Goal: Task Accomplishment & Management: Manage account settings

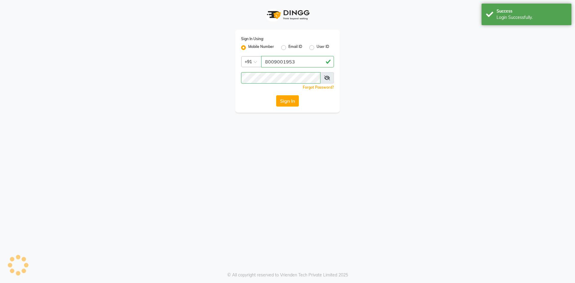
select select "93"
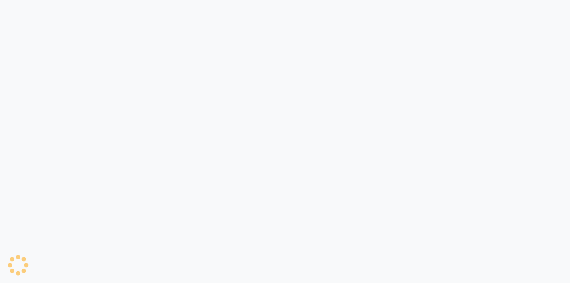
select select "93"
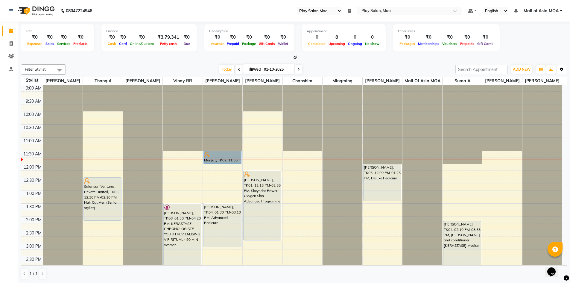
click at [561, 72] on button "Toggle Dropdown" at bounding box center [562, 69] width 10 height 8
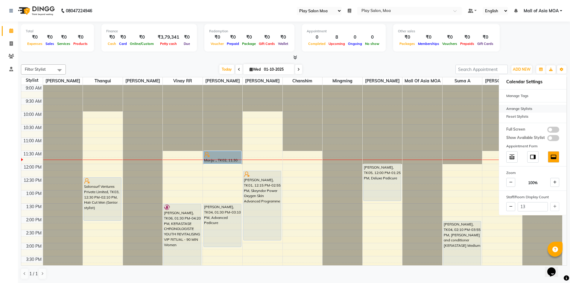
click at [534, 106] on div "Arrange Stylists" at bounding box center [532, 109] width 67 height 8
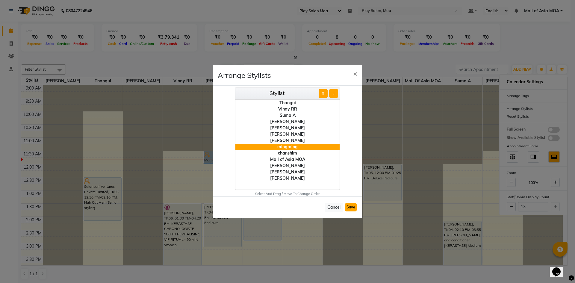
click at [350, 206] on button "Save" at bounding box center [351, 207] width 12 height 8
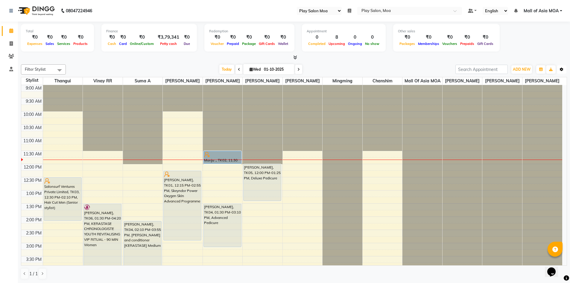
click at [561, 71] on icon "button" at bounding box center [562, 70] width 4 height 4
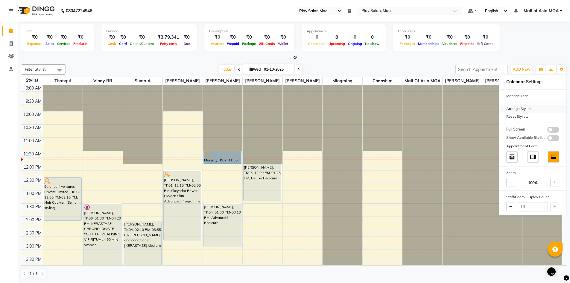
click at [528, 107] on div "Arrange Stylists" at bounding box center [532, 109] width 67 height 8
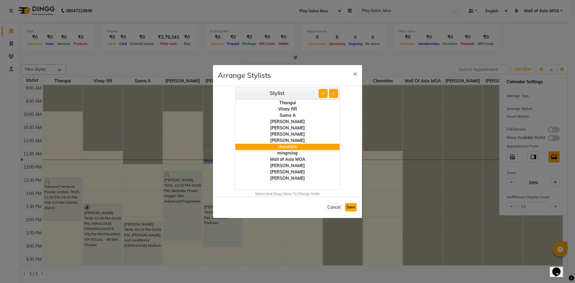
click at [353, 207] on button "Save" at bounding box center [351, 207] width 12 height 8
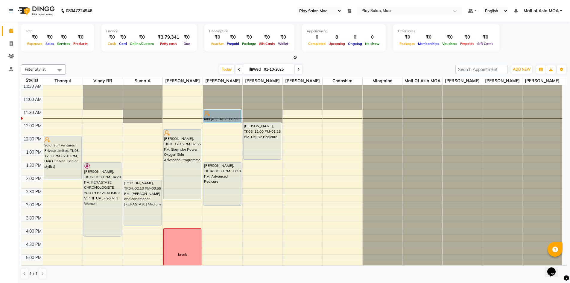
scroll to position [60, 0]
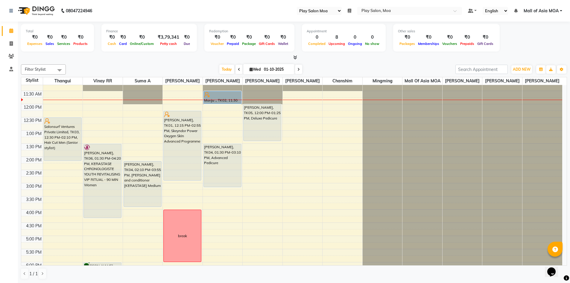
click at [350, 12] on icon at bounding box center [350, 11] width 4 height 4
click at [341, 32] on button "Open" at bounding box center [341, 31] width 16 height 9
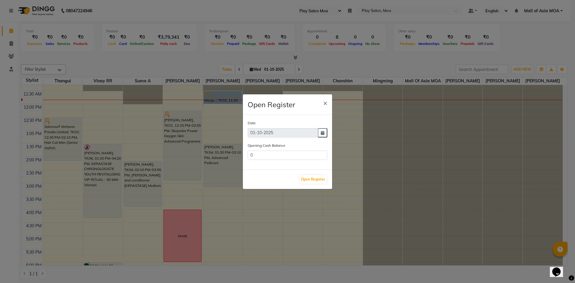
type input "324976"
click at [283, 154] on input "324976" at bounding box center [288, 155] width 80 height 9
click at [319, 182] on button "Open Register" at bounding box center [312, 179] width 27 height 8
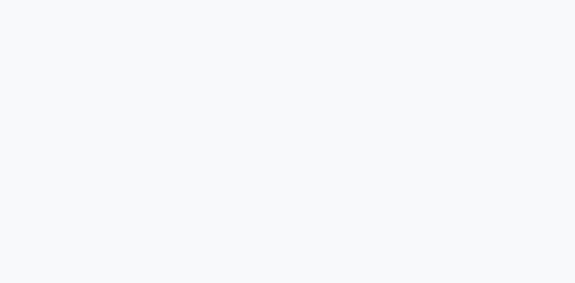
select select "93"
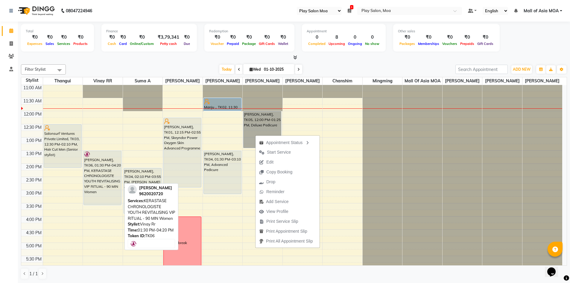
drag, startPoint x: 105, startPoint y: 230, endPoint x: 105, endPoint y: 216, distance: 14.7
click at [105, 216] on div "9:00 AM 9:30 AM 10:00 AM 10:30 AM 11:00 AM 11:30 AM 12:00 PM 12:30 PM 1:00 PM 1…" at bounding box center [291, 216] width 541 height 368
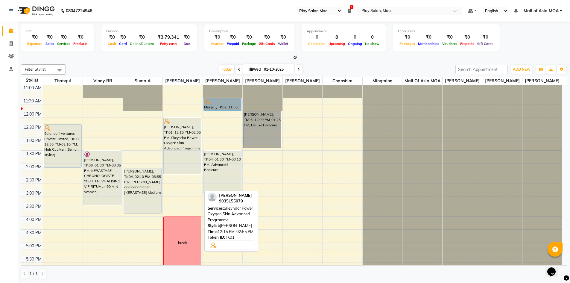
drag, startPoint x: 180, startPoint y: 194, endPoint x: 179, endPoint y: 180, distance: 13.8
click at [179, 180] on div "Pam M, TK01, 12:15 PM-02:55 PM, Skeyndor Power Oxygen Skin Advanced Programme b…" at bounding box center [183, 216] width 40 height 368
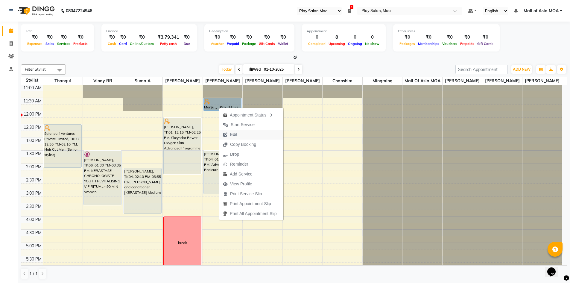
click at [249, 133] on button "Edit" at bounding box center [251, 135] width 64 height 10
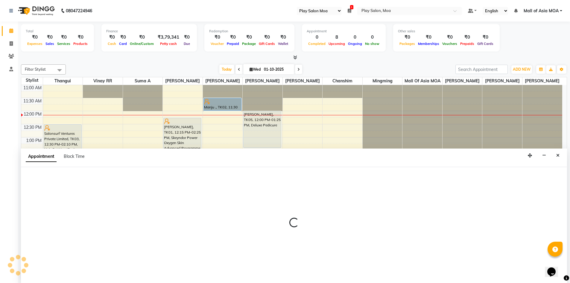
scroll to position [0, 0]
select select "upcoming"
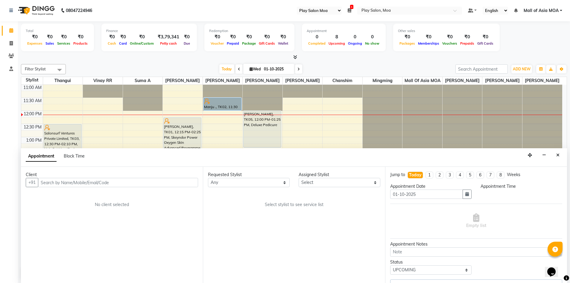
scroll to position [0, 0]
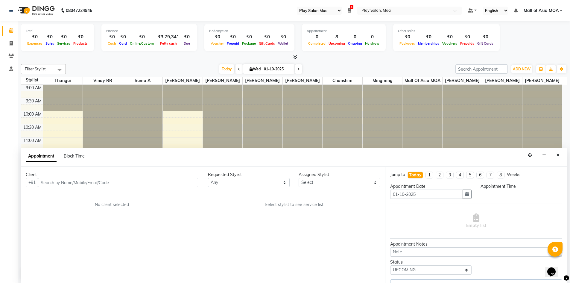
select select "81387"
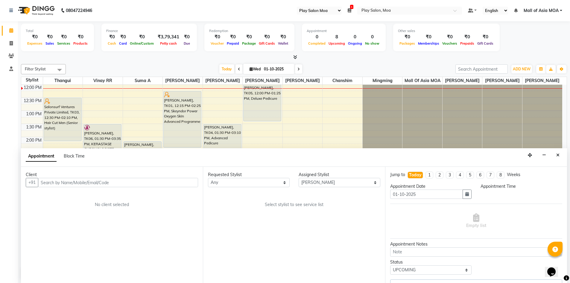
select select "690"
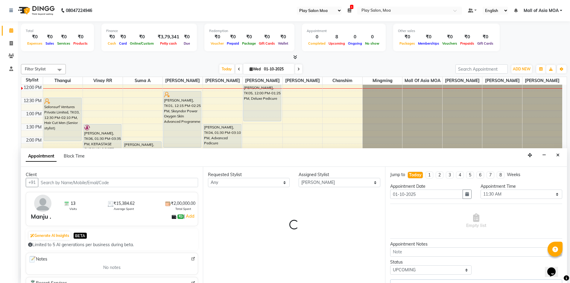
select select "4218"
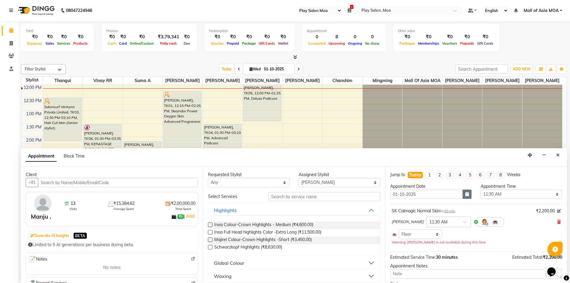
click at [465, 194] on icon "button" at bounding box center [467, 194] width 4 height 4
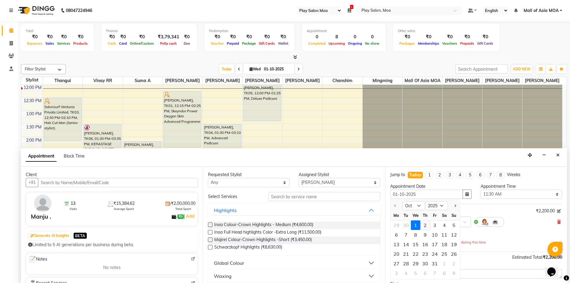
click at [428, 223] on div "2" at bounding box center [426, 225] width 10 height 10
type input "02-10-2025"
select select "690"
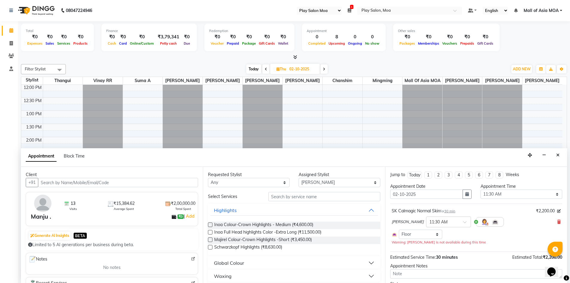
scroll to position [34, 0]
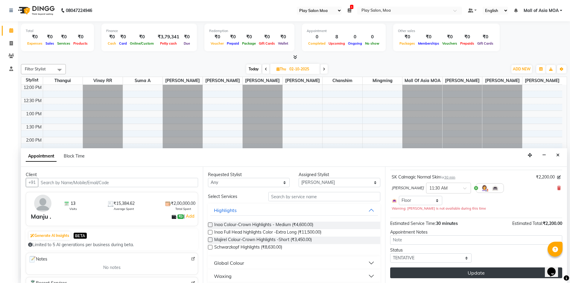
click at [477, 272] on button "Update" at bounding box center [476, 272] width 172 height 11
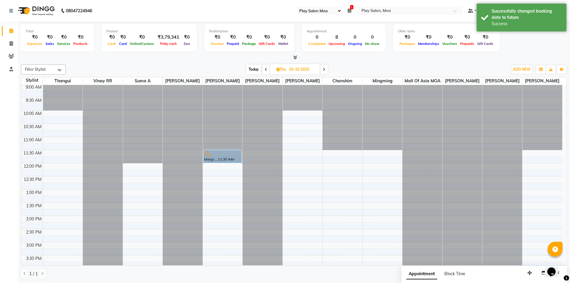
scroll to position [0, 0]
click at [267, 71] on span at bounding box center [266, 69] width 7 height 9
type input "01-10-2025"
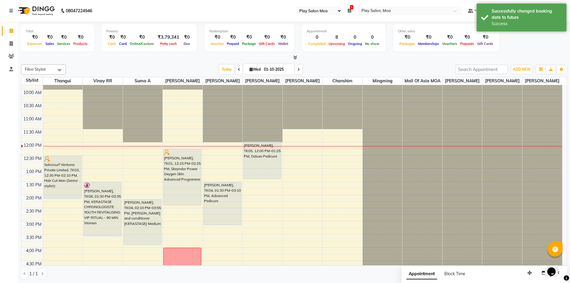
scroll to position [19, 0]
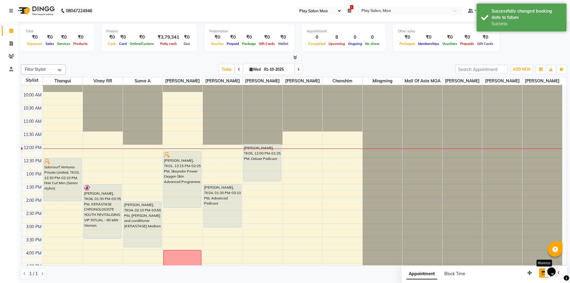
click at [541, 274] on button "button" at bounding box center [544, 272] width 10 height 9
select select "tentative"
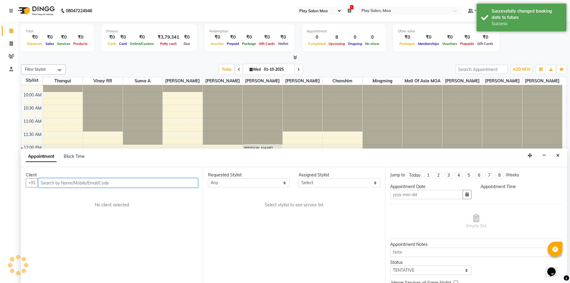
type input "01-10-2025"
select select
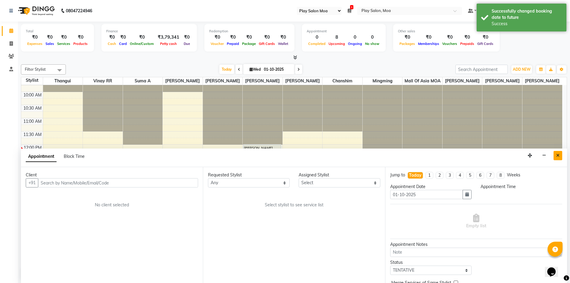
click at [558, 156] on icon "Close" at bounding box center [557, 155] width 3 height 4
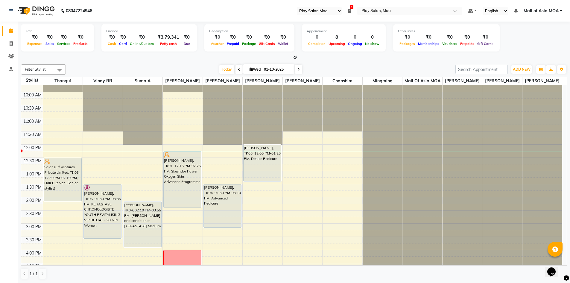
scroll to position [49, 0]
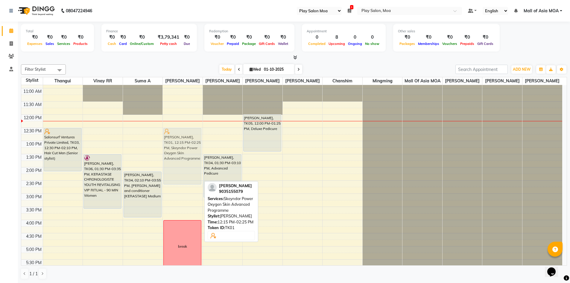
drag, startPoint x: 191, startPoint y: 149, endPoint x: 191, endPoint y: 157, distance: 7.8
click at [191, 157] on div "Pam M, TK01, 12:15 PM-02:25 PM, Skeyndor Power Oxygen Skin Advanced Programme b…" at bounding box center [183, 220] width 40 height 368
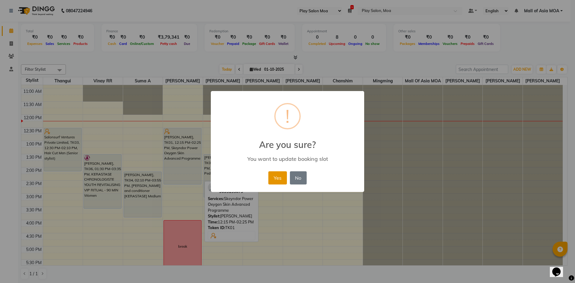
click at [270, 180] on button "Yes" at bounding box center [277, 177] width 18 height 13
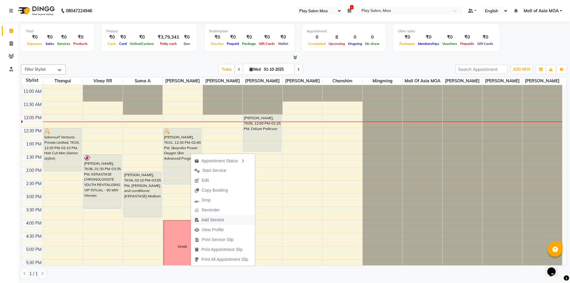
click at [235, 222] on button "Add Service" at bounding box center [223, 220] width 64 height 10
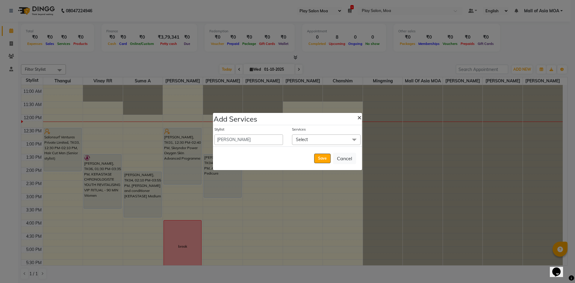
click at [358, 117] on span "×" at bounding box center [359, 117] width 4 height 9
select select "81545"
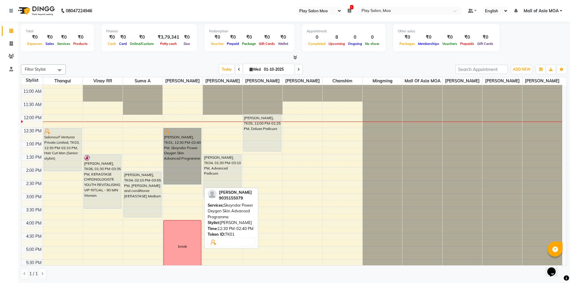
drag, startPoint x: 163, startPoint y: 168, endPoint x: 190, endPoint y: 170, distance: 27.0
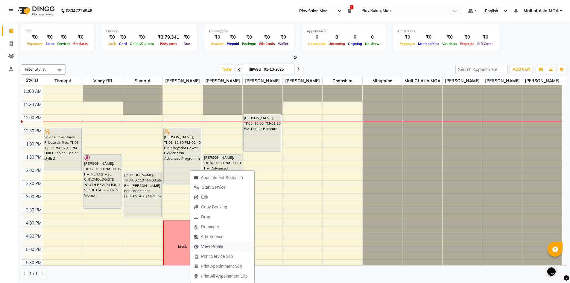
click at [226, 245] on span "View Profile" at bounding box center [208, 247] width 37 height 10
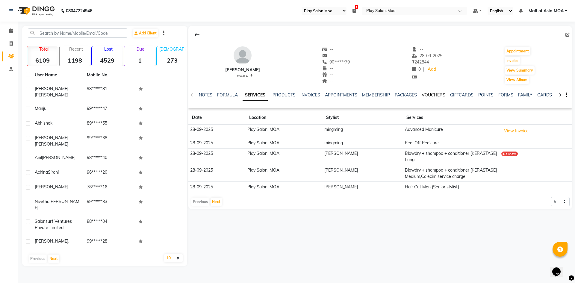
click at [439, 96] on link "VOUCHERS" at bounding box center [433, 94] width 24 height 5
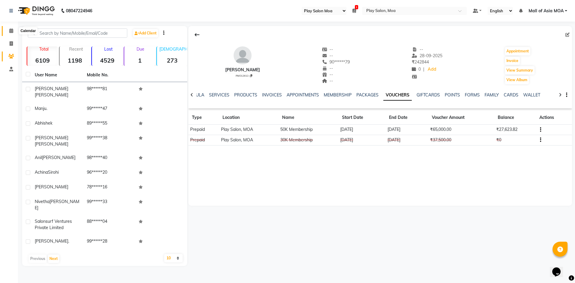
click at [13, 32] on icon at bounding box center [11, 30] width 4 height 4
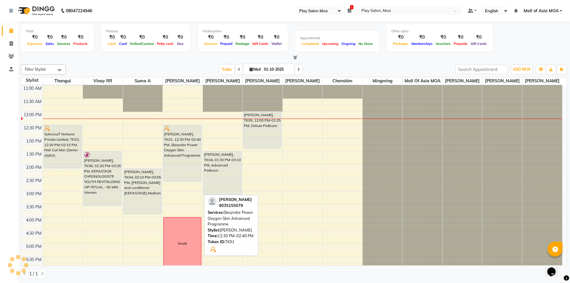
scroll to position [60, 0]
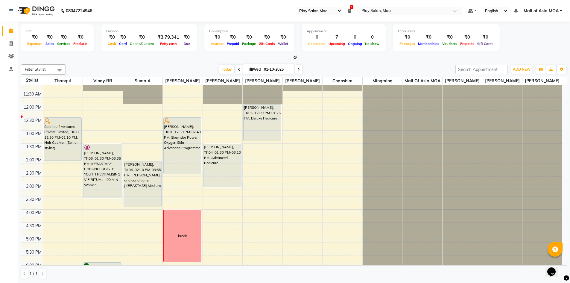
click at [109, 219] on div "9:00 AM 9:30 AM 10:00 AM 10:30 AM 11:00 AM 11:30 AM 12:00 PM 12:30 PM 1:00 PM 1…" at bounding box center [291, 209] width 541 height 368
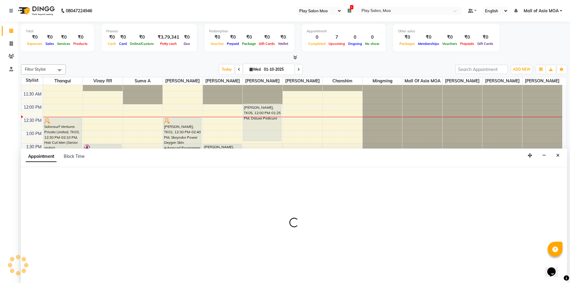
scroll to position [0, 0]
select select "82252"
select select "tentative"
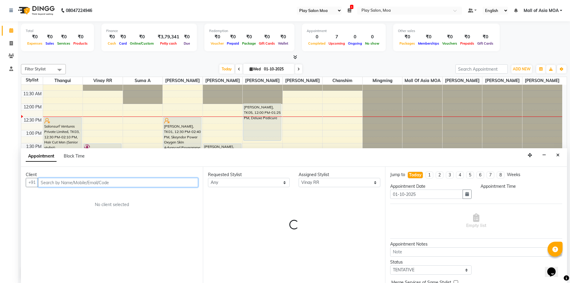
select select "960"
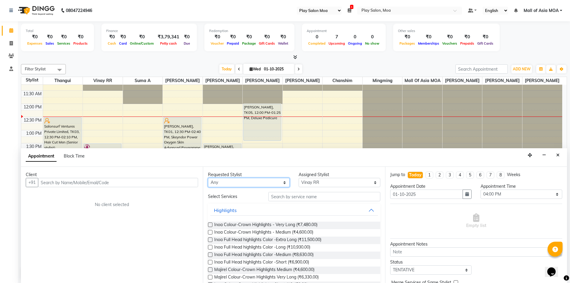
click at [251, 184] on select "Any Anna D chanshim Faizan Alam Hamsa R Jennifer Swargiary Kavya M Mall of Asia…" at bounding box center [249, 182] width 82 height 9
select select "82252"
click at [208, 178] on select "Any Anna D chanshim Faizan Alam Hamsa R Jennifer Swargiary Kavya M Mall of Asia…" at bounding box center [249, 182] width 82 height 9
click at [114, 183] on input "text" at bounding box center [118, 182] width 160 height 9
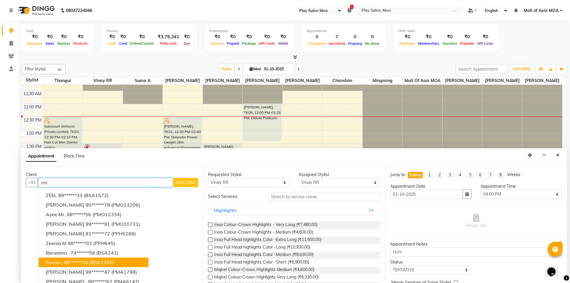
scroll to position [6, 0]
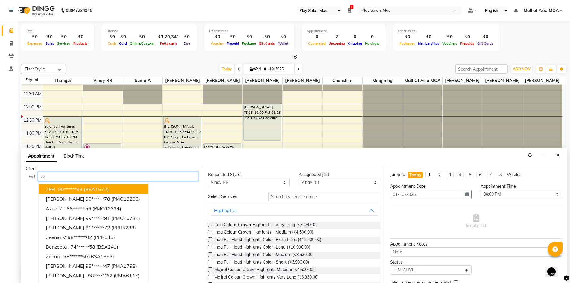
type input "z"
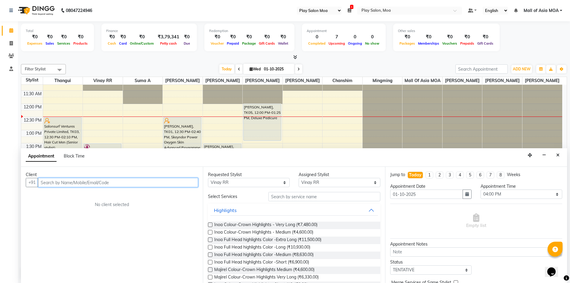
scroll to position [0, 0]
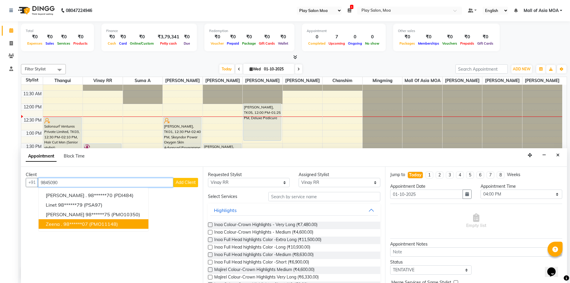
click at [90, 222] on span "(PMO11148)" at bounding box center [103, 224] width 29 height 6
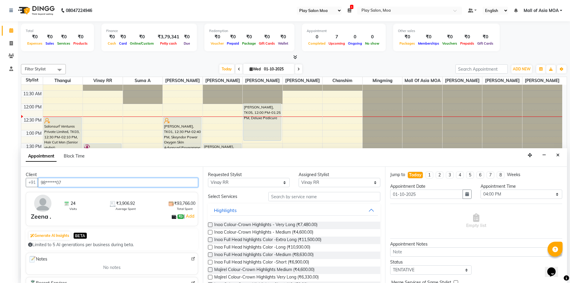
type input "98******07"
click at [291, 196] on input "text" at bounding box center [325, 196] width 112 height 9
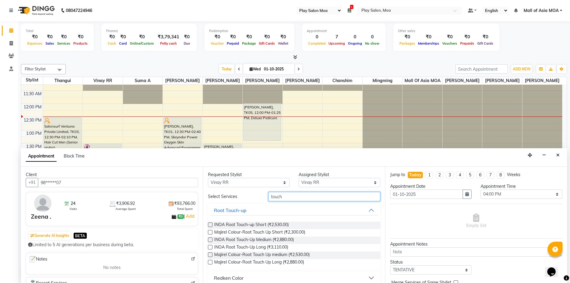
type input "touch"
click at [211, 248] on label at bounding box center [210, 247] width 4 height 4
click at [211, 248] on input "checkbox" at bounding box center [210, 248] width 4 height 4
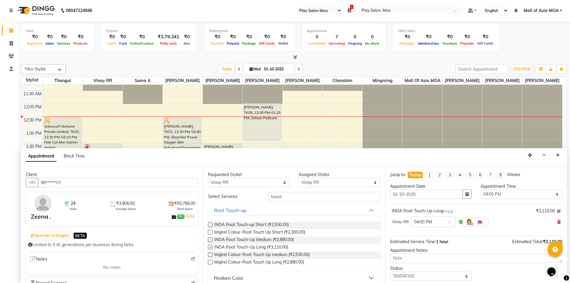
checkbox input "false"
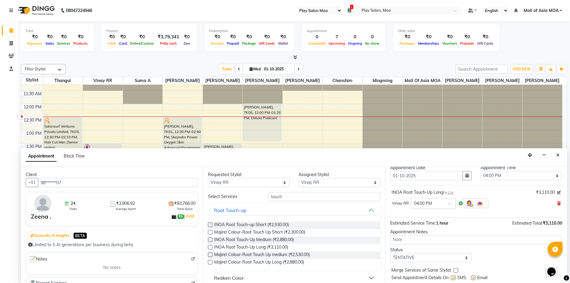
scroll to position [36, 0]
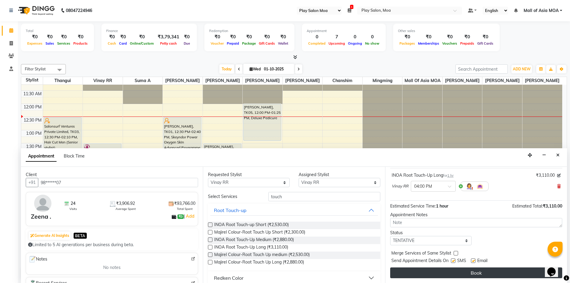
click at [459, 271] on button "Book" at bounding box center [476, 272] width 172 height 11
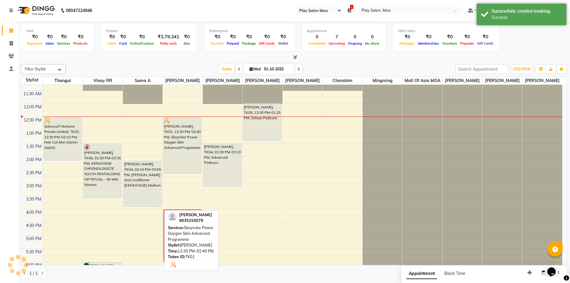
scroll to position [0, 0]
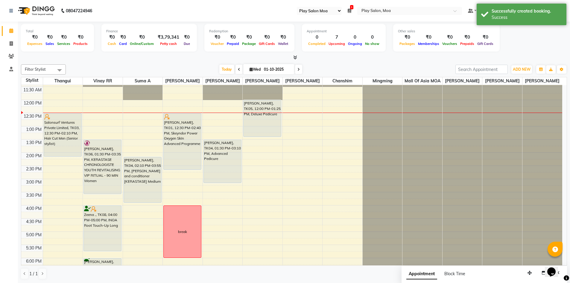
drag, startPoint x: 103, startPoint y: 242, endPoint x: 102, endPoint y: 254, distance: 11.7
click at [102, 254] on div "Achina Sirohi, TK06, 01:30 PM-03:35 PM, KERASTASE CHRONOLOGISTE YOUTH REVITALIS…" at bounding box center [103, 205] width 40 height 368
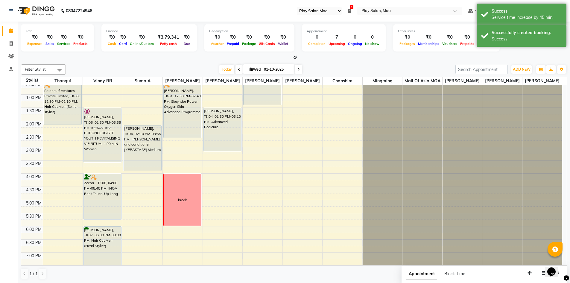
scroll to position [184, 0]
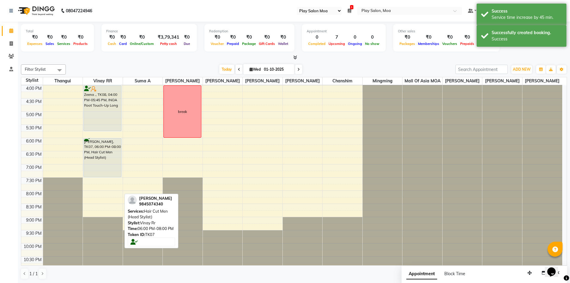
drag, startPoint x: 106, startPoint y: 196, endPoint x: 109, endPoint y: 182, distance: 13.7
click at [109, 182] on div "Achina Sirohi, TK06, 01:30 PM-03:35 PM, KERASTASE CHRONOLOGISTE YOUTH REVITALIS…" at bounding box center [103, 85] width 40 height 368
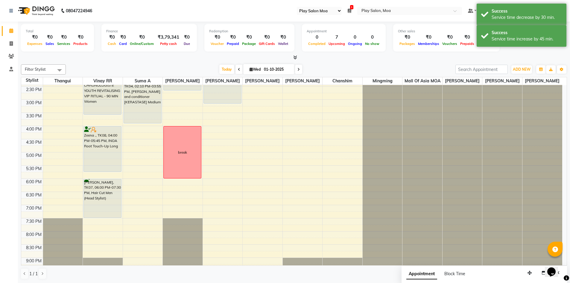
scroll to position [154, 0]
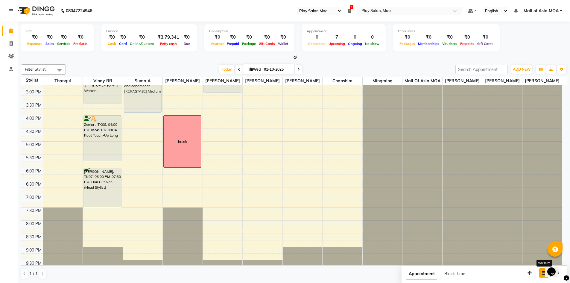
click at [544, 275] on button "button" at bounding box center [544, 272] width 10 height 9
select select "tentative"
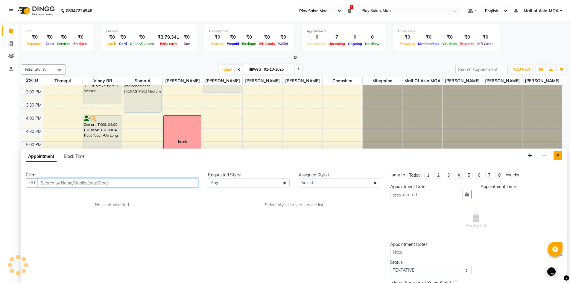
type input "01-10-2025"
select select
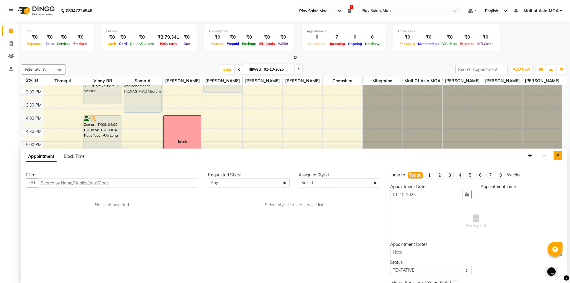
click at [559, 156] on icon "Close" at bounding box center [557, 155] width 3 height 4
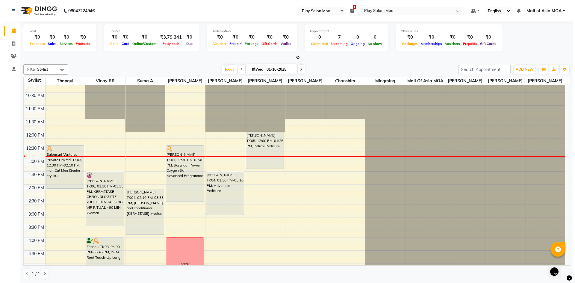
scroll to position [4, 0]
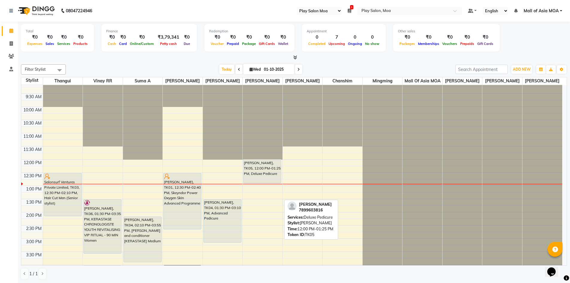
drag, startPoint x: 263, startPoint y: 201, endPoint x: 264, endPoint y: 191, distance: 10.9
click at [264, 191] on div "9:00 AM 9:30 AM 10:00 AM 10:30 AM 11:00 AM 11:30 AM 12:00 PM 12:30 PM 1:00 PM 1…" at bounding box center [291, 265] width 541 height 368
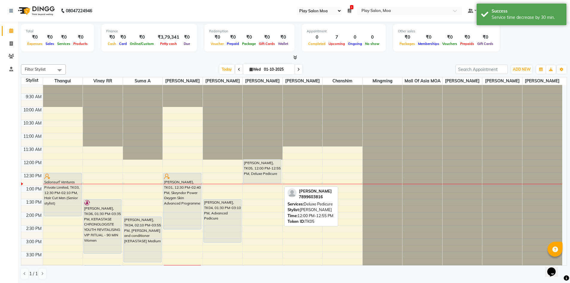
click at [272, 168] on div "vivian, TK05, 12:00 PM-12:55 PM, Deluxe Pedicure" at bounding box center [262, 171] width 37 height 23
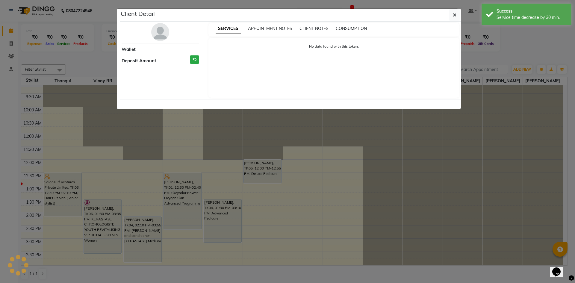
select select "7"
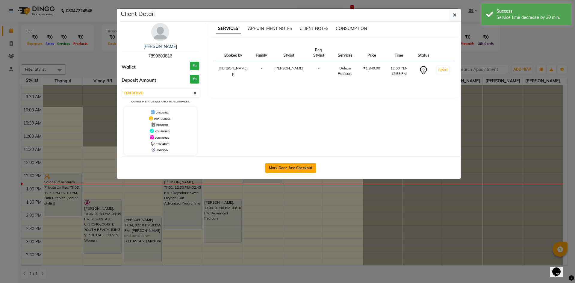
click at [292, 167] on button "Mark Done And Checkout" at bounding box center [290, 168] width 51 height 10
select select "service"
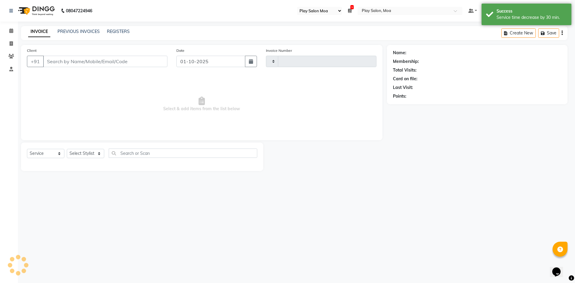
type input "4401"
select select "8354"
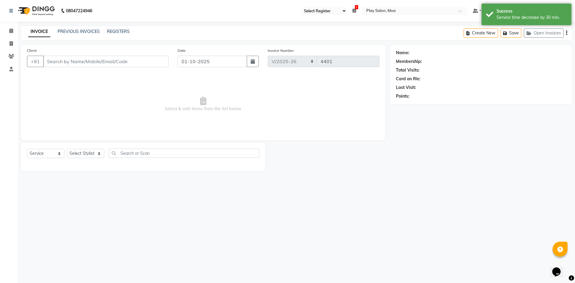
type input "78******16"
select select "81386"
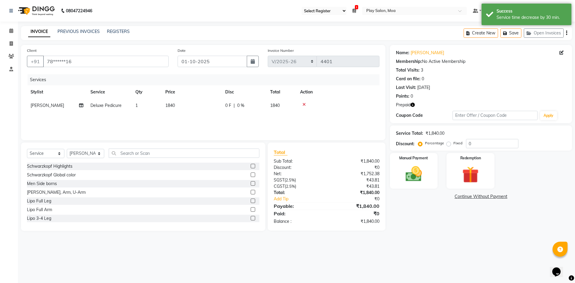
click at [113, 106] on span "Deluxe Pedicure" at bounding box center [105, 105] width 31 height 5
select select "81386"
click at [120, 109] on span "Deluxe Pedicure" at bounding box center [111, 107] width 31 height 5
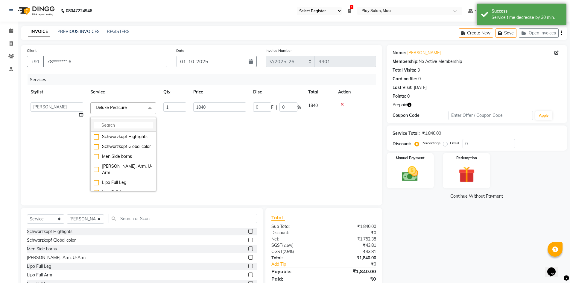
click at [123, 124] on input "multiselect-search" at bounding box center [123, 125] width 59 height 6
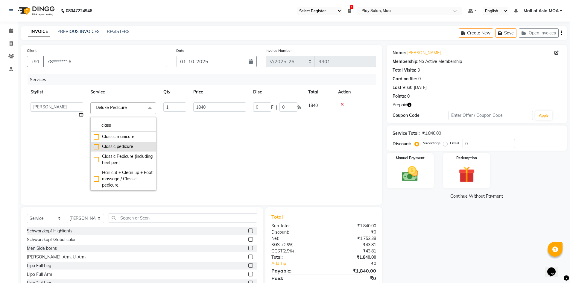
type input "class"
click at [99, 147] on div "Classic pedicure" at bounding box center [123, 146] width 59 height 6
checkbox input "true"
type input "1380"
click at [277, 152] on td "0 F | 0 %" at bounding box center [277, 146] width 55 height 95
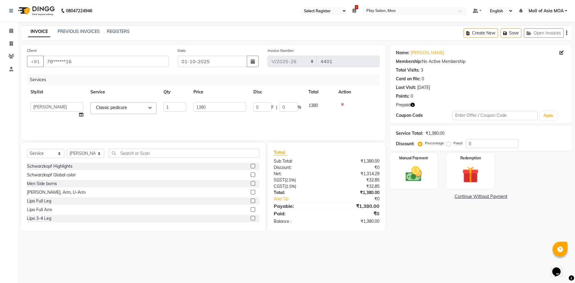
click at [440, 244] on div "08047224946 Select Register Play Salon Moa 1 Daily Open Registers nothing to sh…" at bounding box center [287, 141] width 575 height 283
click at [467, 178] on img at bounding box center [470, 174] width 28 height 21
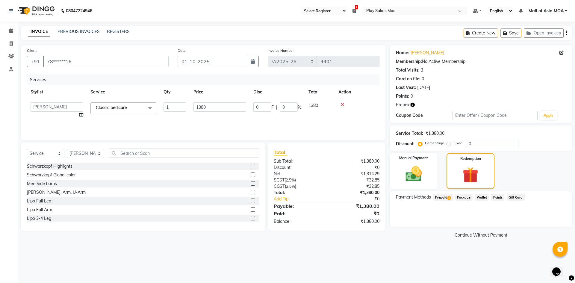
click at [444, 197] on span "Prepaid 1" at bounding box center [442, 197] width 19 height 7
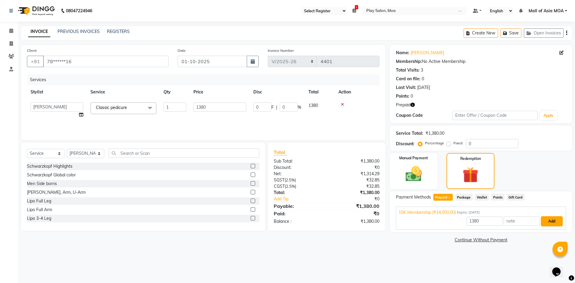
click at [548, 223] on button "Add" at bounding box center [552, 221] width 22 height 10
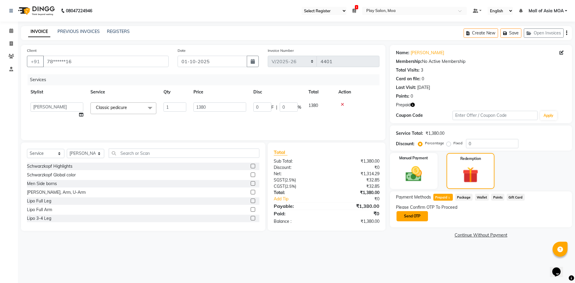
click at [421, 216] on button "Send OTP" at bounding box center [411, 216] width 31 height 10
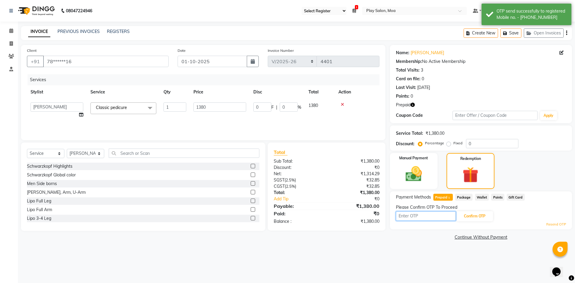
click at [420, 218] on input "text" at bounding box center [426, 215] width 60 height 9
click at [79, 110] on select "Admin Anna D Asha M chanshim Faizan Alam Fakrul mazumber Hamsa R Jennifer Swarg…" at bounding box center [57, 106] width 53 height 9
select select "81387"
click at [429, 217] on input "text" at bounding box center [426, 215] width 60 height 9
type input "5384"
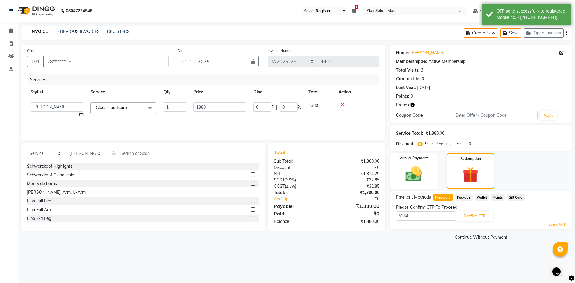
click at [484, 222] on div "Resend OTP" at bounding box center [481, 224] width 170 height 5
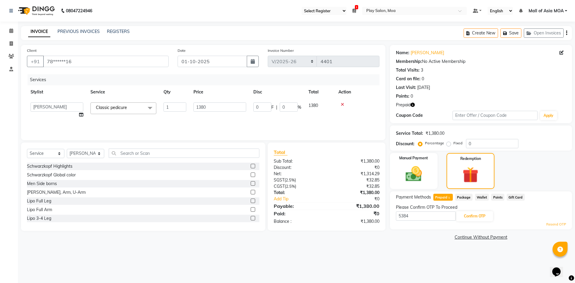
click at [155, 119] on td "Classic pedicure x Inoa Colour-Crown Highlights - Medium Inoa Full Head highlig…" at bounding box center [123, 110] width 73 height 23
drag, startPoint x: 478, startPoint y: 215, endPoint x: 485, endPoint y: 221, distance: 8.5
click at [478, 215] on button "Confirm OTP" at bounding box center [474, 216] width 37 height 10
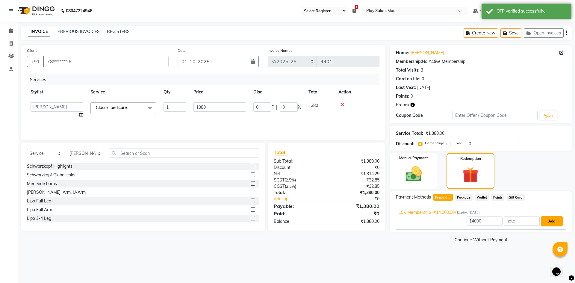
click at [554, 219] on button "Add" at bounding box center [552, 221] width 22 height 10
drag, startPoint x: 486, startPoint y: 222, endPoint x: 462, endPoint y: 221, distance: 23.6
click at [462, 221] on div "14000 Add" at bounding box center [480, 221] width 165 height 11
type input "1314.29"
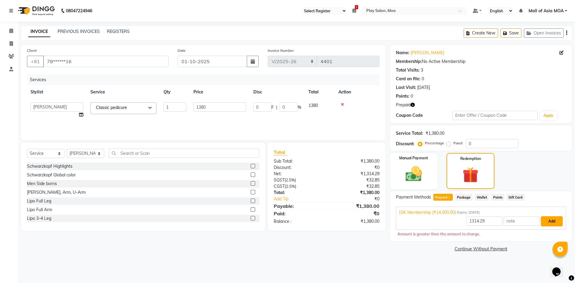
click at [550, 223] on button "Add" at bounding box center [552, 221] width 22 height 10
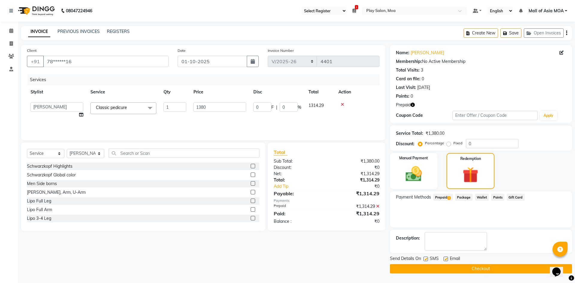
click at [468, 271] on button "Checkout" at bounding box center [481, 268] width 182 height 9
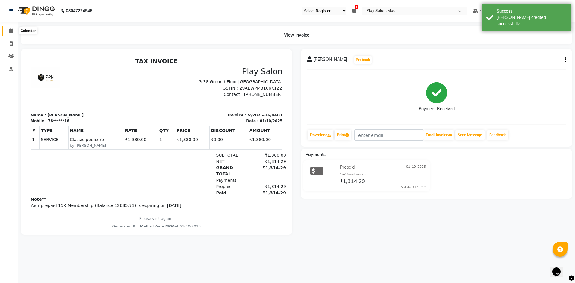
click at [13, 29] on icon at bounding box center [11, 30] width 4 height 4
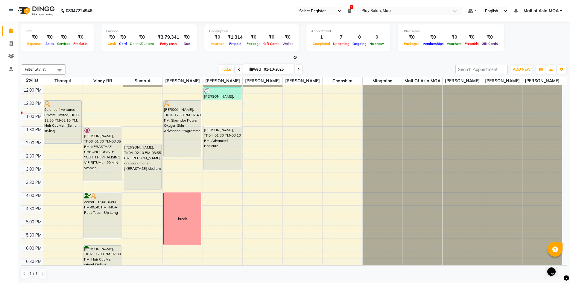
scroll to position [79, 0]
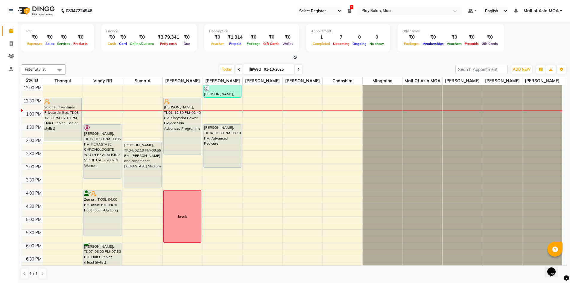
click at [329, 174] on div "9:00 AM 9:30 AM 10:00 AM 10:30 AM 11:00 AM 11:30 AM 12:00 PM 12:30 PM 1:00 PM 1…" at bounding box center [291, 190] width 541 height 368
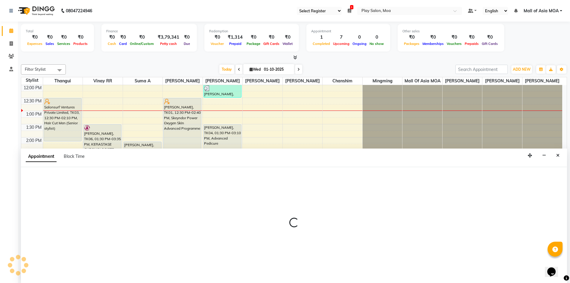
scroll to position [0, 0]
select select "87414"
select select "900"
select select "tentative"
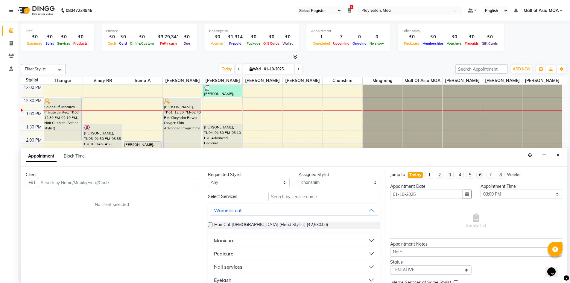
click at [95, 184] on input "text" at bounding box center [118, 182] width 160 height 9
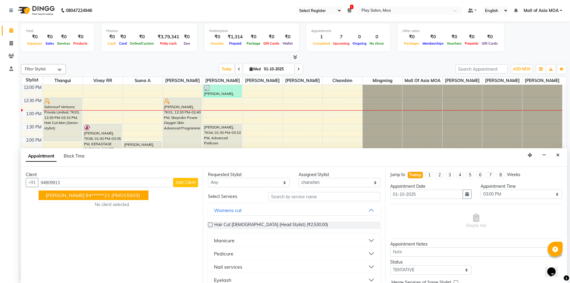
click at [111, 193] on span "(PMO15503)" at bounding box center [125, 195] width 29 height 6
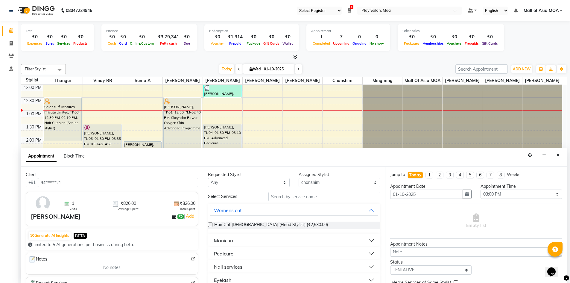
type input "94******21"
click at [287, 199] on input "text" at bounding box center [325, 196] width 112 height 9
type input "cut"
click at [238, 239] on div "Nail services" at bounding box center [228, 240] width 28 height 7
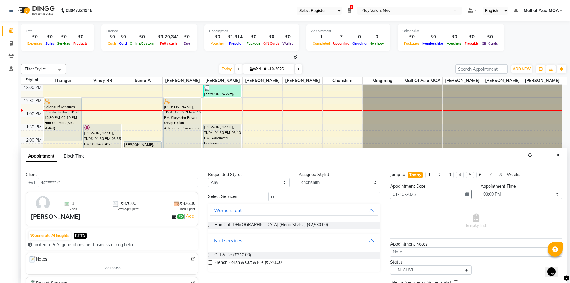
click at [209, 254] on label at bounding box center [210, 255] width 4 height 4
click at [209, 254] on input "checkbox" at bounding box center [210, 256] width 4 height 4
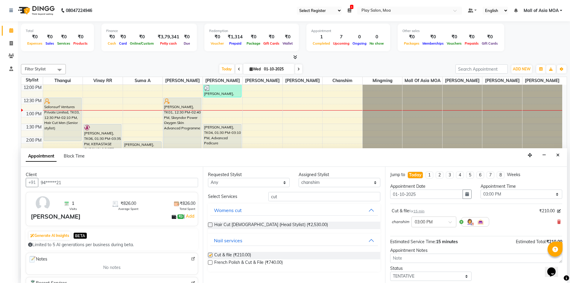
checkbox input "false"
drag, startPoint x: 272, startPoint y: 198, endPoint x: 266, endPoint y: 198, distance: 5.7
click at [266, 198] on div "cut" at bounding box center [324, 196] width 121 height 9
click at [288, 197] on input "cut" at bounding box center [325, 196] width 112 height 9
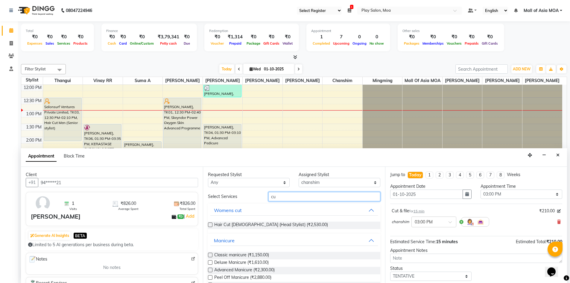
type input "c"
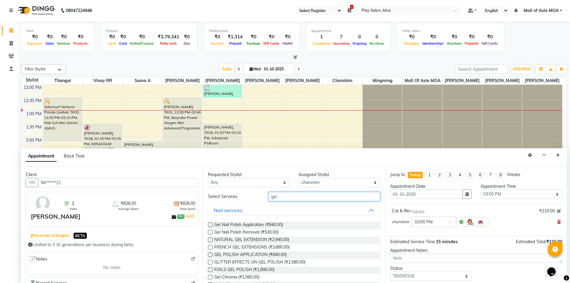
type input "gel"
click at [211, 224] on label at bounding box center [210, 224] width 4 height 4
click at [211, 224] on input "checkbox" at bounding box center [210, 225] width 4 height 4
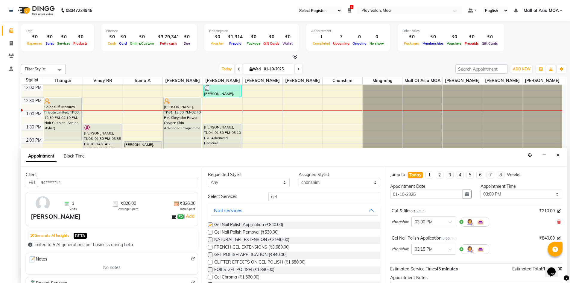
checkbox input "false"
click at [444, 218] on div "× 03:00 PM" at bounding box center [434, 221] width 45 height 11
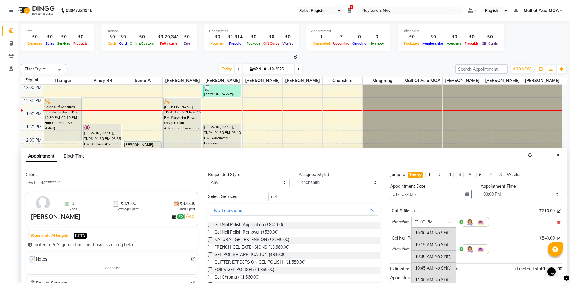
scroll to position [225, 0]
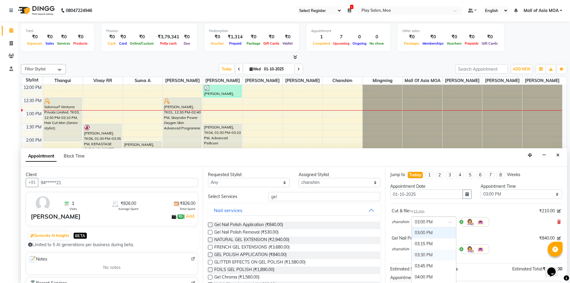
click at [435, 252] on div "03:30 PM" at bounding box center [434, 254] width 44 height 11
click at [444, 249] on div at bounding box center [434, 248] width 44 height 6
click at [432, 262] on div "04:00 PM" at bounding box center [434, 263] width 44 height 11
click at [324, 183] on select "Select [PERSON_NAME] D chanshim [PERSON_NAME] Hamsa R [PERSON_NAME] [PERSON_NAM…" at bounding box center [340, 182] width 82 height 9
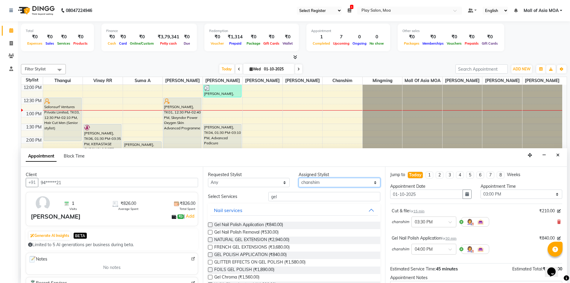
select select "83299"
click at [299, 178] on select "Select [PERSON_NAME] D chanshim [PERSON_NAME] Hamsa R [PERSON_NAME] [PERSON_NAM…" at bounding box center [340, 182] width 82 height 9
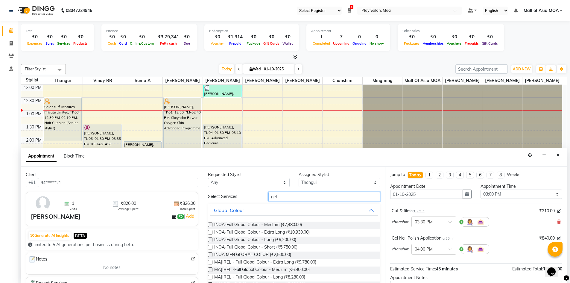
drag, startPoint x: 307, startPoint y: 196, endPoint x: 272, endPoint y: 197, distance: 34.8
click at [272, 197] on input "gel" at bounding box center [325, 196] width 112 height 9
type input "g"
type input "h"
type input "hair cut"
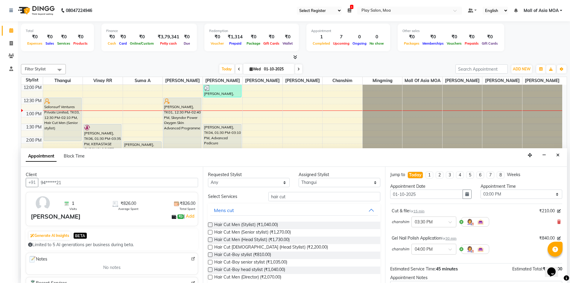
click at [209, 232] on label at bounding box center [210, 232] width 4 height 4
click at [209, 232] on input "checkbox" at bounding box center [210, 233] width 4 height 4
checkbox input "false"
click at [439, 283] on div "Thangui × 04:30 PM" at bounding box center [439, 277] width 95 height 16
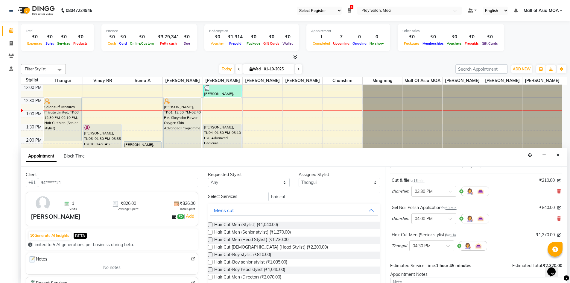
scroll to position [60, 0]
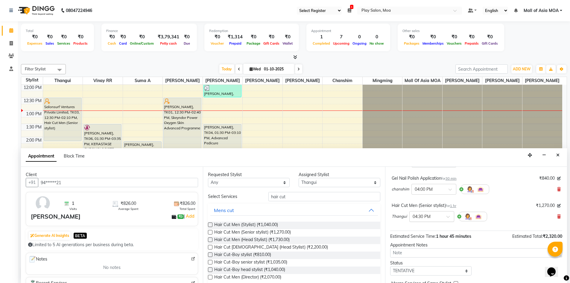
click at [434, 215] on input "text" at bounding box center [426, 216] width 26 height 6
click at [426, 241] on div "03:30 PM" at bounding box center [432, 242] width 44 height 11
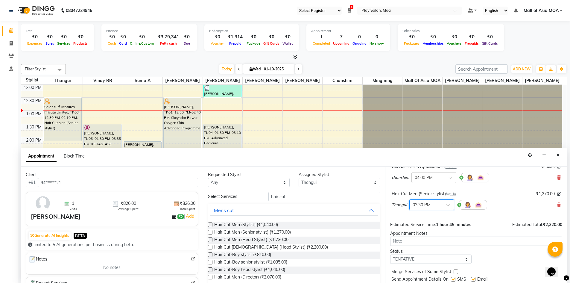
scroll to position [96, 0]
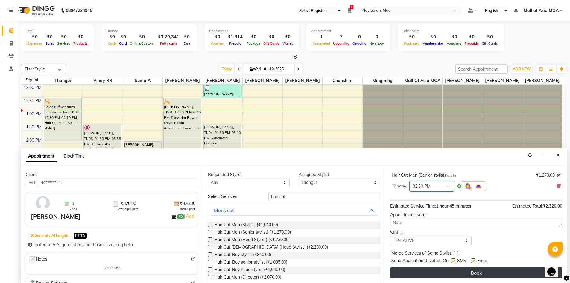
click at [453, 272] on button "Book" at bounding box center [476, 272] width 172 height 11
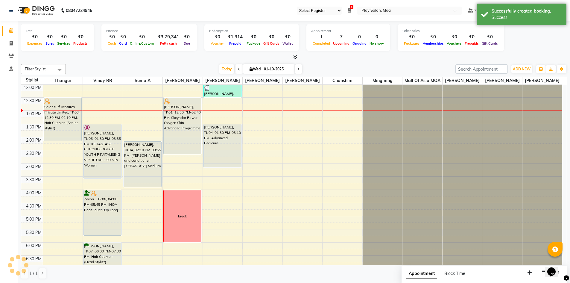
scroll to position [0, 0]
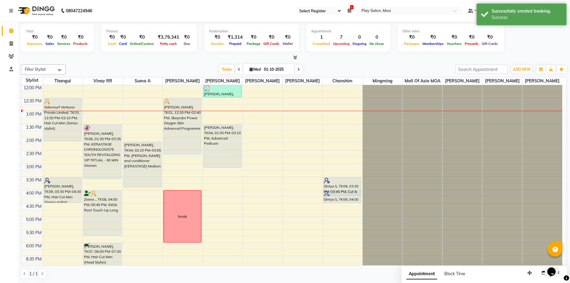
drag, startPoint x: 338, startPoint y: 189, endPoint x: 340, endPoint y: 196, distance: 7.7
click at [340, 196] on div "Shriya S, TK09, 03:30 PM-03:45 PM, Cut & file Shriya S, TK09, 04:00 PM-04:30 PM…" at bounding box center [343, 190] width 40 height 368
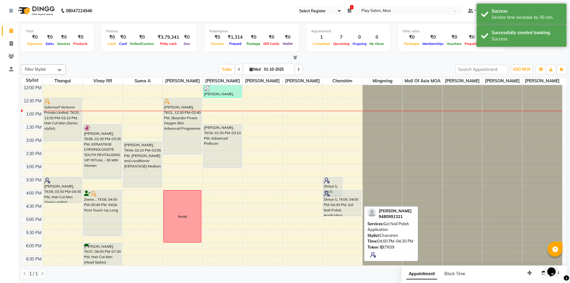
drag, startPoint x: 352, startPoint y: 208, endPoint x: 352, endPoint y: 218, distance: 9.9
click at [352, 218] on div "Shriya S, TK09, 03:30 PM-04:15 PM, Cut & file Shriya S, TK09, 04:00 PM-04:30 PM…" at bounding box center [343, 190] width 40 height 368
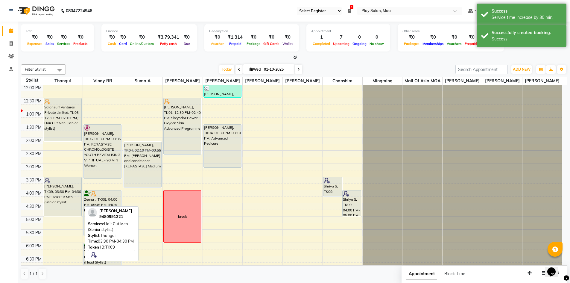
drag, startPoint x: 63, startPoint y: 208, endPoint x: 64, endPoint y: 222, distance: 13.5
click at [64, 222] on div "Salonsurf Ventures Private Limited, TK03, 12:30 PM-02:10 PM, Hair Cut Men (Seni…" at bounding box center [63, 190] width 40 height 368
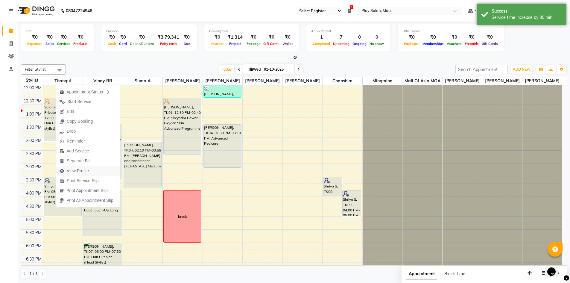
click at [95, 170] on button "View Profile" at bounding box center [88, 171] width 64 height 10
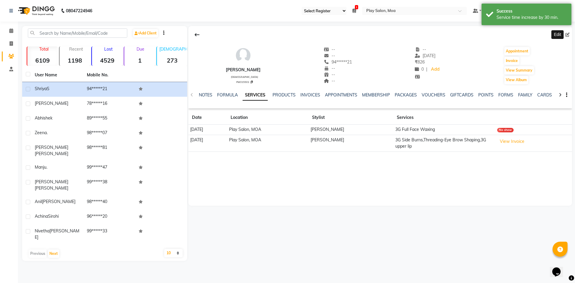
click at [565, 36] on icon at bounding box center [567, 35] width 4 height 4
select select "female"
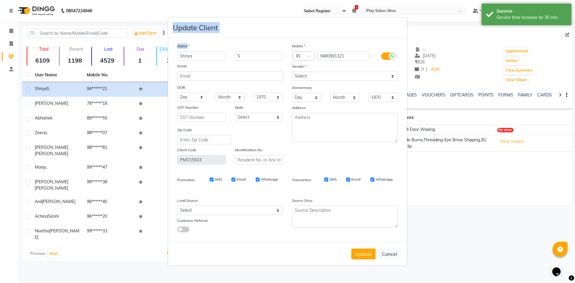
drag, startPoint x: 194, startPoint y: 50, endPoint x: 161, endPoint y: 56, distance: 33.1
click at [161, 56] on ngb-modal-window "Update Client Name Shriya S Email DOB Day 01 02 03 04 05 06 07 08 09 10 11 12 1…" at bounding box center [287, 141] width 575 height 283
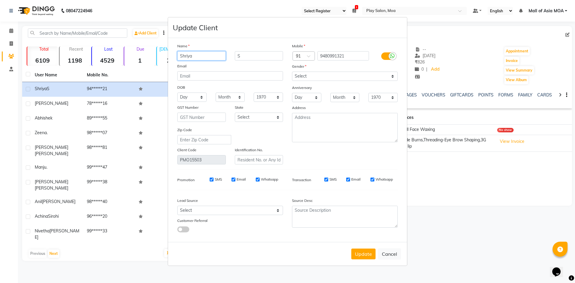
click at [202, 57] on input "Shriya" at bounding box center [201, 55] width 48 height 9
type input "S"
type input "Priya"
click at [360, 251] on button "Update" at bounding box center [363, 253] width 24 height 11
select select
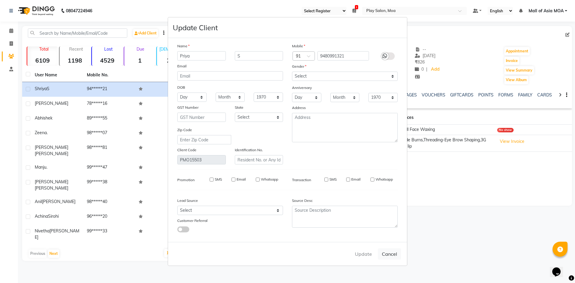
select select
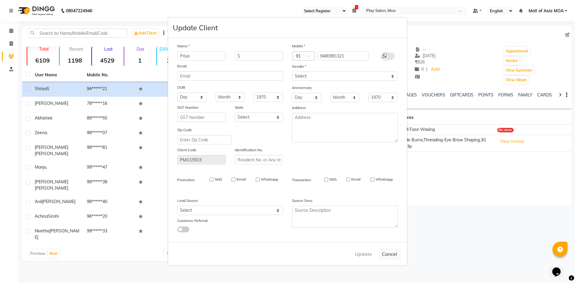
select select
checkbox input "false"
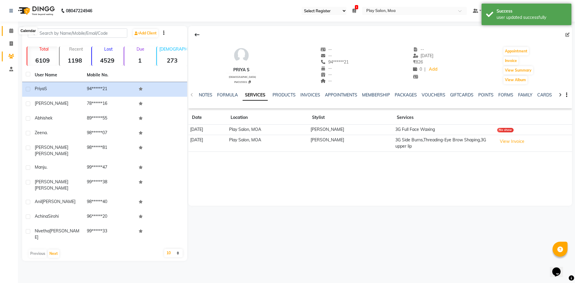
click at [9, 31] on icon at bounding box center [11, 30] width 4 height 4
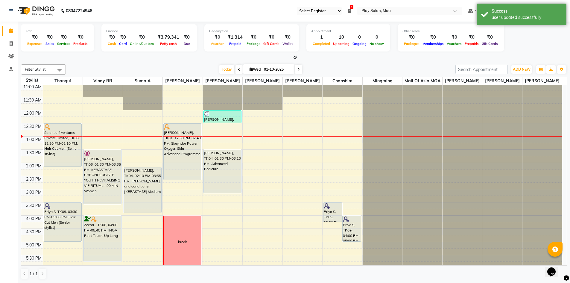
scroll to position [60, 0]
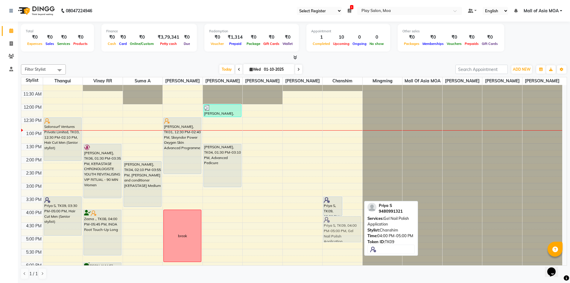
click at [344, 237] on div "Priya S, TK09, 03:30 PM-04:15 PM, Cut & file Priya S, TK09, 04:00 PM-05:00 PM, …" at bounding box center [343, 209] width 40 height 368
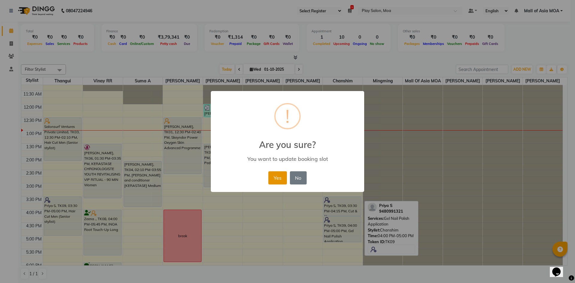
click at [275, 182] on button "Yes" at bounding box center [277, 177] width 18 height 13
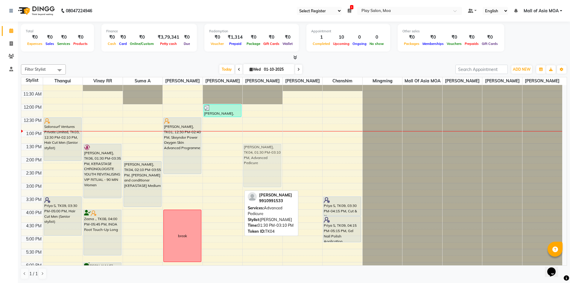
drag, startPoint x: 217, startPoint y: 169, endPoint x: 254, endPoint y: 165, distance: 37.0
click at [254, 165] on tr "Salonsurf Ventures Private Limited, TK03, 12:30 PM-02:10 PM, Hair Cut Men (Seni…" at bounding box center [291, 209] width 541 height 368
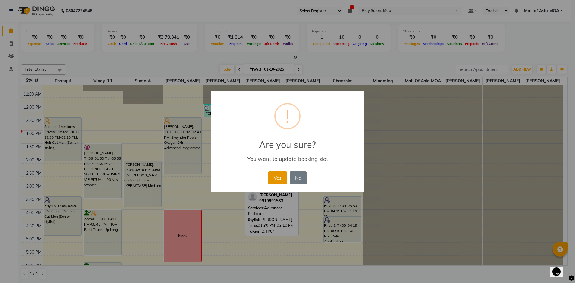
click at [276, 178] on button "Yes" at bounding box center [277, 177] width 18 height 13
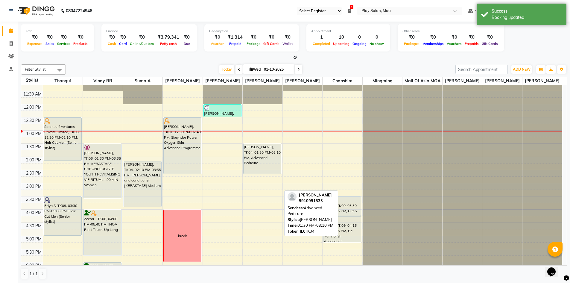
drag, startPoint x: 261, startPoint y: 193, endPoint x: 263, endPoint y: 182, distance: 11.1
click at [263, 182] on div "9:00 AM 9:30 AM 10:00 AM 10:30 AM 11:00 AM 11:30 AM 12:00 PM 12:30 PM 1:00 PM 1…" at bounding box center [291, 209] width 541 height 368
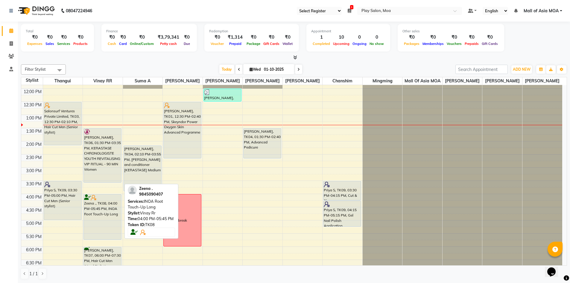
scroll to position [75, 0]
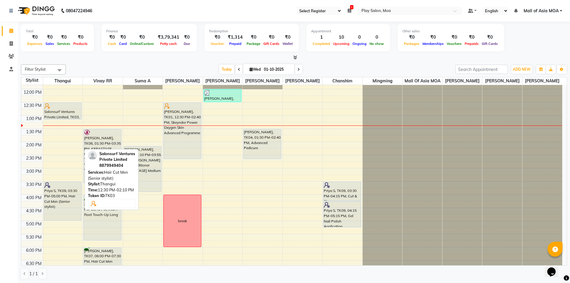
drag, startPoint x: 68, startPoint y: 151, endPoint x: 68, endPoint y: 127, distance: 24.5
click at [68, 127] on div "9:00 AM 9:30 AM 10:00 AM 10:30 AM 11:00 AM 11:30 AM 12:00 PM 12:30 PM 1:00 PM 1…" at bounding box center [291, 194] width 541 height 368
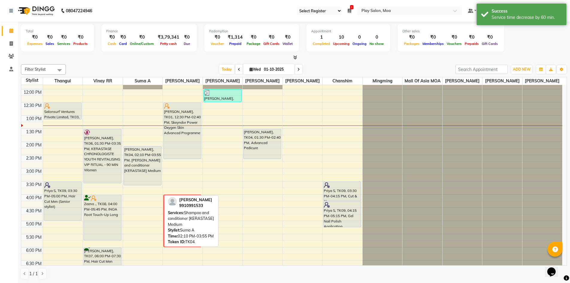
drag, startPoint x: 142, startPoint y: 197, endPoint x: 143, endPoint y: 189, distance: 8.2
click at [143, 189] on div "Nivetha Gupta, TK04, 02:10 PM-03:55 PM, Shampoo and conditioner [KERASTASE] Med…" at bounding box center [143, 194] width 40 height 368
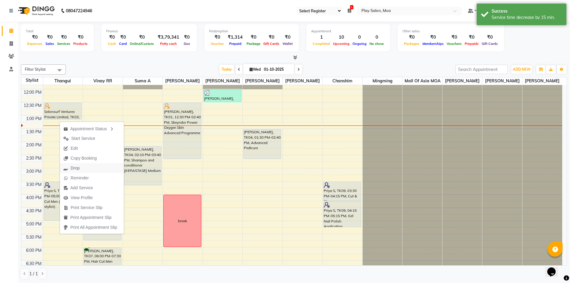
click at [84, 169] on button "Drop" at bounding box center [92, 168] width 64 height 10
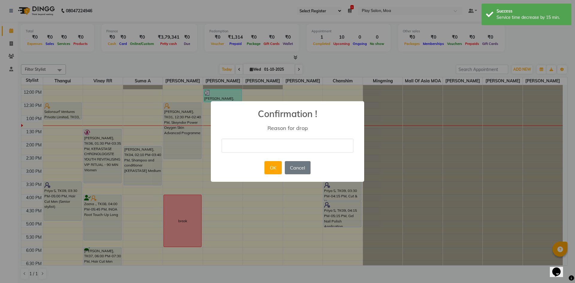
click at [259, 139] on input "text" at bounding box center [288, 146] width 132 height 14
type input "cancelled"
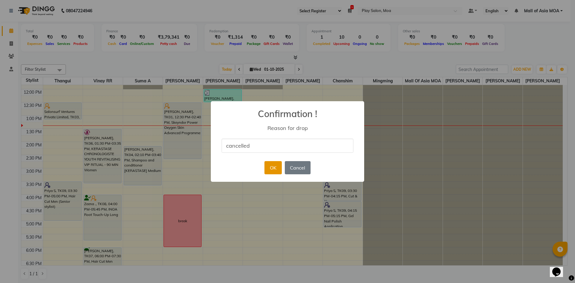
click at [269, 166] on button "OK" at bounding box center [272, 167] width 17 height 13
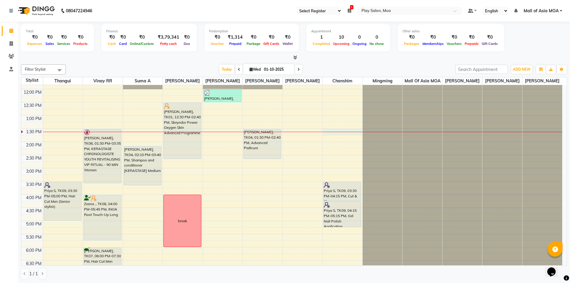
click at [348, 141] on div "9:00 AM 9:30 AM 10:00 AM 10:30 AM 11:00 AM 11:30 AM 12:00 PM 12:30 PM 1:00 PM 1…" at bounding box center [291, 194] width 541 height 368
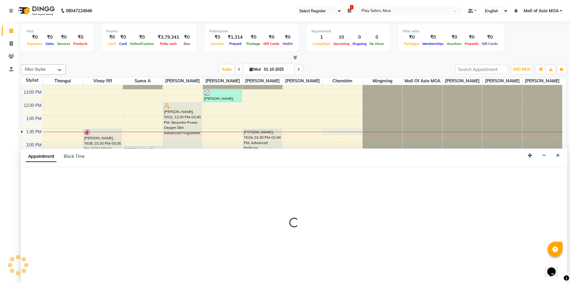
scroll to position [0, 0]
select select "87414"
select select "810"
select select "tentative"
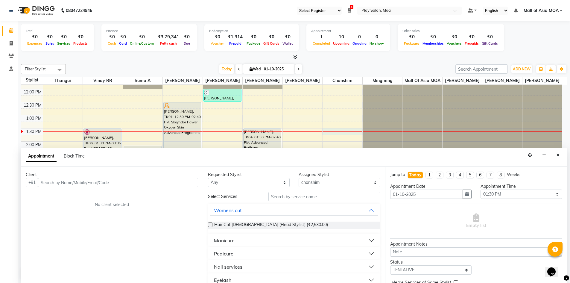
click at [127, 182] on input "text" at bounding box center [118, 182] width 160 height 9
click at [56, 181] on input "text" at bounding box center [118, 182] width 160 height 9
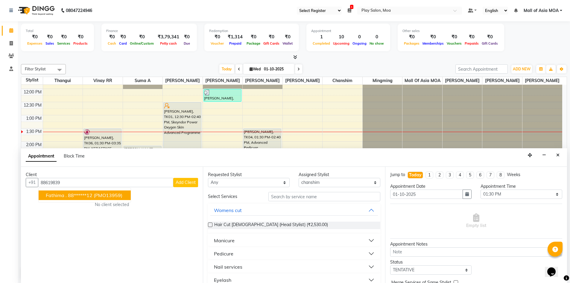
click at [90, 198] on button "Fathima . 88******12 (PMO13959)" at bounding box center [85, 195] width 92 height 10
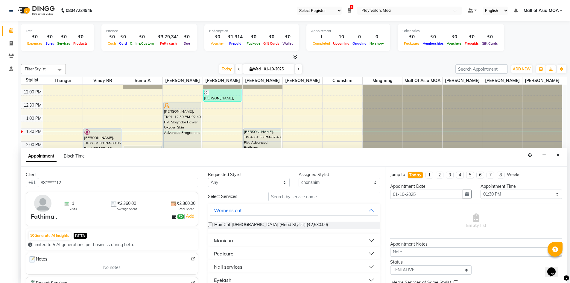
type input "88******12"
click at [293, 198] on input "text" at bounding box center [325, 196] width 112 height 9
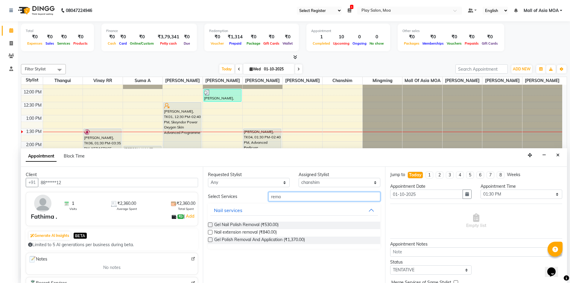
type input "remo"
click at [212, 223] on label at bounding box center [210, 224] width 4 height 4
click at [212, 223] on input "checkbox" at bounding box center [210, 225] width 4 height 4
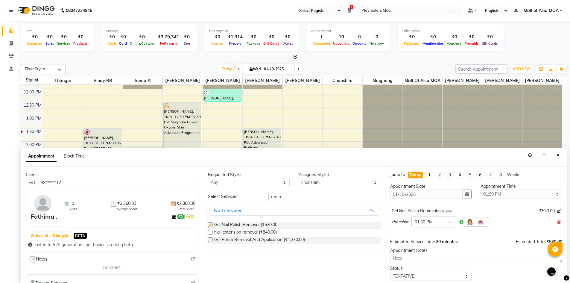
checkbox input "false"
click at [326, 184] on select "Select Anna D chanshim Faizan Alam Hamsa R Jennifer Swargiary Kavya M Mall of A…" at bounding box center [340, 182] width 82 height 9
select select "81386"
click at [299, 178] on select "Select Anna D chanshim Faizan Alam Hamsa R Jennifer Swargiary Kavya M Mall of A…" at bounding box center [340, 182] width 82 height 9
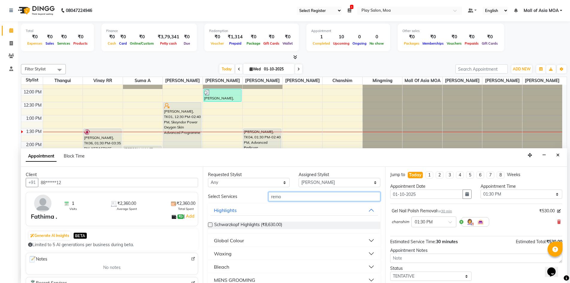
drag, startPoint x: 298, startPoint y: 198, endPoint x: 246, endPoint y: 202, distance: 51.9
type input "del"
click at [219, 240] on div "Pedicure" at bounding box center [223, 240] width 19 height 7
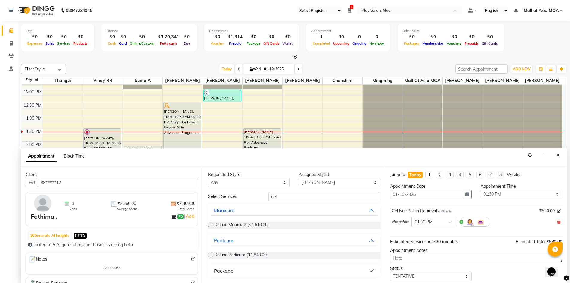
click at [210, 255] on label at bounding box center [210, 255] width 4 height 4
click at [210, 255] on input "checkbox" at bounding box center [210, 256] width 4 height 4
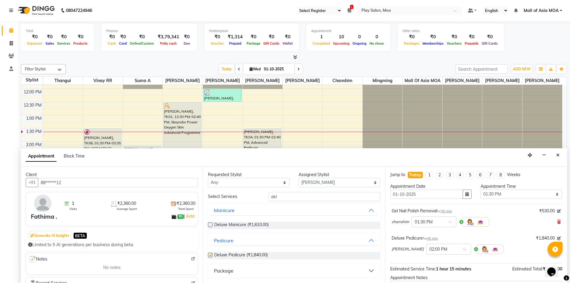
checkbox input "false"
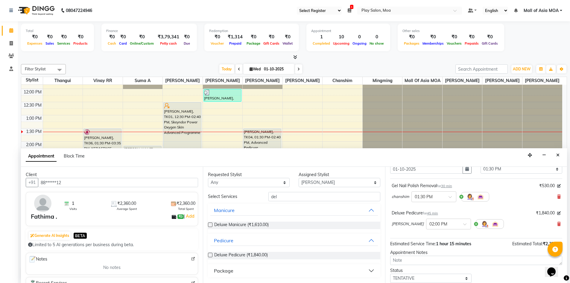
scroll to position [60, 0]
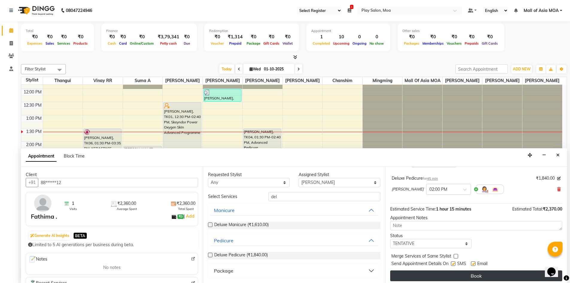
click at [446, 276] on button "Book" at bounding box center [476, 275] width 172 height 11
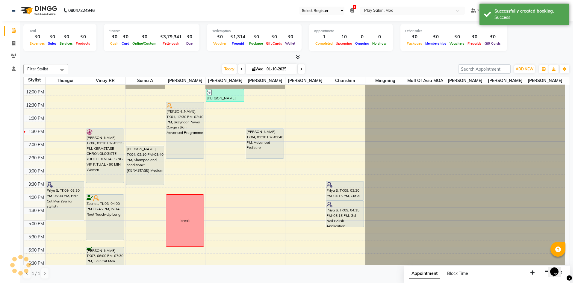
scroll to position [0, 0]
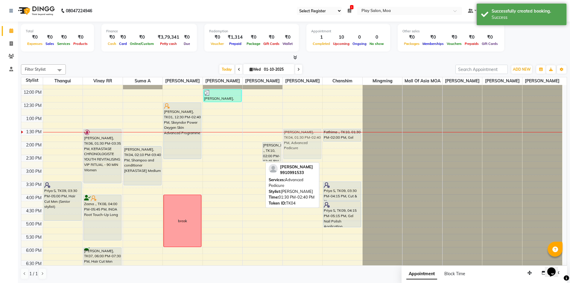
drag, startPoint x: 255, startPoint y: 148, endPoint x: 295, endPoint y: 151, distance: 39.6
click at [295, 151] on tr "Priya S, TK09, 03:30 PM-05:00 PM, Hair Cut Men (Senior stylist) Achina Sirohi, …" at bounding box center [291, 194] width 541 height 368
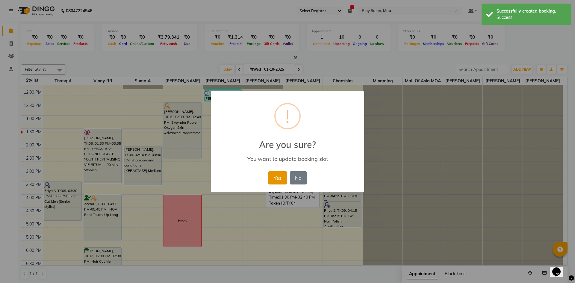
click at [279, 178] on button "Yes" at bounding box center [277, 177] width 18 height 13
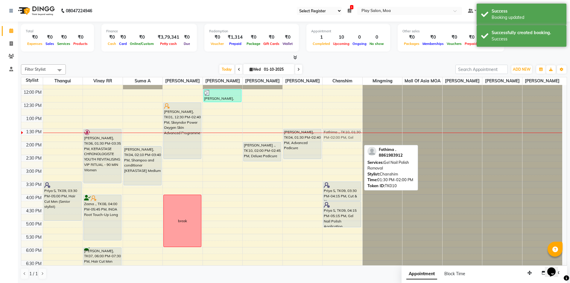
drag, startPoint x: 336, startPoint y: 143, endPoint x: 337, endPoint y: 146, distance: 3.1
click at [337, 146] on div "Fathima ., TK10, 01:30 PM-02:00 PM, Gel Nail Polish Removal Priya S, TK09, 03:3…" at bounding box center [343, 194] width 40 height 368
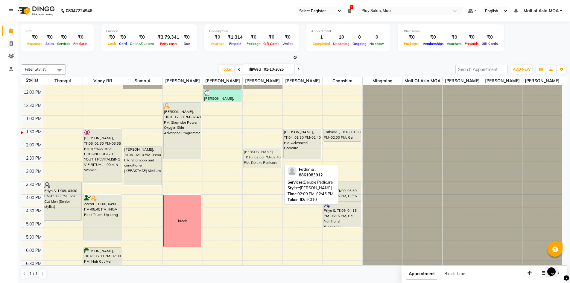
drag, startPoint x: 263, startPoint y: 156, endPoint x: 266, endPoint y: 162, distance: 6.8
click at [266, 162] on div "Fathima ., TK10, 02:00 PM-02:45 PM, Deluxe Pedicure Fathima ., TK10, 02:00 PM-0…" at bounding box center [263, 194] width 40 height 368
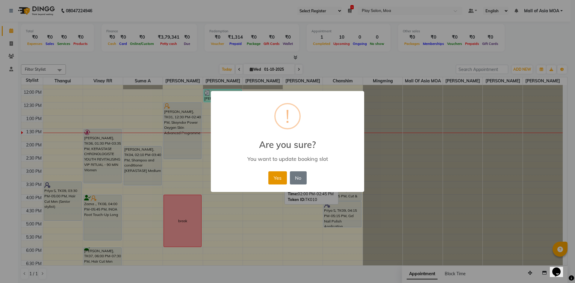
click at [278, 178] on button "Yes" at bounding box center [277, 177] width 18 height 13
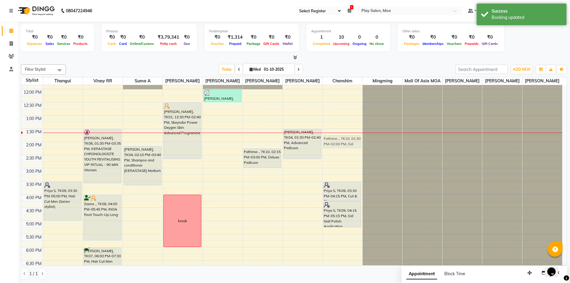
click at [335, 142] on div "Fathima ., TK10, 01:30 PM-02:00 PM, Gel Nail Polish Removal Priya S, TK09, 03:3…" at bounding box center [343, 194] width 40 height 368
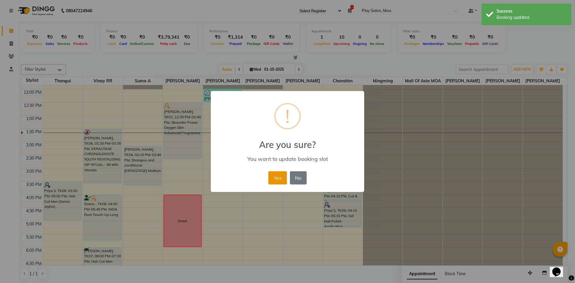
click at [284, 181] on button "Yes" at bounding box center [277, 177] width 18 height 13
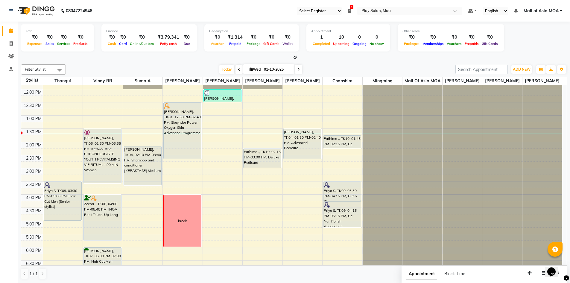
click at [547, 261] on div "Opens Chat This icon Opens the chat window." at bounding box center [554, 261] width 14 height 0
click at [543, 270] on button "button" at bounding box center [544, 272] width 10 height 9
select select "tentative"
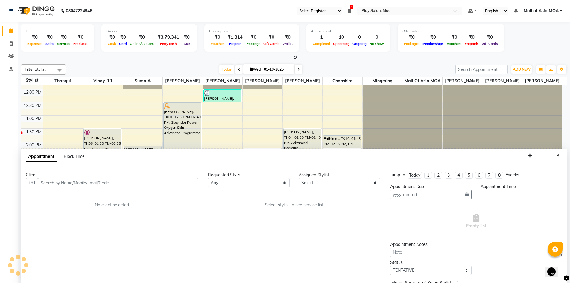
type input "01-10-2025"
select select
click at [557, 154] on icon "Close" at bounding box center [557, 155] width 3 height 4
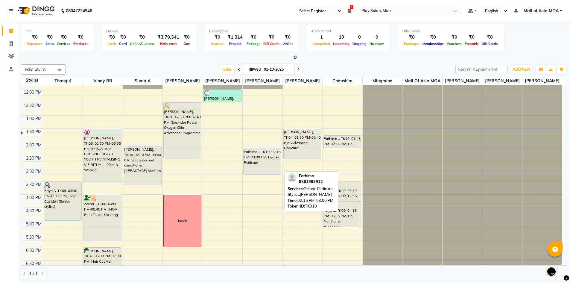
drag, startPoint x: 255, startPoint y: 173, endPoint x: 257, endPoint y: 181, distance: 7.9
click at [257, 181] on div "Fathima ., TK10, 02:15 PM-03:00 PM, Deluxe Pedicure Fathima ., TK10, 02:15 PM-0…" at bounding box center [263, 194] width 40 height 368
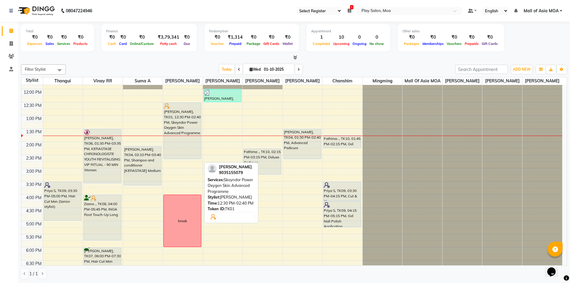
click at [192, 109] on div at bounding box center [182, 106] width 37 height 6
click at [177, 109] on div at bounding box center [182, 106] width 37 height 6
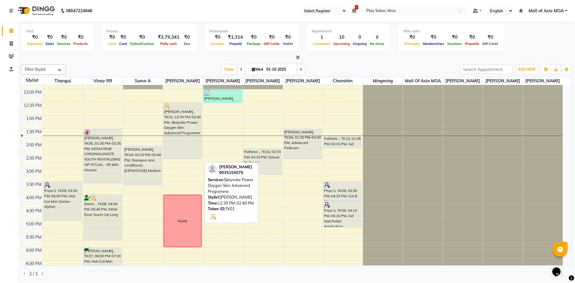
select select "7"
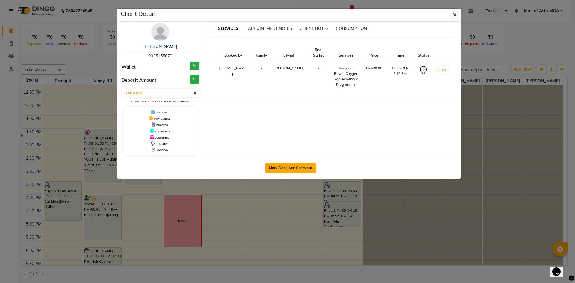
click at [276, 167] on button "Mark Done And Checkout" at bounding box center [290, 168] width 51 height 10
select select "service"
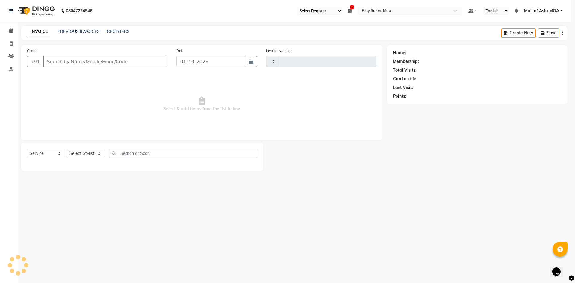
type input "4402"
select select "8354"
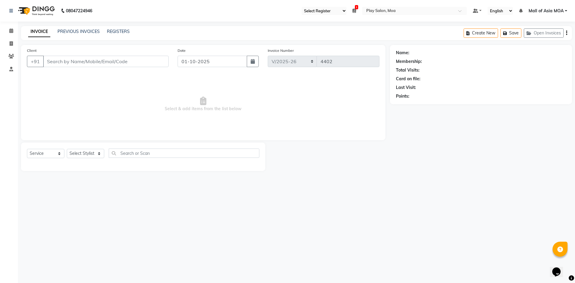
type input "90******79"
select select "81385"
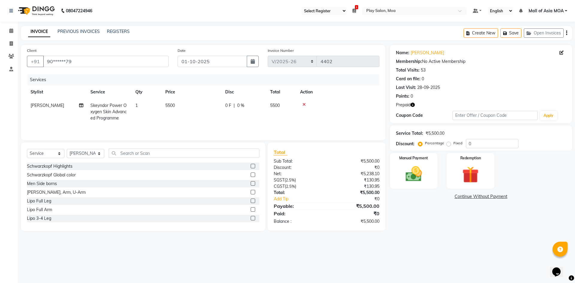
click at [122, 103] on span "Skeyndor Power Oxygen Skin Advanced Programme" at bounding box center [108, 112] width 36 height 18
select select "81385"
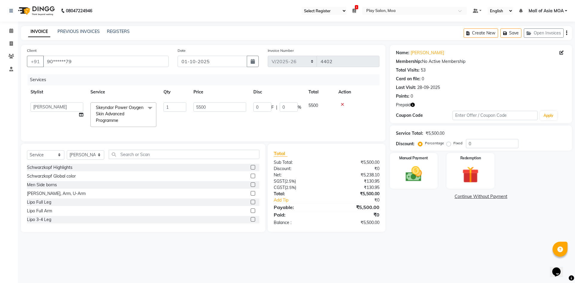
click at [119, 110] on span "Skeyndor Power Oxygen Skin Advanced Programme x" at bounding box center [120, 113] width 53 height 19
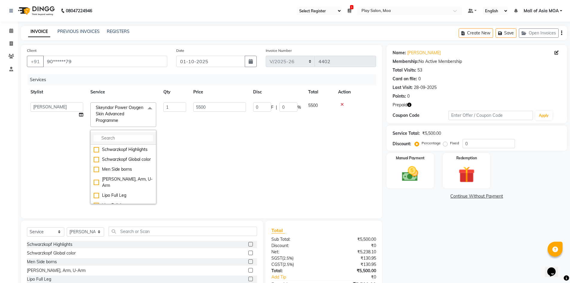
click at [122, 133] on li at bounding box center [123, 138] width 65 height 13
click at [124, 139] on input "multiselect-search" at bounding box center [123, 138] width 59 height 6
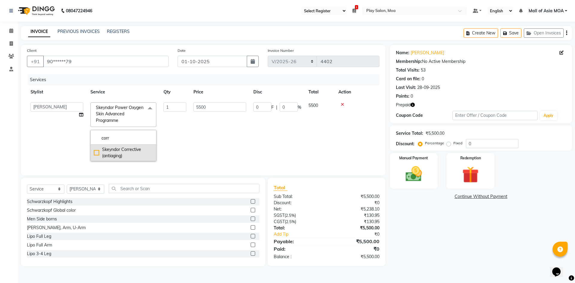
type input "corr"
click at [97, 151] on div "Skeyndor Corrective (antiaging)" at bounding box center [123, 152] width 59 height 13
checkbox input "true"
type input "8800"
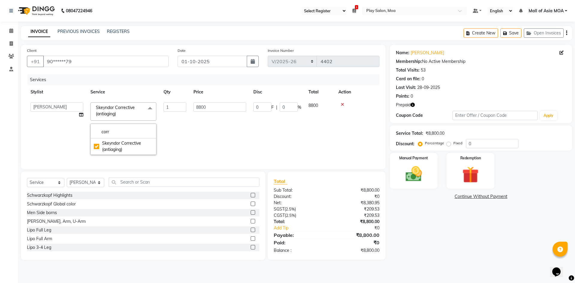
click at [217, 136] on td "8800" at bounding box center [220, 129] width 60 height 60
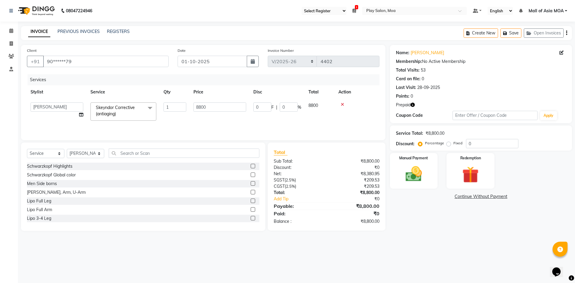
click at [406, 236] on main "INVOICE PREVIOUS INVOICES REGISTERS Create New Save Open Invoices Client +91 90…" at bounding box center [296, 133] width 557 height 214
click at [474, 178] on img at bounding box center [470, 174] width 28 height 21
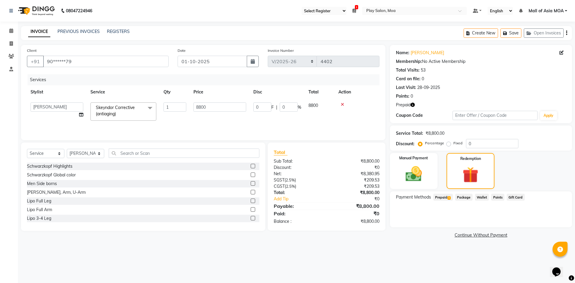
click at [432, 256] on div "08047224946 Select Register Play Salon Moa 1 Daily Open Registers nothing to sh…" at bounding box center [287, 141] width 575 height 283
click at [444, 197] on span "Prepaid 1" at bounding box center [442, 197] width 19 height 7
click at [548, 222] on button "Add" at bounding box center [552, 221] width 22 height 10
click at [414, 216] on button "Send OTP" at bounding box center [411, 216] width 31 height 10
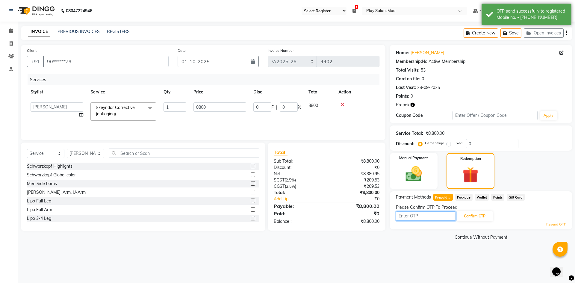
click at [430, 219] on input "text" at bounding box center [426, 215] width 60 height 9
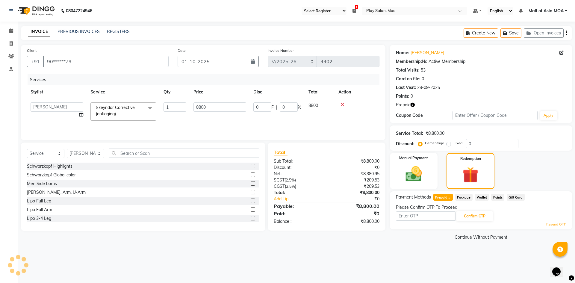
click at [558, 226] on link "Resend OTP" at bounding box center [556, 224] width 20 height 5
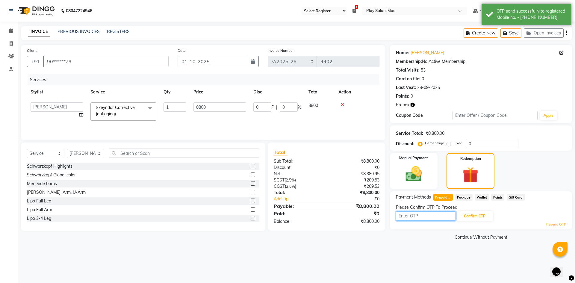
click at [428, 217] on input "text" at bounding box center [426, 215] width 60 height 9
type input "1936"
click at [474, 219] on button "Confirm OTP" at bounding box center [474, 216] width 37 height 10
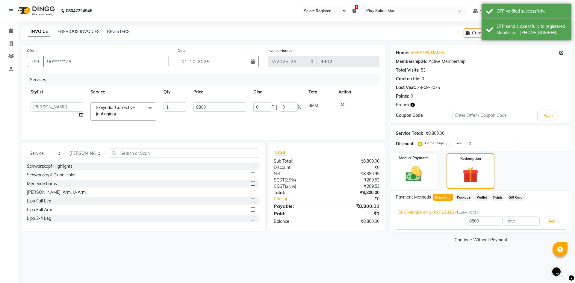
click at [552, 224] on button "Add" at bounding box center [552, 221] width 22 height 10
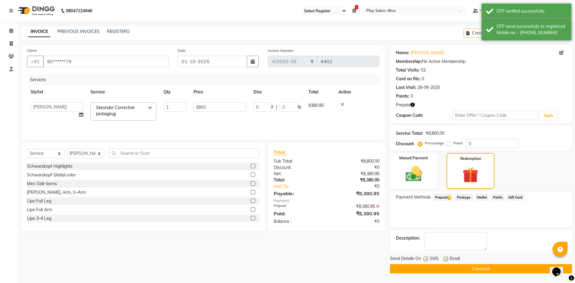
click at [463, 270] on button "Checkout" at bounding box center [481, 268] width 182 height 9
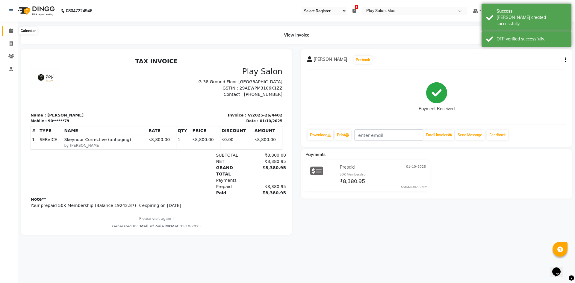
click at [11, 29] on icon at bounding box center [11, 30] width 4 height 4
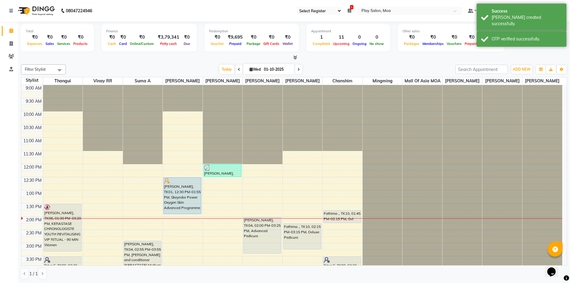
click at [273, 69] on input "01-10-2025" at bounding box center [277, 69] width 30 height 9
select select "10"
select select "2025"
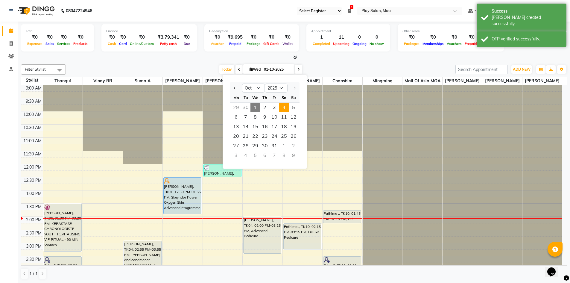
click at [281, 106] on span "4" at bounding box center [284, 108] width 10 height 10
type input "04-10-2025"
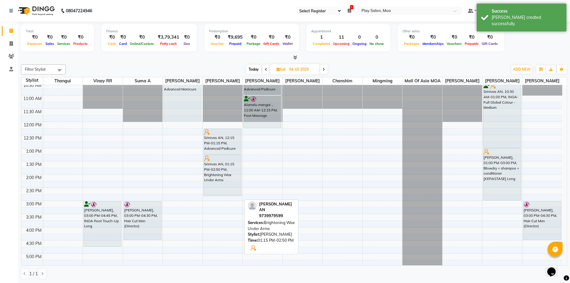
scroll to position [12, 0]
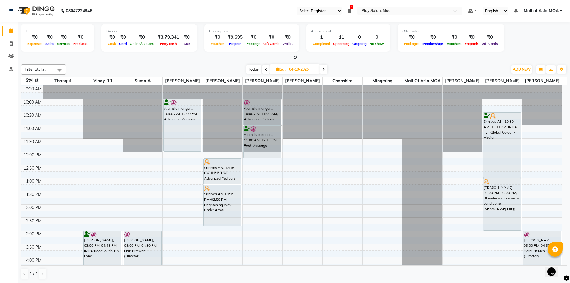
click at [293, 68] on input "04-10-2025" at bounding box center [302, 69] width 30 height 9
select select "10"
select select "2025"
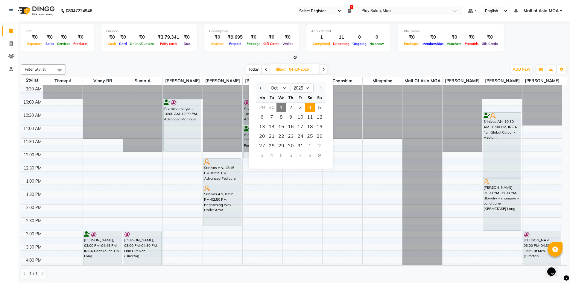
click at [281, 110] on span "1" at bounding box center [282, 108] width 10 height 10
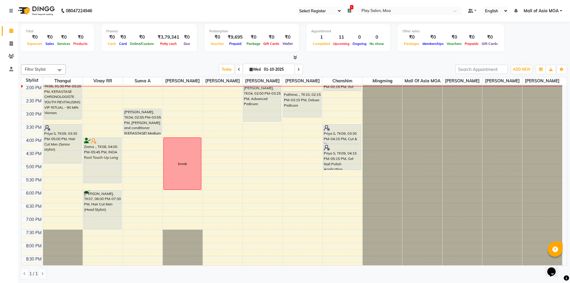
click at [236, 72] on span at bounding box center [239, 69] width 7 height 9
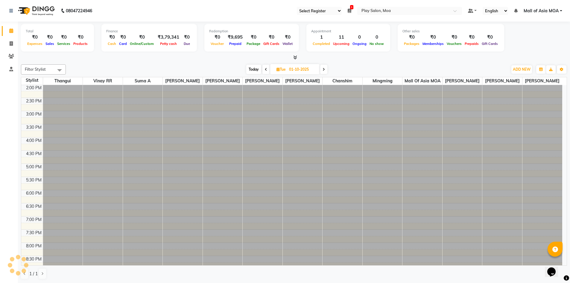
type input "30-09-2025"
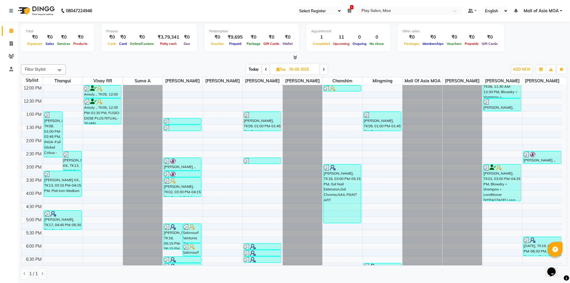
scroll to position [90, 0]
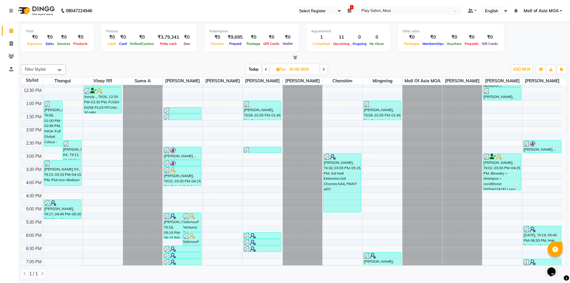
click at [297, 68] on input "30-09-2025" at bounding box center [302, 69] width 30 height 9
select select "9"
select select "2025"
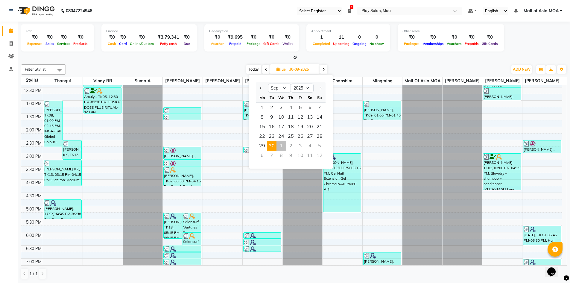
click at [319, 68] on span "Tue 30-09-2025 Jan Feb Mar Apr May Jun Jul Aug Sep Oct Nov Dec 2015 2016 2017 2…" at bounding box center [294, 69] width 49 height 10
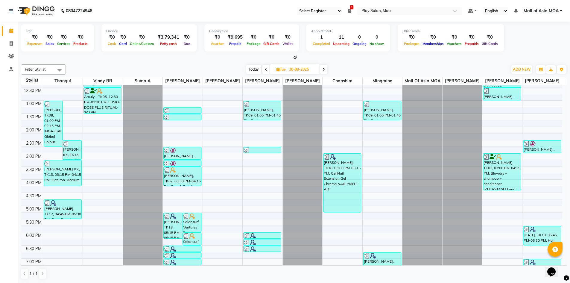
click at [326, 69] on span at bounding box center [323, 69] width 7 height 9
type input "01-10-2025"
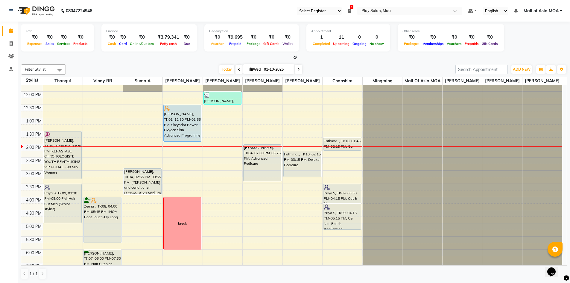
scroll to position [72, 0]
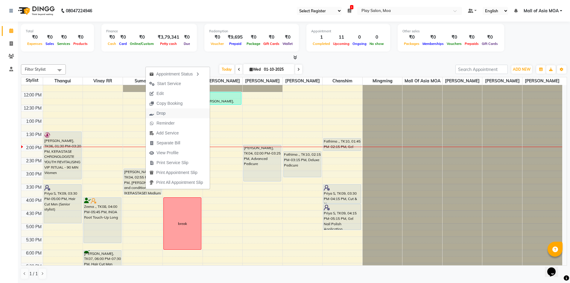
click at [173, 112] on button "Drop" at bounding box center [178, 113] width 64 height 10
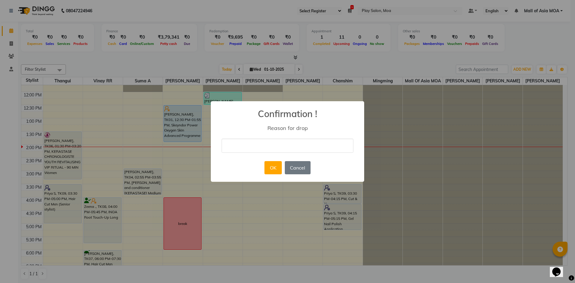
click at [295, 150] on input "text" at bounding box center [288, 146] width 132 height 14
type input "cancelled"
click at [271, 166] on button "OK" at bounding box center [272, 167] width 17 height 13
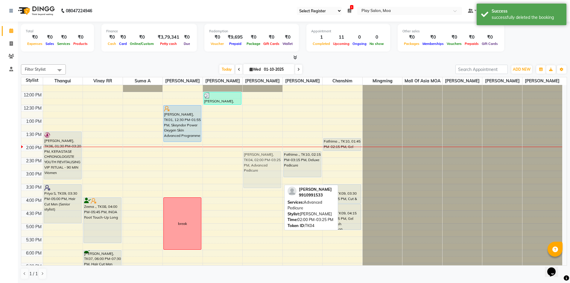
click at [263, 172] on div "Nivetha Gupta, TK04, 02:00 PM-03:25 PM, Advanced Pedicure Nivetha Gupta, TK04, …" at bounding box center [263, 197] width 40 height 368
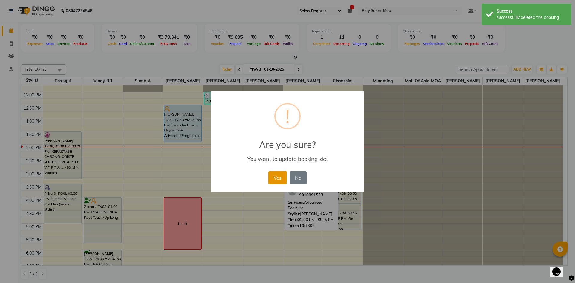
click at [274, 179] on button "Yes" at bounding box center [277, 177] width 18 height 13
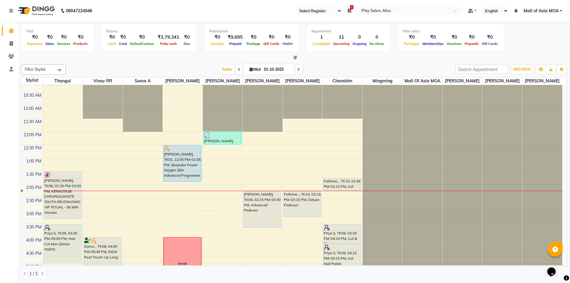
scroll to position [30, 0]
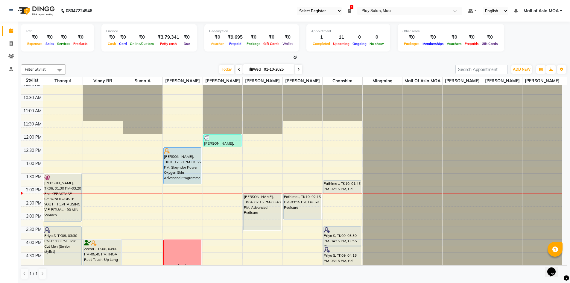
click at [295, 69] on span at bounding box center [298, 69] width 7 height 9
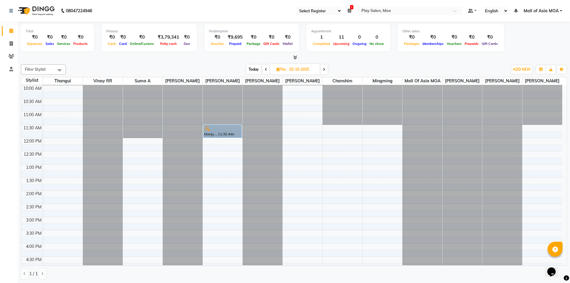
scroll to position [12, 0]
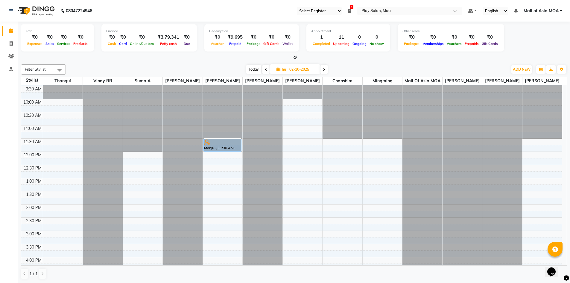
click at [263, 72] on span at bounding box center [266, 69] width 7 height 9
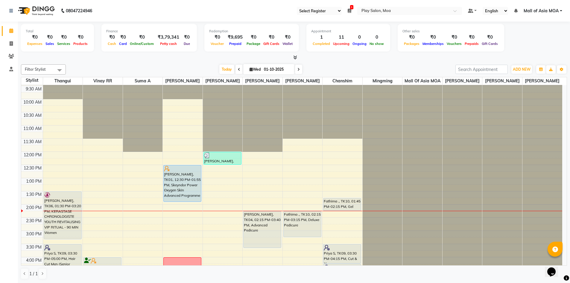
scroll to position [0, 0]
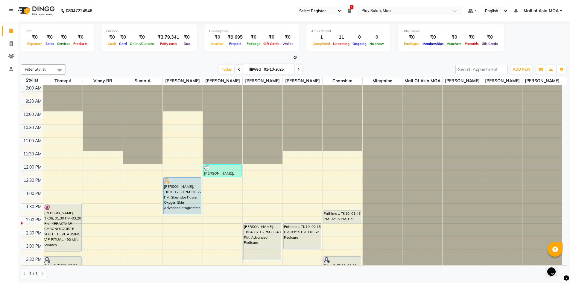
click at [296, 70] on span at bounding box center [298, 69] width 7 height 9
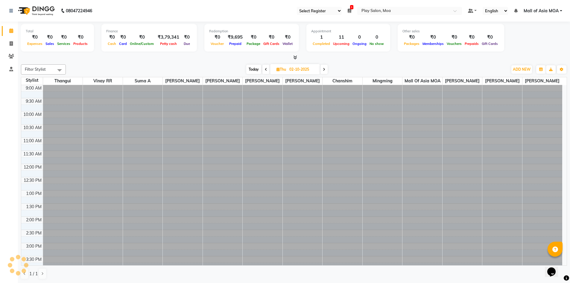
scroll to position [132, 0]
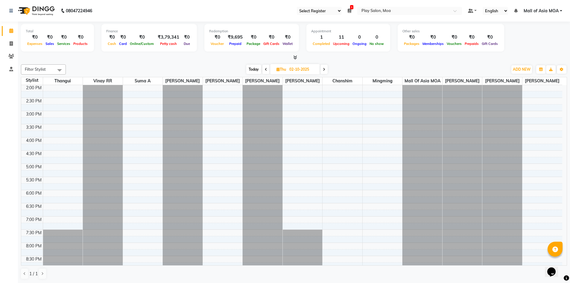
click at [323, 70] on span at bounding box center [324, 69] width 7 height 9
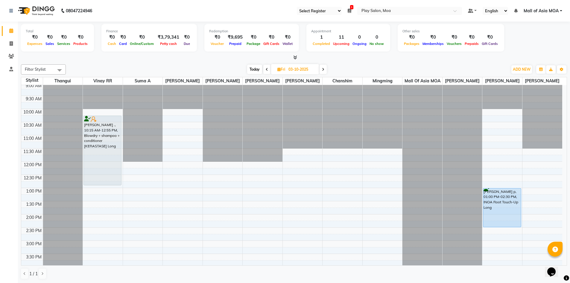
scroll to position [0, 0]
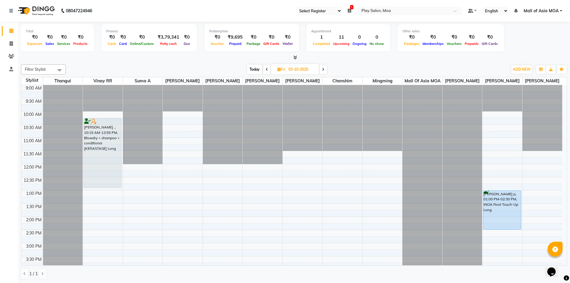
click at [324, 68] on icon at bounding box center [323, 70] width 2 height 4
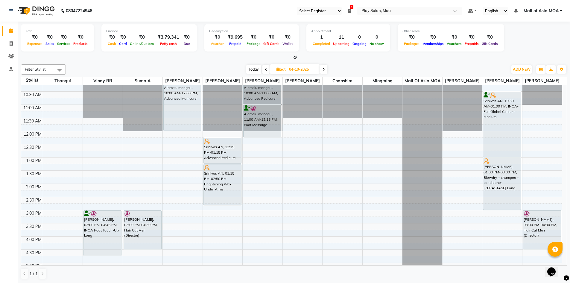
scroll to position [12, 0]
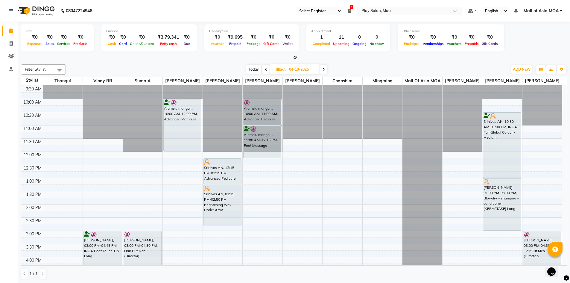
click at [325, 69] on icon at bounding box center [324, 70] width 2 height 4
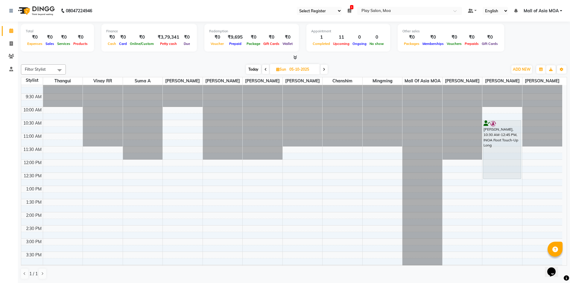
scroll to position [0, 0]
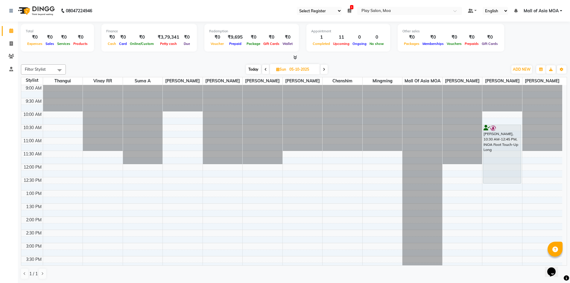
click at [326, 68] on span at bounding box center [324, 69] width 7 height 9
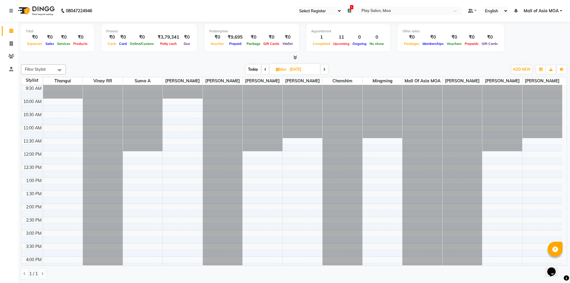
scroll to position [12, 0]
click at [266, 66] on span at bounding box center [265, 69] width 7 height 9
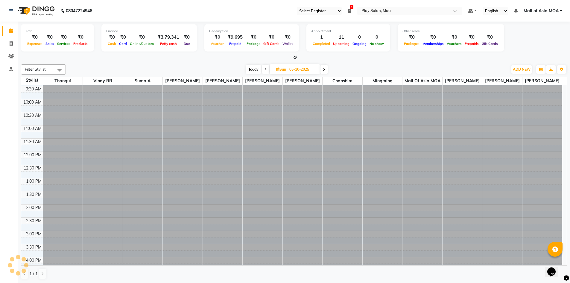
scroll to position [132, 0]
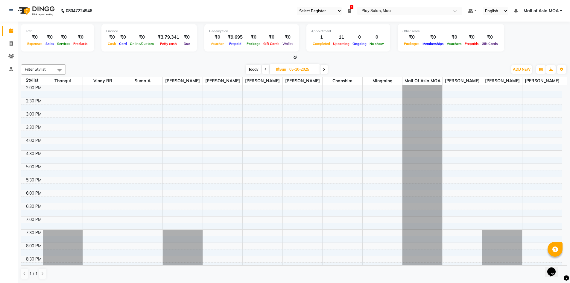
click at [269, 71] on div "Today Sun 05-10-2025" at bounding box center [286, 69] width 83 height 9
click at [266, 70] on icon at bounding box center [266, 70] width 2 height 4
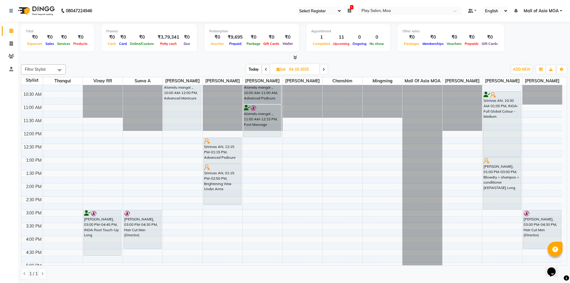
scroll to position [12, 0]
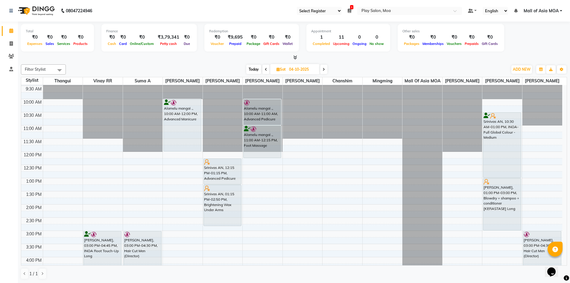
click at [269, 72] on div "Today Sat 04-10-2025" at bounding box center [287, 69] width 82 height 9
click at [268, 71] on span at bounding box center [266, 69] width 7 height 9
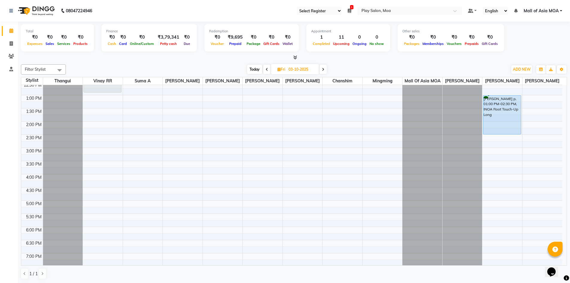
scroll to position [0, 0]
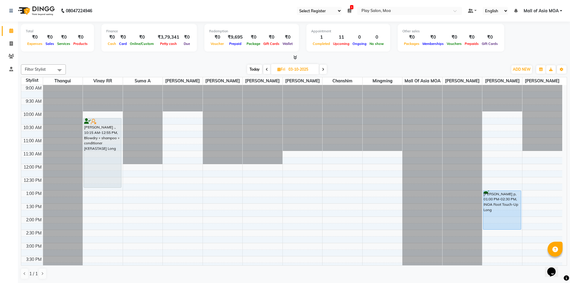
click at [249, 71] on span "Today" at bounding box center [254, 69] width 15 height 9
type input "01-10-2025"
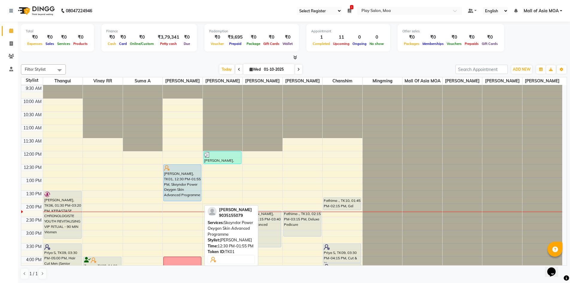
scroll to position [12, 0]
click at [179, 191] on div "Pam M, TK01, 12:30 PM-01:55 PM, Skeyndor Power Oxygen Skin Advanced Programme" at bounding box center [182, 183] width 37 height 36
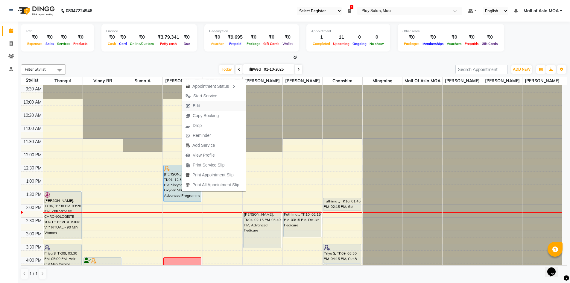
click at [195, 105] on span "Edit" at bounding box center [196, 106] width 7 height 6
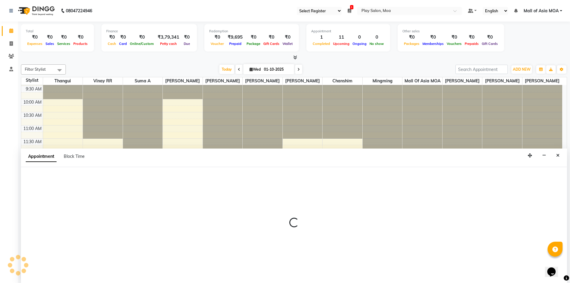
scroll to position [0, 0]
select select "tentative"
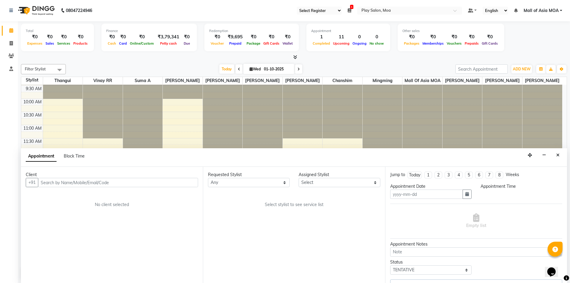
type input "01-10-2025"
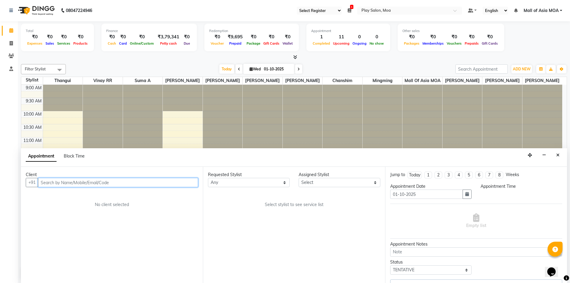
select select "81385"
select select "upcoming"
select select "750"
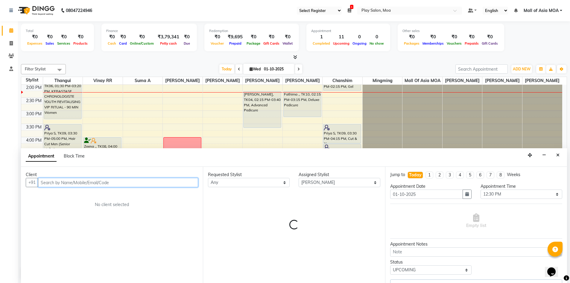
select select "4218"
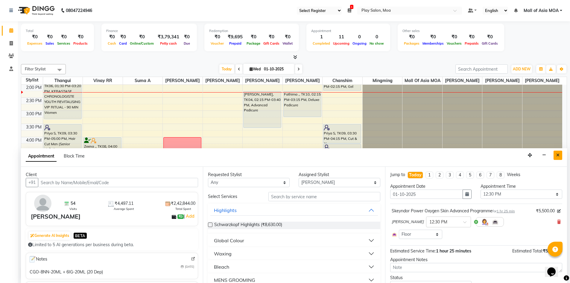
click at [560, 153] on button "Close" at bounding box center [558, 155] width 9 height 9
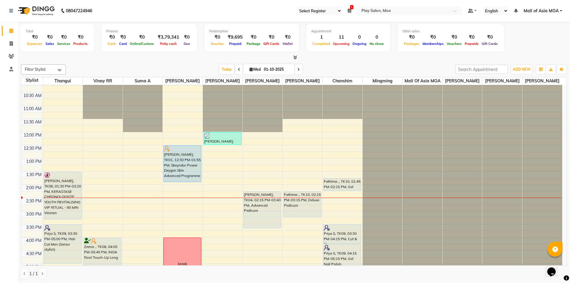
scroll to position [90, 0]
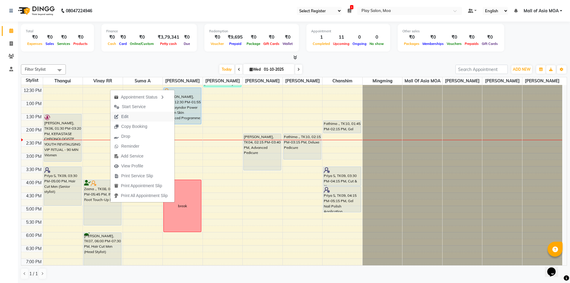
click at [139, 117] on button "Edit" at bounding box center [142, 117] width 64 height 10
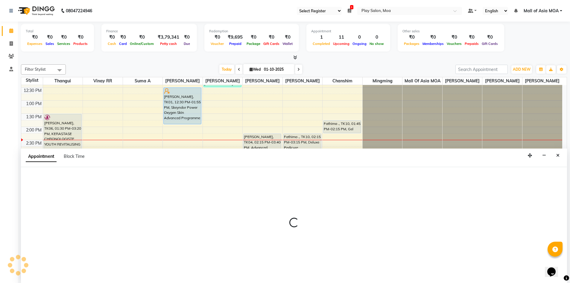
scroll to position [0, 0]
select select "tentative"
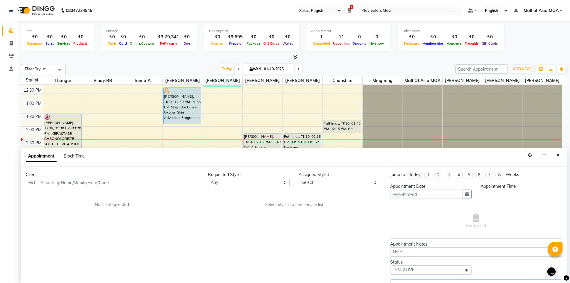
type input "01-10-2025"
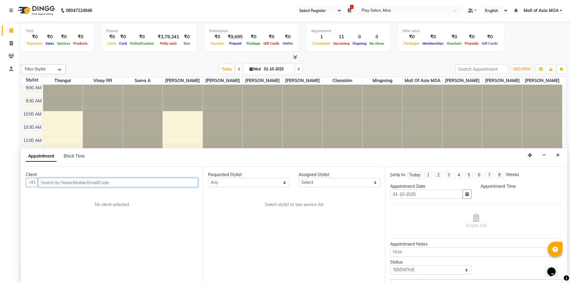
select select "960"
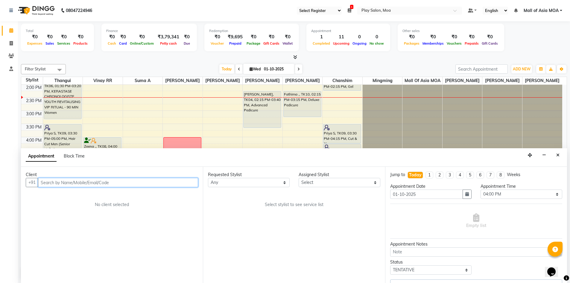
select select "82252"
select select "4218"
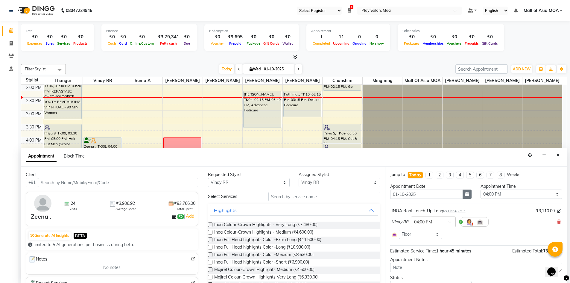
click at [465, 196] on icon "button" at bounding box center [467, 194] width 4 height 4
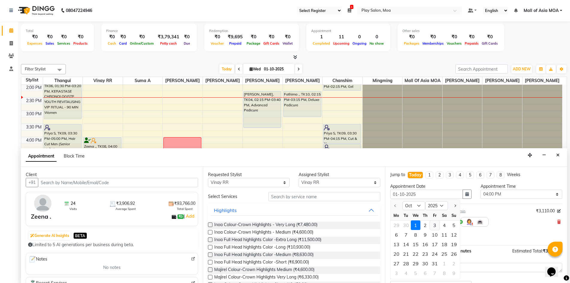
click at [436, 227] on div "3" at bounding box center [435, 225] width 10 height 10
type input "03-10-2025"
select select "960"
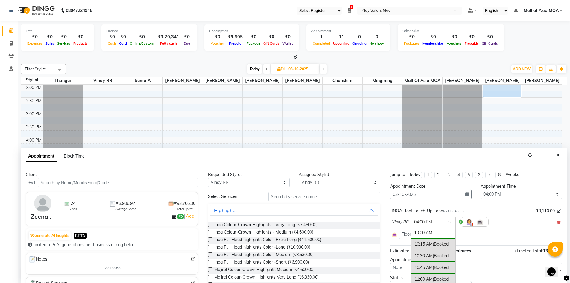
click at [439, 223] on input "text" at bounding box center [427, 221] width 26 height 6
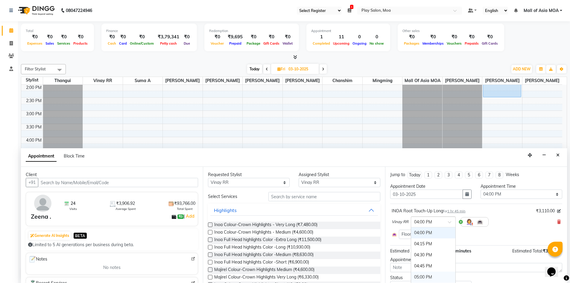
click at [425, 275] on div "05:00 PM" at bounding box center [433, 276] width 44 height 11
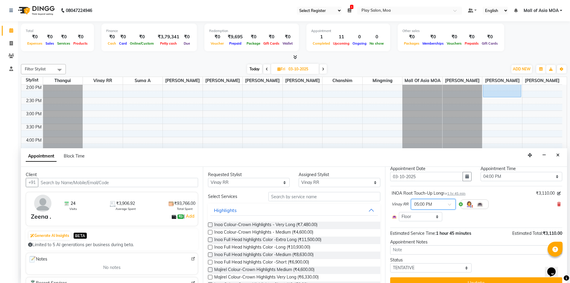
scroll to position [28, 0]
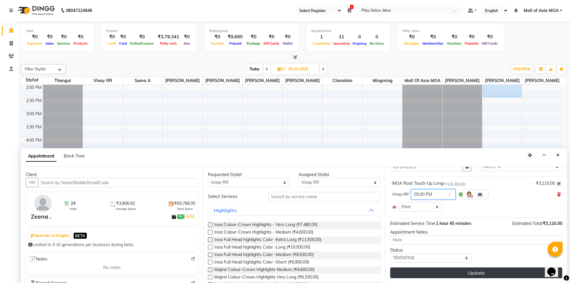
click at [450, 277] on button "Update" at bounding box center [476, 272] width 172 height 11
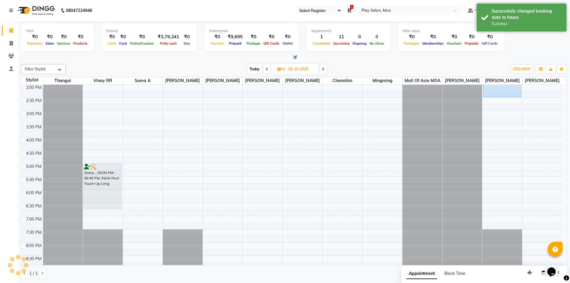
scroll to position [0, 0]
click at [279, 70] on icon at bounding box center [278, 69] width 3 height 4
select select "10"
select select "2025"
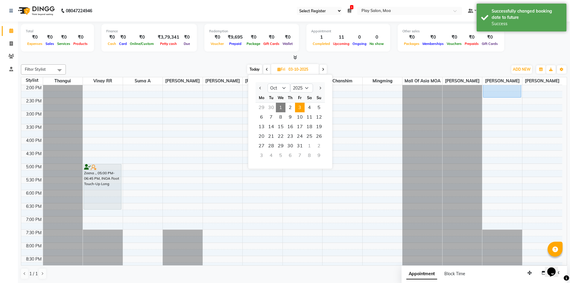
click at [279, 106] on span "1" at bounding box center [281, 108] width 10 height 10
type input "01-10-2025"
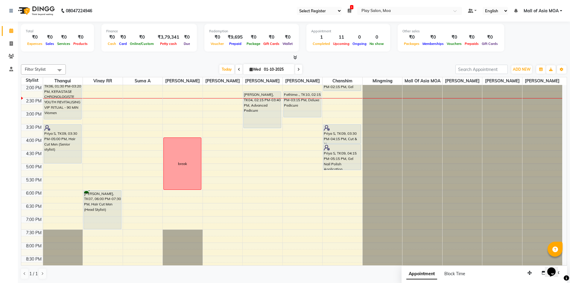
scroll to position [102, 0]
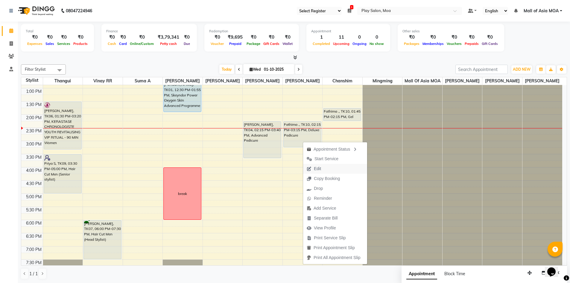
click at [330, 170] on button "Edit" at bounding box center [335, 169] width 64 height 10
select select "tentative"
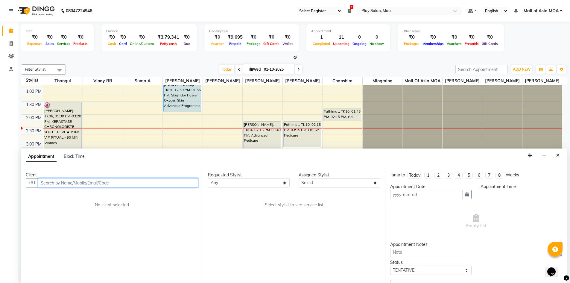
type input "01-10-2025"
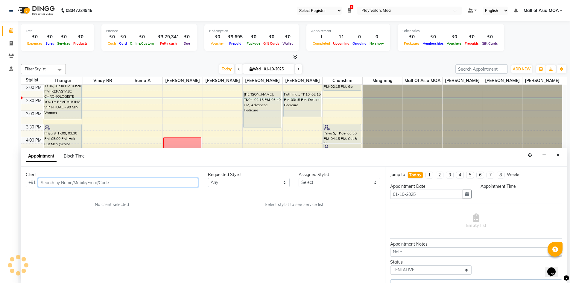
select select "81374"
select select "825"
select select "4218"
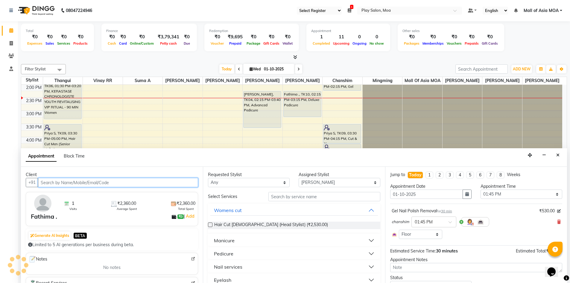
select select "4218"
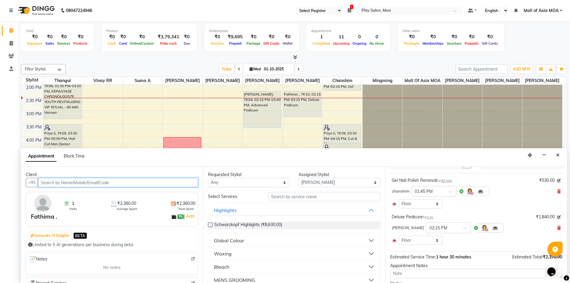
scroll to position [60, 0]
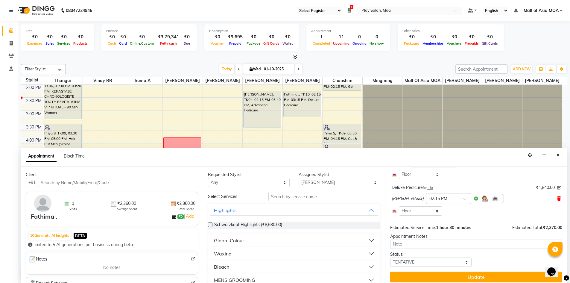
click at [557, 199] on icon at bounding box center [559, 198] width 4 height 4
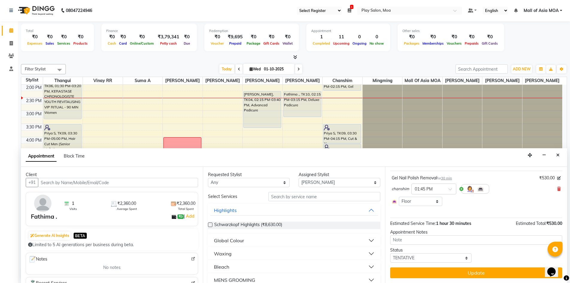
scroll to position [33, 0]
click at [321, 193] on input "text" at bounding box center [325, 196] width 112 height 9
type input "adv"
click at [223, 241] on div "Pedicure" at bounding box center [223, 240] width 19 height 7
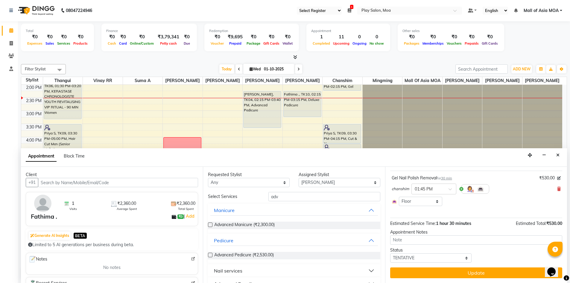
click at [210, 254] on label at bounding box center [210, 255] width 4 height 4
click at [210, 254] on input "checkbox" at bounding box center [210, 256] width 4 height 4
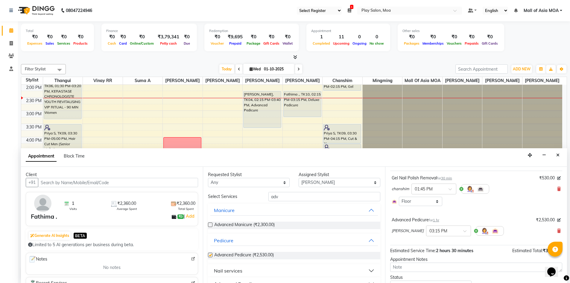
scroll to position [60, 0]
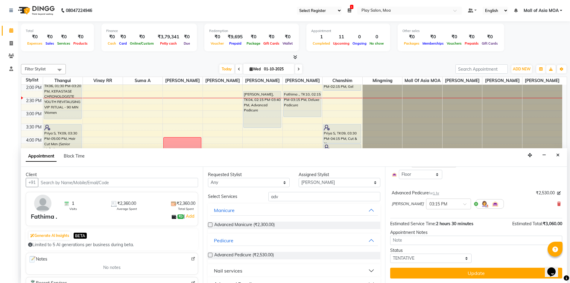
checkbox input "false"
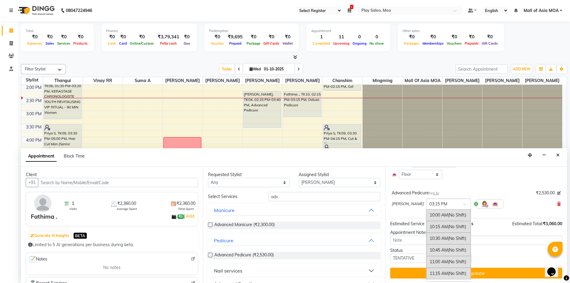
click at [437, 206] on input "text" at bounding box center [443, 203] width 26 height 6
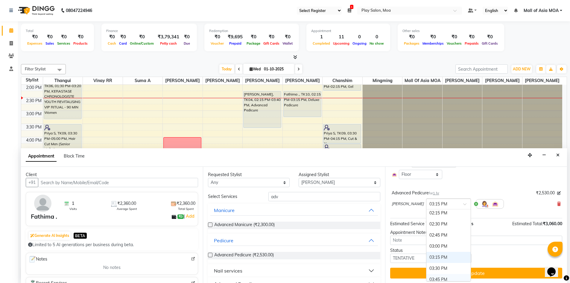
scroll to position [176, 0]
click at [427, 222] on div "02:00 PM" at bounding box center [449, 219] width 44 height 11
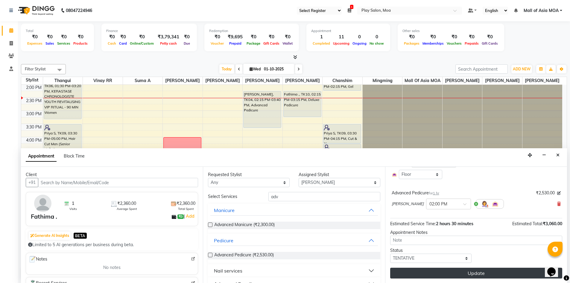
click at [476, 272] on button "Update" at bounding box center [476, 273] width 172 height 11
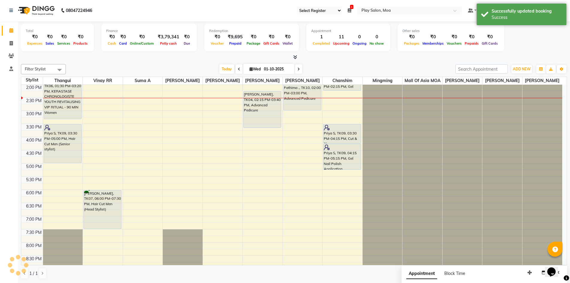
scroll to position [0, 0]
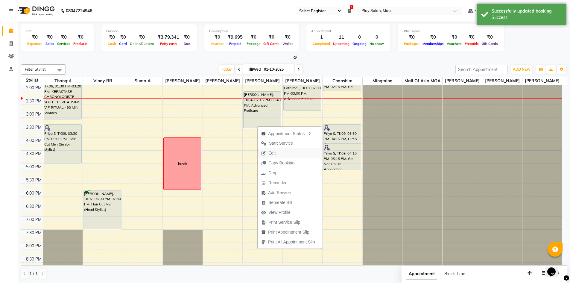
click at [279, 151] on span "Edit" at bounding box center [269, 153] width 22 height 10
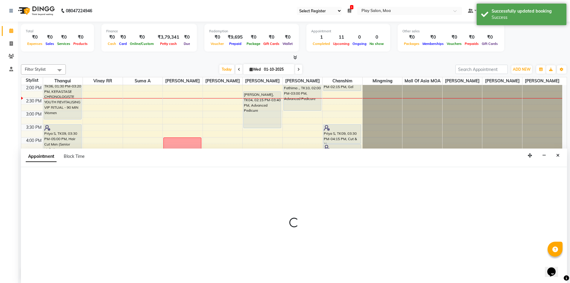
select select "tentative"
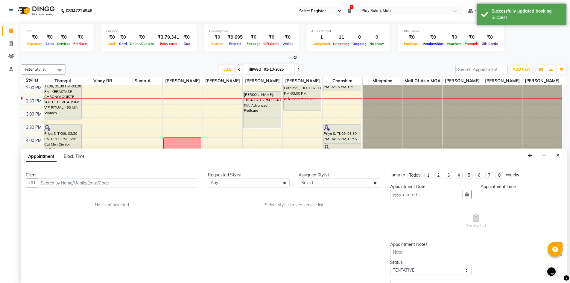
scroll to position [0, 0]
type input "01-10-2025"
select select "855"
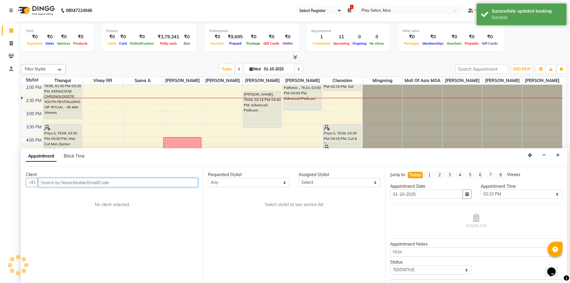
select select "81386"
select select "4218"
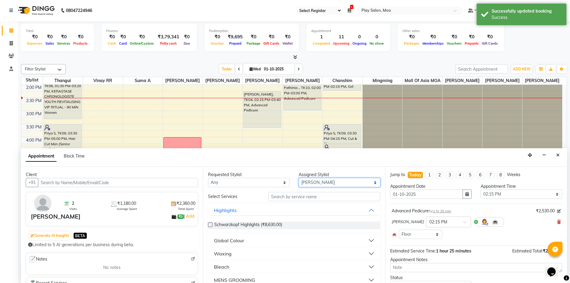
click at [330, 183] on select "Select Anna D chanshim Faizan Alam Hamsa R Jennifer Swargiary Kavya M Mall of A…" at bounding box center [340, 182] width 82 height 9
select select "87414"
click at [299, 178] on select "Select Anna D chanshim Faizan Alam Hamsa R Jennifer Swargiary Kavya M Mall of A…" at bounding box center [340, 182] width 82 height 9
click at [309, 195] on input "text" at bounding box center [325, 196] width 112 height 9
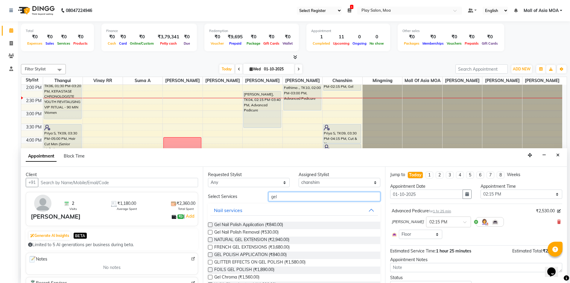
type input "gel"
click at [211, 224] on label at bounding box center [210, 224] width 4 height 4
click at [211, 224] on input "checkbox" at bounding box center [210, 225] width 4 height 4
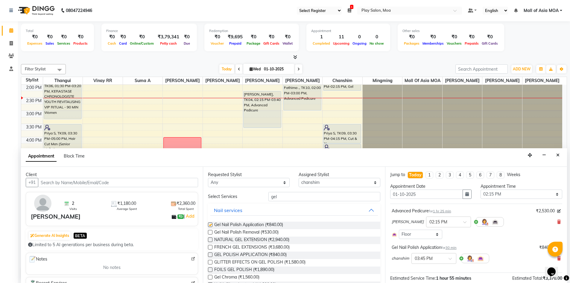
checkbox input "false"
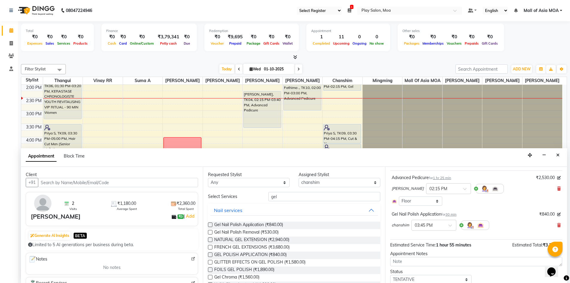
scroll to position [55, 0]
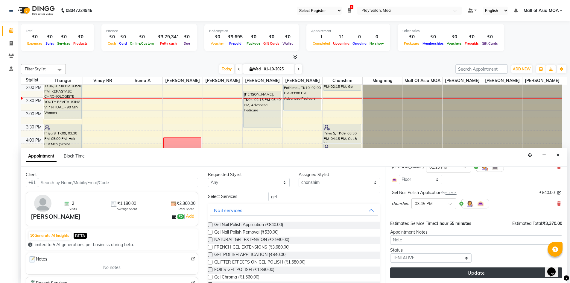
click at [448, 273] on button "Update" at bounding box center [476, 272] width 172 height 11
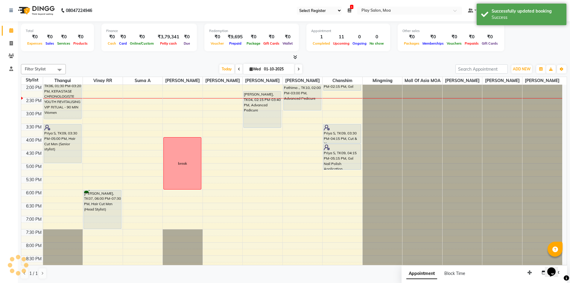
scroll to position [0, 0]
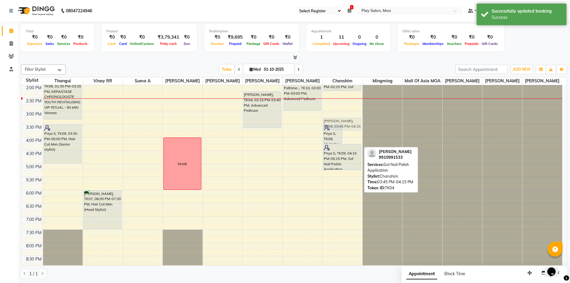
drag, startPoint x: 349, startPoint y: 142, endPoint x: 349, endPoint y: 128, distance: 14.1
click at [349, 128] on div "Priya S, TK09, 03:30 PM-04:15 PM, Cut & file Nivetha Gupta, TK04, 03:45 PM-04:1…" at bounding box center [343, 137] width 40 height 368
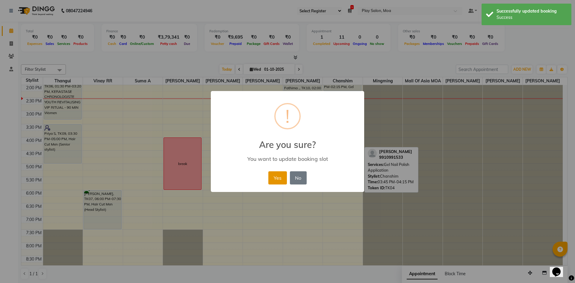
click at [275, 179] on button "Yes" at bounding box center [277, 177] width 18 height 13
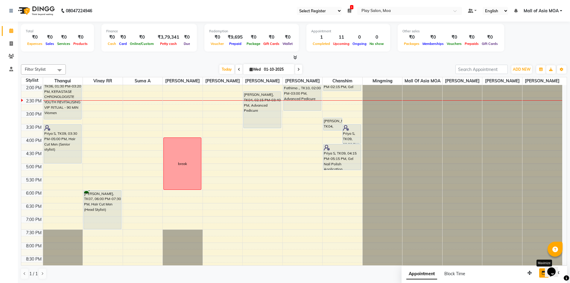
drag, startPoint x: 542, startPoint y: 273, endPoint x: 3, endPoint y: 3, distance: 602.9
click at [542, 273] on icon "button" at bounding box center [544, 273] width 4 height 4
select select "tentative"
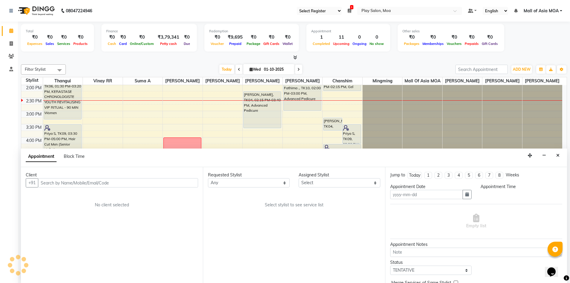
type input "01-10-2025"
select select
click at [558, 158] on button "Close" at bounding box center [558, 155] width 9 height 9
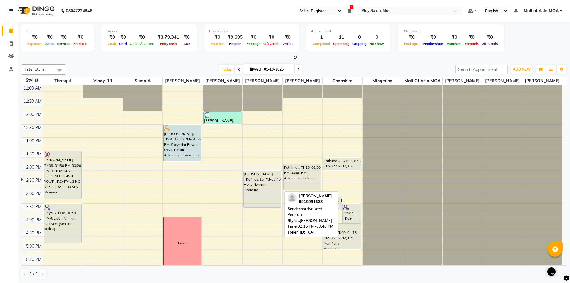
scroll to position [42, 0]
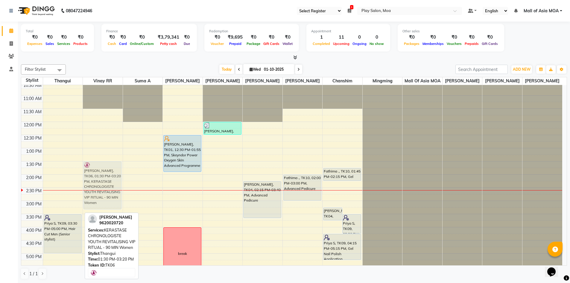
drag, startPoint x: 61, startPoint y: 195, endPoint x: 91, endPoint y: 196, distance: 30.0
click at [91, 196] on tr "Achina Sirohi, TK06, 01:30 PM-03:20 PM, KERASTASE CHRONOLOGISTE YOUTH REVITALIS…" at bounding box center [291, 227] width 541 height 368
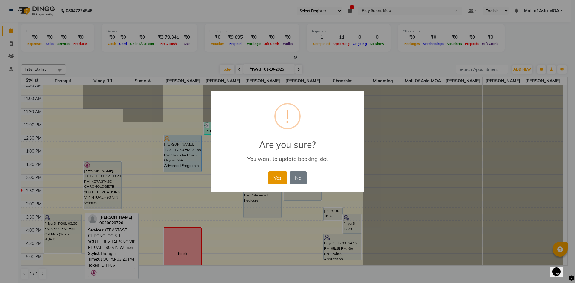
click at [277, 181] on button "Yes" at bounding box center [277, 177] width 18 height 13
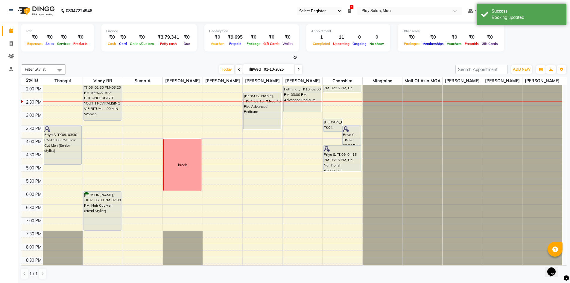
scroll to position [132, 0]
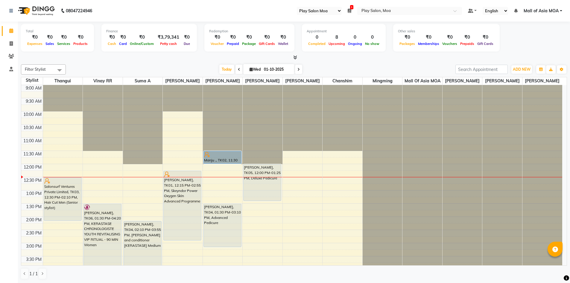
select select "93"
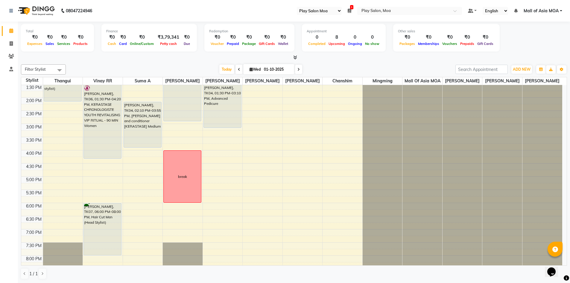
scroll to position [120, 0]
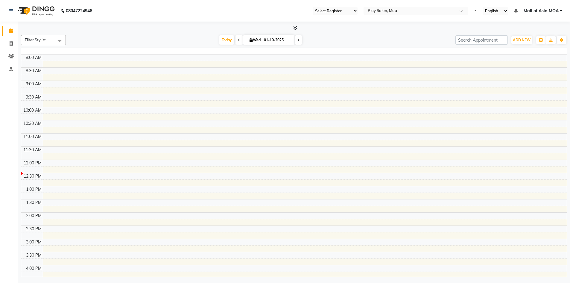
scroll to position [94, 0]
select select "93"
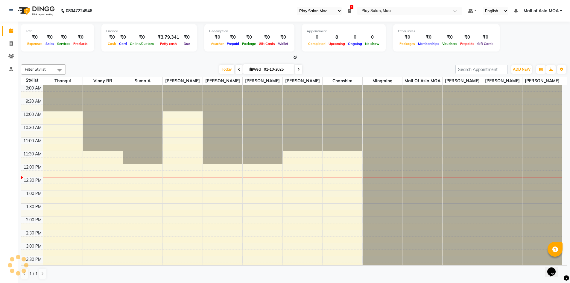
scroll to position [0, 0]
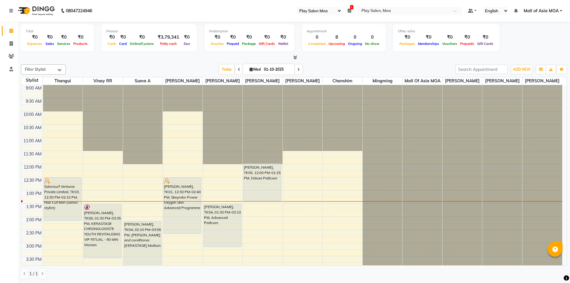
select select "93"
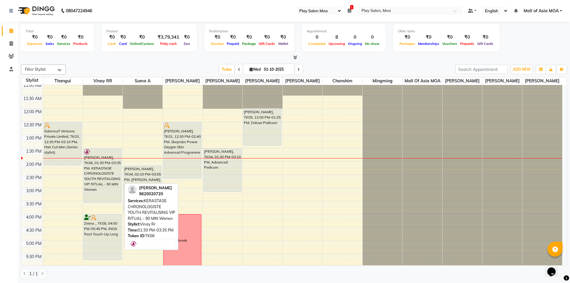
scroll to position [60, 0]
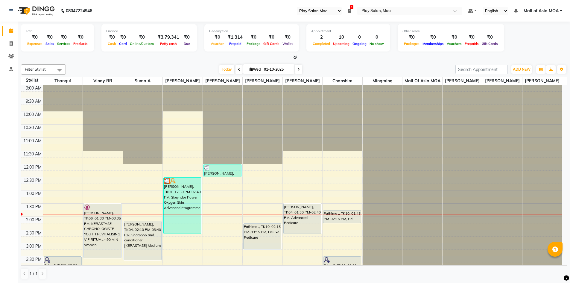
select select "93"
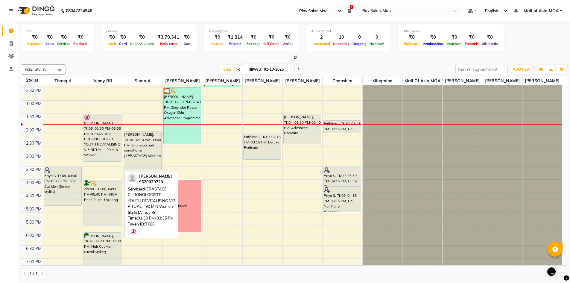
drag, startPoint x: 102, startPoint y: 173, endPoint x: 104, endPoint y: 169, distance: 4.4
click at [104, 169] on div "9:00 AM 9:30 AM 10:00 AM 10:30 AM 11:00 AM 11:30 AM 12:00 PM 12:30 PM 1:00 PM 1…" at bounding box center [291, 179] width 541 height 368
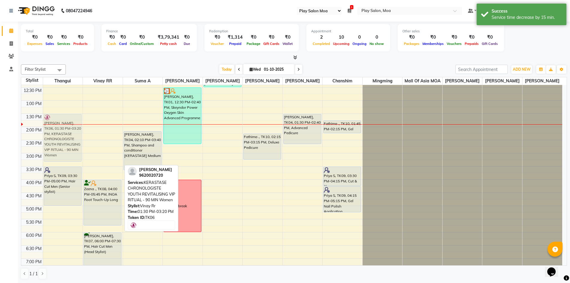
drag, startPoint x: 107, startPoint y: 143, endPoint x: 72, endPoint y: 144, distance: 35.0
click at [72, 144] on tr "Priya S, TK09, 03:30 PM-05:00 PM, Hair Cut Men (Senior stylist) Achina Sirohi, …" at bounding box center [291, 179] width 541 height 368
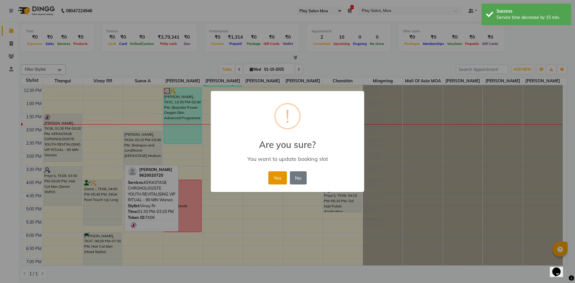
click at [277, 179] on button "Yes" at bounding box center [277, 177] width 18 height 13
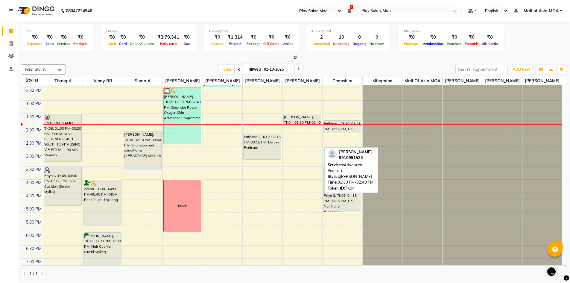
drag, startPoint x: 302, startPoint y: 150, endPoint x: 305, endPoint y: 133, distance: 17.1
click at [305, 133] on div "9:00 AM 9:30 AM 10:00 AM 10:30 AM 11:00 AM 11:30 AM 12:00 PM 12:30 PM 1:00 PM 1…" at bounding box center [291, 179] width 541 height 368
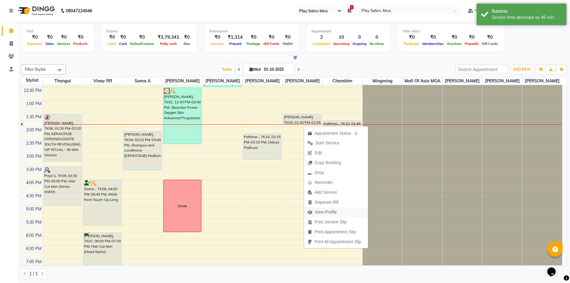
click at [335, 210] on span "View Profile" at bounding box center [326, 212] width 22 height 6
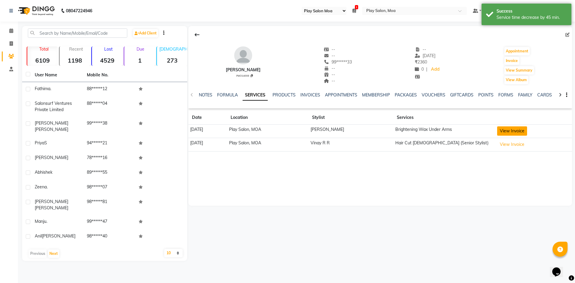
click at [527, 133] on button "View Invoice" at bounding box center [512, 130] width 30 height 9
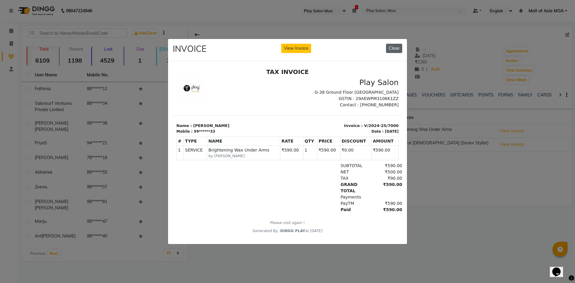
click at [400, 45] on button "Close" at bounding box center [394, 48] width 16 height 9
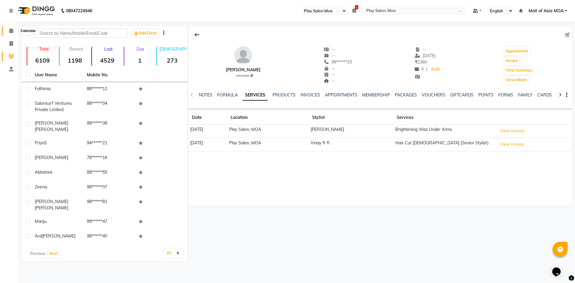
click at [13, 30] on span at bounding box center [11, 31] width 10 height 7
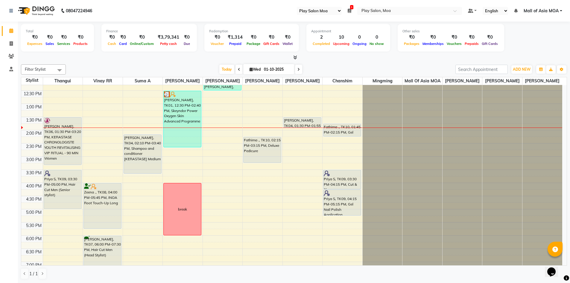
scroll to position [90, 0]
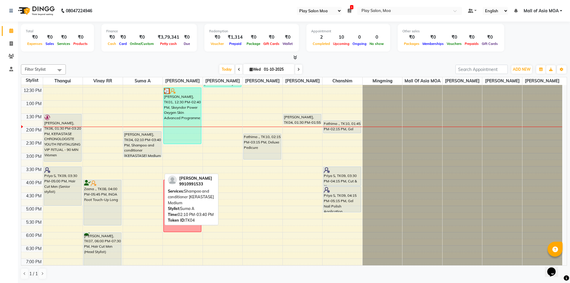
drag, startPoint x: 143, startPoint y: 175, endPoint x: 146, endPoint y: 160, distance: 14.6
click at [146, 160] on div "Nivetha Gupta, TK04, 02:10 PM-03:40 PM, Shampoo and conditioner [KERASTASE] Med…" at bounding box center [143, 179] width 40 height 368
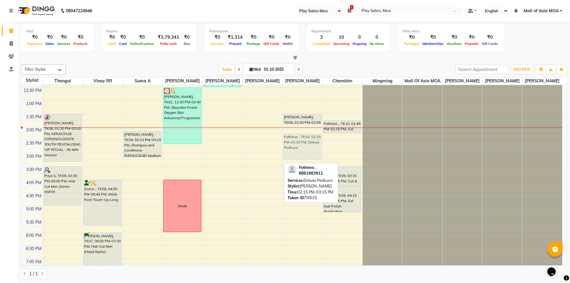
drag, startPoint x: 271, startPoint y: 148, endPoint x: 302, endPoint y: 145, distance: 31.5
click at [302, 145] on tr "Achina Sirohi, TK06, 01:30 PM-03:20 PM, KERASTASE CHRONOLOGISTE YOUTH REVITALIS…" at bounding box center [291, 179] width 541 height 368
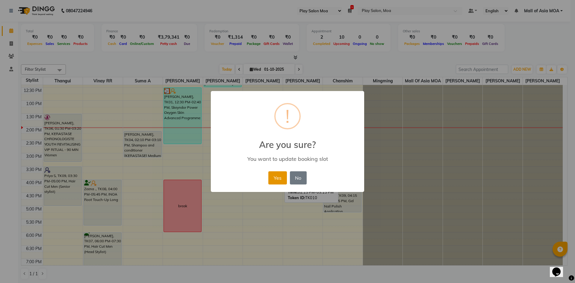
drag, startPoint x: 276, startPoint y: 179, endPoint x: 291, endPoint y: 156, distance: 28.0
click at [276, 178] on button "Yes" at bounding box center [277, 177] width 18 height 13
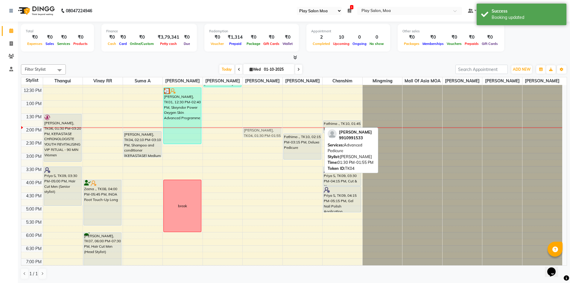
drag, startPoint x: 297, startPoint y: 124, endPoint x: 264, endPoint y: 136, distance: 34.6
click at [264, 136] on tr "Achina Sirohi, TK06, 01:30 PM-03:20 PM, KERASTASE CHRONOLOGISTE YOUTH REVITALIS…" at bounding box center [291, 179] width 541 height 368
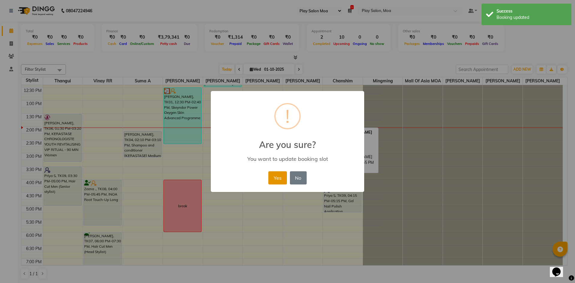
click at [278, 180] on button "Yes" at bounding box center [277, 177] width 18 height 13
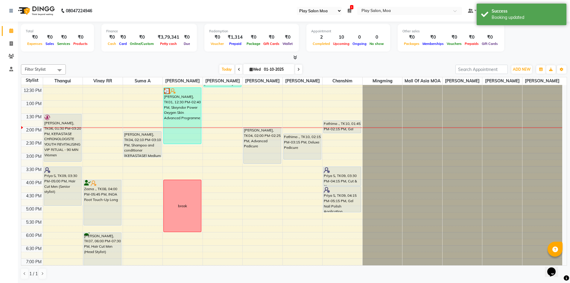
drag, startPoint x: 268, startPoint y: 143, endPoint x: 263, endPoint y: 168, distance: 25.2
click at [263, 168] on div "Nivetha Gupta, TK04, 02:00 PM-02:25 PM, Advanced Pedicure Nivetha Gupta, TK04, …" at bounding box center [263, 179] width 40 height 368
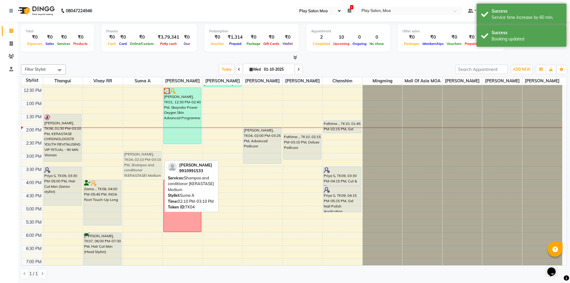
drag, startPoint x: 139, startPoint y: 154, endPoint x: 138, endPoint y: 174, distance: 20.1
click at [138, 174] on div "Nivetha Gupta, TK04, 02:10 PM-03:10 PM, Shampoo and conditioner [KERASTASE] Med…" at bounding box center [143, 179] width 40 height 368
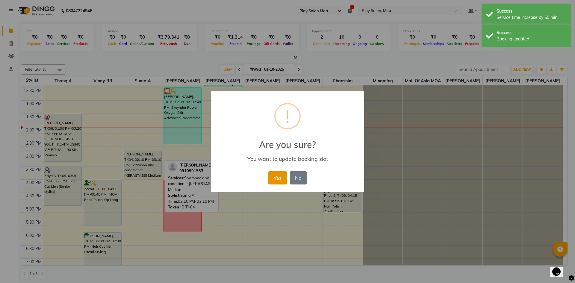
click at [273, 178] on button "Yes" at bounding box center [277, 177] width 18 height 13
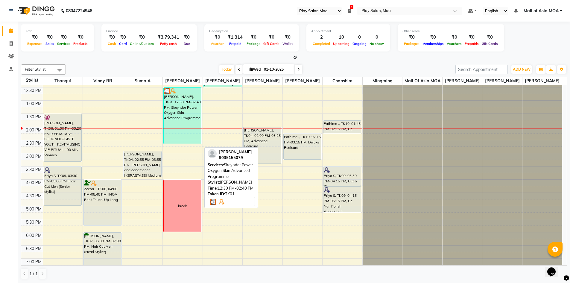
click at [183, 144] on div "Pam M, TK01, 12:30 PM-02:40 PM, Skeyndor Power Oxygen Skin Advanced Programme" at bounding box center [182, 116] width 37 height 56
click at [191, 94] on div at bounding box center [182, 91] width 37 height 6
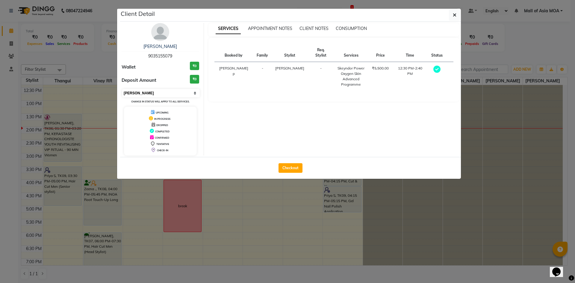
click at [195, 92] on select "Select MARK DONE UPCOMING" at bounding box center [161, 93] width 78 height 8
select select "5"
click at [122, 89] on select "Select MARK DONE UPCOMING" at bounding box center [161, 93] width 78 height 8
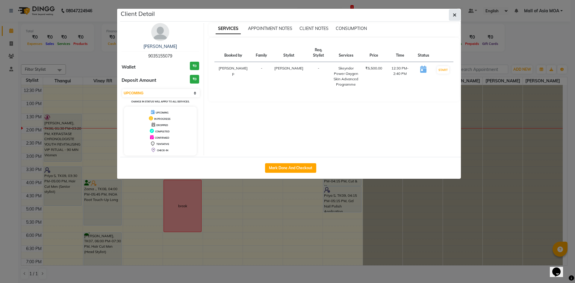
click at [450, 13] on button "button" at bounding box center [454, 14] width 11 height 11
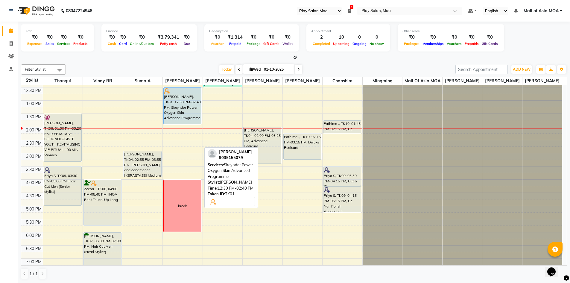
drag, startPoint x: 188, startPoint y: 149, endPoint x: 196, endPoint y: 131, distance: 20.0
click at [191, 131] on div "9:00 AM 9:30 AM 10:00 AM 10:30 AM 11:00 AM 11:30 AM 12:00 PM 12:30 PM 1:00 PM 1…" at bounding box center [291, 179] width 541 height 368
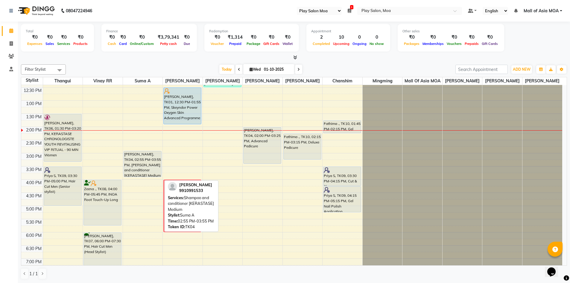
scroll to position [120, 0]
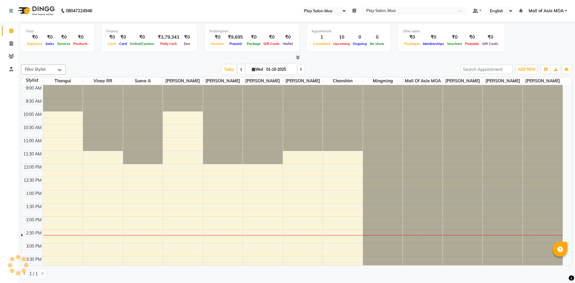
select select "93"
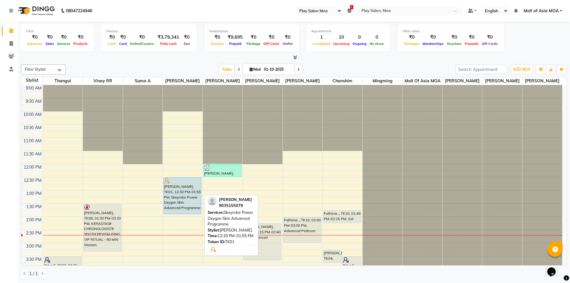
click at [196, 184] on div at bounding box center [182, 181] width 37 height 6
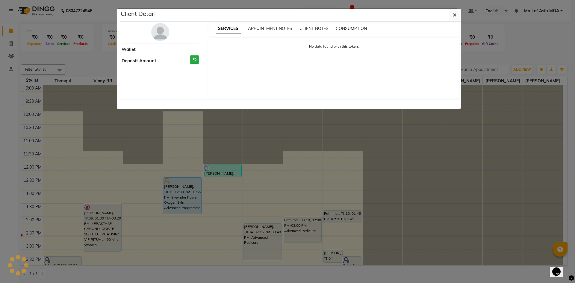
select select "5"
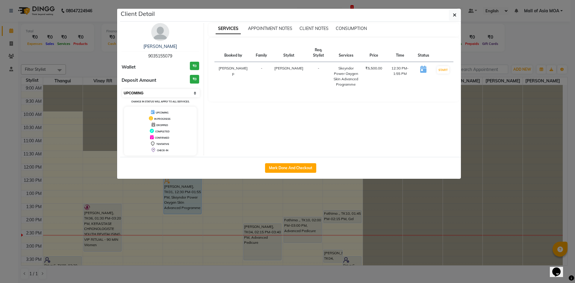
click at [192, 94] on select "Select IN SERVICE CONFIRMED TENTATIVE CHECK IN MARK DONE DROPPED UPCOMING" at bounding box center [161, 93] width 78 height 8
click at [352, 205] on ngb-modal-window "Client Detail Pam M 9035155079 Wallet ₹0 Deposit Amount ₹0 Select IN SERVICE CO…" at bounding box center [287, 141] width 575 height 283
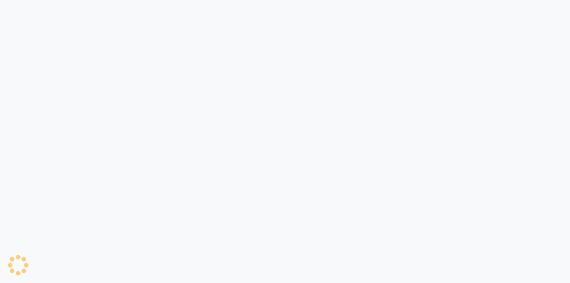
select select "93"
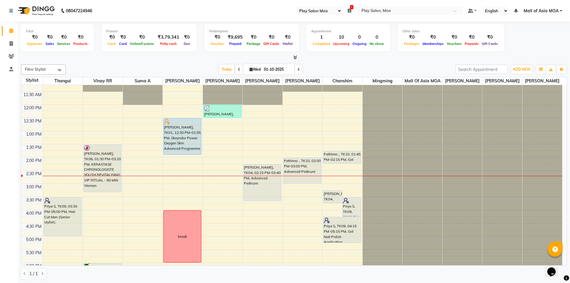
scroll to position [60, 0]
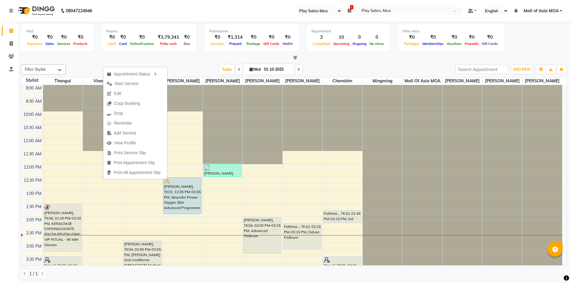
select select "93"
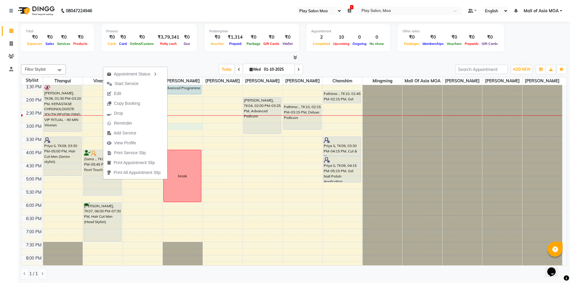
click at [188, 130] on div "9:00 AM 9:30 AM 10:00 AM 10:30 AM 11:00 AM 11:30 AM 12:00 PM 12:30 PM 1:00 PM 1…" at bounding box center [291, 149] width 541 height 368
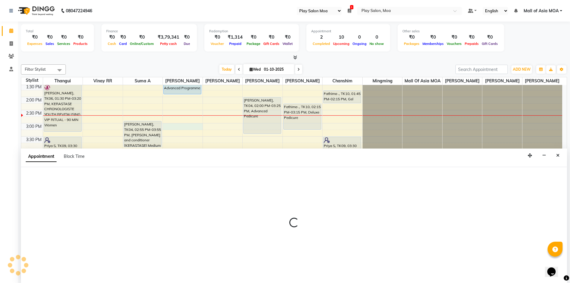
scroll to position [0, 0]
select select "81385"
select select "tentative"
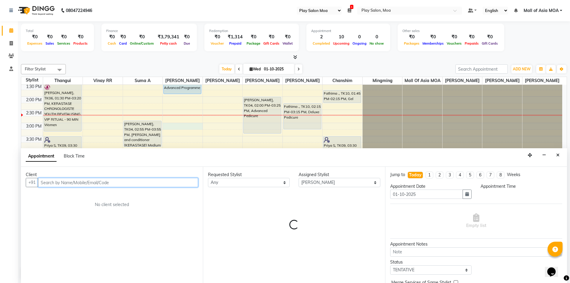
select select "900"
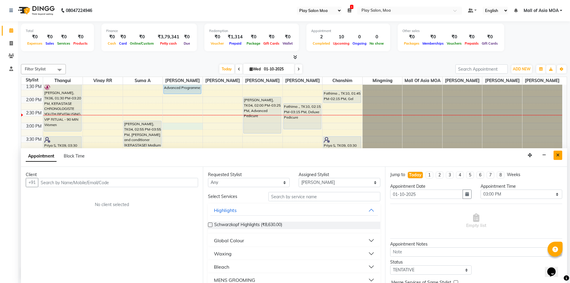
click at [560, 156] on button "Close" at bounding box center [558, 155] width 9 height 9
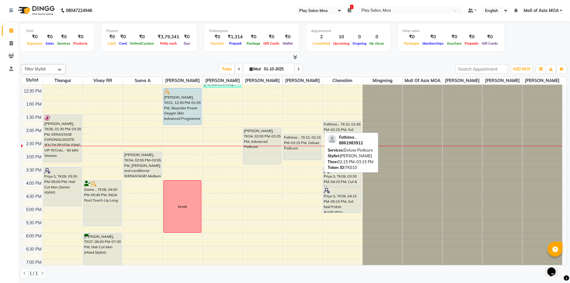
scroll to position [0, 0]
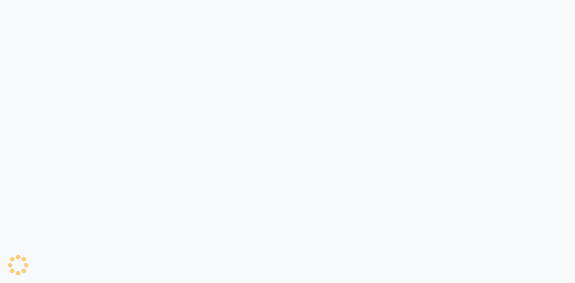
select select "93"
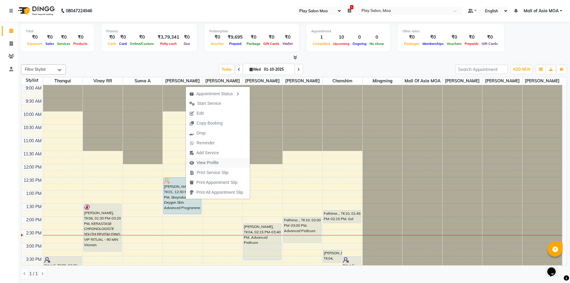
click at [227, 159] on button "View Profile" at bounding box center [218, 163] width 64 height 10
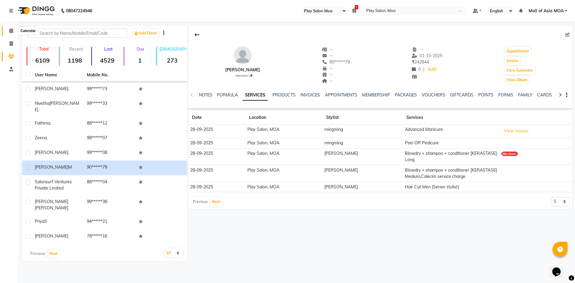
click at [12, 29] on icon at bounding box center [11, 30] width 4 height 4
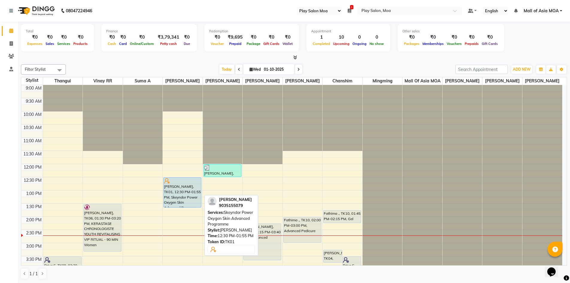
drag, startPoint x: 175, startPoint y: 219, endPoint x: 175, endPoint y: 210, distance: 9.0
click at [175, 210] on div "Pam M, TK01, 12:30 PM-01:55 PM, Skeyndor Power Oxygen Skin Advanced Programme b…" at bounding box center [183, 269] width 40 height 368
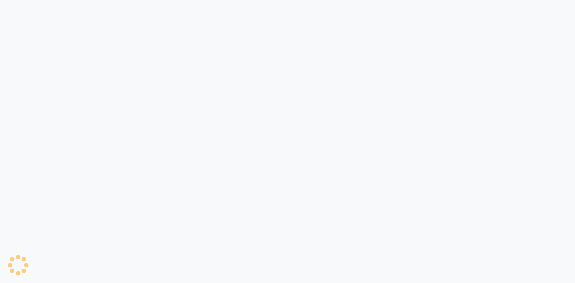
select select "93"
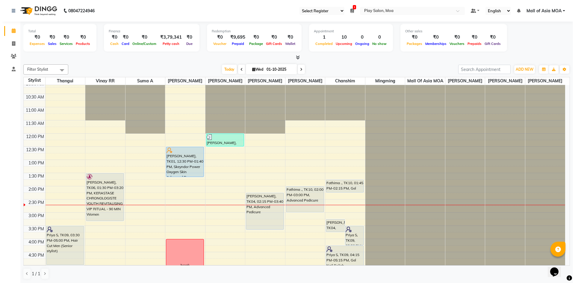
scroll to position [90, 0]
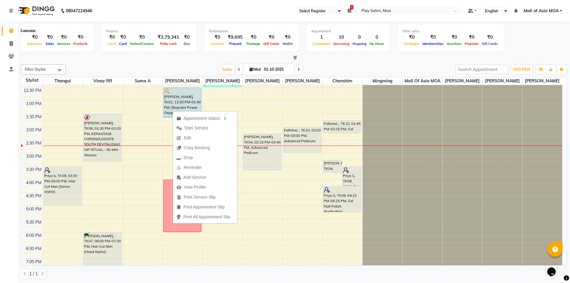
click at [10, 32] on icon at bounding box center [11, 30] width 4 height 4
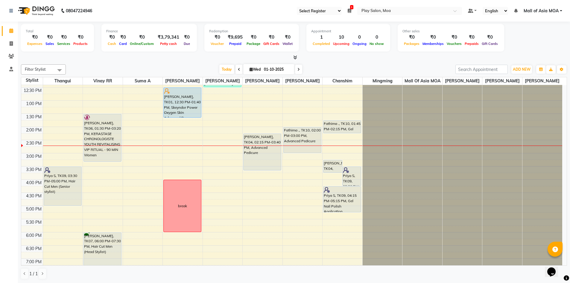
click at [11, 33] on icon at bounding box center [11, 30] width 4 height 4
click at [535, 9] on span "Mall of Asia MOA" at bounding box center [541, 11] width 35 height 6
click at [528, 43] on link "Sign out" at bounding box center [531, 41] width 55 height 9
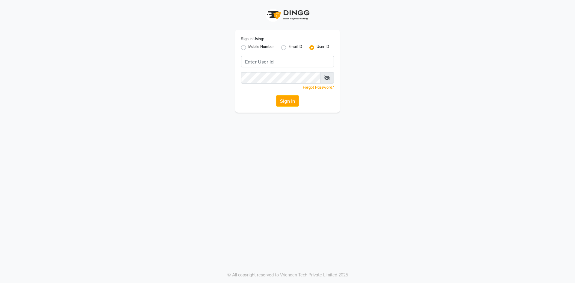
click at [248, 46] on label "Mobile Number" at bounding box center [261, 47] width 26 height 7
click at [248, 46] on input "Mobile Number" at bounding box center [250, 46] width 4 height 4
radio input "true"
radio input "false"
click at [275, 63] on input "Username" at bounding box center [297, 61] width 73 height 11
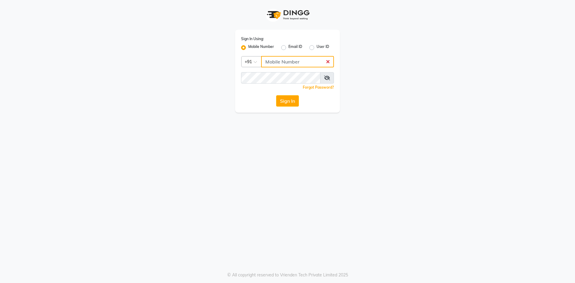
type input "8009001953"
click at [283, 107] on div "Sign In Using: Mobile Number Email ID User ID Country Code × +91 8009001953 Rem…" at bounding box center [287, 71] width 105 height 83
click at [286, 102] on button "Sign In" at bounding box center [287, 100] width 23 height 11
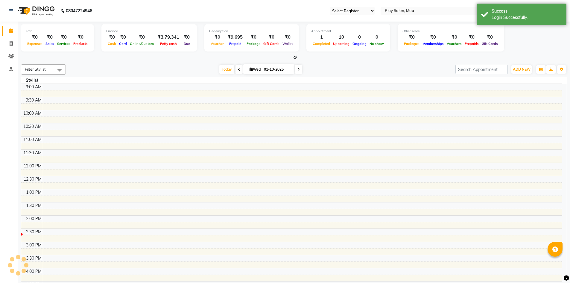
select select "en"
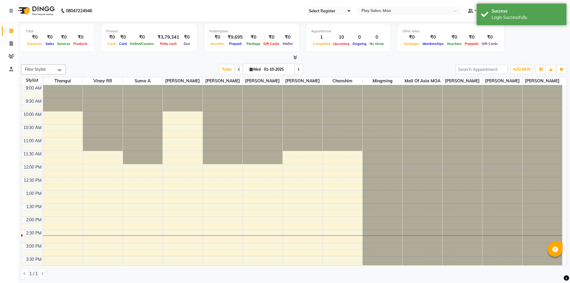
select select "93"
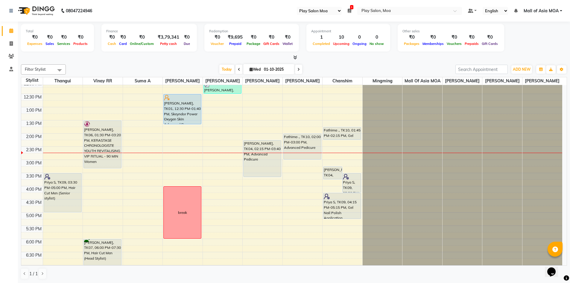
scroll to position [90, 0]
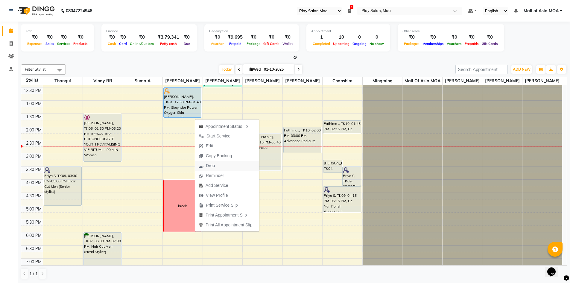
click at [240, 167] on button "Drop" at bounding box center [227, 166] width 64 height 10
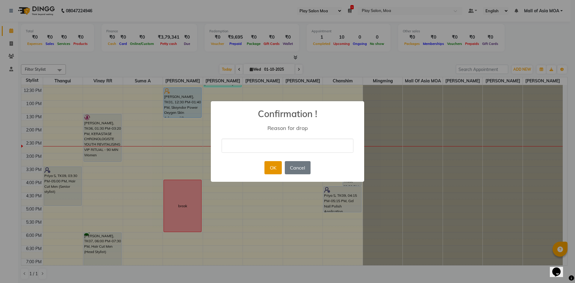
click at [271, 172] on button "OK" at bounding box center [272, 167] width 17 height 13
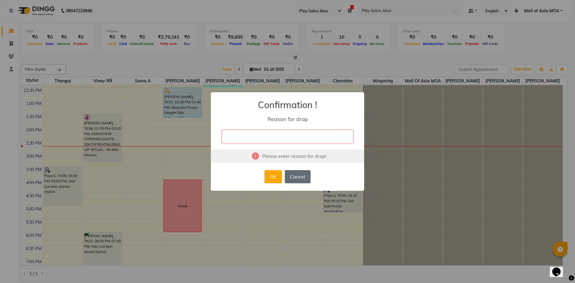
click at [294, 181] on button "Cancel" at bounding box center [298, 176] width 26 height 13
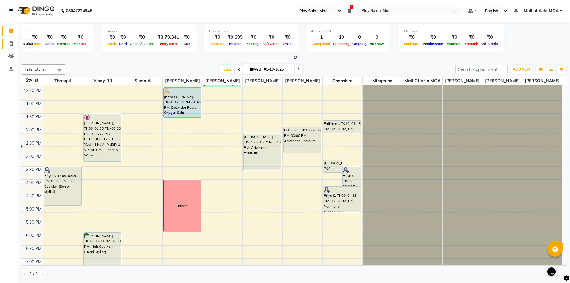
click at [11, 44] on icon at bounding box center [11, 43] width 3 height 4
select select "service"
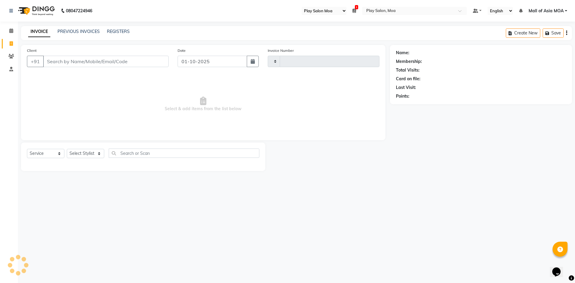
type input "4403"
select select "8354"
click at [76, 32] on link "PREVIOUS INVOICES" at bounding box center [78, 31] width 42 height 5
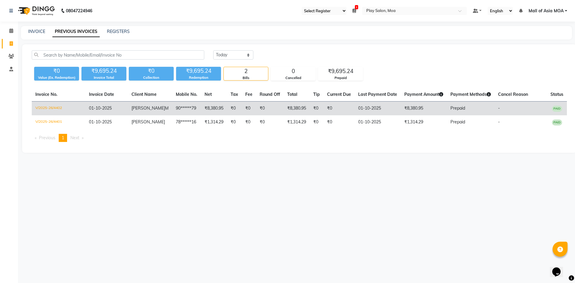
click at [43, 106] on td "V/2025-26/4402" at bounding box center [59, 108] width 54 height 14
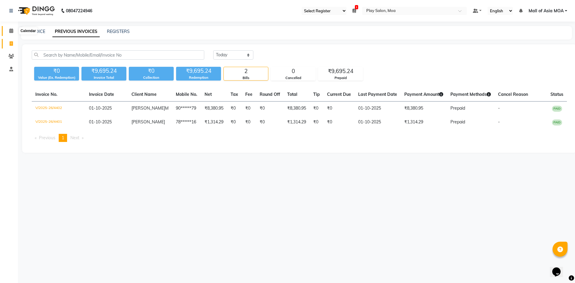
drag, startPoint x: 10, startPoint y: 32, endPoint x: 67, endPoint y: 14, distance: 59.4
click at [10, 32] on icon at bounding box center [11, 30] width 4 height 4
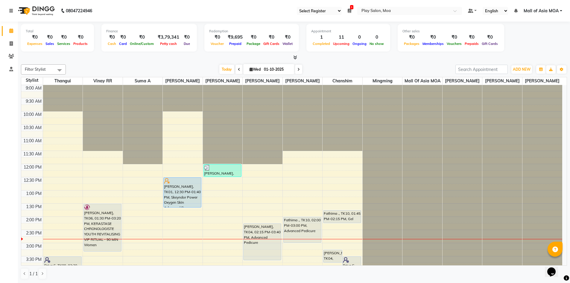
click at [13, 9] on icon at bounding box center [11, 11] width 4 height 4
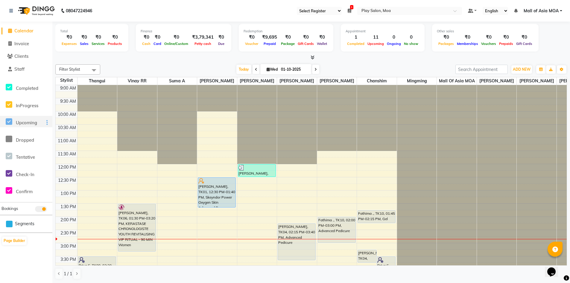
click at [9, 120] on icon at bounding box center [9, 121] width 7 height 7
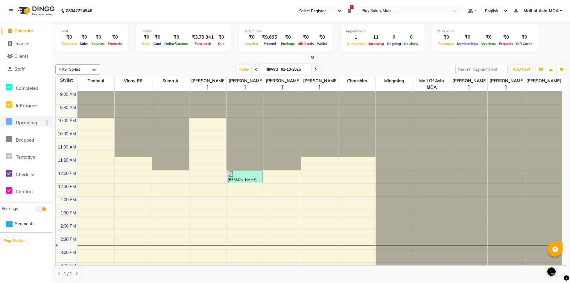
click at [10, 123] on icon at bounding box center [9, 121] width 7 height 7
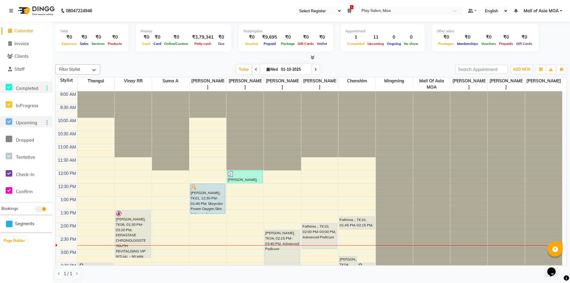
click at [7, 86] on icon at bounding box center [9, 87] width 7 height 7
click at [419, 91] on div at bounding box center [431, 91] width 37 height 0
select select "81375"
select select "tentative"
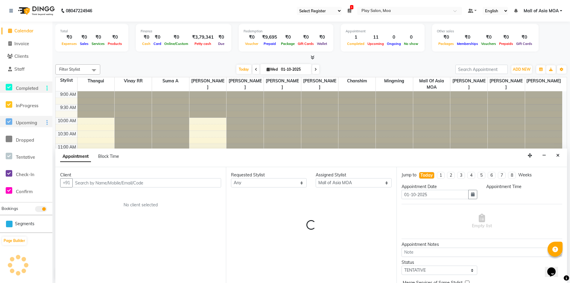
scroll to position [0, 0]
select select "810"
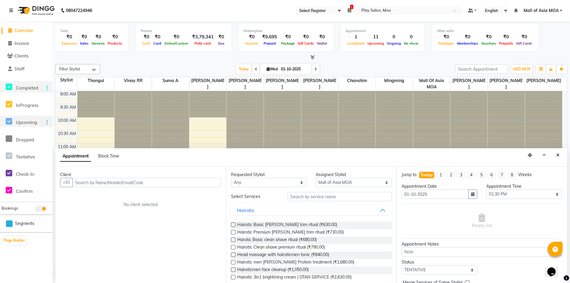
click at [10, 11] on icon at bounding box center [11, 10] width 4 height 4
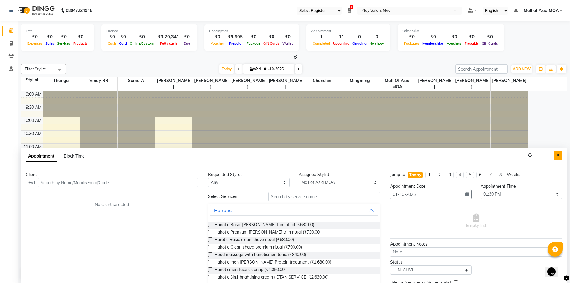
click at [554, 155] on button "Close" at bounding box center [558, 155] width 9 height 9
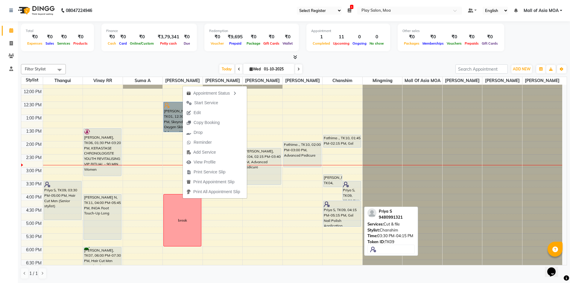
scroll to position [90, 0]
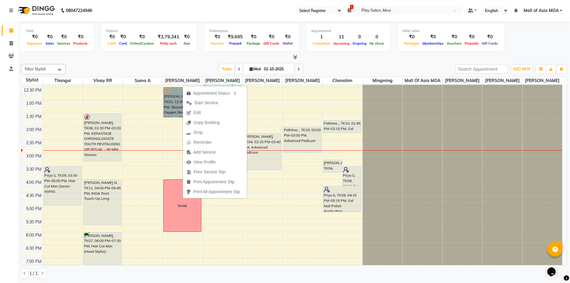
click at [179, 157] on div "9:00 AM 9:30 AM 10:00 AM 10:30 AM 11:00 AM 11:30 AM 12:00 PM 12:30 PM 1:00 PM 1…" at bounding box center [291, 179] width 541 height 368
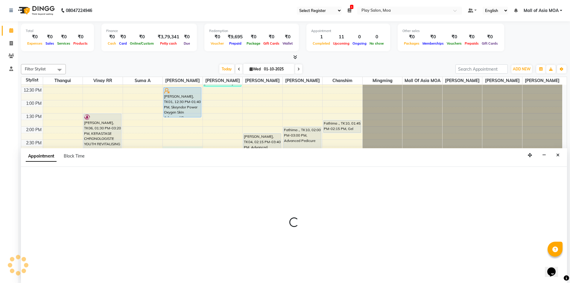
select select "81385"
select select "885"
select select "tentative"
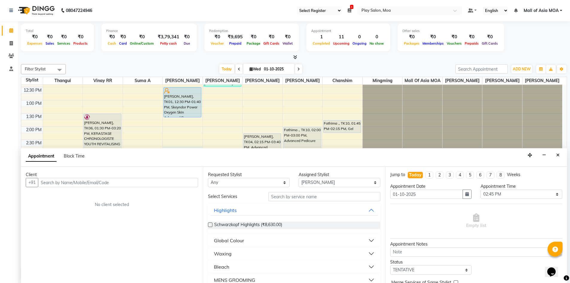
click at [73, 183] on input "text" at bounding box center [118, 182] width 160 height 9
type input "9875589031"
click at [177, 180] on span "Add Client" at bounding box center [186, 182] width 20 height 5
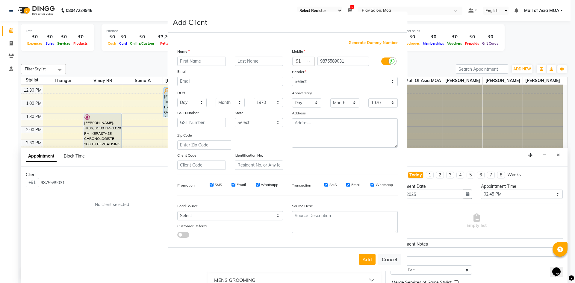
click at [202, 61] on input "text" at bounding box center [201, 61] width 48 height 9
type input "[PERSON_NAME]"
drag, startPoint x: 356, startPoint y: 81, endPoint x: 351, endPoint y: 82, distance: 5.6
click at [356, 81] on select "Select Male Female Other Prefer Not To Say" at bounding box center [345, 81] width 106 height 9
select select "male"
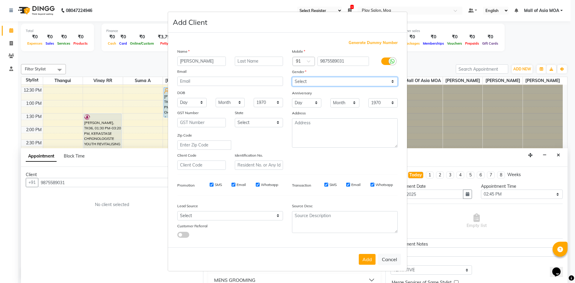
click at [292, 77] on select "Select Male Female Other Prefer Not To Say" at bounding box center [345, 81] width 106 height 9
click at [367, 263] on button "Add" at bounding box center [367, 259] width 17 height 11
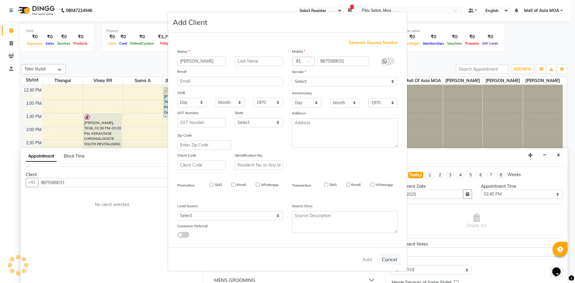
type input "98******31"
select select
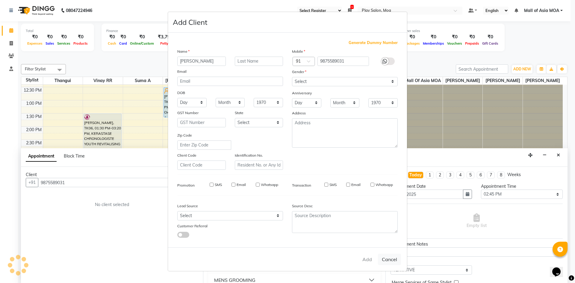
select select
checkbox input "false"
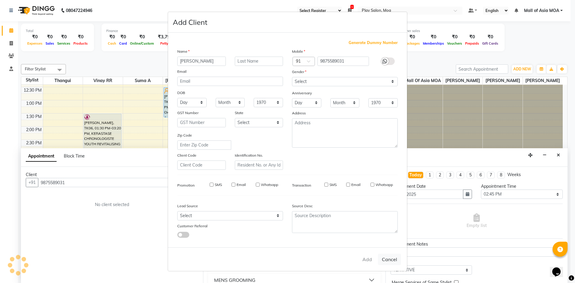
checkbox input "false"
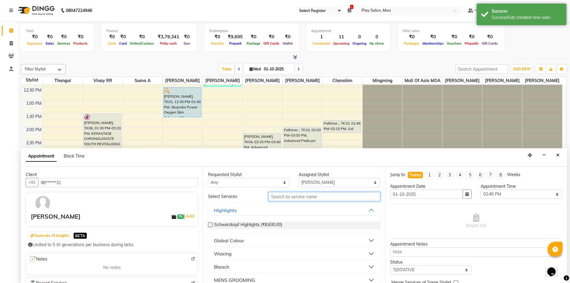
click at [292, 196] on input "text" at bounding box center [325, 196] width 112 height 9
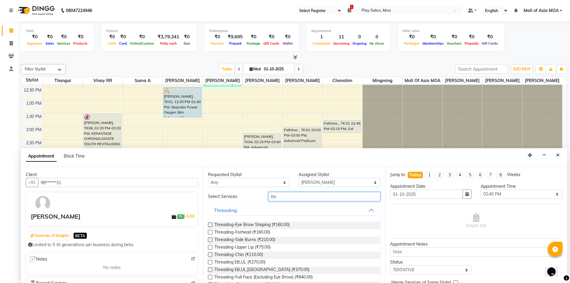
type input "thr"
click at [209, 226] on label at bounding box center [210, 224] width 4 height 4
click at [209, 226] on input "checkbox" at bounding box center [210, 225] width 4 height 4
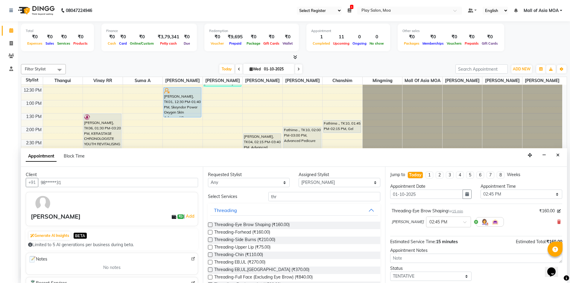
click at [207, 225] on div "Requested Stylist Any Anna D chanshim Faizan Alam Hamsa R Jennifer Swargiary Ka…" at bounding box center [294, 225] width 182 height 116
click at [211, 224] on label at bounding box center [210, 224] width 4 height 4
click at [211, 224] on input "checkbox" at bounding box center [210, 225] width 4 height 4
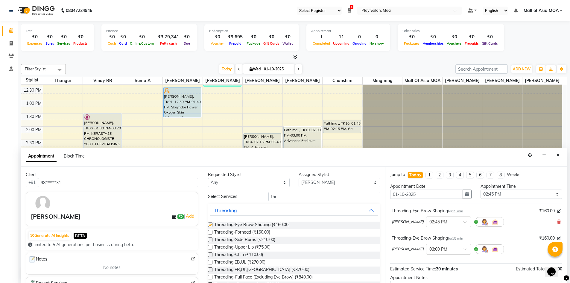
checkbox input "false"
click at [311, 182] on select "Select [PERSON_NAME] D chanshim [PERSON_NAME] Hamsa R [PERSON_NAME] [PERSON_NAM…" at bounding box center [340, 182] width 82 height 9
select select "81387"
click at [299, 178] on select "Select [PERSON_NAME] D chanshim [PERSON_NAME] Hamsa R [PERSON_NAME] [PERSON_NAM…" at bounding box center [340, 182] width 82 height 9
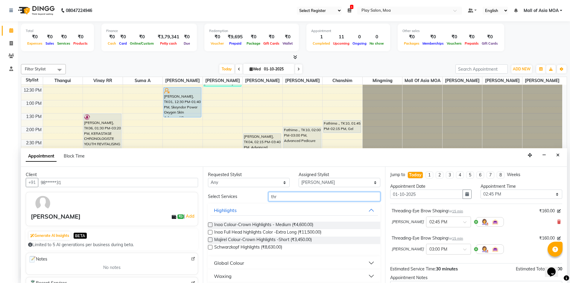
click at [303, 198] on input "thr" at bounding box center [325, 196] width 112 height 9
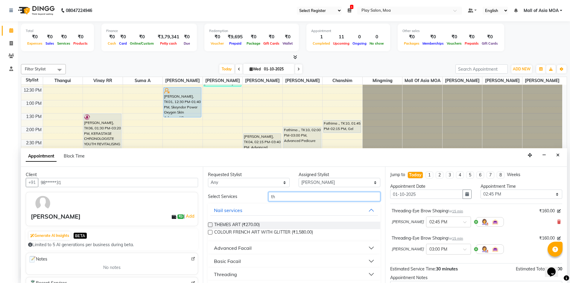
type input "thr"
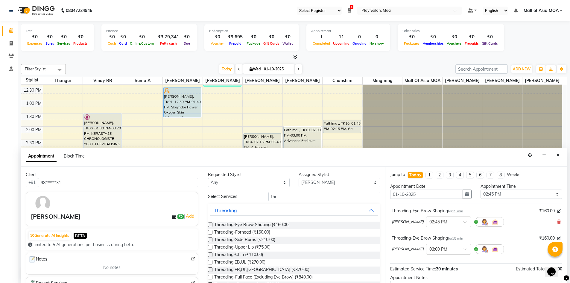
click at [211, 225] on label at bounding box center [210, 224] width 4 height 4
click at [211, 225] on input "checkbox" at bounding box center [210, 225] width 4 height 4
checkbox input "false"
click at [209, 245] on label at bounding box center [210, 247] width 4 height 4
click at [209, 246] on input "checkbox" at bounding box center [210, 248] width 4 height 4
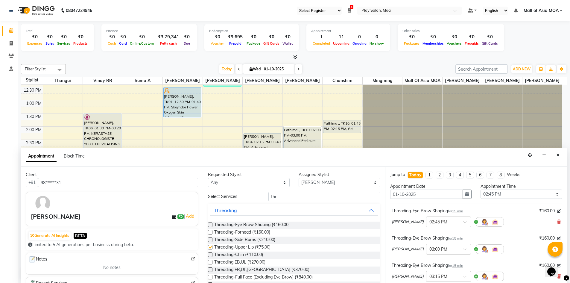
checkbox input "false"
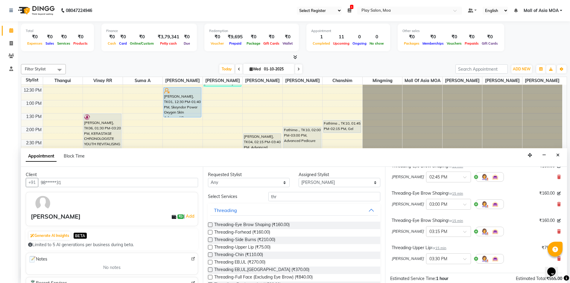
scroll to position [117, 0]
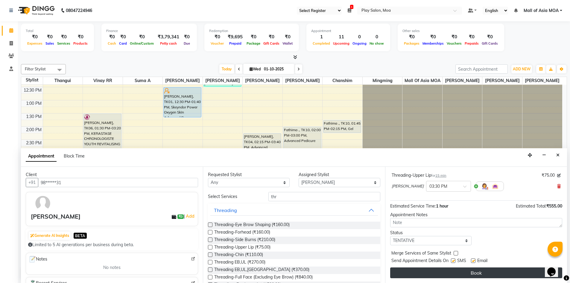
click at [462, 272] on button "Book" at bounding box center [476, 272] width 172 height 11
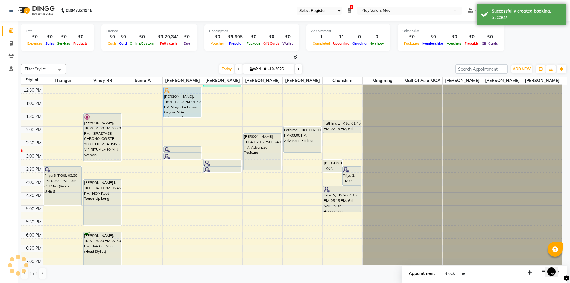
scroll to position [0, 0]
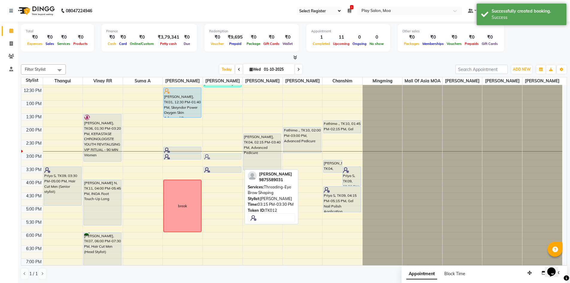
drag, startPoint x: 217, startPoint y: 169, endPoint x: 218, endPoint y: 166, distance: 3.7
click at [219, 163] on div "vivian, TK05, 12:00 PM-12:30 PM, Classic pedicure varsha, TK12, 03:15 PM-03:30 …" at bounding box center [223, 179] width 40 height 368
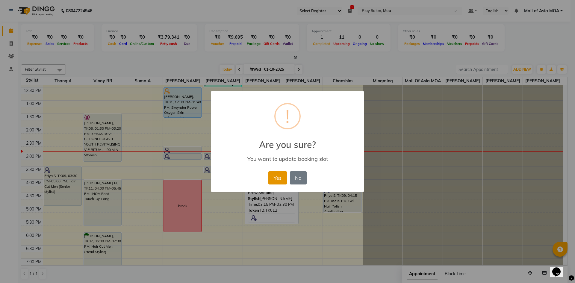
click at [279, 179] on button "Yes" at bounding box center [277, 177] width 18 height 13
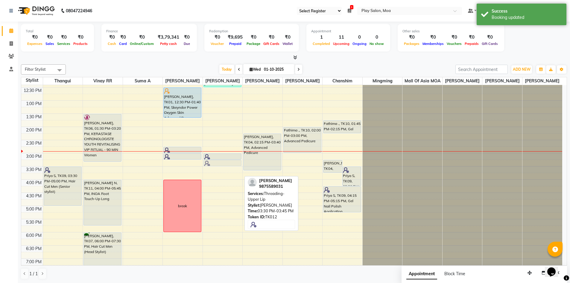
drag, startPoint x: 226, startPoint y: 175, endPoint x: 226, endPoint y: 171, distance: 4.2
click at [226, 169] on div "vivian, TK05, 12:00 PM-12:30 PM, Classic pedicure varsha, TK12, 03:00 PM-03:15 …" at bounding box center [223, 179] width 40 height 368
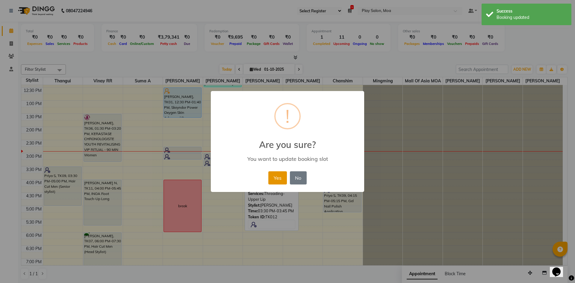
drag, startPoint x: 277, startPoint y: 175, endPoint x: 215, endPoint y: 153, distance: 65.6
click at [277, 175] on button "Yes" at bounding box center [277, 177] width 18 height 13
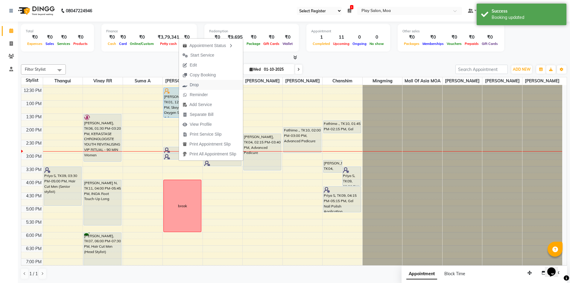
click at [219, 86] on button "Drop" at bounding box center [211, 85] width 64 height 10
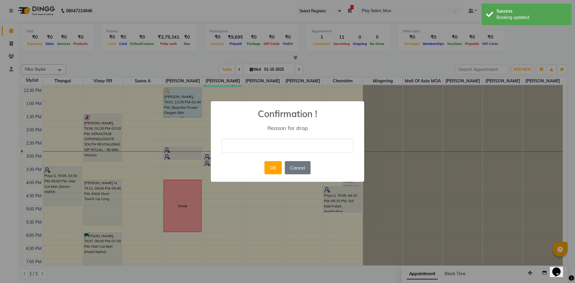
drag, startPoint x: 276, startPoint y: 149, endPoint x: 271, endPoint y: 151, distance: 5.1
click at [275, 149] on input "text" at bounding box center [288, 146] width 132 height 14
type input "cancelled"
click at [269, 168] on button "OK" at bounding box center [272, 167] width 17 height 13
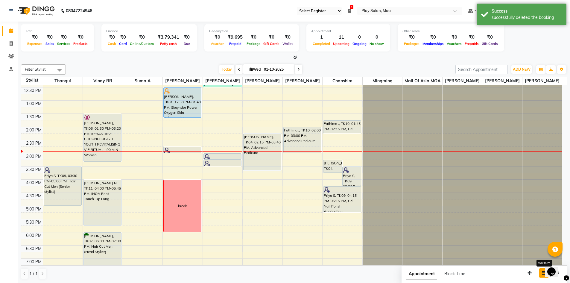
click at [543, 274] on icon "button" at bounding box center [544, 273] width 4 height 4
select select "tentative"
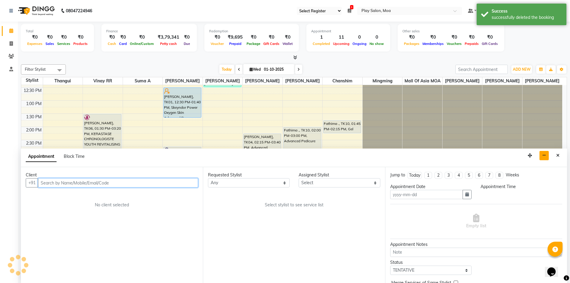
type input "01-10-2025"
select select
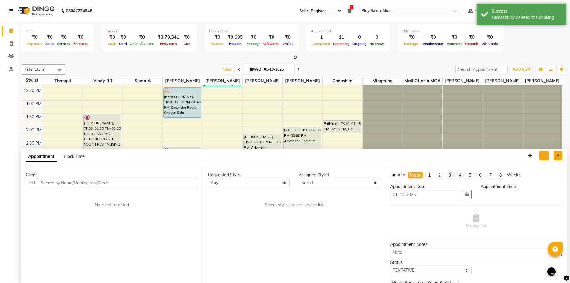
click at [558, 155] on icon "Close" at bounding box center [557, 155] width 3 height 4
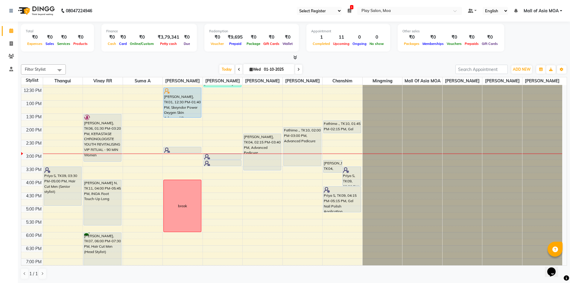
drag, startPoint x: 300, startPoint y: 159, endPoint x: 300, endPoint y: 170, distance: 10.8
click at [300, 170] on div "Fathima ., TK10, 02:00 PM-03:00 PM, Advanced Pedicure Fathima ., TK10, 02:00 PM…" at bounding box center [303, 179] width 40 height 368
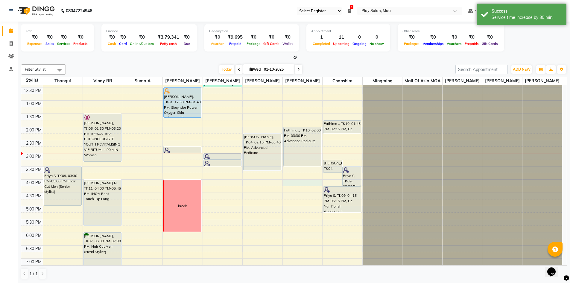
click at [303, 188] on div "9:00 AM 9:30 AM 10:00 AM 10:30 AM 11:00 AM 11:30 AM 12:00 PM 12:30 PM 1:00 PM 1…" at bounding box center [291, 179] width 541 height 368
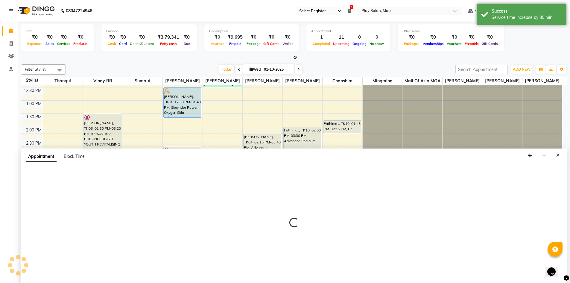
scroll to position [0, 0]
select select "81374"
select select "960"
select select "tentative"
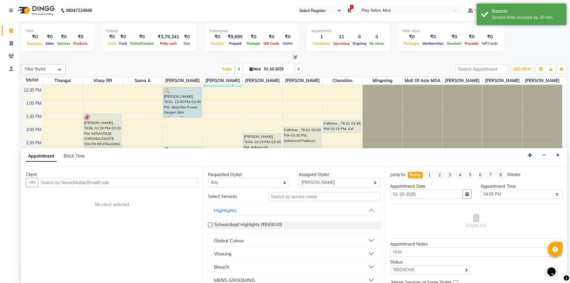
click at [66, 183] on input "text" at bounding box center [118, 182] width 160 height 9
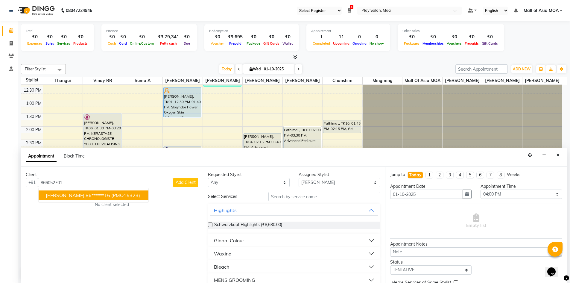
click at [86, 196] on ngb-highlight "86******16" at bounding box center [98, 195] width 25 height 6
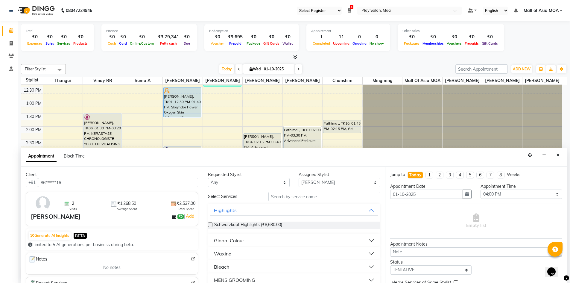
type input "86******16"
click at [315, 185] on select "Select [PERSON_NAME] D chanshim [PERSON_NAME] Hamsa R [PERSON_NAME] [PERSON_NAM…" at bounding box center [340, 182] width 82 height 9
select select "81387"
click at [299, 178] on select "Select [PERSON_NAME] D chanshim [PERSON_NAME] Hamsa R [PERSON_NAME] [PERSON_NAM…" at bounding box center [340, 182] width 82 height 9
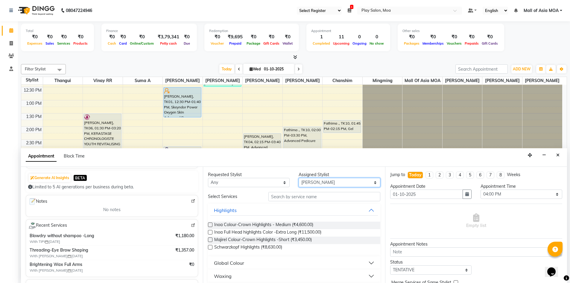
scroll to position [60, 0]
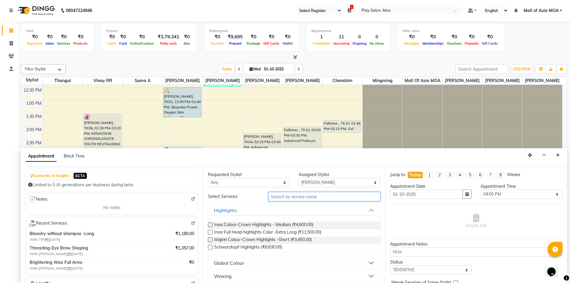
click at [314, 198] on input "text" at bounding box center [325, 196] width 112 height 9
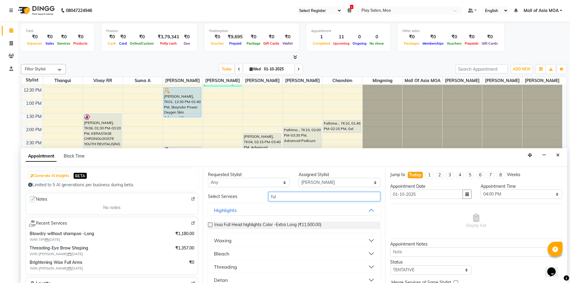
click at [289, 196] on input "ful" at bounding box center [325, 196] width 112 height 9
type input "full"
click at [228, 239] on div "Waxing" at bounding box center [223, 240] width 18 height 7
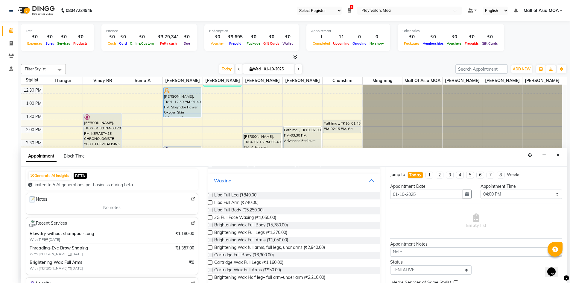
click at [211, 240] on label at bounding box center [210, 240] width 4 height 4
click at [211, 240] on input "checkbox" at bounding box center [210, 241] width 4 height 4
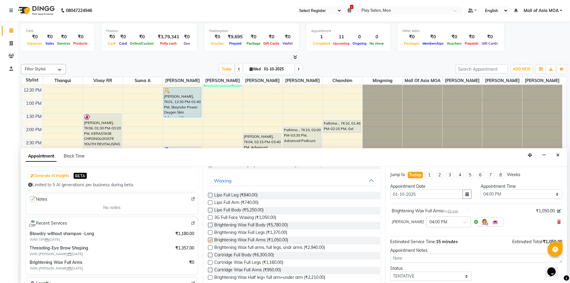
checkbox input "false"
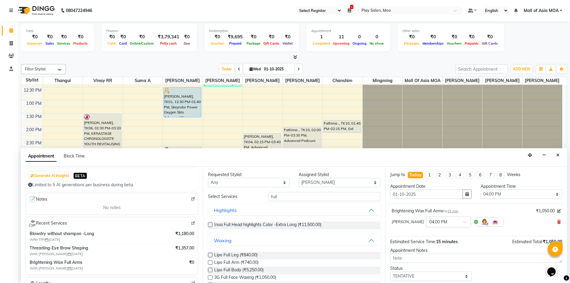
scroll to position [0, 0]
drag, startPoint x: 306, startPoint y: 195, endPoint x: 221, endPoint y: 204, distance: 85.5
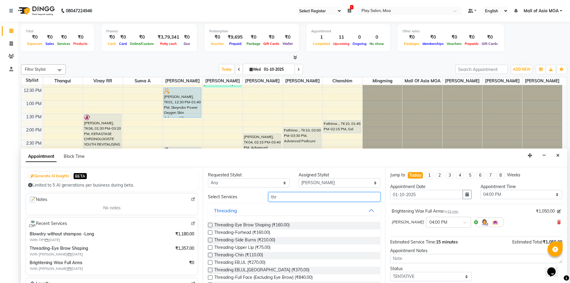
type input "thr"
click at [212, 227] on label at bounding box center [210, 225] width 4 height 4
click at [212, 227] on input "checkbox" at bounding box center [210, 226] width 4 height 4
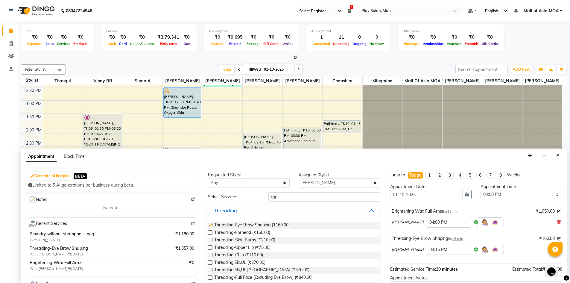
checkbox input "false"
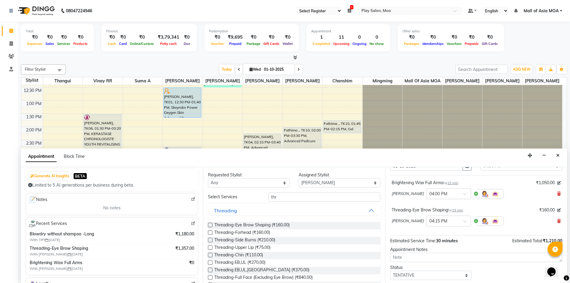
scroll to position [63, 0]
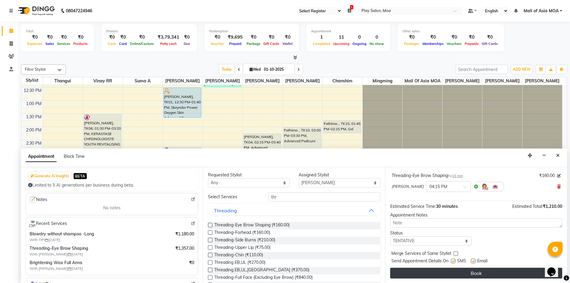
click at [473, 273] on button "Book" at bounding box center [476, 273] width 172 height 11
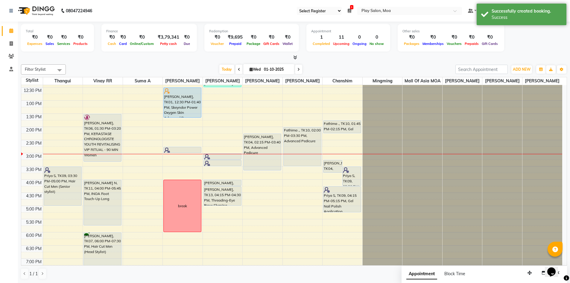
drag, startPoint x: 224, startPoint y: 197, endPoint x: 223, endPoint y: 209, distance: 11.7
click at [223, 209] on div "vivian, TK05, 12:00 PM-12:30 PM, Classic pedicure varsha, TK12, 03:00 PM-03:15 …" at bounding box center [223, 179] width 40 height 368
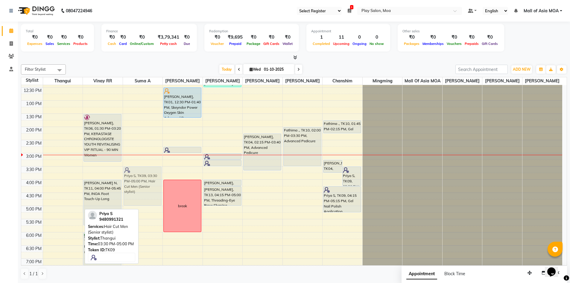
drag, startPoint x: 61, startPoint y: 191, endPoint x: 145, endPoint y: 191, distance: 84.4
click at [145, 191] on tr "Priya S, TK09, 03:30 PM-05:00 PM, Hair Cut Men (Senior stylist) Achina Sirohi, …" at bounding box center [291, 179] width 541 height 368
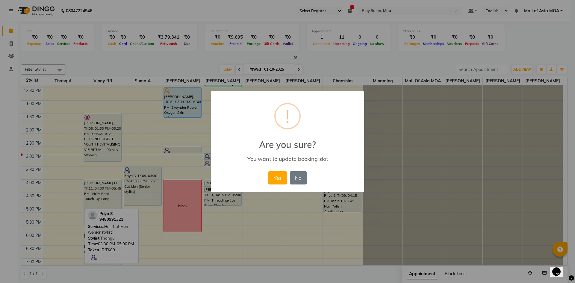
drag, startPoint x: 148, startPoint y: 181, endPoint x: 54, endPoint y: 181, distance: 94.6
click at [54, 181] on div "× ! Are you sure? You want to update booking slot Yes No No" at bounding box center [287, 141] width 575 height 283
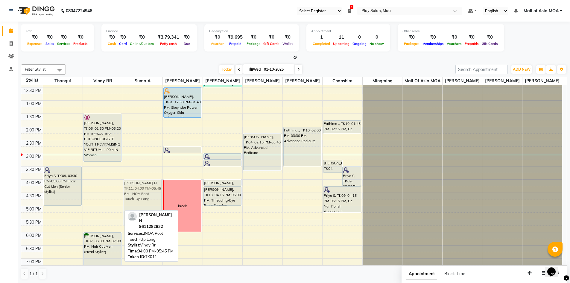
drag, startPoint x: 102, startPoint y: 204, endPoint x: 145, endPoint y: 201, distance: 43.2
click at [145, 201] on tr "Priya S, TK09, 03:30 PM-05:00 PM, Hair Cut Men (Senior stylist) Achina Sirohi, …" at bounding box center [291, 179] width 541 height 368
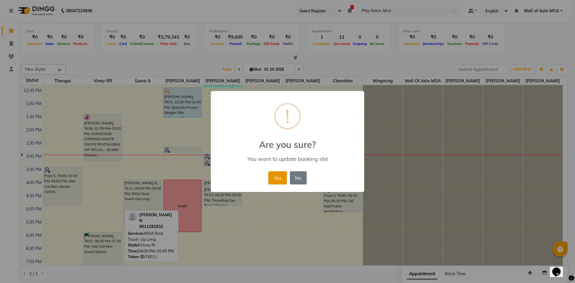
click at [282, 176] on button "Yes" at bounding box center [277, 177] width 18 height 13
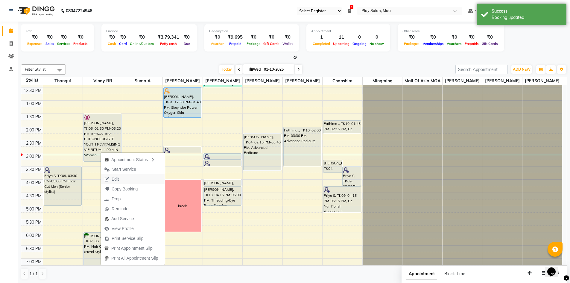
click at [135, 180] on button "Edit" at bounding box center [133, 179] width 64 height 10
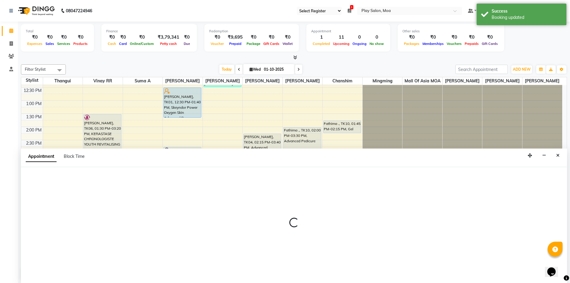
scroll to position [0, 0]
select select "tentative"
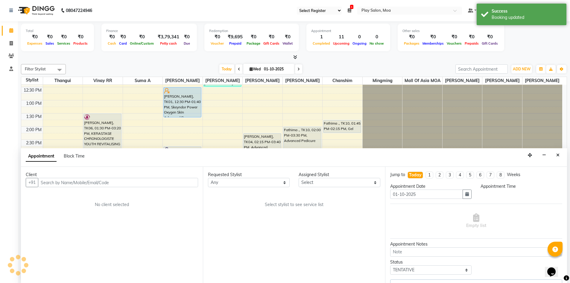
scroll to position [0, 0]
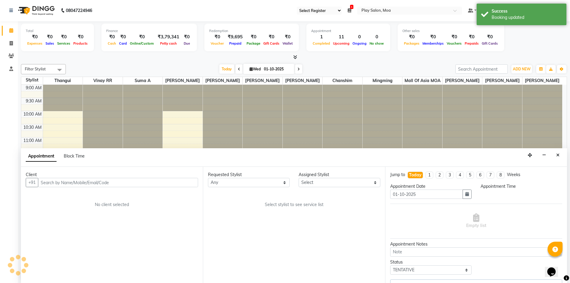
select select "82252"
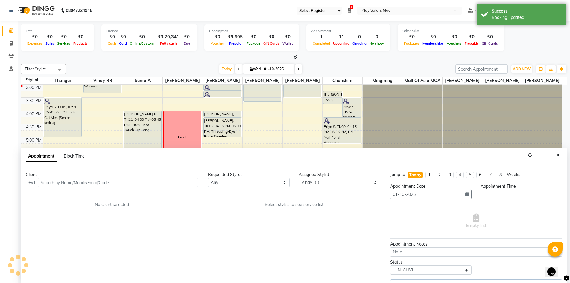
select select "810"
select select "4218"
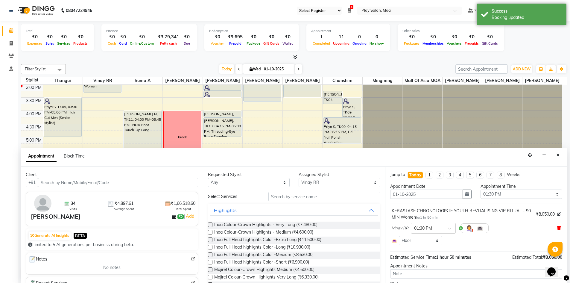
drag, startPoint x: 555, startPoint y: 227, endPoint x: 546, endPoint y: 223, distance: 9.4
click at [557, 226] on icon at bounding box center [559, 228] width 4 height 4
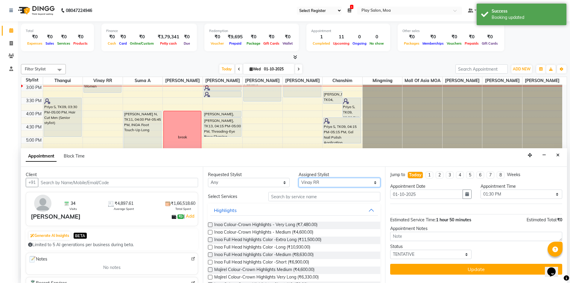
click at [316, 181] on select "Select Anna D chanshim Faizan Alam Hamsa R Jennifer Swargiary Kavya M Mall of A…" at bounding box center [340, 182] width 82 height 9
select select "83299"
click at [299, 178] on select "Select Anna D chanshim Faizan Alam Hamsa R Jennifer Swargiary Kavya M Mall of A…" at bounding box center [340, 182] width 82 height 9
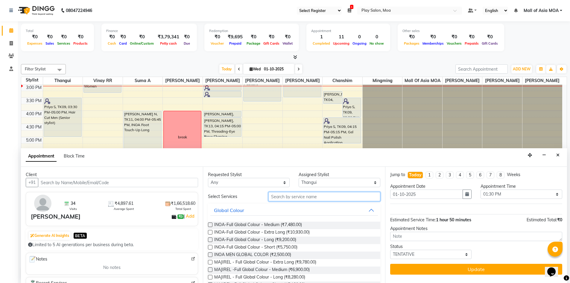
click at [303, 196] on input "text" at bounding box center [325, 196] width 112 height 9
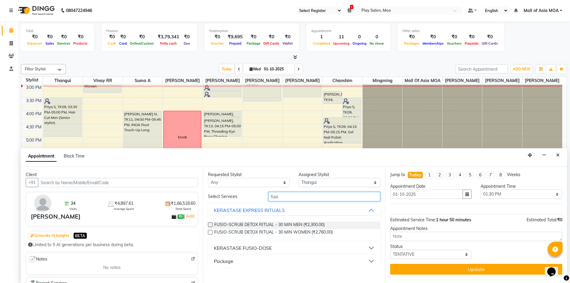
type input "fusi"
click at [250, 244] on div "KERASTASE FUSIO-DOSE" at bounding box center [243, 247] width 58 height 7
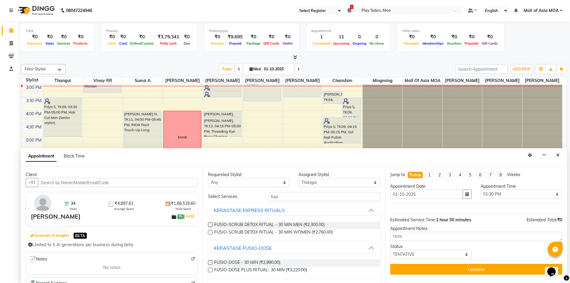
click at [211, 271] on label at bounding box center [210, 270] width 4 height 4
click at [211, 271] on input "checkbox" at bounding box center [210, 271] width 4 height 4
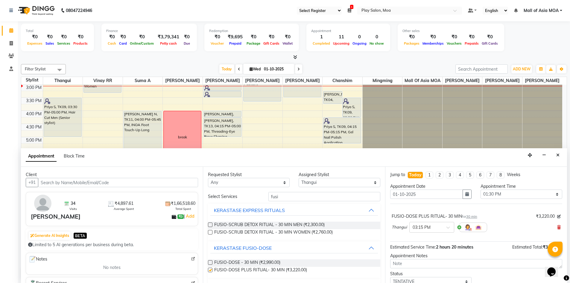
checkbox input "false"
click at [442, 231] on div "× 03:15 PM" at bounding box center [431, 227] width 45 height 11
click at [427, 257] on div "03:00 PM" at bounding box center [432, 256] width 44 height 11
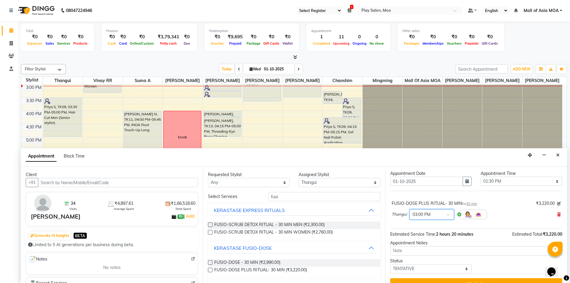
scroll to position [24, 0]
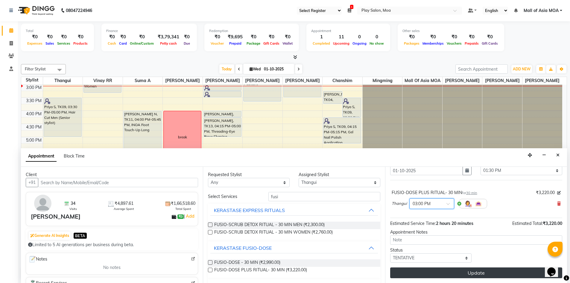
click at [454, 271] on button "Update" at bounding box center [476, 272] width 172 height 11
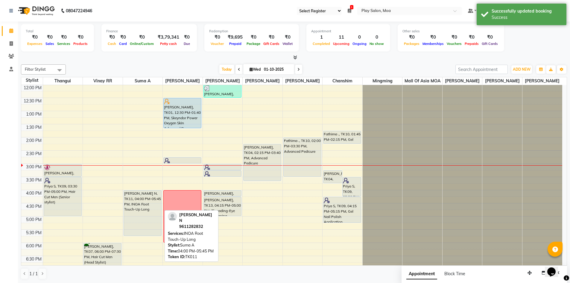
scroll to position [69, 0]
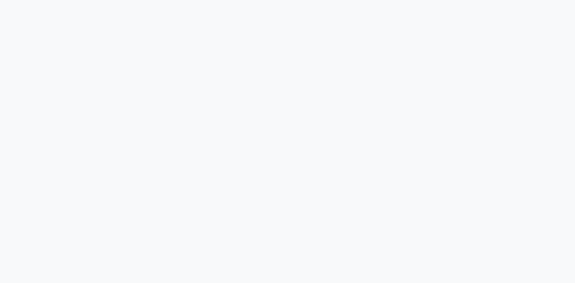
select select "93"
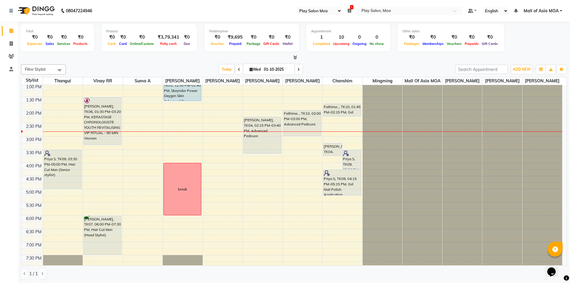
scroll to position [120, 0]
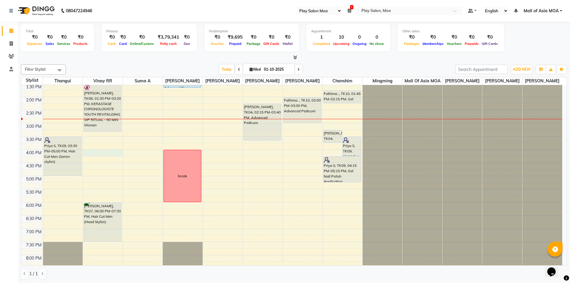
click at [104, 159] on div "9:00 AM 9:30 AM 10:00 AM 10:30 AM 11:00 AM 11:30 AM 12:00 PM 12:30 PM 1:00 PM 1…" at bounding box center [291, 149] width 541 height 368
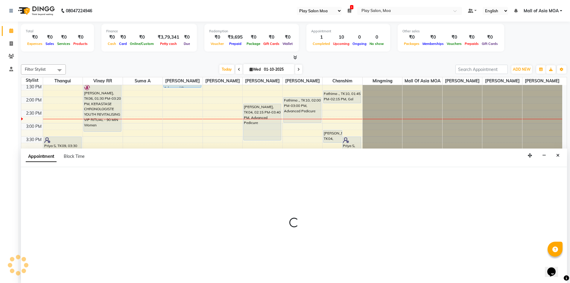
scroll to position [0, 0]
select select "82252"
select select "960"
select select "tentative"
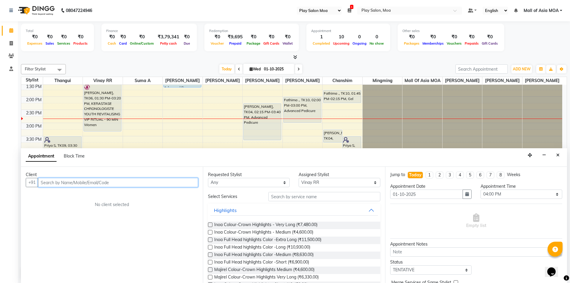
click at [82, 181] on input "text" at bounding box center [118, 182] width 160 height 9
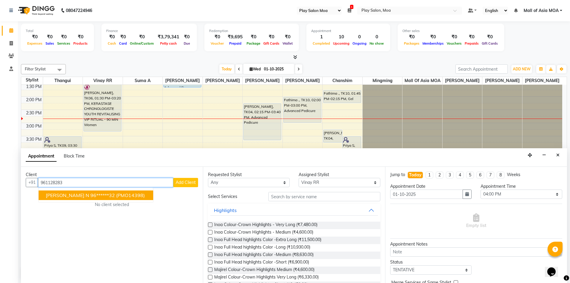
click at [90, 193] on ngb-highlight "96******32" at bounding box center [102, 195] width 25 height 6
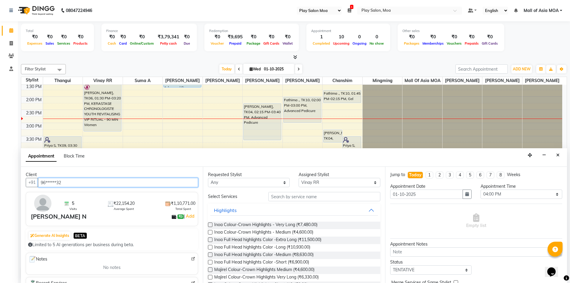
type input "96******32"
click at [289, 198] on input "text" at bounding box center [325, 196] width 112 height 9
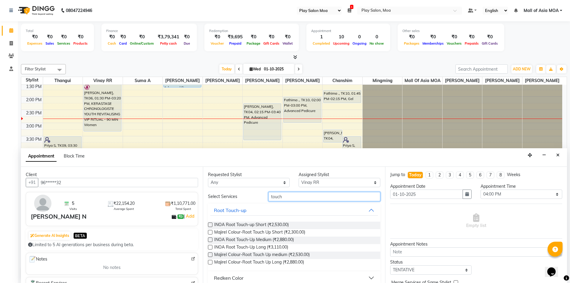
type input "touch"
click at [209, 247] on label at bounding box center [210, 247] width 4 height 4
click at [209, 247] on input "checkbox" at bounding box center [210, 248] width 4 height 4
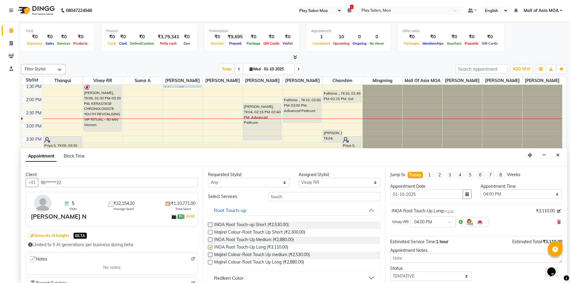
checkbox input "false"
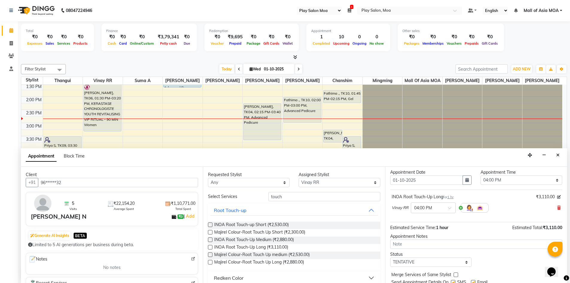
scroll to position [36, 0]
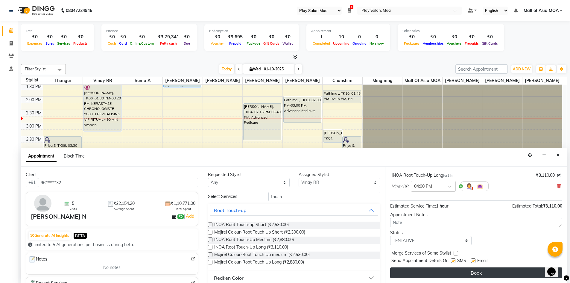
click at [438, 272] on button "Book" at bounding box center [476, 272] width 172 height 11
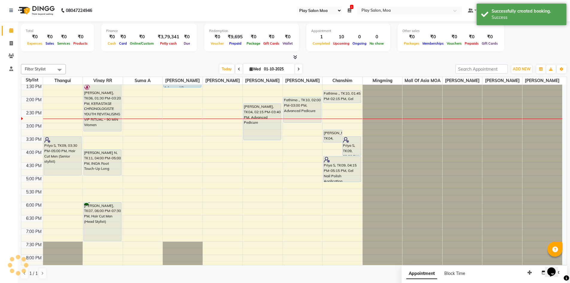
scroll to position [0, 0]
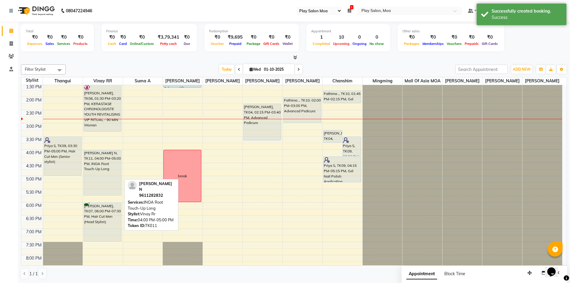
drag, startPoint x: 105, startPoint y: 180, endPoint x: 104, endPoint y: 196, distance: 15.9
click at [104, 196] on div "[PERSON_NAME], TK06, 01:30 PM-03:20 PM, KERASTASE CHRONOLOGISTE YOUTH REVITALIS…" at bounding box center [103, 149] width 40 height 368
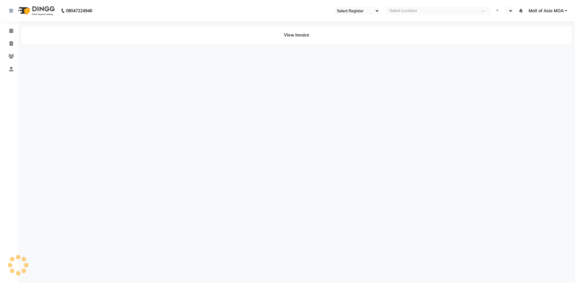
select select "93"
select select "en"
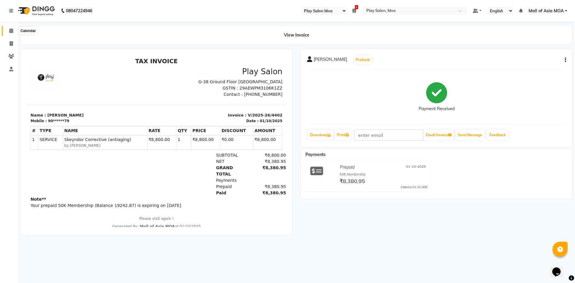
drag, startPoint x: 13, startPoint y: 28, endPoint x: 34, endPoint y: 35, distance: 21.8
click at [13, 28] on icon at bounding box center [11, 30] width 4 height 4
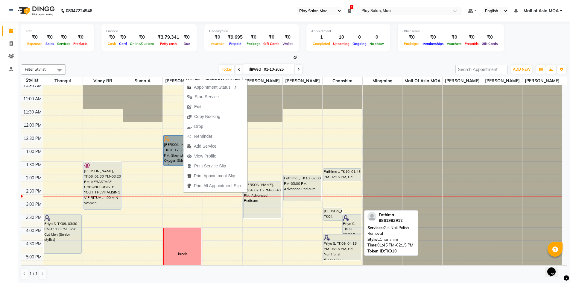
scroll to position [90, 0]
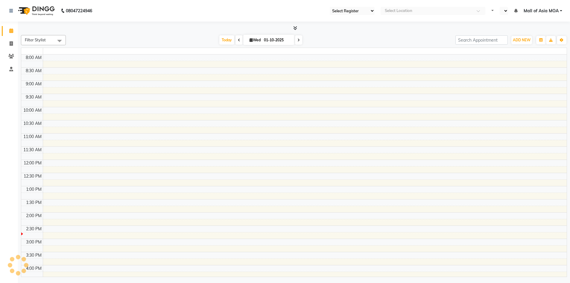
select select "93"
select select "en"
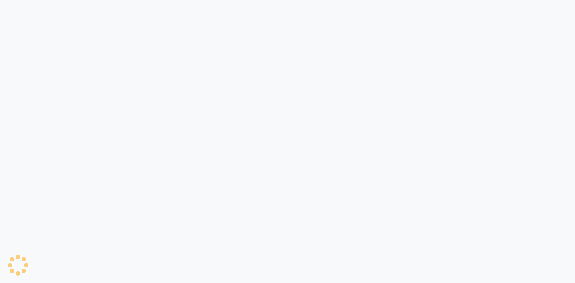
select select "93"
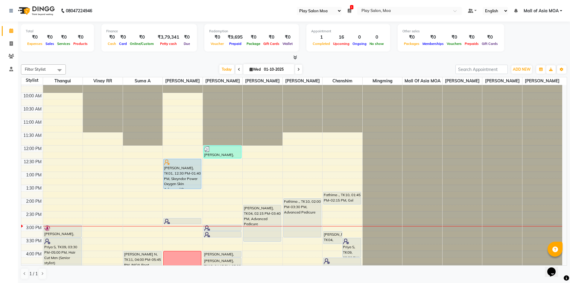
scroll to position [60, 0]
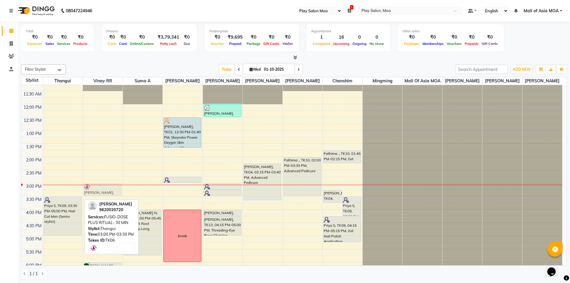
drag, startPoint x: 67, startPoint y: 193, endPoint x: 90, endPoint y: 195, distance: 22.8
click at [111, 195] on tr "[PERSON_NAME], TK06, 03:00 PM-03:30 PM, FUSIO-DOSE PLUS RITUAL- 30 MIN Priya S,…" at bounding box center [291, 209] width 541 height 368
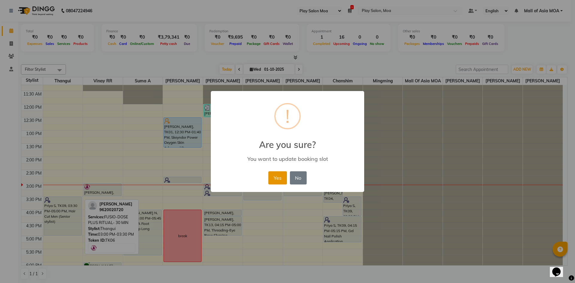
click at [277, 177] on button "Yes" at bounding box center [277, 177] width 18 height 13
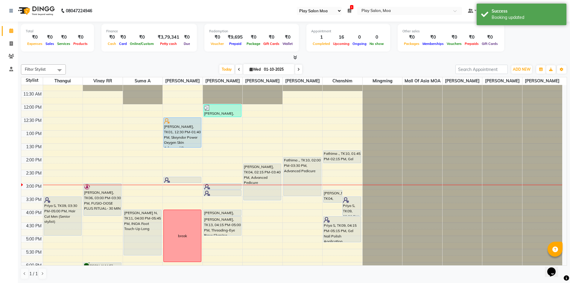
drag, startPoint x: 99, startPoint y: 201, endPoint x: 98, endPoint y: 222, distance: 21.0
click at [98, 222] on div "[PERSON_NAME], TK06, 03:00 PM-03:30 PM, FUSIO-DOSE PLUS RITUAL- 30 MIN [PERSON_…" at bounding box center [103, 209] width 40 height 368
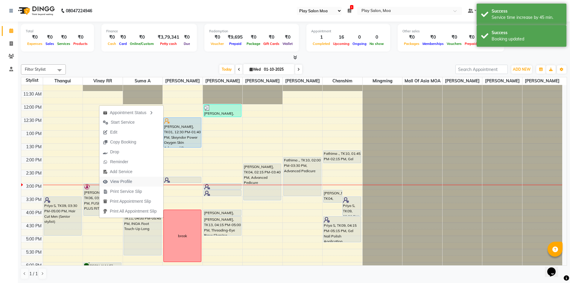
click at [139, 181] on button "View Profile" at bounding box center [131, 182] width 64 height 10
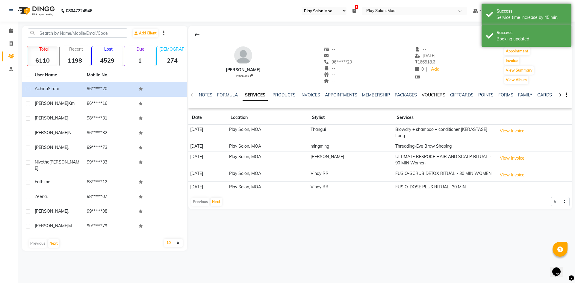
click at [436, 95] on link "VOUCHERS" at bounding box center [433, 94] width 24 height 5
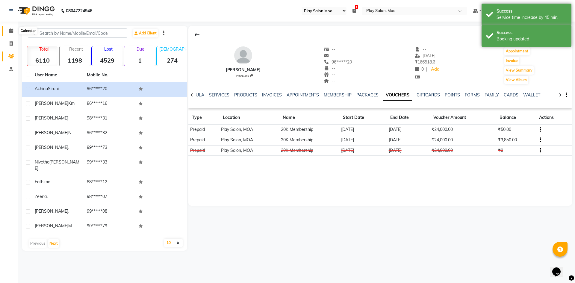
click at [10, 31] on icon at bounding box center [11, 30] width 4 height 4
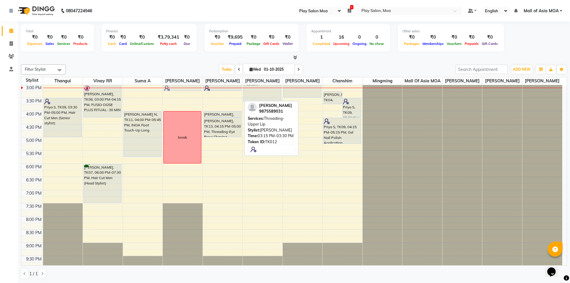
scroll to position [145, 0]
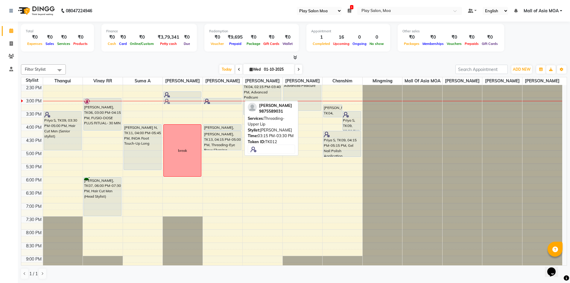
drag, startPoint x: 218, startPoint y: 100, endPoint x: 182, endPoint y: 107, distance: 36.5
click at [182, 107] on tr "Priya S, TK09, 03:30 PM-05:00 PM, Hair Cut Men (Senior stylist) [PERSON_NAME], …" at bounding box center [291, 124] width 541 height 368
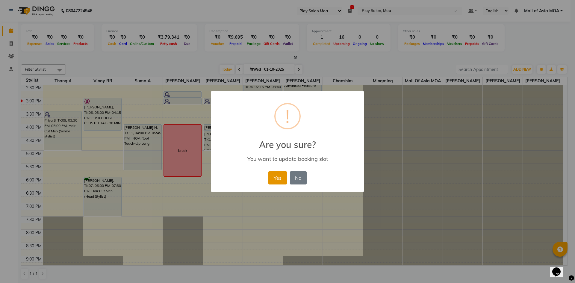
click at [277, 177] on button "Yes" at bounding box center [277, 177] width 18 height 13
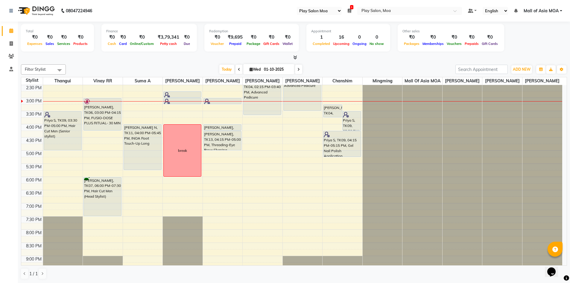
click at [330, 188] on div "9:00 AM 9:30 AM 10:00 AM 10:30 AM 11:00 AM 11:30 AM 12:00 PM 12:30 PM 1:00 PM 1…" at bounding box center [291, 124] width 541 height 368
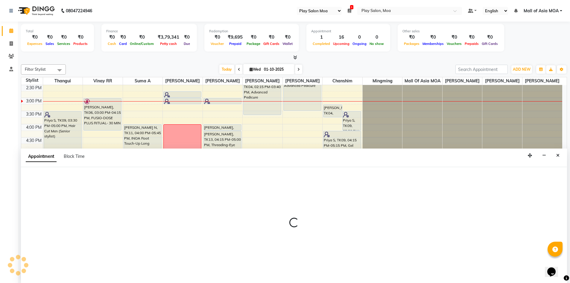
scroll to position [0, 0]
select select "87414"
select select "1080"
select select "tentative"
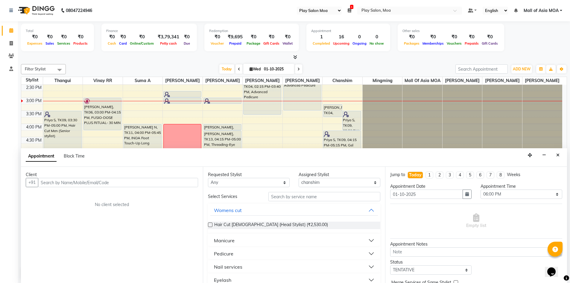
click at [84, 181] on input "text" at bounding box center [118, 182] width 160 height 9
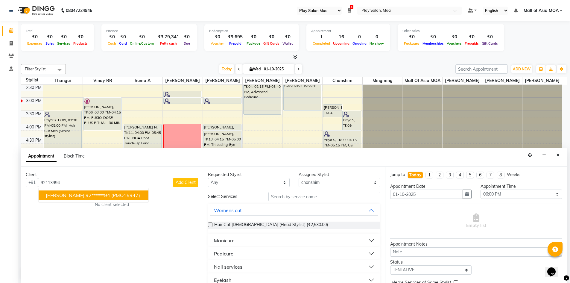
click at [86, 192] on ngb-highlight "92******94" at bounding box center [98, 195] width 25 height 6
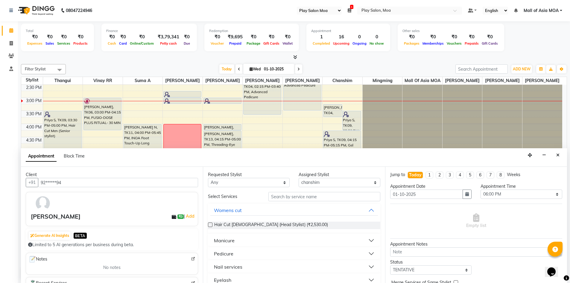
type input "92******94"
click at [288, 198] on input "text" at bounding box center [325, 196] width 112 height 9
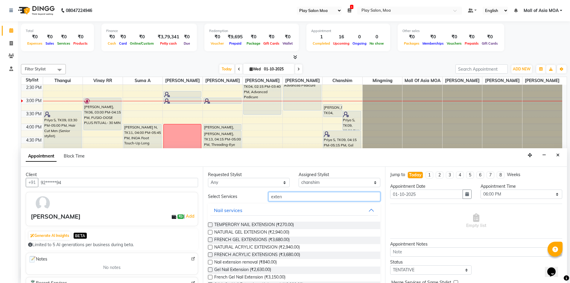
type input "exten"
click at [212, 269] on label at bounding box center [210, 269] width 4 height 4
click at [212, 269] on input "checkbox" at bounding box center [210, 270] width 4 height 4
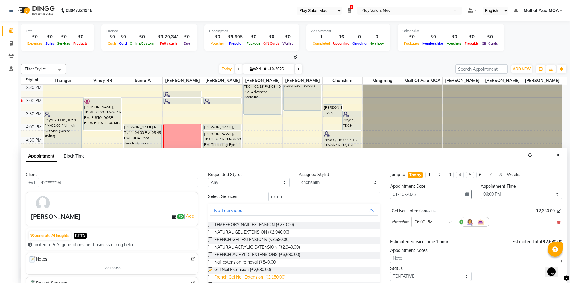
checkbox input "false"
drag, startPoint x: 313, startPoint y: 198, endPoint x: 274, endPoint y: 200, distance: 39.6
click at [274, 200] on input "exten" at bounding box center [325, 196] width 112 height 9
type input "e"
type input "gel"
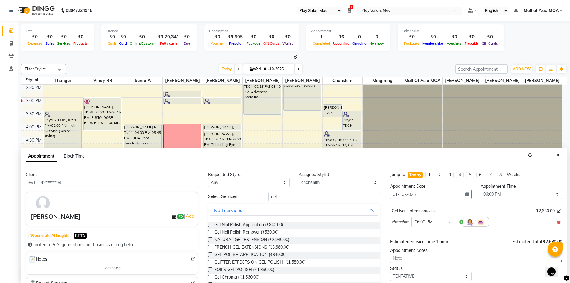
click at [210, 225] on label at bounding box center [210, 224] width 4 height 4
click at [210, 225] on input "checkbox" at bounding box center [210, 225] width 4 height 4
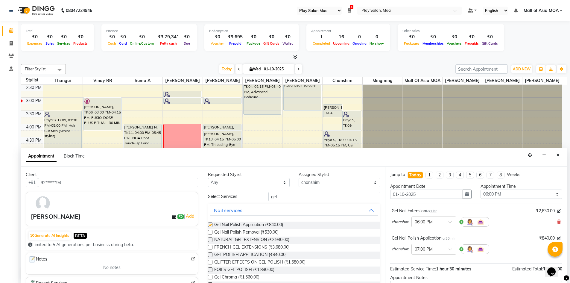
checkbox input "false"
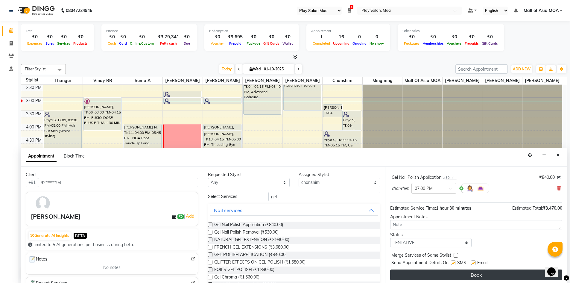
scroll to position [63, 0]
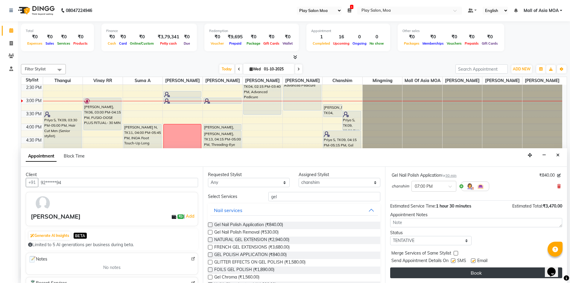
click at [456, 276] on button "Book" at bounding box center [476, 272] width 172 height 11
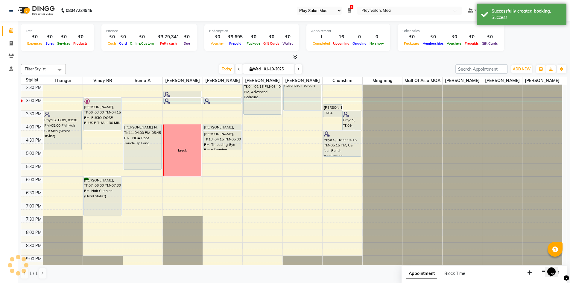
scroll to position [0, 0]
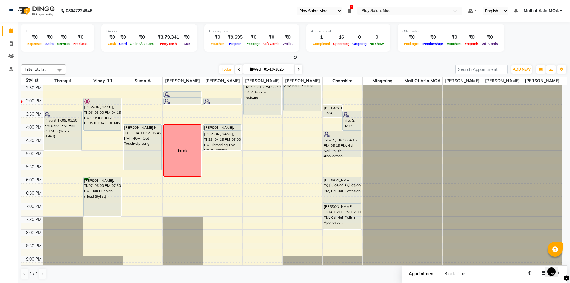
drag, startPoint x: 337, startPoint y: 222, endPoint x: 339, endPoint y: 231, distance: 9.7
click at [339, 231] on div "[PERSON_NAME], TK04, 03:15 PM-03:45 PM, Gel Nail Polish Application Priya S, TK…" at bounding box center [343, 124] width 40 height 368
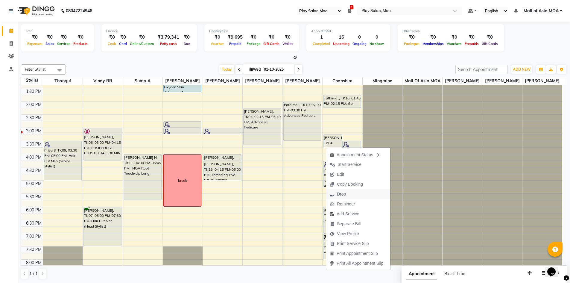
click at [352, 192] on button "Drop" at bounding box center [358, 194] width 64 height 10
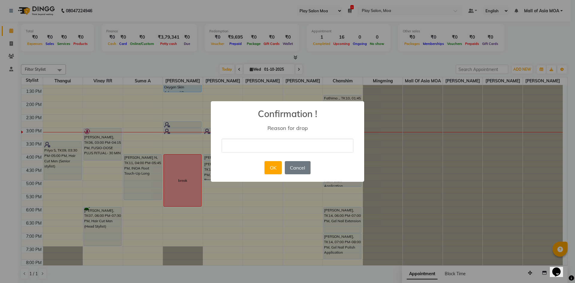
click at [304, 144] on input "text" at bounding box center [288, 146] width 132 height 14
type input "cancelled"
click at [276, 169] on button "OK" at bounding box center [272, 167] width 17 height 13
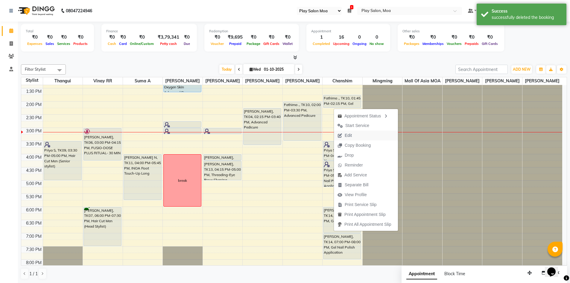
click at [351, 136] on span "Edit" at bounding box center [348, 135] width 7 height 6
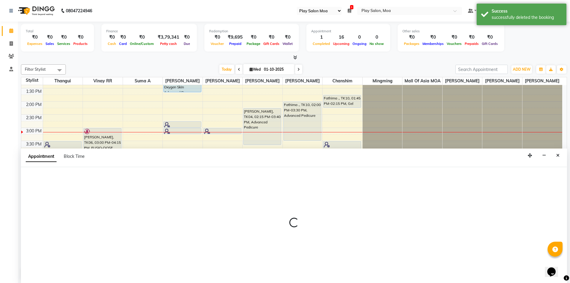
scroll to position [0, 0]
select select "tentative"
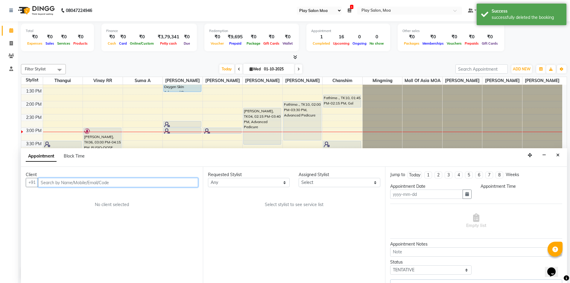
type input "01-10-2025"
select select "825"
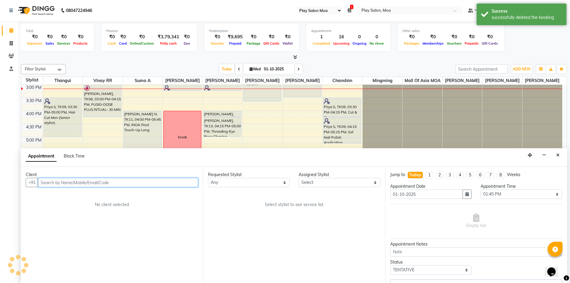
select select "81374"
select select "4218"
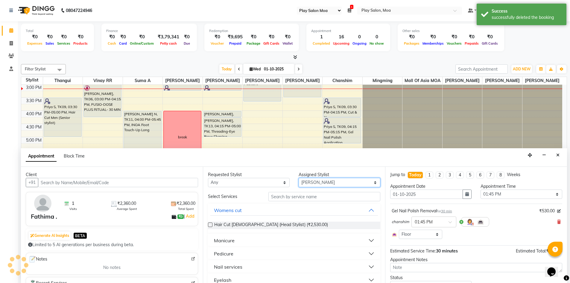
click at [312, 183] on select "Select [PERSON_NAME] D chanshim [PERSON_NAME] Hamsa R [PERSON_NAME] [PERSON_NAM…" at bounding box center [340, 182] width 82 height 9
select select "4218"
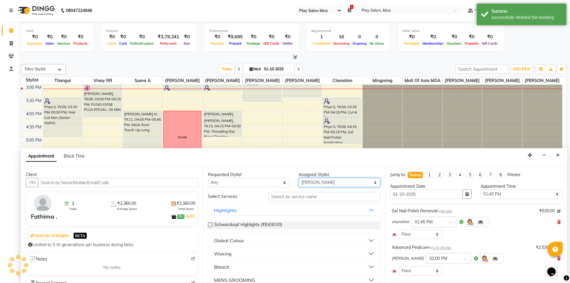
select select "87414"
click at [299, 178] on select "Select [PERSON_NAME] D chanshim [PERSON_NAME] Hamsa R [PERSON_NAME] [PERSON_NAM…" at bounding box center [340, 182] width 82 height 9
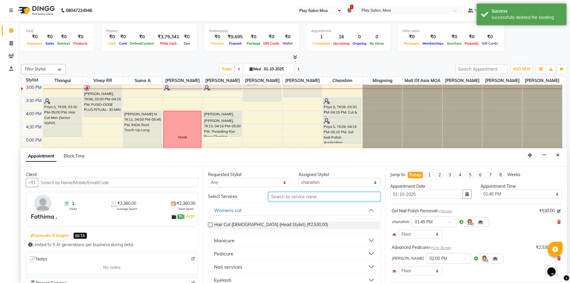
click at [305, 197] on input "text" at bounding box center [325, 196] width 112 height 9
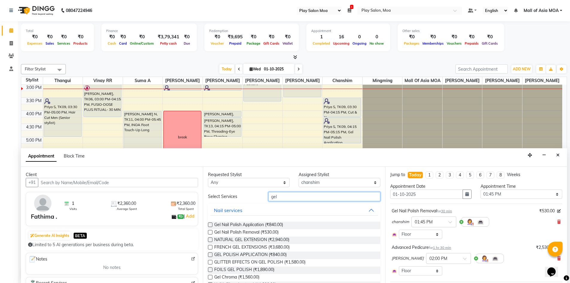
type input "gel"
click at [213, 224] on label at bounding box center [210, 224] width 4 height 4
click at [212, 224] on input "checkbox" at bounding box center [210, 225] width 4 height 4
checkbox input "false"
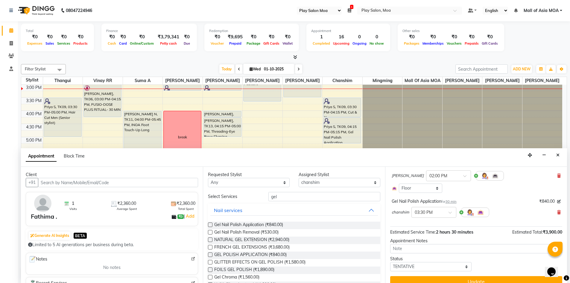
scroll to position [90, 0]
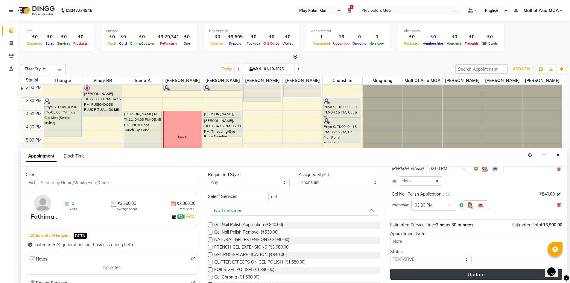
click at [462, 274] on button "Update" at bounding box center [476, 274] width 172 height 11
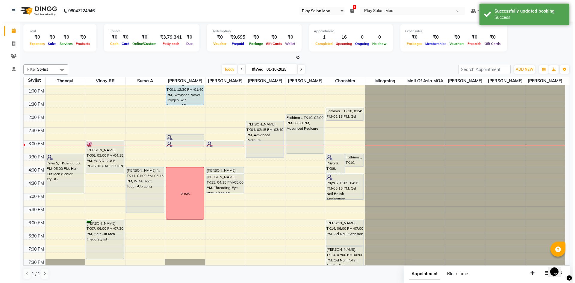
scroll to position [98, 0]
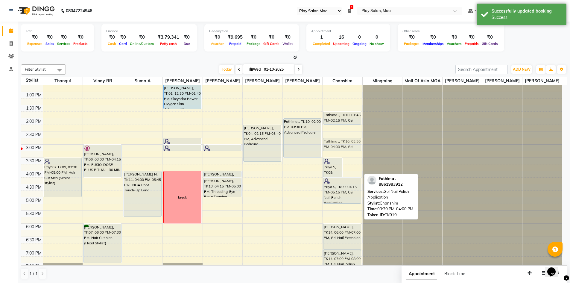
drag, startPoint x: 354, startPoint y: 171, endPoint x: 354, endPoint y: 152, distance: 18.9
click at [354, 152] on div "Priya S, TK09, 03:30 PM-04:15 PM, Cut & file Fathima ., TK10, 03:30 PM-04:00 PM…" at bounding box center [343, 171] width 40 height 368
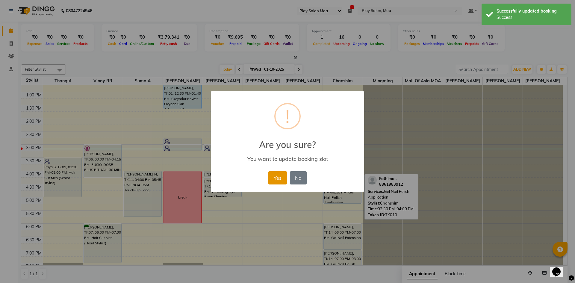
click at [273, 179] on button "Yes" at bounding box center [277, 177] width 18 height 13
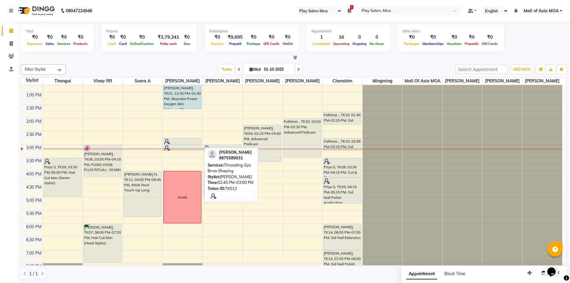
click at [181, 145] on div at bounding box center [182, 142] width 37 height 6
click at [192, 145] on div at bounding box center [182, 142] width 37 height 6
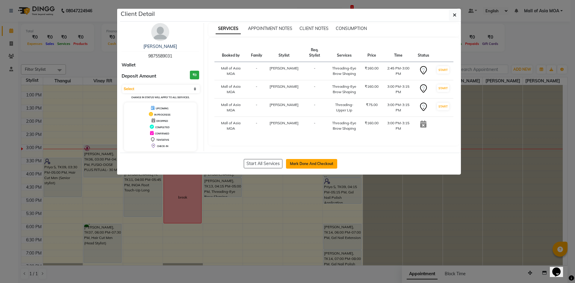
click at [293, 164] on button "Mark Done And Checkout" at bounding box center [311, 164] width 51 height 10
select select "service"
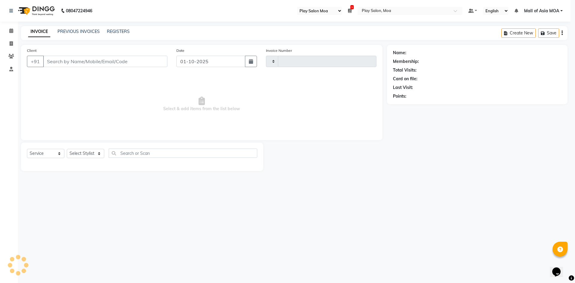
type input "4403"
select select "8354"
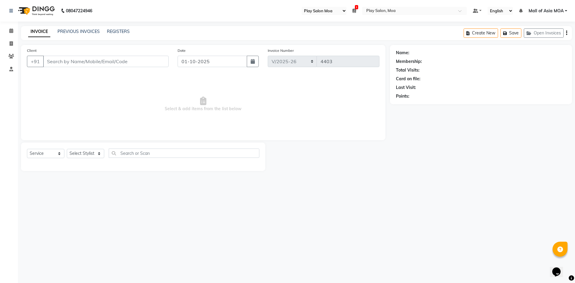
type input "98******31"
select select "81387"
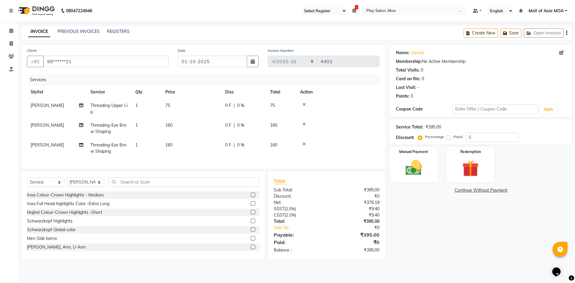
click at [168, 105] on span "75" at bounding box center [167, 105] width 5 height 5
select select "81385"
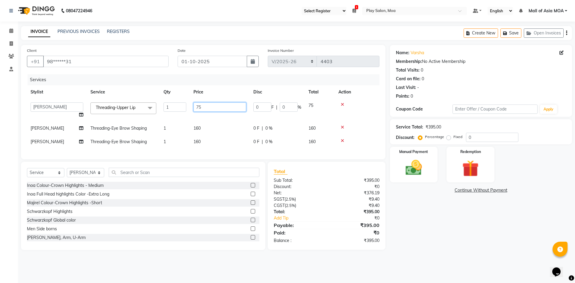
click at [207, 105] on input "75" at bounding box center [219, 106] width 53 height 9
type input "7"
type input "110"
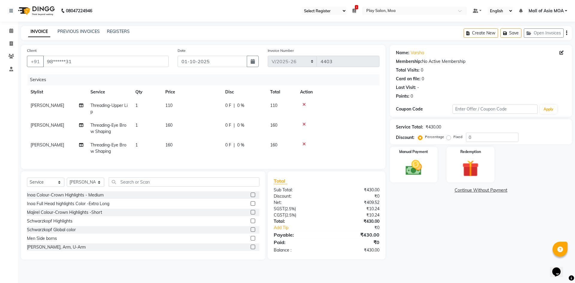
click at [207, 142] on td "160" at bounding box center [192, 148] width 60 height 20
select select "81387"
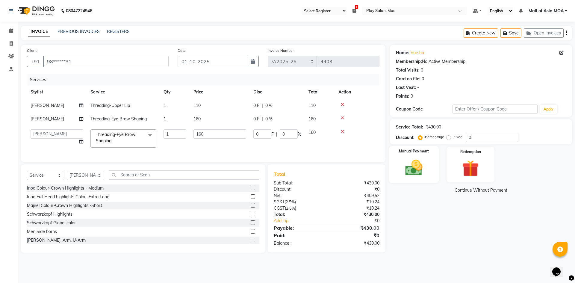
click at [410, 167] on img at bounding box center [414, 168] width 28 height 20
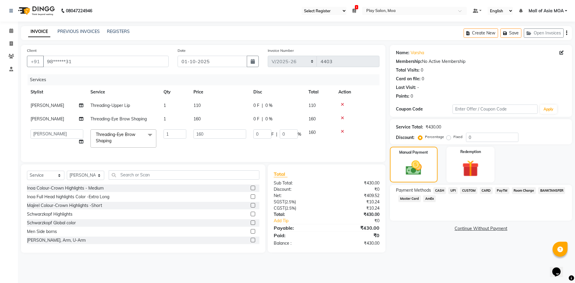
click at [466, 191] on span "CUSTOM" at bounding box center [468, 190] width 17 height 7
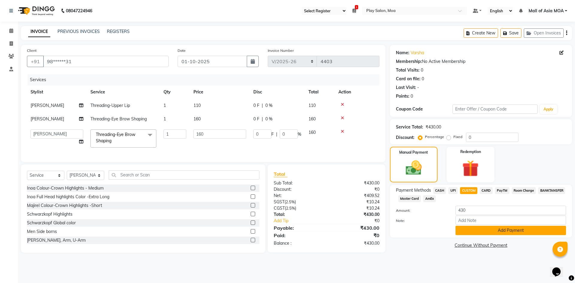
click at [475, 231] on button "Add Payment" at bounding box center [510, 230] width 110 height 9
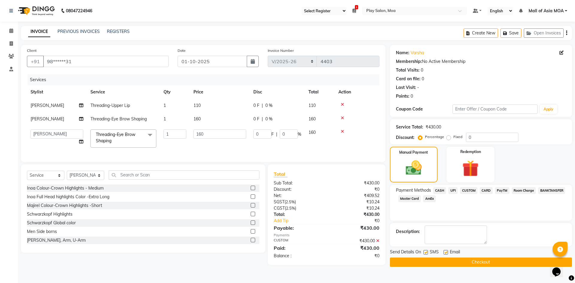
click at [463, 261] on button "Checkout" at bounding box center [481, 261] width 182 height 9
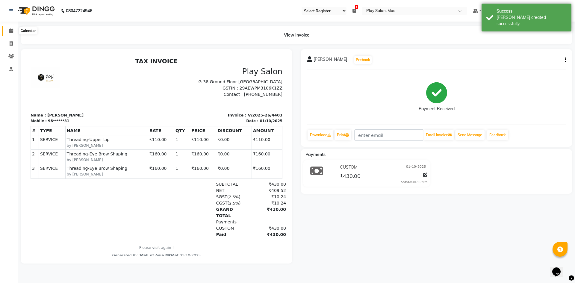
drag, startPoint x: 11, startPoint y: 31, endPoint x: 32, endPoint y: 31, distance: 21.3
click at [11, 31] on icon at bounding box center [11, 30] width 4 height 4
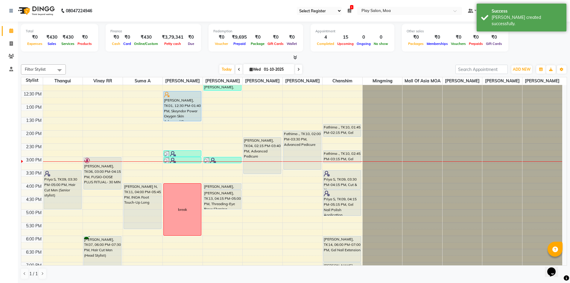
scroll to position [90, 0]
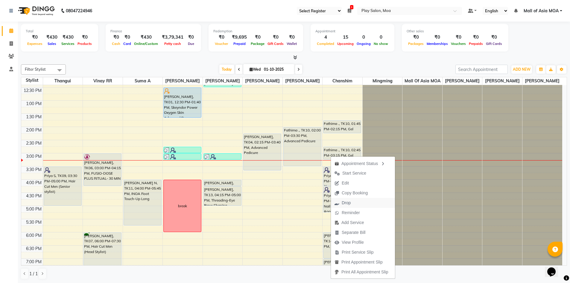
click at [341, 203] on span "Drop" at bounding box center [342, 203] width 23 height 10
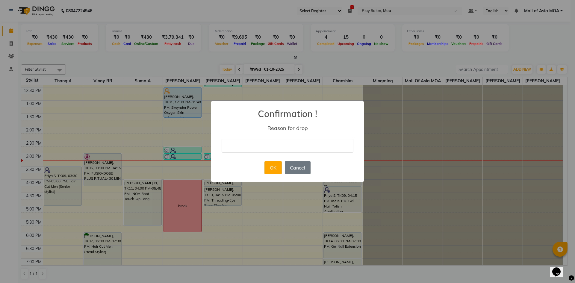
click at [278, 140] on input "text" at bounding box center [288, 146] width 132 height 14
type input "cancelled"
click at [273, 169] on button "OK" at bounding box center [272, 167] width 17 height 13
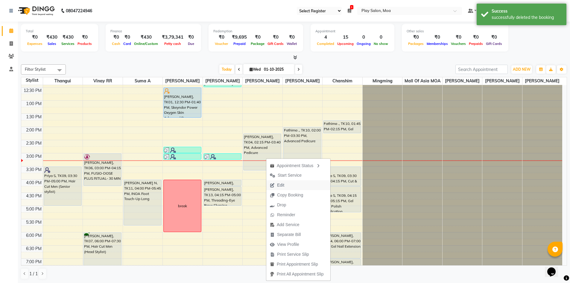
click at [291, 186] on button "Edit" at bounding box center [298, 185] width 64 height 10
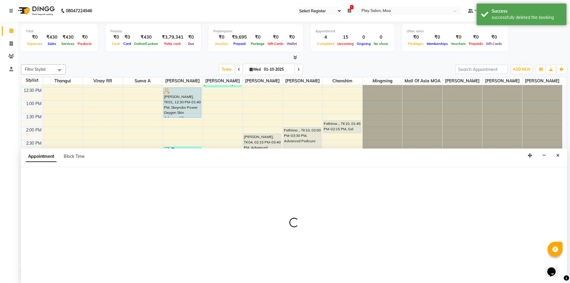
scroll to position [0, 0]
select select "tentative"
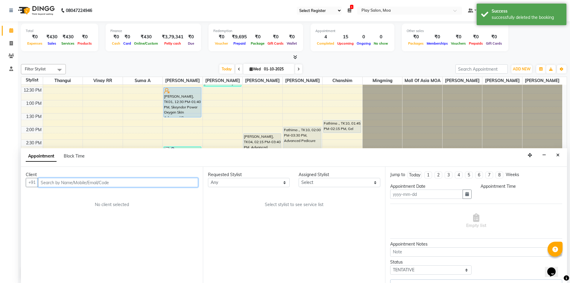
type input "01-10-2025"
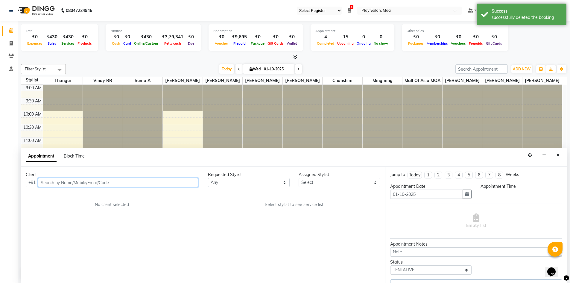
select select "855"
select select "81386"
select select "4218"
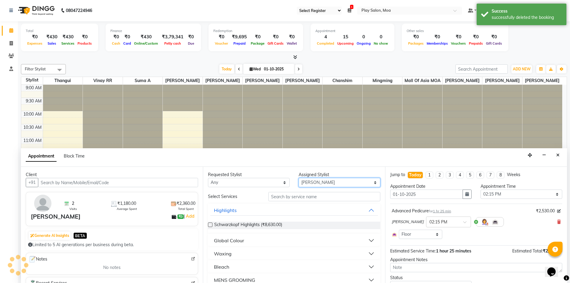
click at [301, 186] on select "Select [PERSON_NAME] D chanshim [PERSON_NAME] Hamsa R [PERSON_NAME] [PERSON_NAM…" at bounding box center [340, 182] width 82 height 9
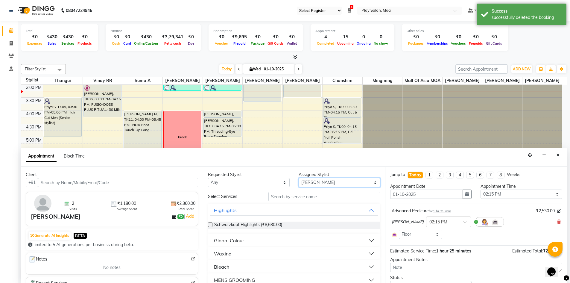
select select "87414"
click at [299, 178] on select "Select [PERSON_NAME] D chanshim [PERSON_NAME] Hamsa R [PERSON_NAME] [PERSON_NAM…" at bounding box center [340, 182] width 82 height 9
click at [295, 195] on input "text" at bounding box center [325, 196] width 112 height 9
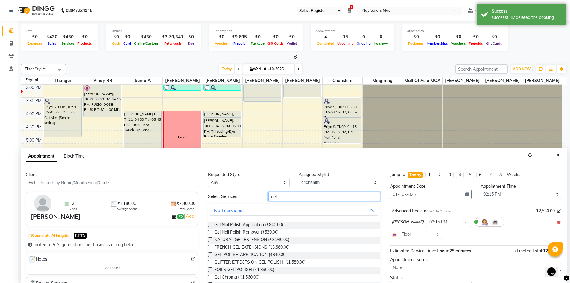
type input "gel"
click at [211, 225] on label at bounding box center [210, 224] width 4 height 4
click at [211, 225] on input "checkbox" at bounding box center [210, 225] width 4 height 4
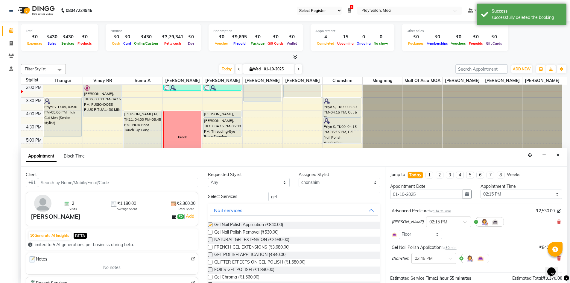
checkbox input "false"
click at [435, 258] on input "text" at bounding box center [428, 258] width 26 height 6
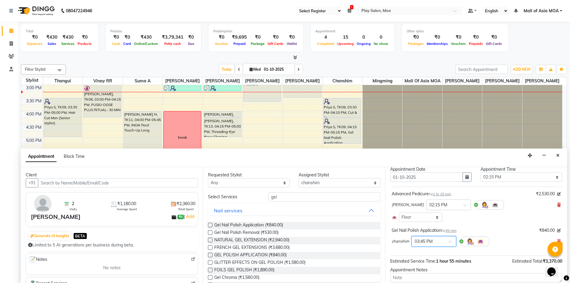
scroll to position [19, 0]
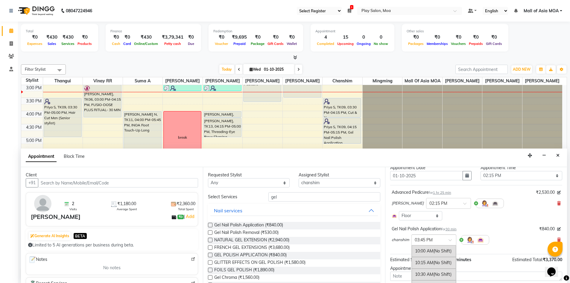
click at [431, 243] on div "× 03:45 PM" at bounding box center [424, 240] width 18 height 6
click at [427, 259] on div "03:15 PM" at bounding box center [434, 257] width 44 height 11
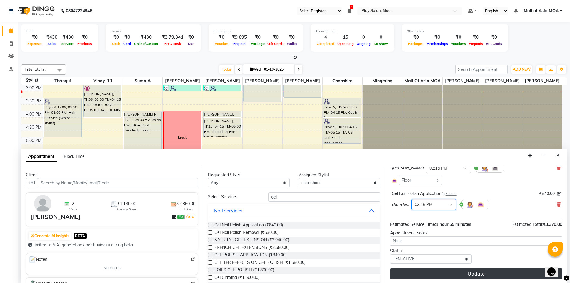
scroll to position [55, 0]
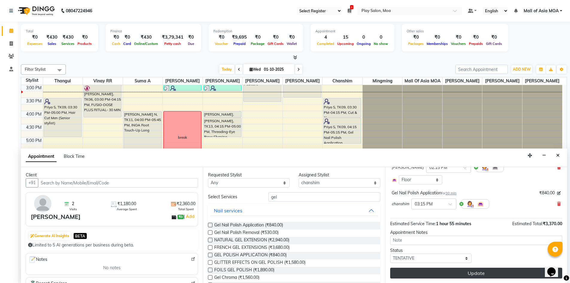
click at [447, 273] on button "Update" at bounding box center [476, 273] width 172 height 11
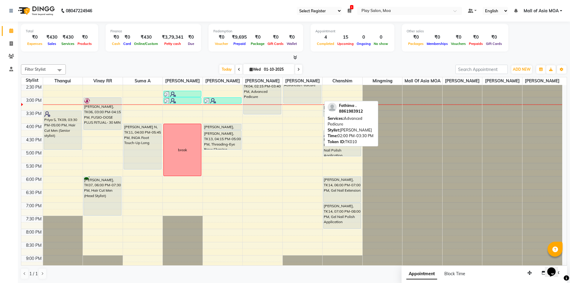
click at [292, 105] on div "Fathima ., TK10, 02:00 PM-03:30 PM, Advanced Pedicure Fathima ., TK10, 02:00 PM…" at bounding box center [303, 123] width 40 height 368
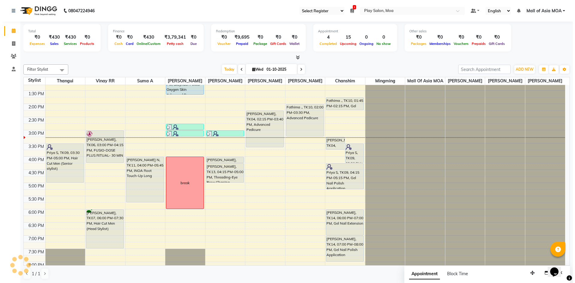
scroll to position [86, 0]
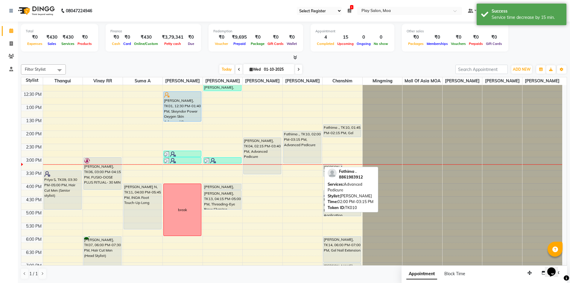
click at [309, 139] on div "Fathima ., TK10, 02:00 PM-03:15 PM, Advanced Pedicure" at bounding box center [302, 147] width 37 height 32
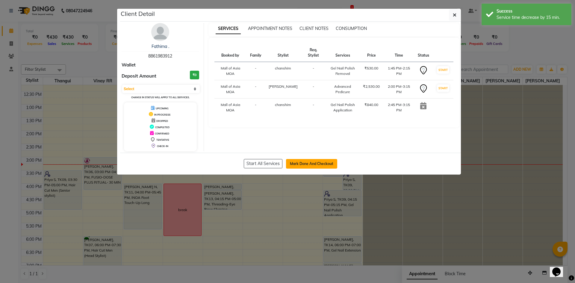
click at [312, 165] on button "Mark Done And Checkout" at bounding box center [311, 164] width 51 height 10
select select "8354"
select select "service"
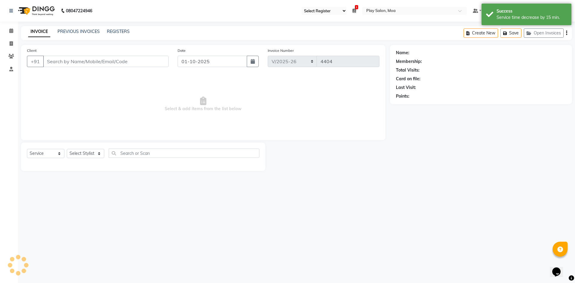
type input "88******12"
select select "81374"
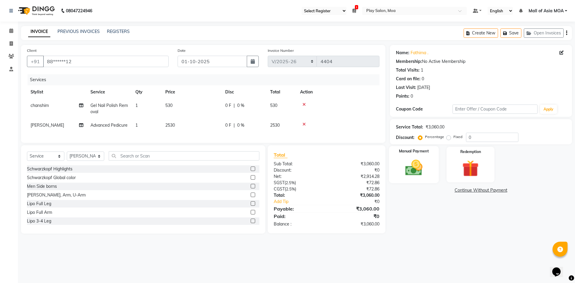
click at [419, 166] on img at bounding box center [414, 168] width 28 height 20
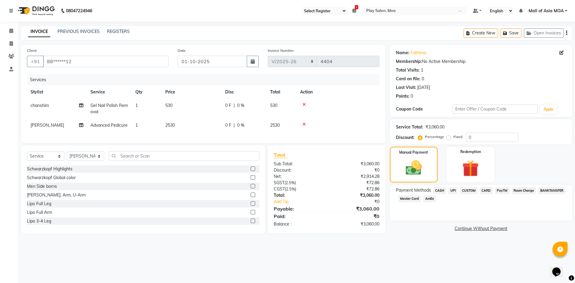
click at [484, 188] on span "CARD" at bounding box center [486, 190] width 13 height 7
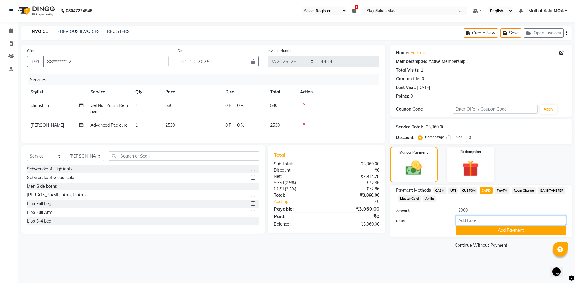
click at [488, 221] on input "Note:" at bounding box center [510, 220] width 110 height 9
type input "visa-3548"
click at [518, 233] on button "Add Payment" at bounding box center [510, 230] width 110 height 9
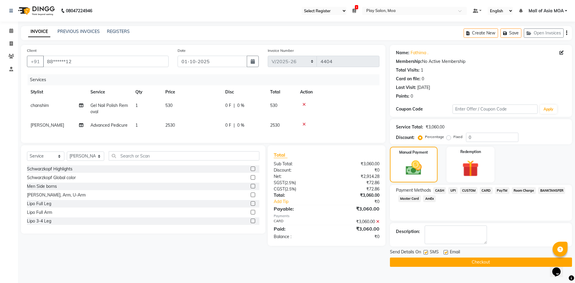
click at [472, 264] on button "Checkout" at bounding box center [481, 261] width 182 height 9
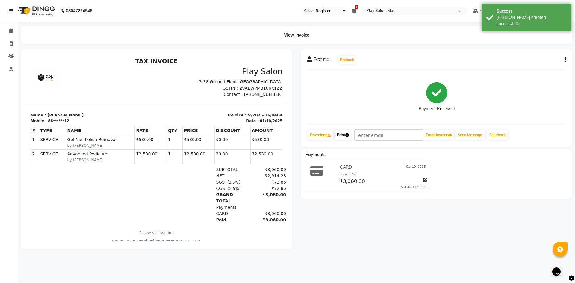
click at [343, 133] on link "Print" at bounding box center [342, 135] width 17 height 10
click at [9, 31] on icon at bounding box center [11, 30] width 4 height 4
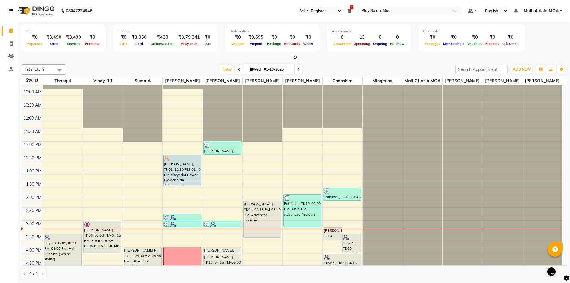
scroll to position [60, 0]
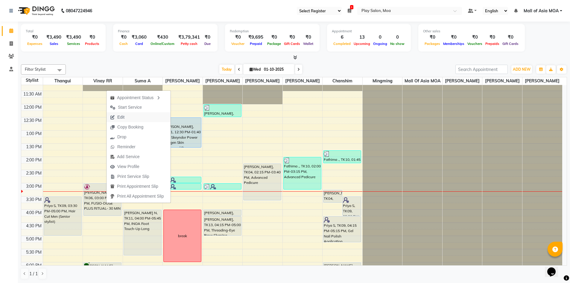
click at [144, 115] on button "Edit" at bounding box center [139, 117] width 64 height 10
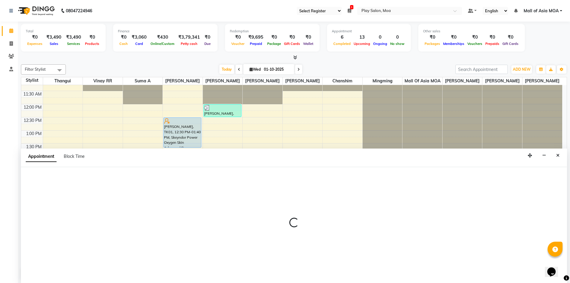
select select "tentative"
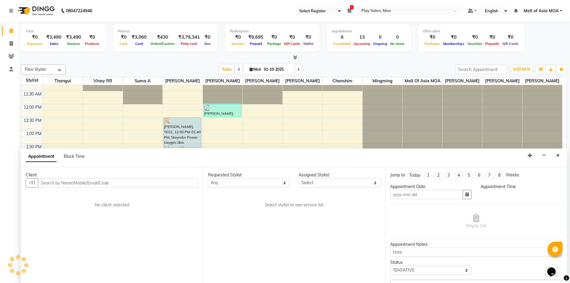
scroll to position [0, 0]
type input "01-10-2025"
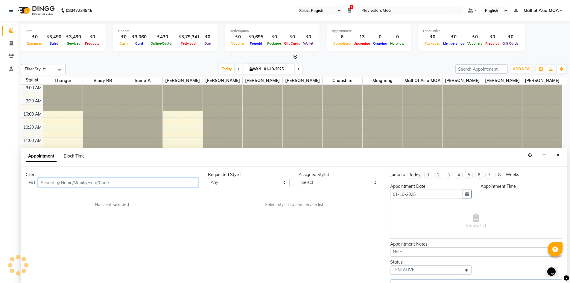
select select "82252"
select select "900"
select select "4218"
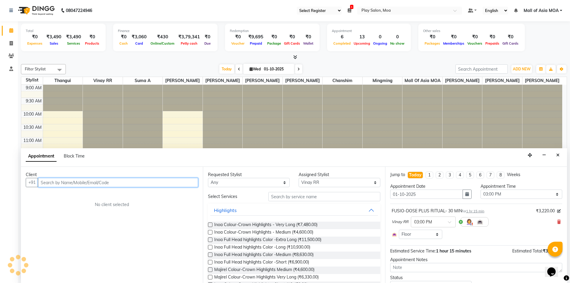
scroll to position [158, 0]
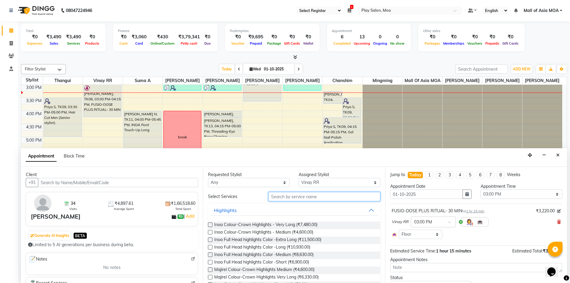
click at [303, 197] on input "text" at bounding box center [325, 196] width 112 height 9
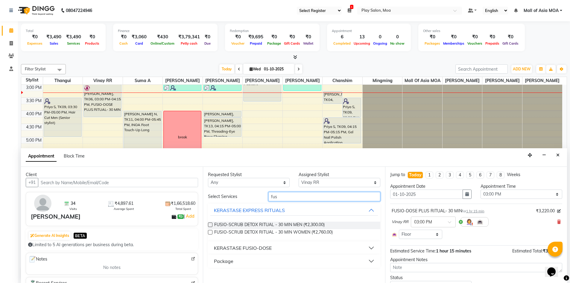
type input "fus"
click at [210, 232] on label at bounding box center [210, 232] width 4 height 4
click at [210, 232] on input "checkbox" at bounding box center [210, 233] width 4 height 4
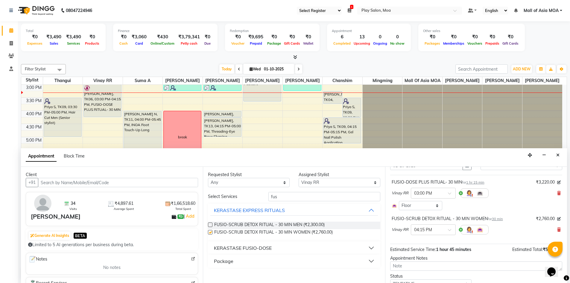
checkbox input "false"
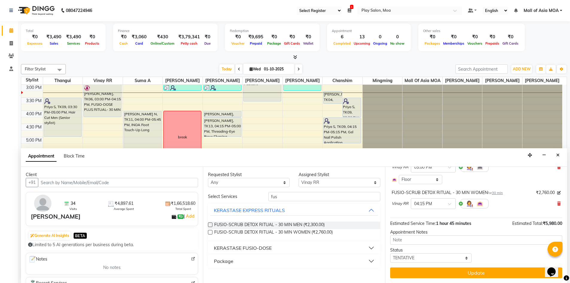
click at [463, 266] on div "Jump to [DATE] 1 2 3 4 5 6 7 8 Weeks Appointment Date [DATE] Appointment Time S…" at bounding box center [476, 225] width 182 height 116
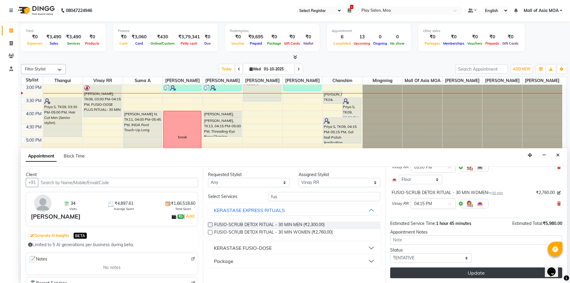
click at [480, 274] on button "Update" at bounding box center [476, 272] width 172 height 11
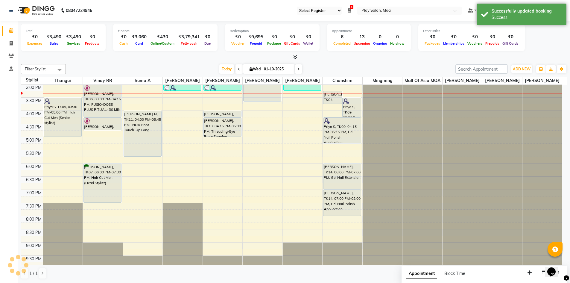
scroll to position [0, 0]
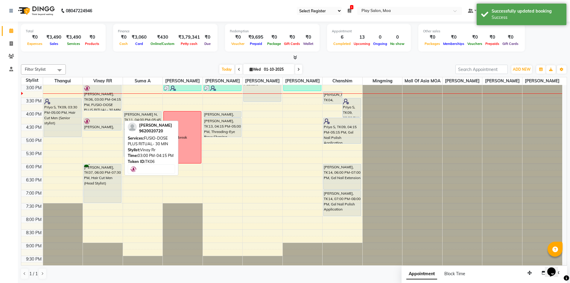
drag, startPoint x: 100, startPoint y: 123, endPoint x: 102, endPoint y: 115, distance: 8.3
click at [102, 115] on div "[PERSON_NAME], TK06, 03:00 PM-04:15 PM, FUSIO-DOSE PLUS RITUAL- 30 MIN Achina S…" at bounding box center [103, 111] width 40 height 368
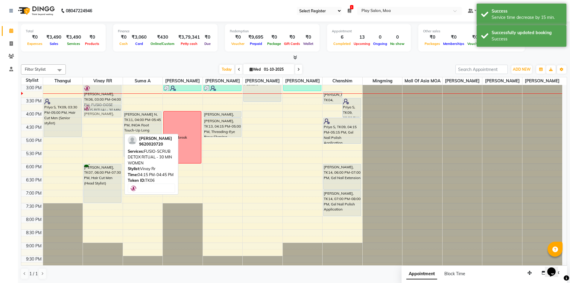
drag, startPoint x: 102, startPoint y: 127, endPoint x: 106, endPoint y: 116, distance: 11.6
click at [106, 116] on div "[PERSON_NAME], TK06, 03:00 PM-04:00 PM, FUSIO-DOSE PLUS RITUAL- 30 MIN Achina S…" at bounding box center [103, 111] width 40 height 368
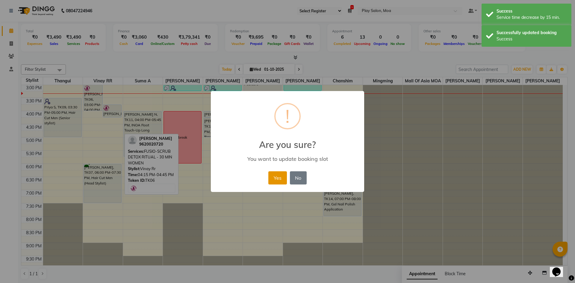
click at [271, 176] on button "Yes" at bounding box center [277, 177] width 18 height 13
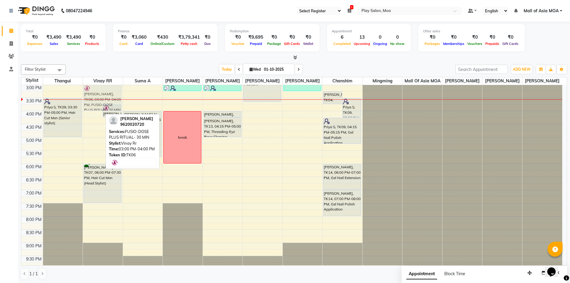
drag, startPoint x: 90, startPoint y: 115, endPoint x: 95, endPoint y: 118, distance: 5.6
click at [95, 118] on div "9:00 AM 9:30 AM 10:00 AM 10:30 AM 11:00 AM 11:30 AM 12:00 PM 12:30 PM 1:00 PM 1…" at bounding box center [291, 111] width 541 height 368
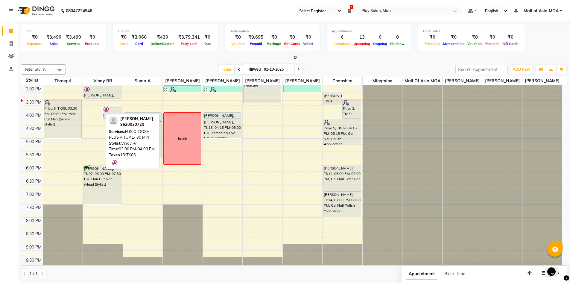
scroll to position [156, 0]
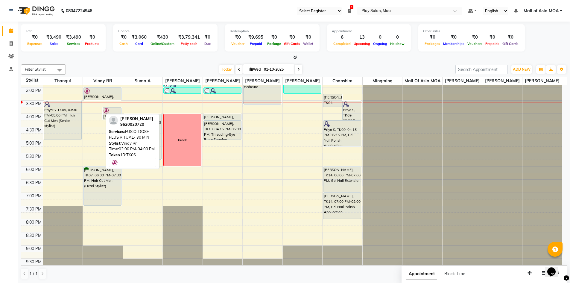
drag, startPoint x: 97, startPoint y: 115, endPoint x: 97, endPoint y: 101, distance: 13.8
click at [97, 101] on div "[PERSON_NAME], TK06, 03:00 PM-04:00 PM, FUSIO-DOSE PLUS RITUAL- 30 MIN Achina S…" at bounding box center [103, 113] width 40 height 368
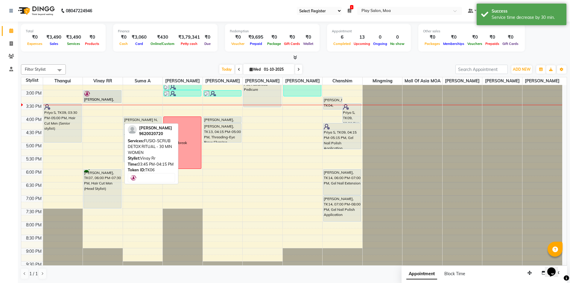
drag, startPoint x: 112, startPoint y: 122, endPoint x: 112, endPoint y: 119, distance: 3.0
click at [109, 102] on div "[PERSON_NAME], TK06, 03:00 PM-03:30 PM, FUSIO-DOSE PLUS RITUAL- 30 MIN Achina S…" at bounding box center [103, 116] width 40 height 368
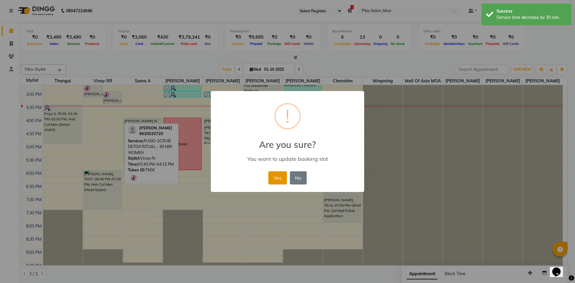
click at [269, 173] on button "Yes" at bounding box center [277, 177] width 18 height 13
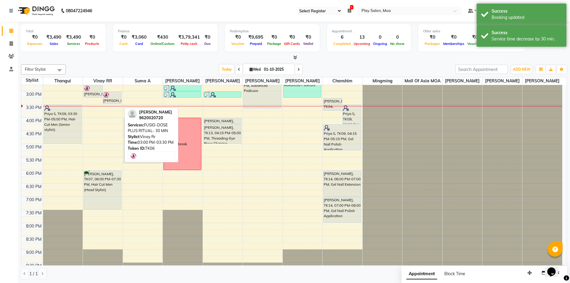
click at [116, 98] on div at bounding box center [112, 95] width 18 height 6
click at [117, 98] on div at bounding box center [112, 95] width 18 height 6
select select "7"
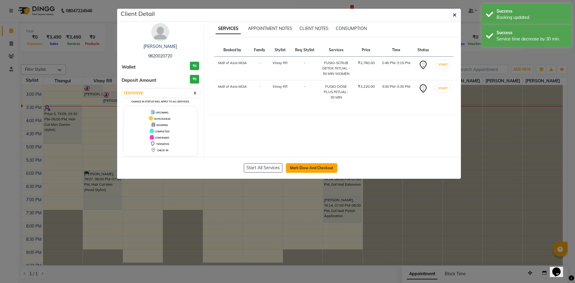
click at [323, 169] on button "Mark Done And Checkout" at bounding box center [311, 168] width 51 height 10
select select "service"
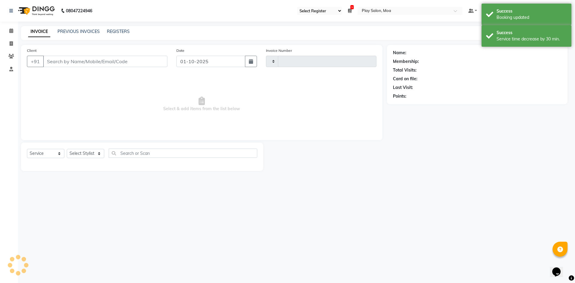
type input "4405"
select select "8354"
type input "96******20"
select select "82252"
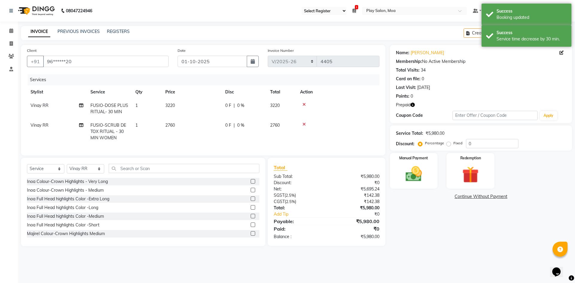
click at [170, 125] on span "2760" at bounding box center [170, 124] width 10 height 5
select select "82252"
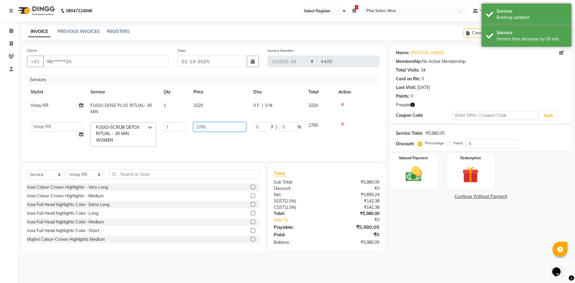
click at [210, 129] on input "2760" at bounding box center [219, 126] width 53 height 9
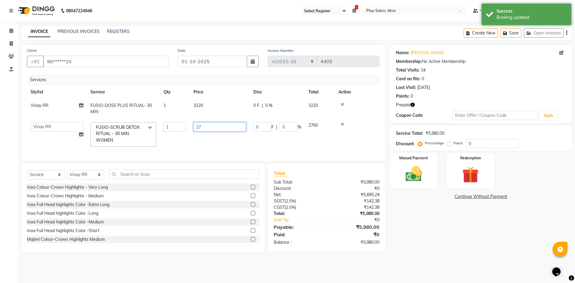
type input "2"
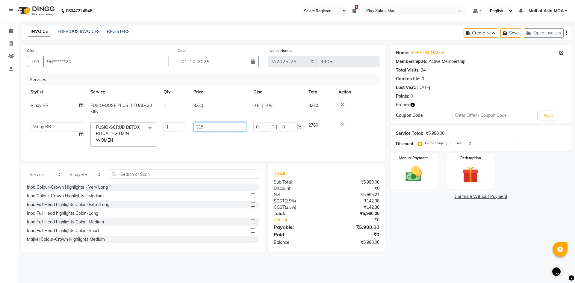
type input "3150"
click at [216, 143] on td "3150" at bounding box center [220, 135] width 60 height 32
select select "82252"
click at [424, 233] on div "Name: [PERSON_NAME] Membership: No Active Membership Total Visits: 34 Card on f…" at bounding box center [483, 148] width 186 height 207
click at [484, 172] on img at bounding box center [470, 174] width 28 height 21
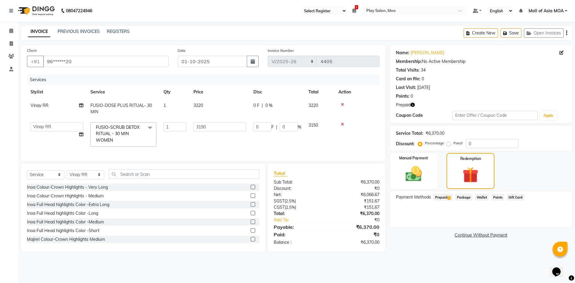
click at [445, 197] on span "Prepaid 2" at bounding box center [442, 197] width 19 height 7
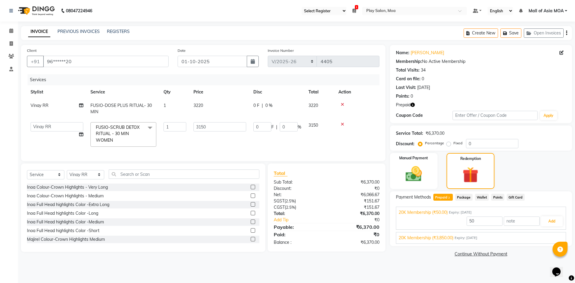
click at [438, 261] on main "INVOICE PREVIOUS INVOICES REGISTERS Create New Save Open Invoices Client +91 96…" at bounding box center [296, 146] width 557 height 241
drag, startPoint x: 13, startPoint y: 33, endPoint x: 333, endPoint y: 4, distance: 322.0
click at [13, 33] on span at bounding box center [11, 31] width 10 height 7
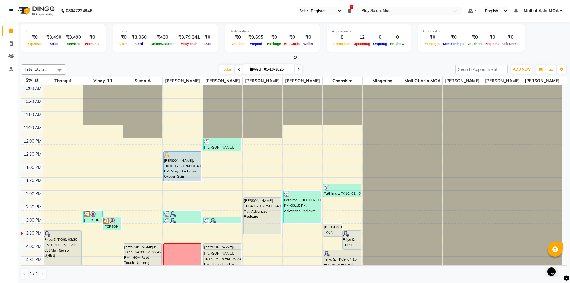
scroll to position [120, 0]
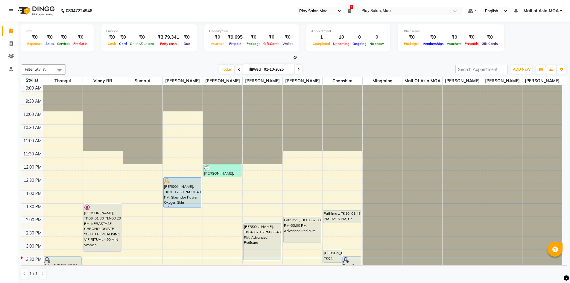
select select "93"
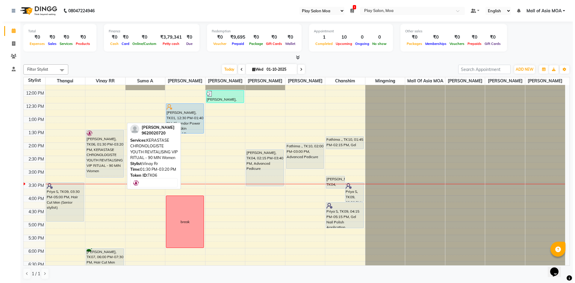
scroll to position [72, 0]
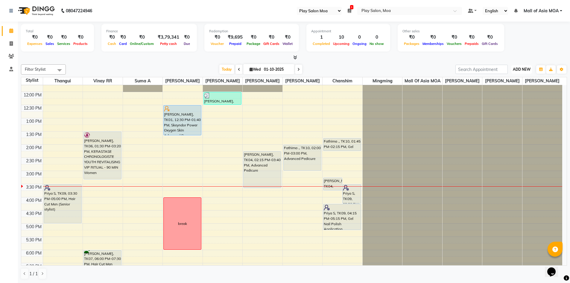
click at [526, 70] on span "ADD NEW" at bounding box center [522, 69] width 18 height 4
click at [521, 88] on link "Add Invoice" at bounding box center [508, 89] width 47 height 8
select select "service"
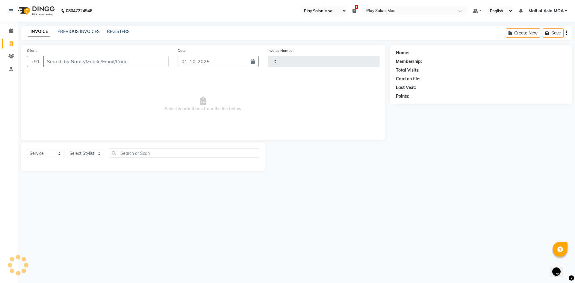
type input "4405"
select select "8354"
click at [124, 63] on input "Client" at bounding box center [105, 61] width 125 height 11
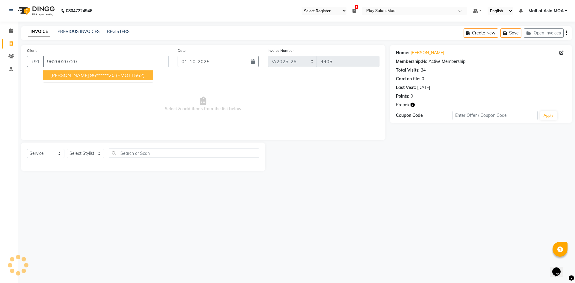
click at [126, 76] on span "(PMO11562)" at bounding box center [130, 75] width 29 height 6
type input "96******20"
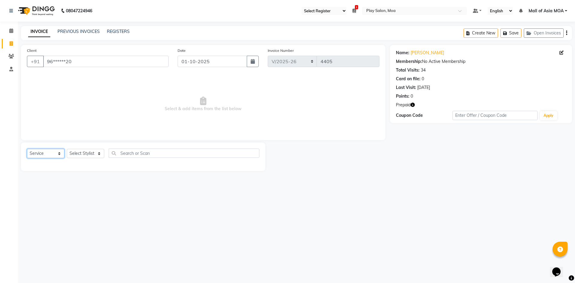
click at [52, 152] on select "Select Service Product Membership Package Voucher Prepaid Gift Card" at bounding box center [45, 153] width 37 height 9
select select "P"
click at [27, 149] on select "Select Service Product Membership Package Voucher Prepaid Gift Card" at bounding box center [45, 153] width 37 height 9
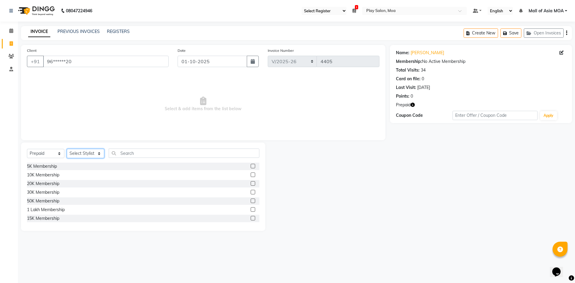
click at [94, 151] on select "Select Stylist Admin [PERSON_NAME] M chanshim [PERSON_NAME] [PERSON_NAME] Hamsa…" at bounding box center [85, 153] width 37 height 9
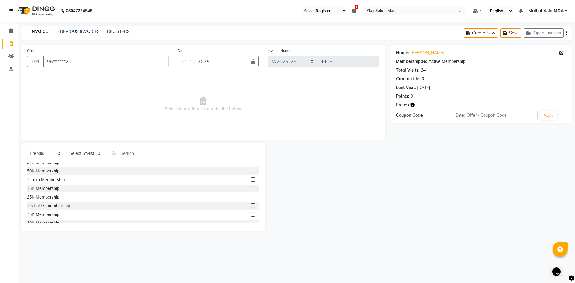
click at [251, 197] on label at bounding box center [253, 197] width 4 height 4
click at [251, 197] on input "checkbox" at bounding box center [253, 197] width 4 height 4
checkbox input "false"
click at [91, 154] on select "Select Stylist Admin [PERSON_NAME] M chanshim [PERSON_NAME] [PERSON_NAME] Hamsa…" at bounding box center [85, 153] width 37 height 9
select select "81383"
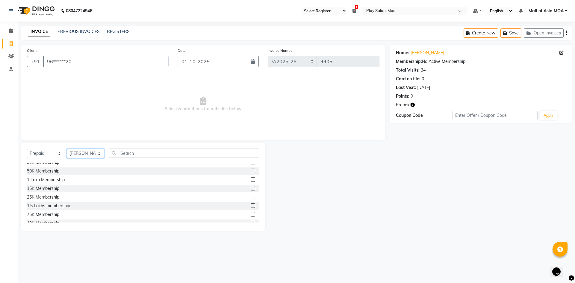
click at [67, 149] on select "Select Stylist Admin [PERSON_NAME] M chanshim [PERSON_NAME] [PERSON_NAME] Hamsa…" at bounding box center [85, 153] width 37 height 9
click at [251, 198] on label at bounding box center [253, 197] width 4 height 4
click at [251, 198] on input "checkbox" at bounding box center [253, 197] width 4 height 4
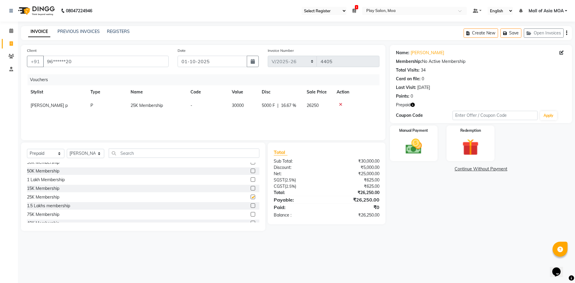
checkbox input "false"
click at [413, 216] on div "Name: [PERSON_NAME] Membership: No Active Membership Total Visits: 34 Card on f…" at bounding box center [483, 138] width 186 height 186
click at [430, 154] on div "Manual Payment" at bounding box center [414, 143] width 50 height 37
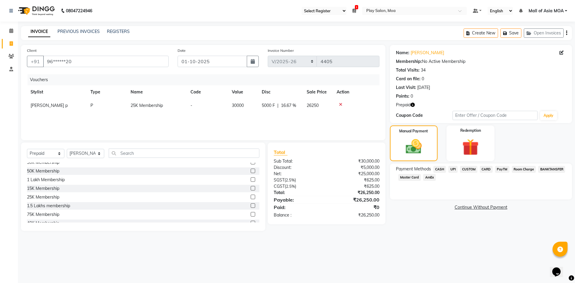
click at [487, 169] on span "CARD" at bounding box center [486, 169] width 13 height 7
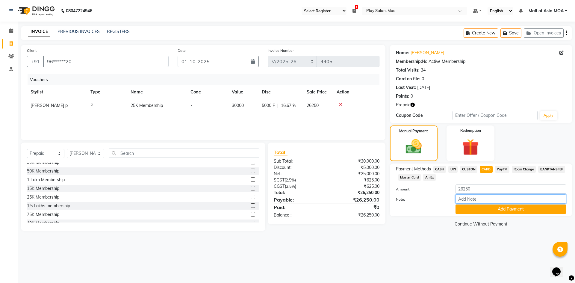
click at [477, 199] on input "Note:" at bounding box center [510, 198] width 110 height 9
type input "master-8224"
click at [479, 208] on button "Add Payment" at bounding box center [510, 208] width 110 height 9
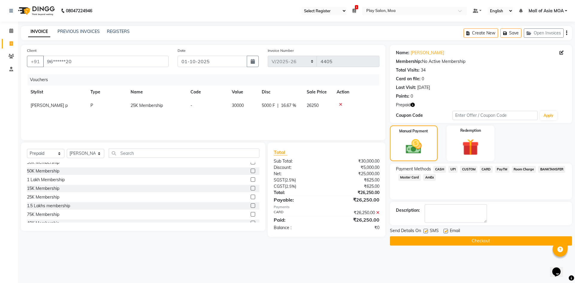
click at [484, 240] on button "Checkout" at bounding box center [481, 240] width 182 height 9
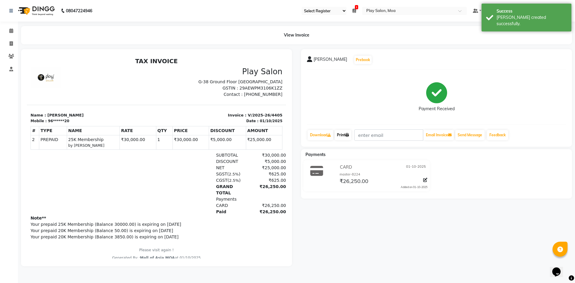
click at [348, 139] on link "Print" at bounding box center [342, 135] width 17 height 10
click at [11, 31] on icon at bounding box center [11, 30] width 4 height 4
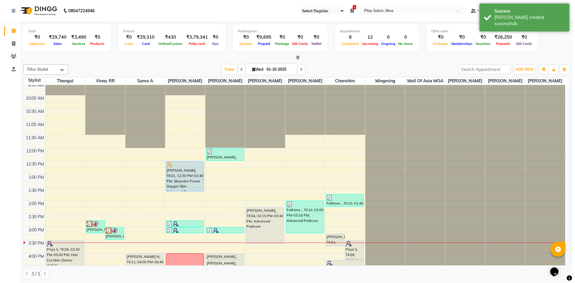
scroll to position [30, 0]
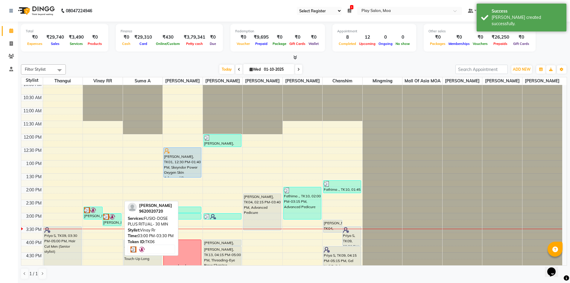
click at [113, 220] on img at bounding box center [112, 217] width 6 height 6
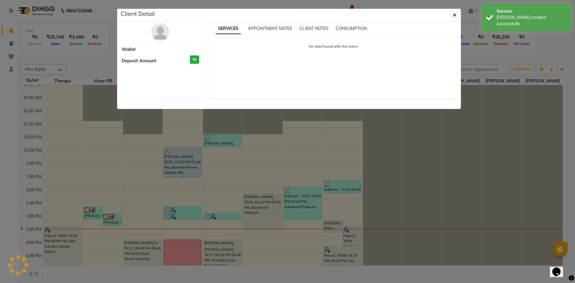
select select "3"
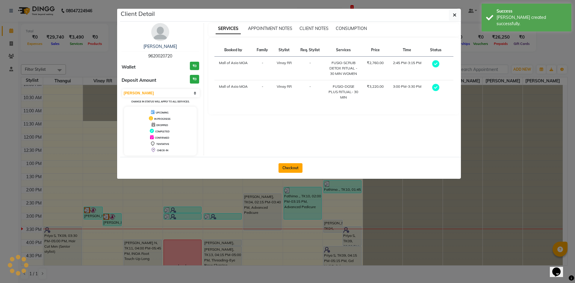
click at [292, 165] on button "Checkout" at bounding box center [290, 168] width 24 height 10
select select "service"
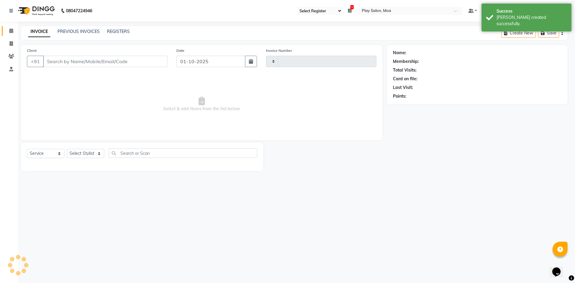
type input "4406"
select select "8354"
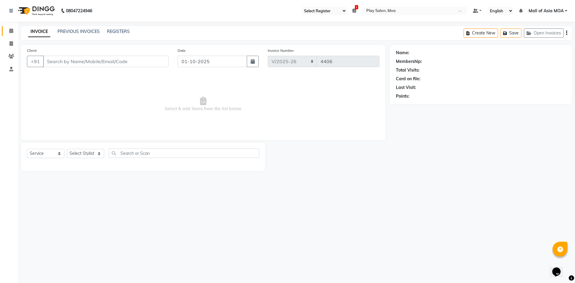
type input "96******20"
select select "82252"
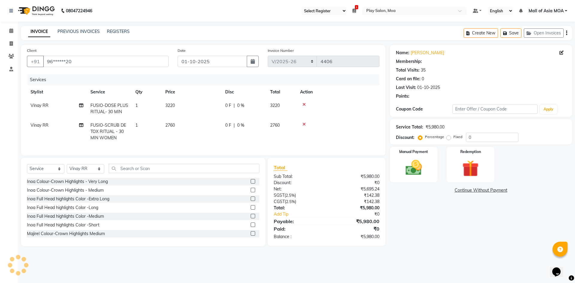
click at [175, 120] on td "2760" at bounding box center [192, 132] width 60 height 26
select select "82252"
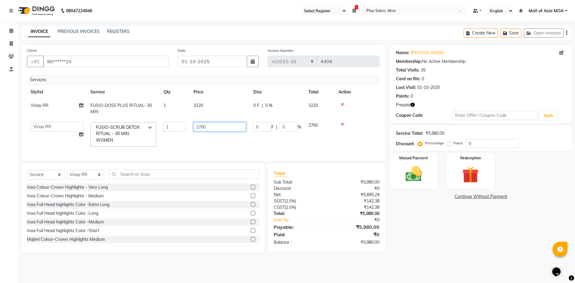
click at [213, 125] on input "2760" at bounding box center [219, 126] width 53 height 9
type input "2"
type input "3100"
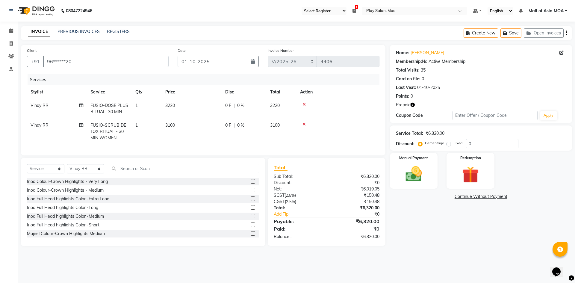
click at [213, 139] on td "3100" at bounding box center [192, 132] width 60 height 26
select select "82252"
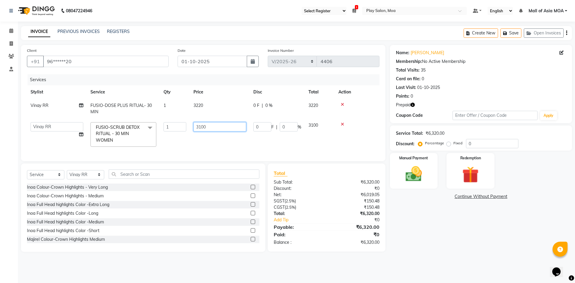
click at [211, 126] on input "3100" at bounding box center [219, 126] width 53 height 9
type input "3150"
drag, startPoint x: 216, startPoint y: 142, endPoint x: 255, endPoint y: 151, distance: 40.1
click at [216, 142] on td "3150" at bounding box center [220, 135] width 60 height 32
select select "82252"
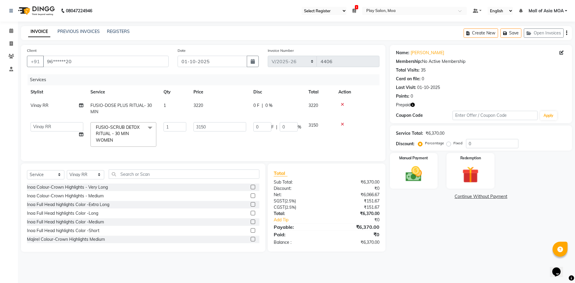
click at [415, 218] on div "Name: [PERSON_NAME] Membership: No Active Membership Total Visits: 35 Card on f…" at bounding box center [483, 148] width 186 height 207
click at [473, 177] on img at bounding box center [470, 174] width 28 height 21
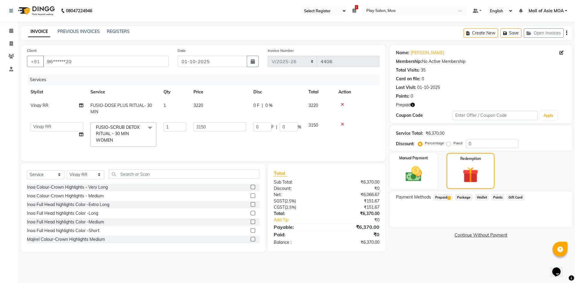
click at [438, 197] on span "Prepaid 3" at bounding box center [442, 197] width 19 height 7
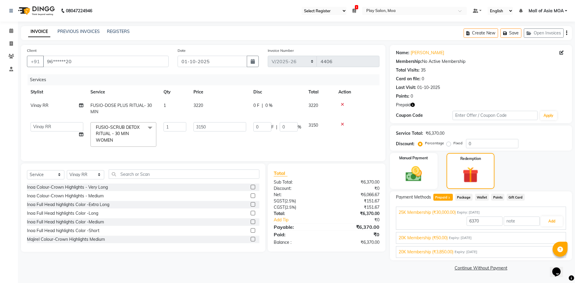
click at [468, 250] on span "Expiry: [DATE]" at bounding box center [465, 251] width 23 height 5
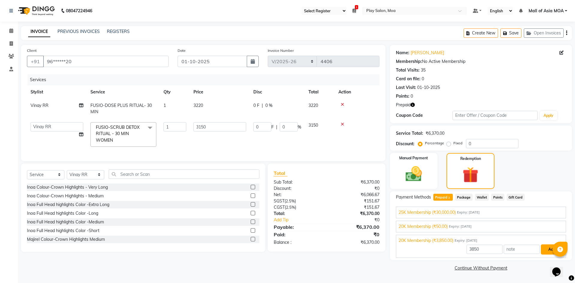
click at [544, 249] on button "Add" at bounding box center [552, 249] width 22 height 10
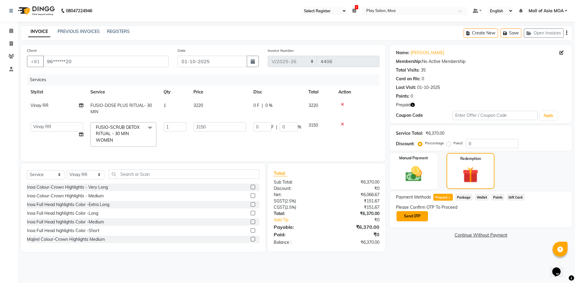
click at [421, 216] on button "Send OTP" at bounding box center [411, 216] width 31 height 10
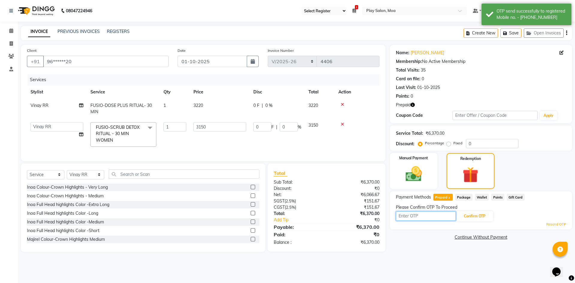
click at [416, 216] on input "text" at bounding box center [426, 215] width 60 height 9
type input "4408"
click at [482, 215] on button "Confirm OTP" at bounding box center [474, 216] width 37 height 10
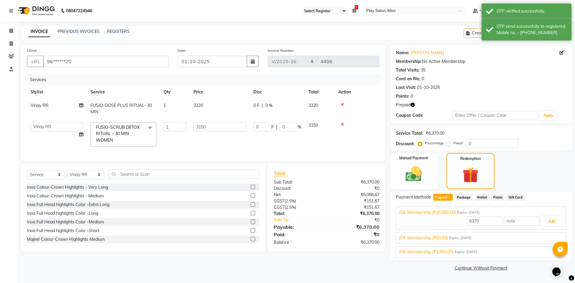
click at [470, 238] on span "Expiry: [DATE]" at bounding box center [460, 237] width 23 height 5
click at [551, 237] on button "Add" at bounding box center [552, 235] width 22 height 10
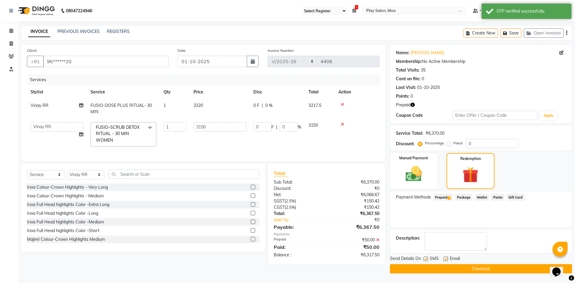
click at [444, 195] on span "Prepaid 3" at bounding box center [442, 197] width 19 height 7
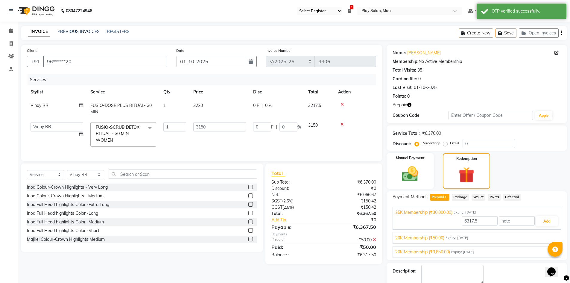
click at [448, 252] on span "20K Membership (₹3,850.00)" at bounding box center [422, 252] width 55 height 6
click at [541, 250] on button "Add" at bounding box center [547, 249] width 22 height 10
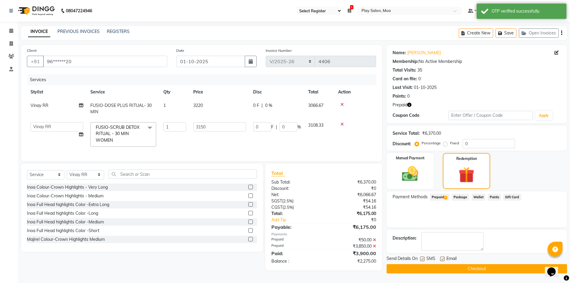
click at [442, 196] on span "Prepaid 3" at bounding box center [439, 197] width 19 height 7
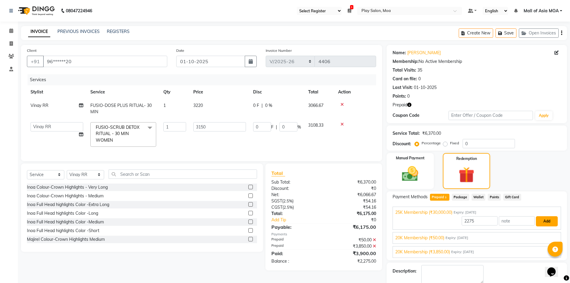
click at [548, 222] on button "Add" at bounding box center [547, 221] width 22 height 10
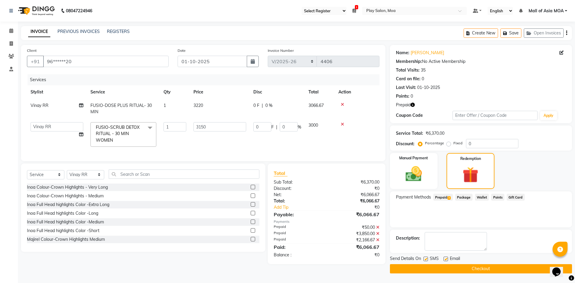
click at [448, 268] on button "Checkout" at bounding box center [481, 268] width 182 height 9
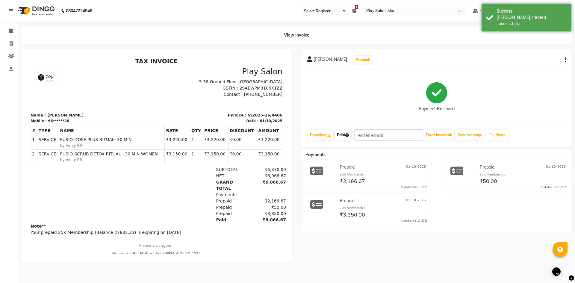
click at [345, 134] on link "Print" at bounding box center [342, 135] width 17 height 10
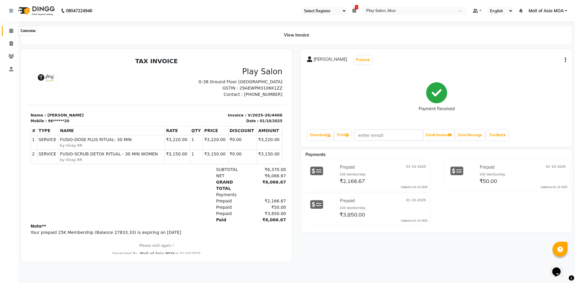
drag, startPoint x: 12, startPoint y: 30, endPoint x: 39, endPoint y: 36, distance: 26.9
click at [12, 30] on icon at bounding box center [11, 30] width 4 height 4
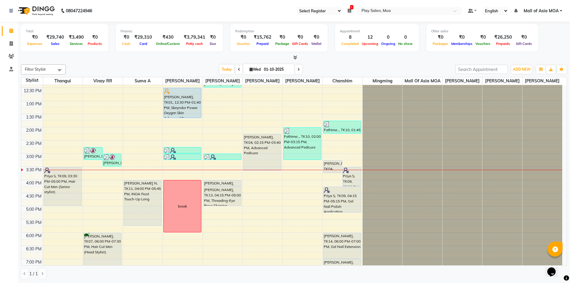
scroll to position [90, 0]
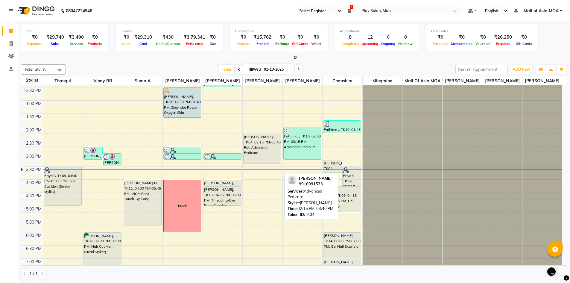
drag, startPoint x: 264, startPoint y: 176, endPoint x: 265, endPoint y: 171, distance: 5.7
click at [265, 171] on div "9:00 AM 9:30 AM 10:00 AM 10:30 AM 11:00 AM 11:30 AM 12:00 PM 12:30 PM 1:00 PM 1…" at bounding box center [291, 179] width 541 height 368
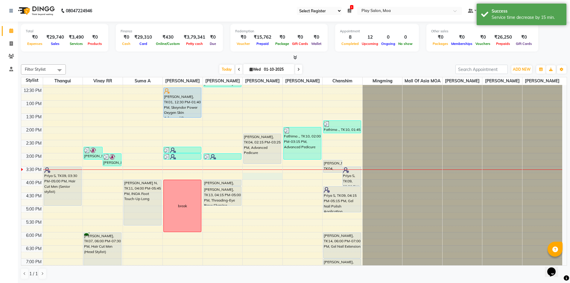
click at [260, 183] on div "9:00 AM 9:30 AM 10:00 AM 10:30 AM 11:00 AM 11:30 AM 12:00 PM 12:30 PM 1:00 PM 1…" at bounding box center [291, 179] width 541 height 368
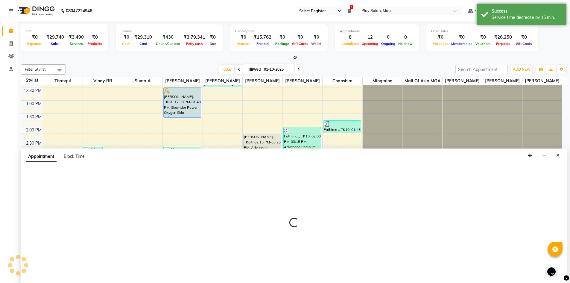
scroll to position [0, 0]
select select "81386"
select select "945"
select select "tentative"
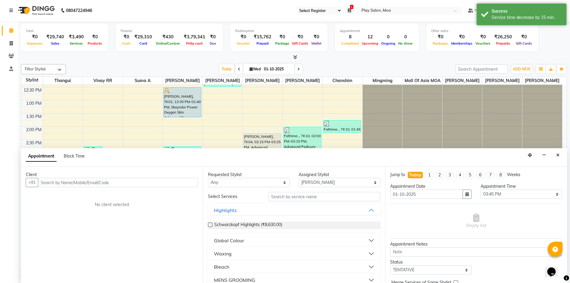
click at [77, 180] on input "text" at bounding box center [118, 182] width 160 height 9
click at [557, 158] on button "Close" at bounding box center [558, 155] width 9 height 9
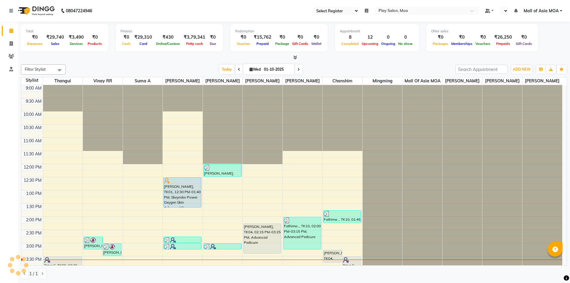
select select "93"
select select "en"
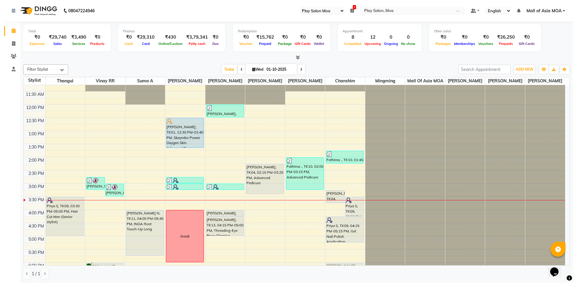
scroll to position [60, 0]
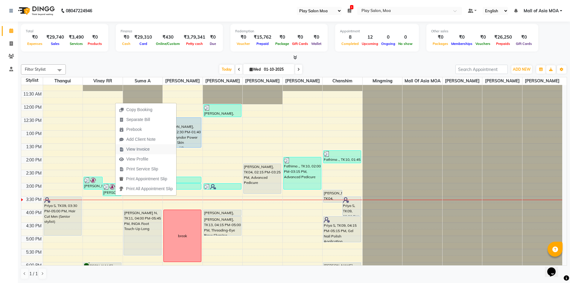
click at [158, 148] on button "View Invoice" at bounding box center [146, 149] width 61 height 10
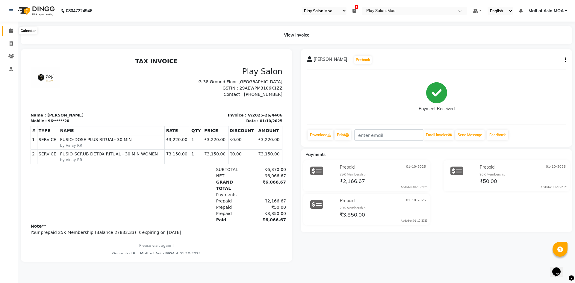
click at [13, 32] on icon at bounding box center [11, 30] width 4 height 4
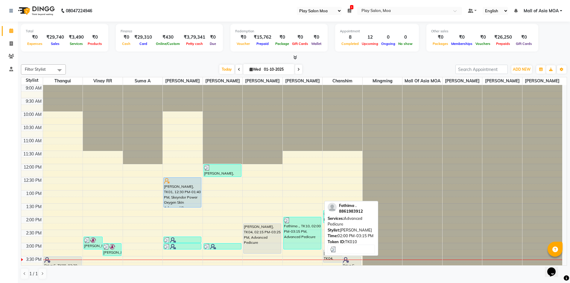
scroll to position [90, 0]
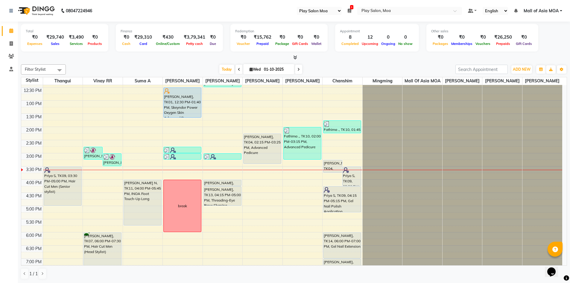
click at [265, 182] on div "9:00 AM 9:30 AM 10:00 AM 10:30 AM 11:00 AM 11:30 AM 12:00 PM 12:30 PM 1:00 PM 1…" at bounding box center [291, 179] width 541 height 368
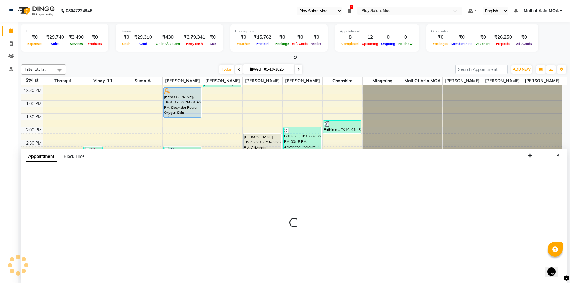
scroll to position [0, 0]
select select "81386"
select select "945"
select select "tentative"
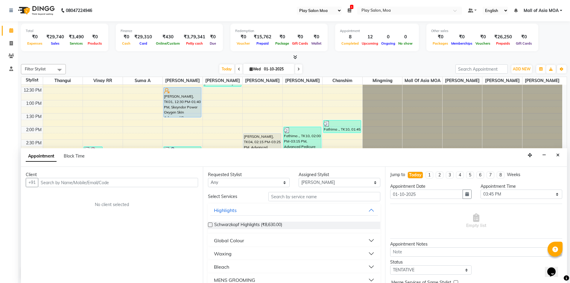
click at [102, 183] on input "text" at bounding box center [118, 182] width 160 height 9
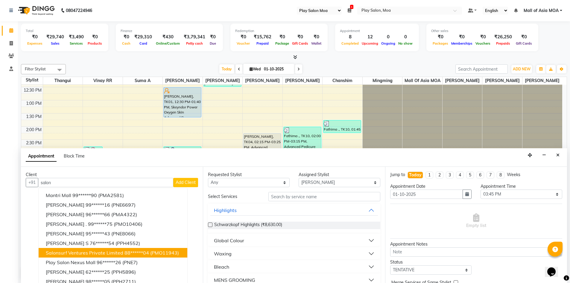
click at [93, 254] on span "Salonsurf Ventures Private Limited" at bounding box center [85, 253] width 78 height 6
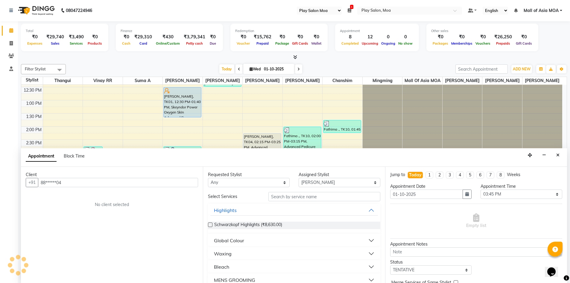
type input "88******04"
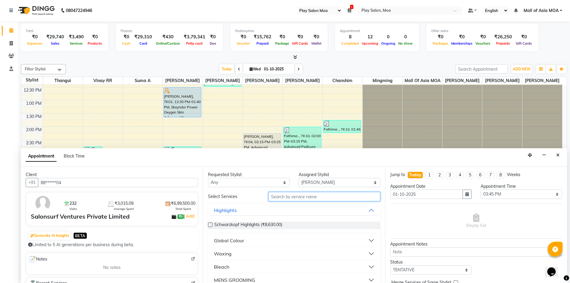
click at [297, 194] on input "text" at bounding box center [325, 196] width 112 height 9
type input "del"
click at [221, 240] on div "Pedicure" at bounding box center [223, 240] width 19 height 7
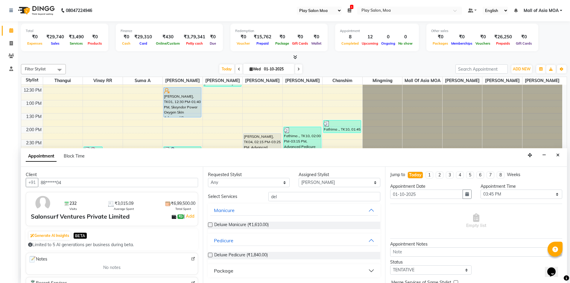
click at [212, 255] on label at bounding box center [210, 255] width 4 height 4
click at [212, 255] on input "checkbox" at bounding box center [210, 256] width 4 height 4
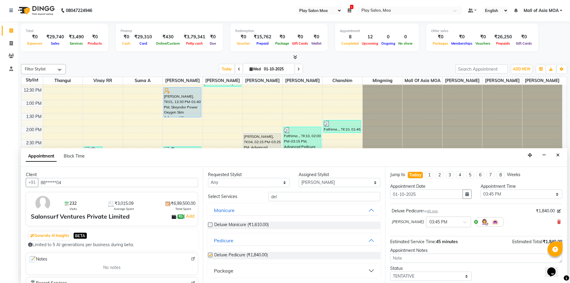
checkbox input "false"
click at [352, 182] on select "Select [PERSON_NAME] D chanshim [PERSON_NAME] Hamsa R [PERSON_NAME] [PERSON_NAM…" at bounding box center [340, 182] width 82 height 9
select select "81387"
click at [299, 178] on select "Select [PERSON_NAME] D chanshim [PERSON_NAME] Hamsa R [PERSON_NAME] [PERSON_NAM…" at bounding box center [340, 182] width 82 height 9
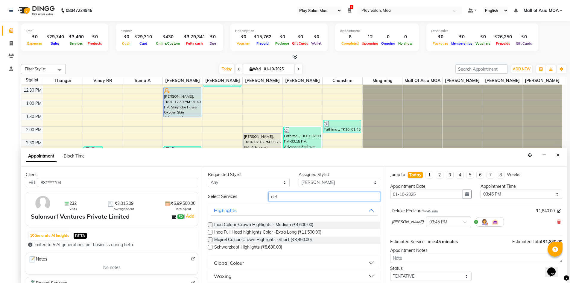
drag, startPoint x: 283, startPoint y: 194, endPoint x: 259, endPoint y: 198, distance: 25.0
click at [259, 198] on div "Select Services del" at bounding box center [294, 196] width 181 height 9
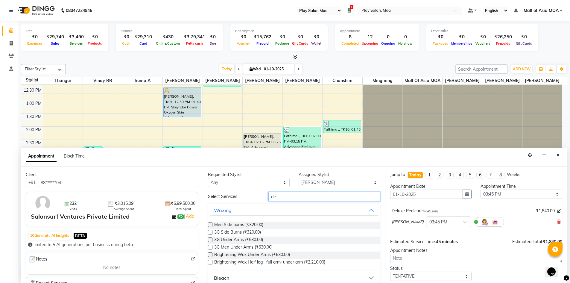
type input "del"
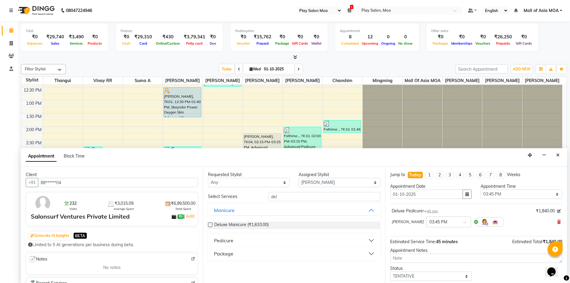
click at [235, 238] on button "Pedicure" at bounding box center [293, 240] width 167 height 11
click at [210, 256] on label at bounding box center [210, 255] width 4 height 4
click at [210, 256] on input "checkbox" at bounding box center [210, 256] width 4 height 4
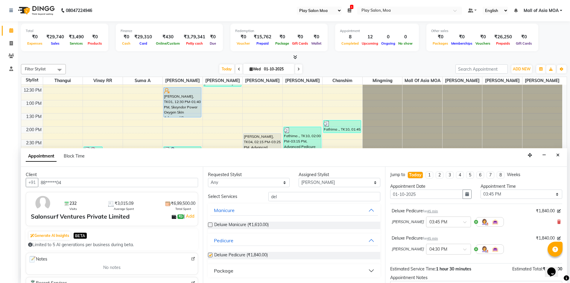
checkbox input "false"
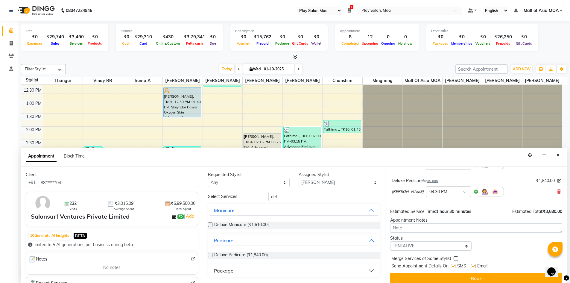
scroll to position [63, 0]
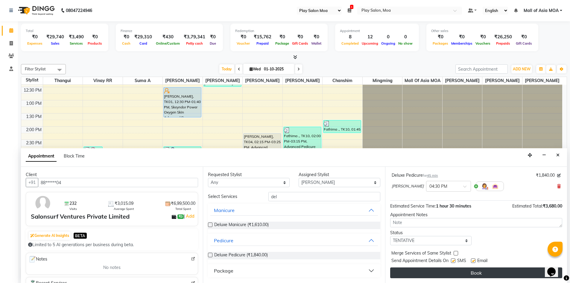
click at [472, 272] on button "Book" at bounding box center [476, 272] width 172 height 11
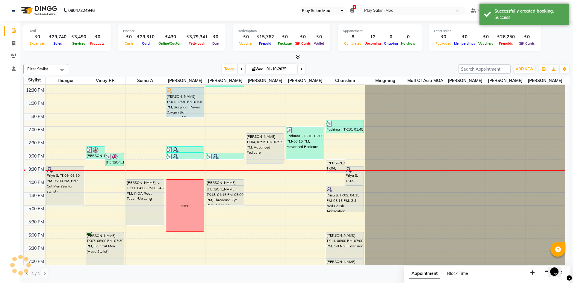
scroll to position [0, 0]
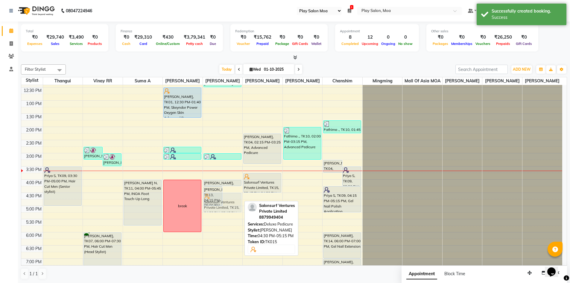
click at [234, 210] on div "[PERSON_NAME], TK13, 04:15 PM-05:00 PM, Threading-Eye Brow Shaping Salonsurf Ve…" at bounding box center [223, 179] width 40 height 368
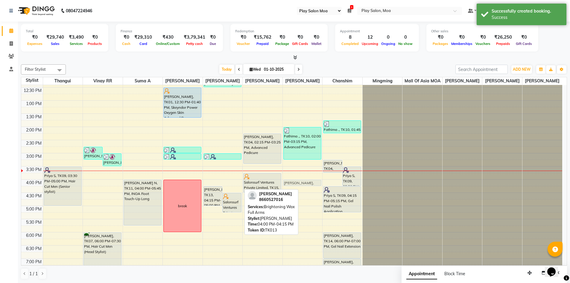
drag, startPoint x: 224, startPoint y: 190, endPoint x: 292, endPoint y: 189, distance: 68.3
click at [295, 187] on tr "Priya S, TK09, 03:30 PM-05:00 PM, Hair Cut Men (Senior stylist) [PERSON_NAME], …" at bounding box center [291, 179] width 541 height 368
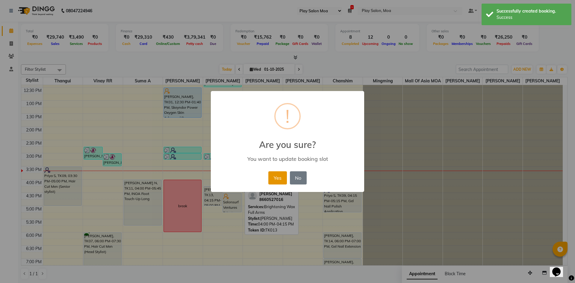
click at [274, 181] on button "Yes" at bounding box center [277, 177] width 18 height 13
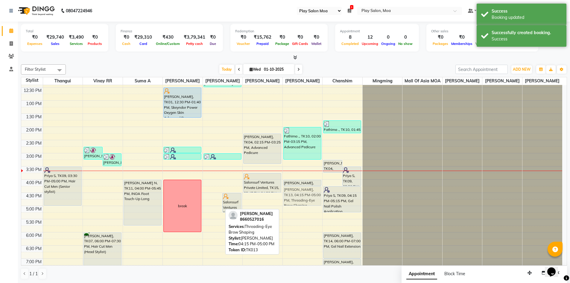
drag, startPoint x: 212, startPoint y: 197, endPoint x: 295, endPoint y: 197, distance: 82.9
click at [295, 197] on tr "Priya S, TK09, 03:30 PM-05:00 PM, Hair Cut Men (Senior stylist) [PERSON_NAME], …" at bounding box center [291, 179] width 541 height 368
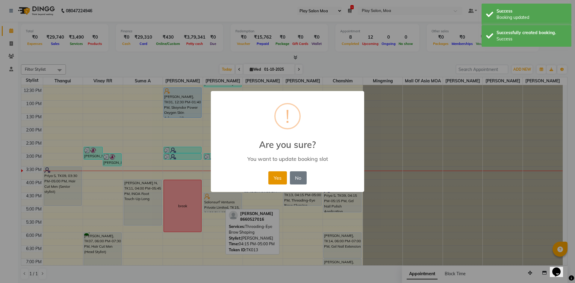
click at [279, 174] on button "Yes" at bounding box center [277, 177] width 18 height 13
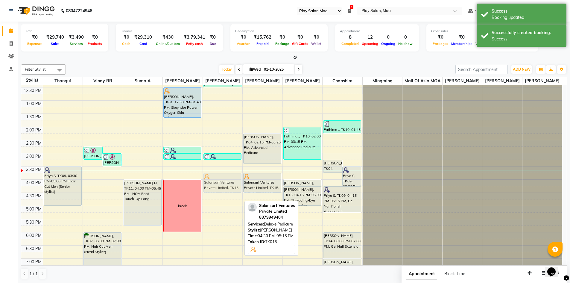
drag, startPoint x: 217, startPoint y: 205, endPoint x: 221, endPoint y: 186, distance: 20.1
click at [221, 186] on div "[PERSON_NAME], TK05, 12:00 PM-12:30 PM, Classic pedicure [PERSON_NAME], TK12, 0…" at bounding box center [223, 179] width 40 height 368
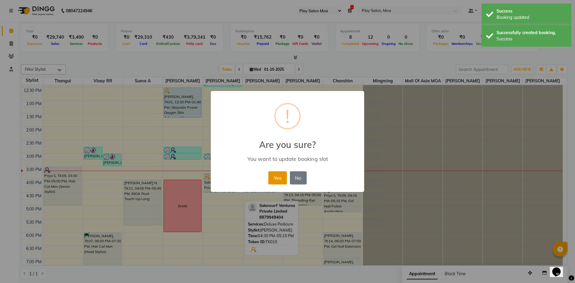
drag, startPoint x: 274, startPoint y: 181, endPoint x: 271, endPoint y: 183, distance: 3.3
click at [274, 181] on button "Yes" at bounding box center [277, 177] width 18 height 13
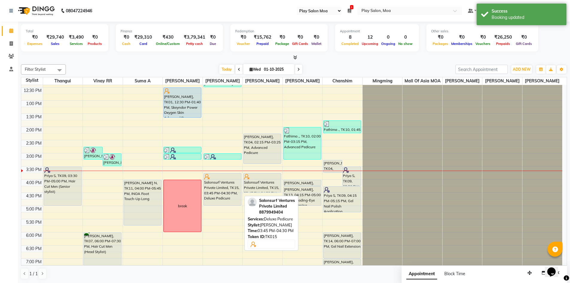
drag, startPoint x: 221, startPoint y: 197, endPoint x: 221, endPoint y: 211, distance: 13.8
click at [221, 211] on div "[PERSON_NAME], TK05, 12:00 PM-12:30 PM, Classic pedicure [PERSON_NAME], TK12, 0…" at bounding box center [223, 179] width 40 height 368
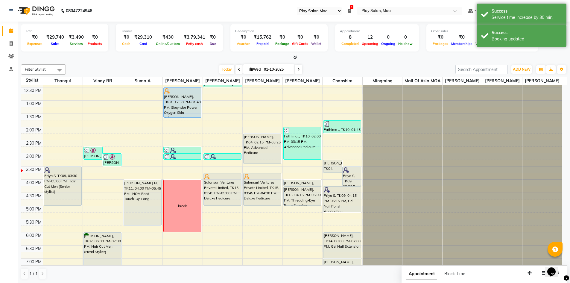
drag, startPoint x: 263, startPoint y: 197, endPoint x: 260, endPoint y: 210, distance: 13.0
click at [260, 210] on div "[PERSON_NAME], TK04, 02:15 PM-03:25 PM, Advanced Pedicure Salonsurf Ventures Pr…" at bounding box center [263, 179] width 40 height 368
click at [542, 271] on button "button" at bounding box center [544, 272] width 10 height 9
select select "tentative"
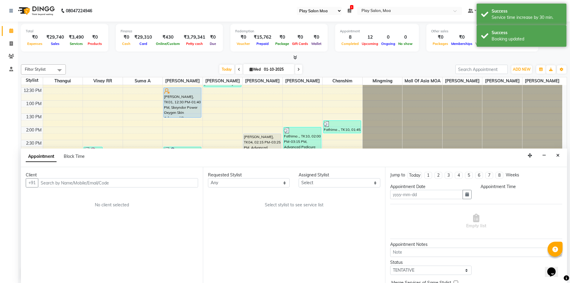
type input "01-10-2025"
select select
click at [560, 158] on button "Close" at bounding box center [558, 155] width 9 height 9
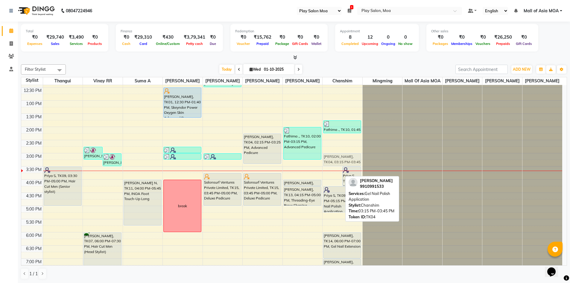
drag, startPoint x: 330, startPoint y: 169, endPoint x: 332, endPoint y: 165, distance: 4.4
click at [332, 165] on div "[PERSON_NAME], TK04, 03:15 PM-03:45 PM, Gel Nail Polish Application Priya S, TK…" at bounding box center [343, 179] width 40 height 368
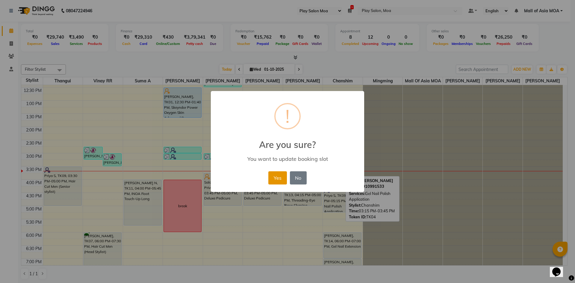
click at [279, 179] on button "Yes" at bounding box center [277, 177] width 18 height 13
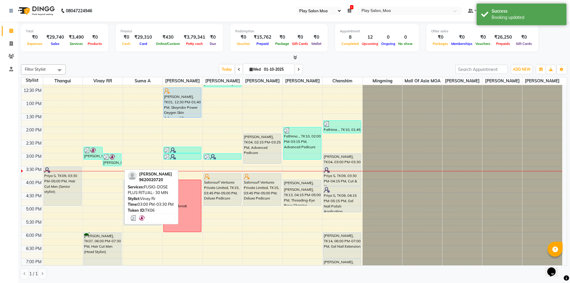
click at [113, 160] on img at bounding box center [112, 157] width 6 height 6
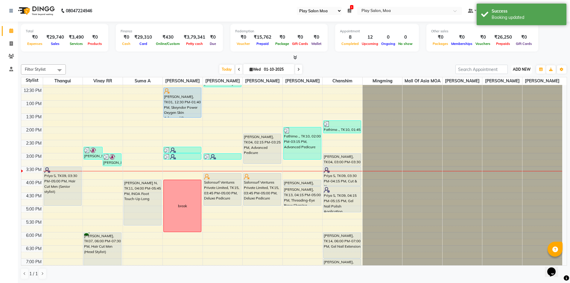
click at [519, 70] on span "ADD NEW" at bounding box center [522, 69] width 18 height 4
click at [503, 89] on link "Add Invoice" at bounding box center [508, 89] width 47 height 8
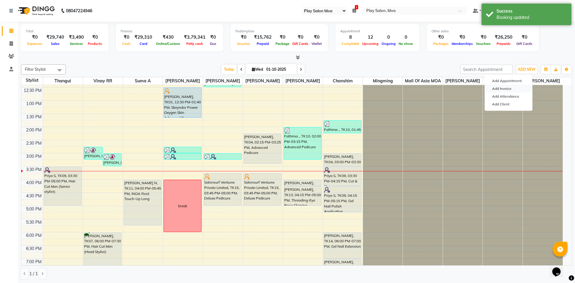
select select "8354"
select select "service"
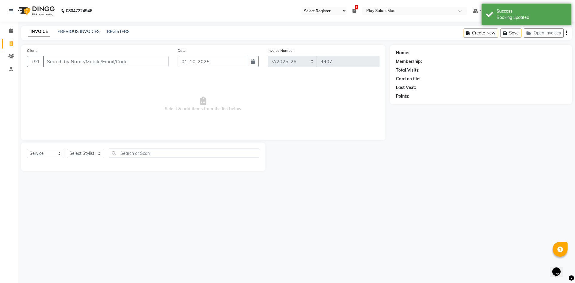
click at [114, 63] on input "Client" at bounding box center [105, 61] width 125 height 11
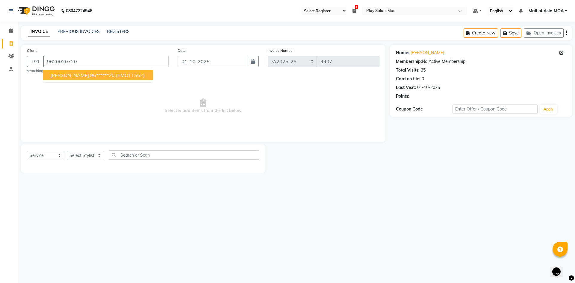
click at [94, 75] on ngb-highlight "96******20" at bounding box center [102, 75] width 25 height 6
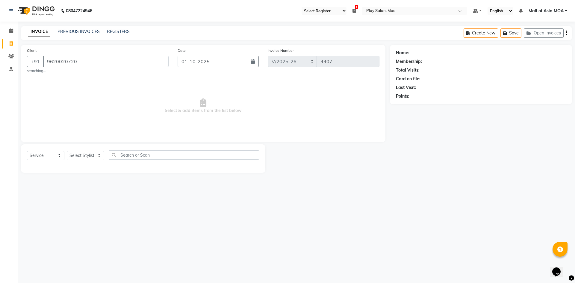
type input "96******20"
click at [31, 153] on select "Select Service Product Membership Package Voucher Prepaid Gift Card" at bounding box center [45, 155] width 37 height 9
select select "product"
click at [27, 151] on select "Select Service Product Membership Package Voucher Prepaid Gift Card" at bounding box center [45, 155] width 37 height 9
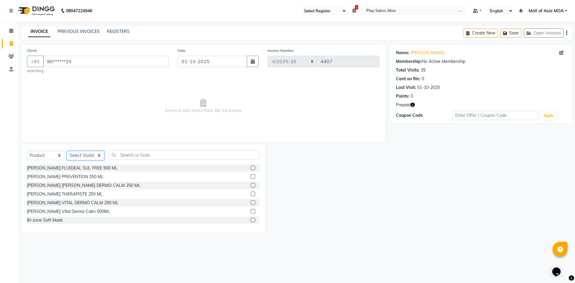
click at [86, 153] on select "Select Stylist Admin [PERSON_NAME] M chanshim [PERSON_NAME] [PERSON_NAME] Hamsa…" at bounding box center [85, 155] width 37 height 9
select select "82252"
click at [67, 151] on select "Select Stylist Admin [PERSON_NAME] M chanshim [PERSON_NAME] [PERSON_NAME] Hamsa…" at bounding box center [85, 155] width 37 height 9
click at [143, 153] on input "text" at bounding box center [184, 154] width 151 height 9
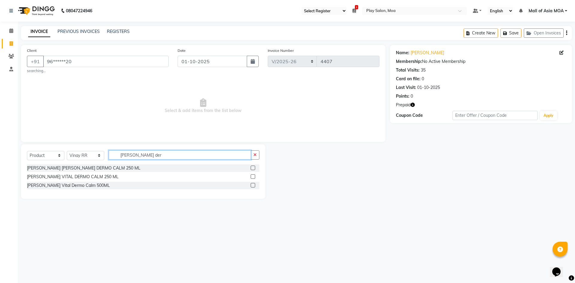
type input "[PERSON_NAME] der"
click at [254, 167] on label at bounding box center [253, 168] width 4 height 4
click at [254, 167] on input "checkbox" at bounding box center [253, 168] width 4 height 4
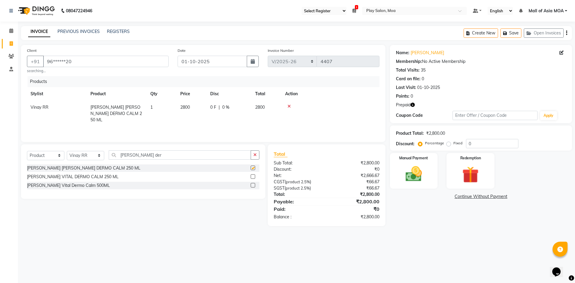
checkbox input "false"
click at [189, 106] on span "2800" at bounding box center [185, 106] width 10 height 5
select select "82252"
click at [193, 107] on input "2800" at bounding box center [191, 108] width 23 height 9
type input "2950"
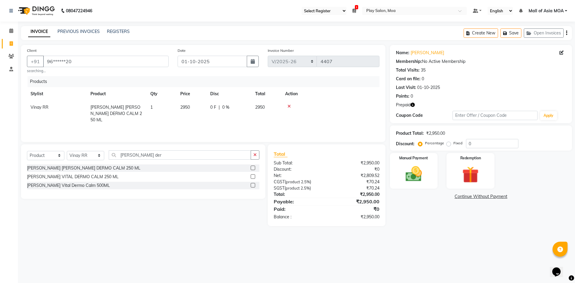
click at [202, 119] on div "Products Stylist Product Qty Price Disc Total Action Vinay [PERSON_NAME] [PERSO…" at bounding box center [203, 106] width 352 height 60
click at [418, 248] on div "08047224946 Select Register Play Salon Moa 1 Daily Open Registers nothing to sh…" at bounding box center [287, 141] width 575 height 283
click at [420, 187] on div "Manual Payment" at bounding box center [414, 170] width 50 height 37
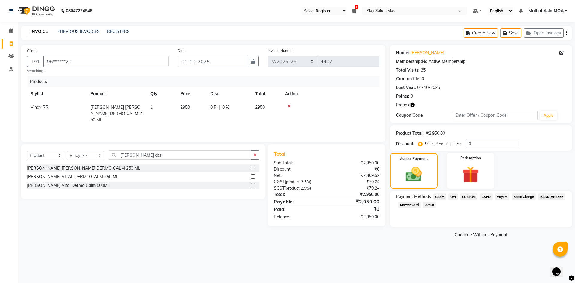
click at [486, 197] on span "CARD" at bounding box center [486, 196] width 13 height 7
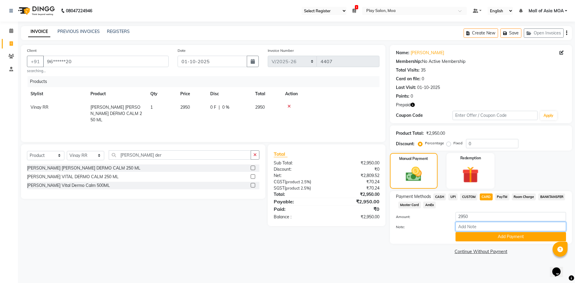
click at [469, 228] on input "Note:" at bounding box center [510, 226] width 110 height 9
type input "master-8224"
click at [511, 240] on button "Add Payment" at bounding box center [510, 236] width 110 height 9
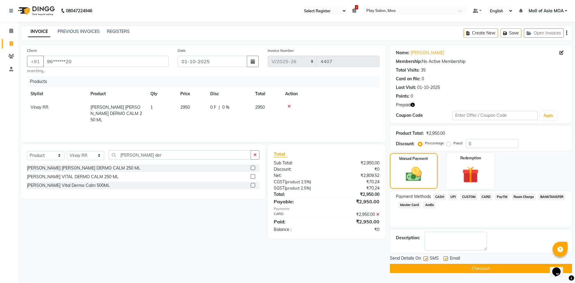
click at [496, 266] on button "Checkout" at bounding box center [481, 268] width 182 height 9
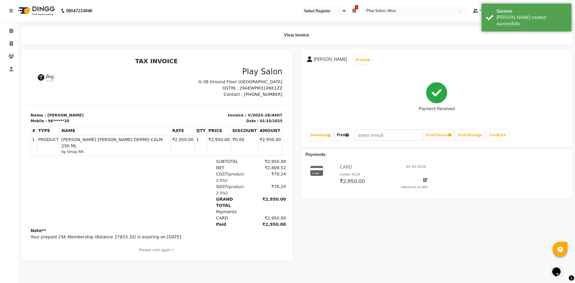
click at [346, 134] on link "Print" at bounding box center [342, 135] width 17 height 10
click at [8, 30] on span at bounding box center [11, 31] width 10 height 7
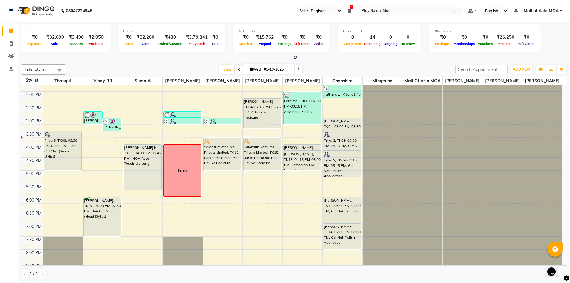
scroll to position [120, 0]
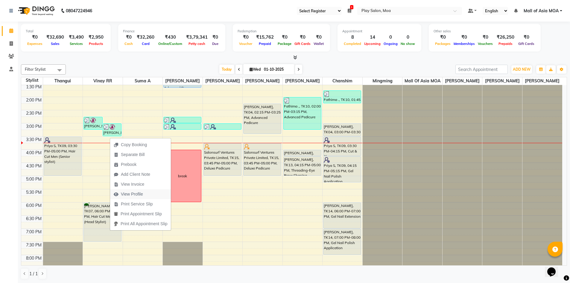
click at [159, 193] on button "View Profile" at bounding box center [140, 194] width 61 height 10
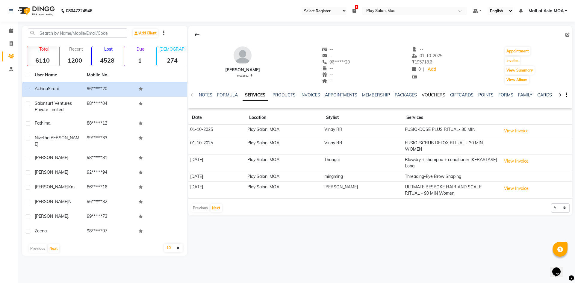
click at [439, 92] on link "VOUCHERS" at bounding box center [433, 94] width 24 height 5
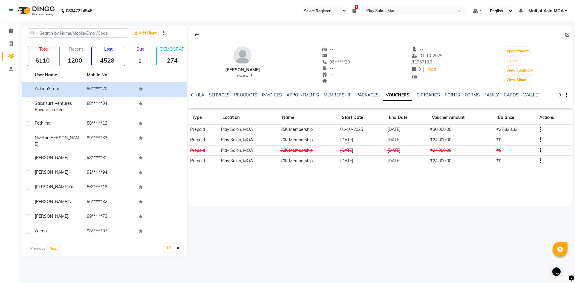
click at [539, 131] on button "button" at bounding box center [539, 129] width 4 height 6
click at [12, 31] on icon at bounding box center [11, 30] width 4 height 4
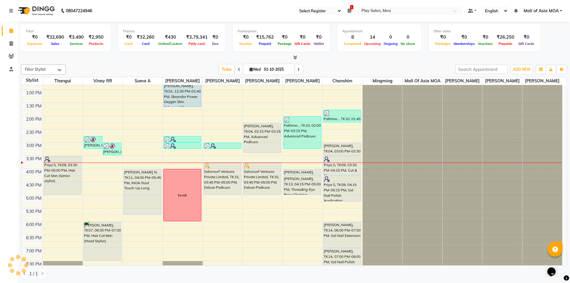
scroll to position [90, 0]
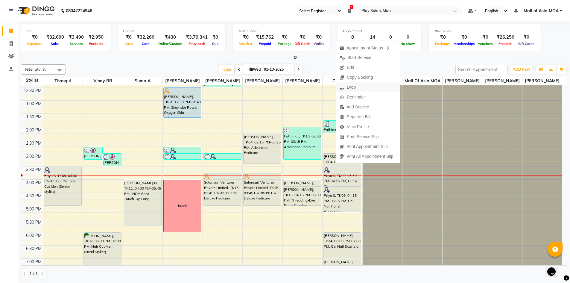
click at [369, 87] on button "Drop" at bounding box center [368, 87] width 64 height 10
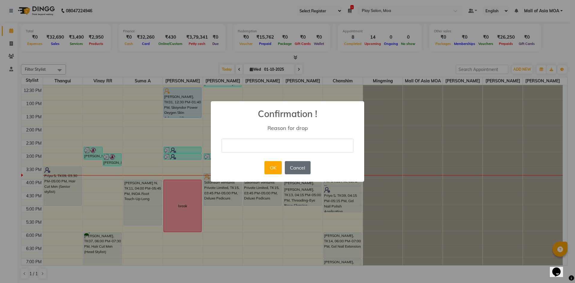
click at [304, 172] on button "Cancel" at bounding box center [298, 167] width 26 height 13
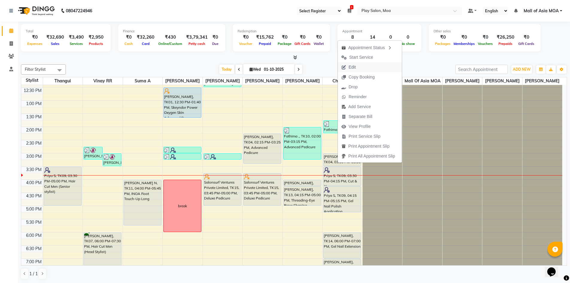
click at [365, 65] on button "Edit" at bounding box center [370, 67] width 64 height 10
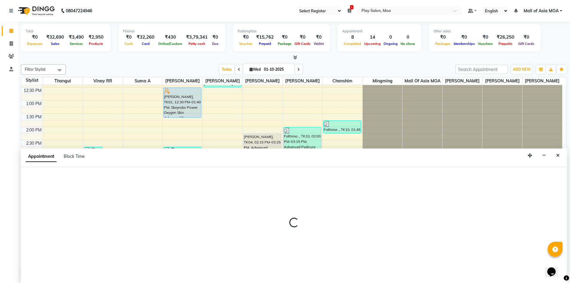
scroll to position [0, 0]
select select "tentative"
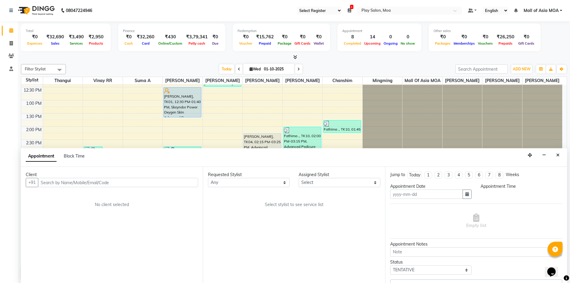
type input "01-10-2025"
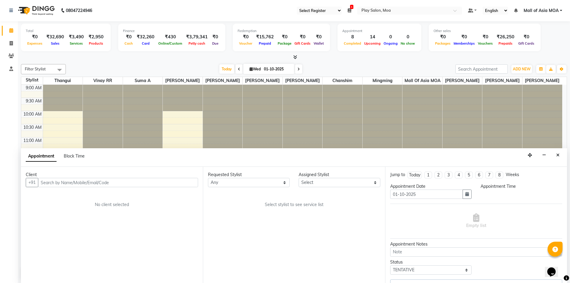
select select "855"
select select "87414"
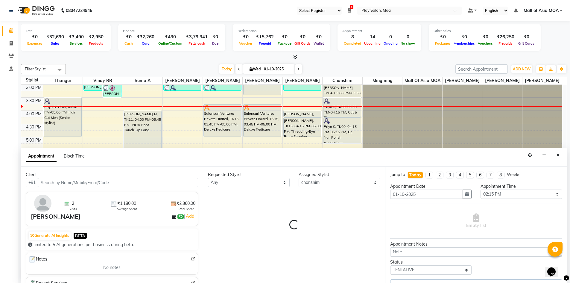
select select "4218"
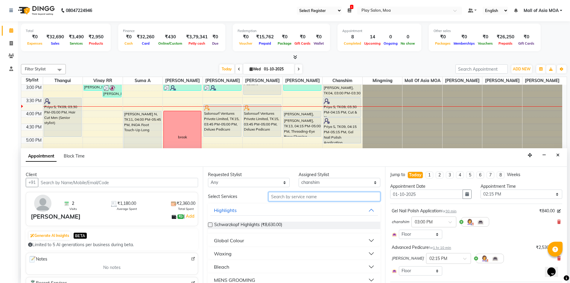
click at [312, 199] on input "text" at bounding box center [325, 196] width 112 height 9
type input "cut"
click at [217, 252] on div "Nail services" at bounding box center [228, 253] width 28 height 7
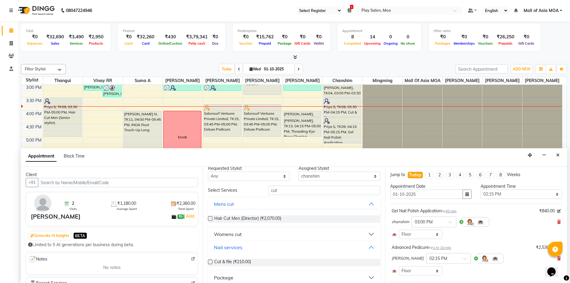
scroll to position [12, 0]
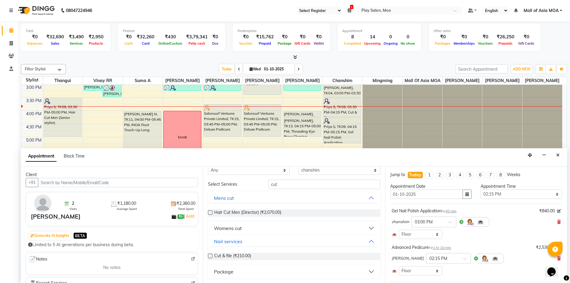
click at [207, 257] on div "Requested Stylist Any [PERSON_NAME] D chanshim [PERSON_NAME] Hamsa R [PERSON_NA…" at bounding box center [294, 225] width 182 height 116
click at [211, 256] on label at bounding box center [210, 256] width 4 height 4
click at [211, 256] on input "checkbox" at bounding box center [210, 256] width 4 height 4
checkbox input "false"
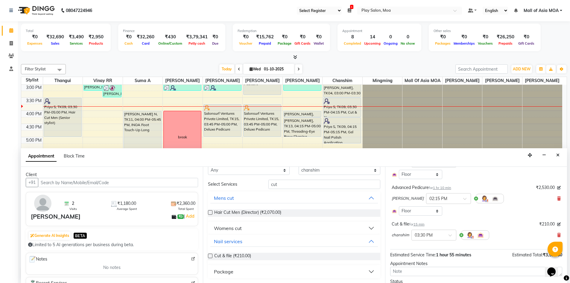
scroll to position [0, 0]
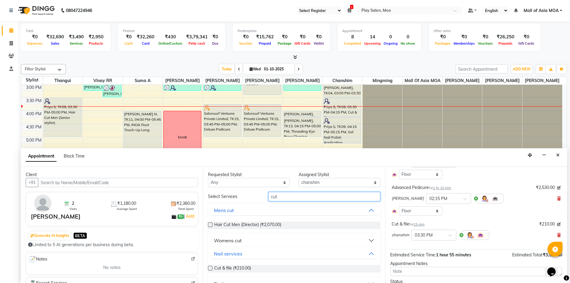
drag, startPoint x: 280, startPoint y: 197, endPoint x: 242, endPoint y: 199, distance: 37.8
click at [242, 199] on div "Select Services cut" at bounding box center [294, 196] width 181 height 9
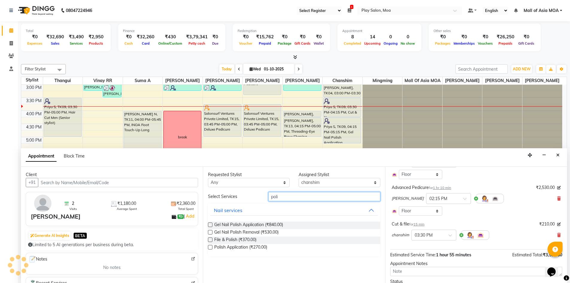
type input "poli"
click at [209, 247] on label at bounding box center [210, 247] width 4 height 4
click at [209, 247] on input "checkbox" at bounding box center [210, 248] width 4 height 4
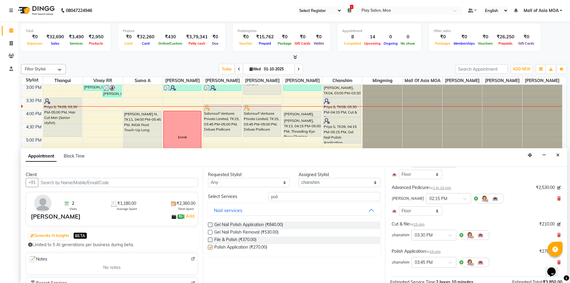
checkbox input "false"
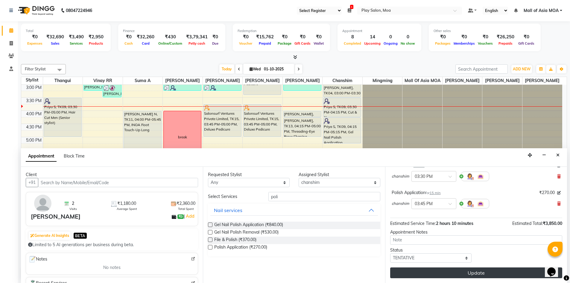
click at [454, 274] on button "Update" at bounding box center [476, 272] width 172 height 11
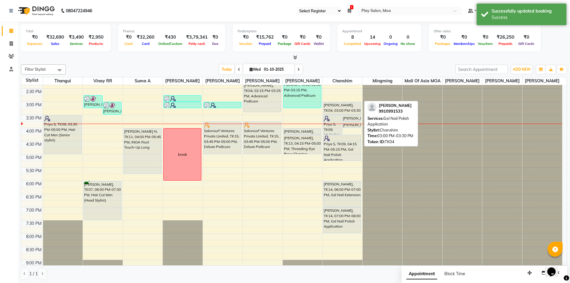
scroll to position [140, 0]
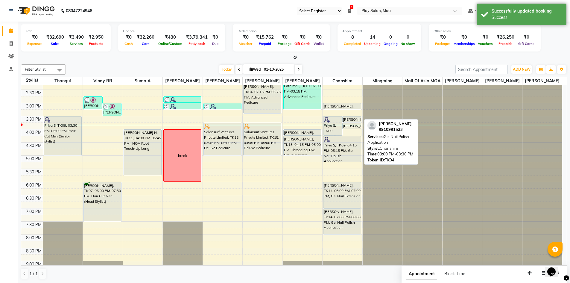
drag, startPoint x: 344, startPoint y: 104, endPoint x: 346, endPoint y: 114, distance: 10.6
click at [346, 114] on div "Priya S, TK09, 03:30 PM-04:15 PM, Cut & file [PERSON_NAME], TK04, 03:30 PM-03:4…" at bounding box center [343, 129] width 40 height 368
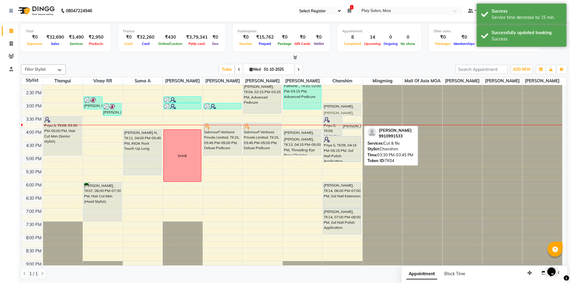
drag, startPoint x: 351, startPoint y: 125, endPoint x: 348, endPoint y: 117, distance: 8.6
click at [348, 117] on div "Priya S, TK09, 03:30 PM-04:15 PM, Cut & file [PERSON_NAME], TK04, 03:30 PM-03:4…" at bounding box center [343, 129] width 40 height 368
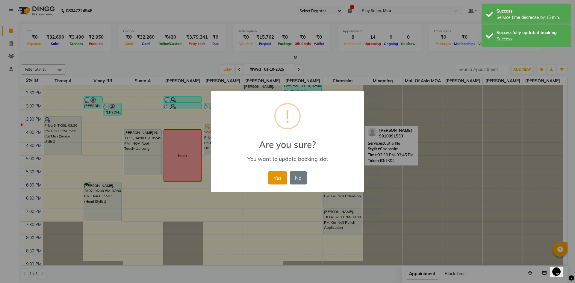
click at [281, 177] on button "Yes" at bounding box center [277, 177] width 18 height 13
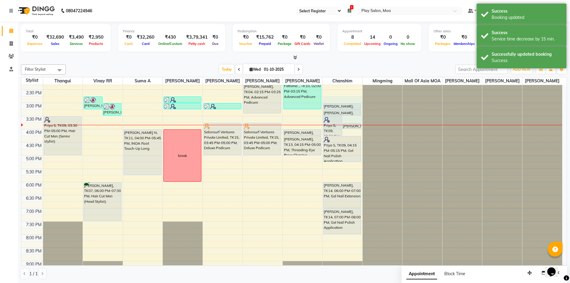
drag, startPoint x: 350, startPoint y: 131, endPoint x: 342, endPoint y: 106, distance: 26.3
click at [342, 106] on div "Priya S, TK09, 03:30 PM-04:15 PM, Cut & file [PERSON_NAME], TK04, 03:45 PM-04:0…" at bounding box center [343, 129] width 40 height 368
select select "87414"
select select "885"
select select "tentative"
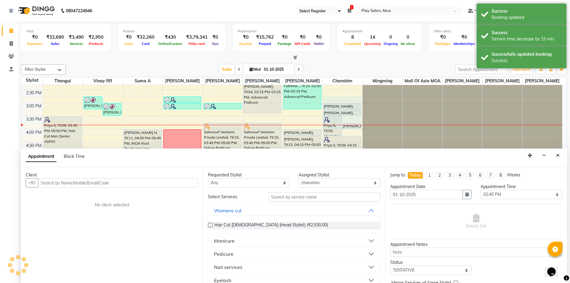
scroll to position [0, 0]
click at [556, 154] on button "Close" at bounding box center [558, 155] width 9 height 9
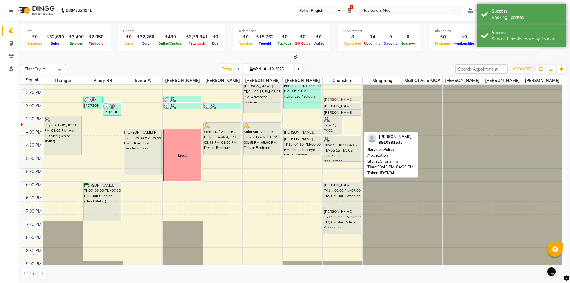
drag, startPoint x: 347, startPoint y: 132, endPoint x: 342, endPoint y: 106, distance: 25.9
click at [342, 106] on div "Priya S, TK09, 03:30 PM-04:15 PM, Cut & file [PERSON_NAME], TK04, 03:45 PM-04:0…" at bounding box center [343, 129] width 40 height 368
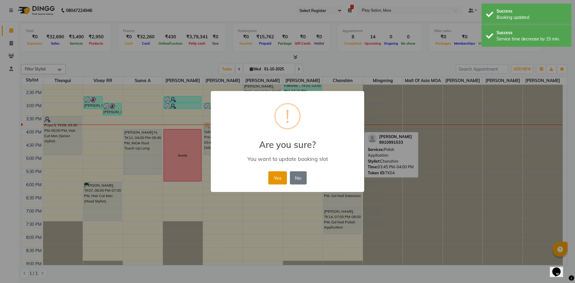
click at [273, 180] on button "Yes" at bounding box center [277, 177] width 18 height 13
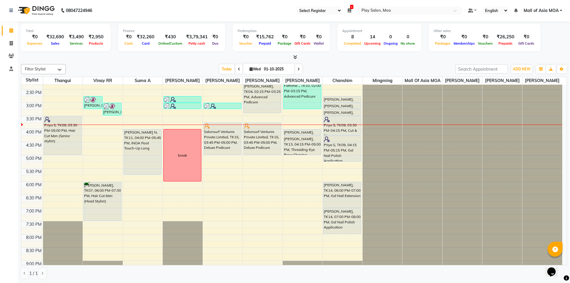
scroll to position [110, 0]
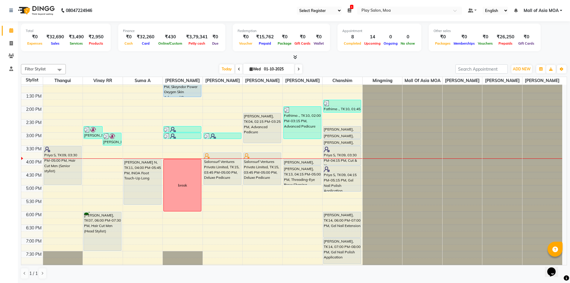
click at [269, 68] on input "01-10-2025" at bounding box center [277, 69] width 30 height 9
select select "10"
select select "2025"
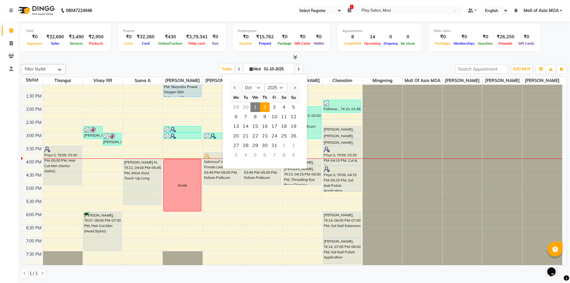
click at [266, 108] on span "2" at bounding box center [265, 107] width 10 height 10
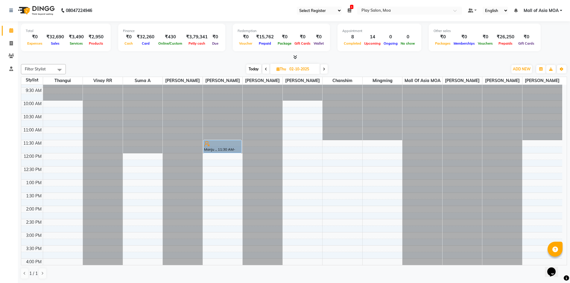
scroll to position [9, 0]
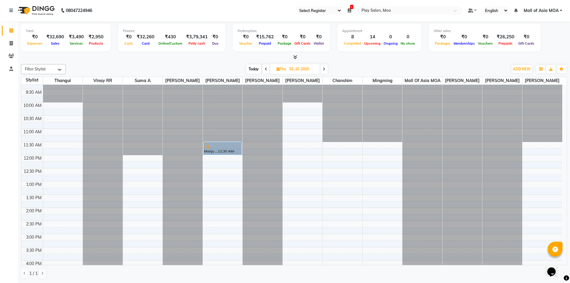
click at [325, 70] on icon at bounding box center [324, 69] width 2 height 4
type input "03-10-2025"
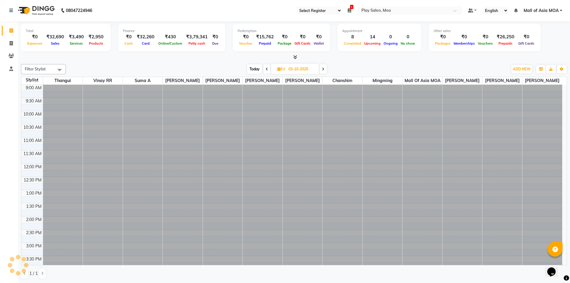
scroll to position [158, 0]
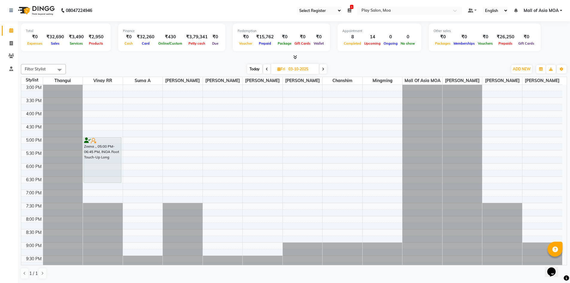
click at [313, 67] on input "03-10-2025" at bounding box center [302, 69] width 30 height 9
select select "10"
select select "2025"
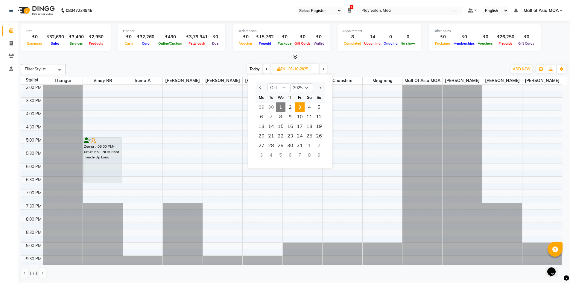
click at [280, 107] on span "1" at bounding box center [281, 107] width 10 height 10
type input "01-10-2025"
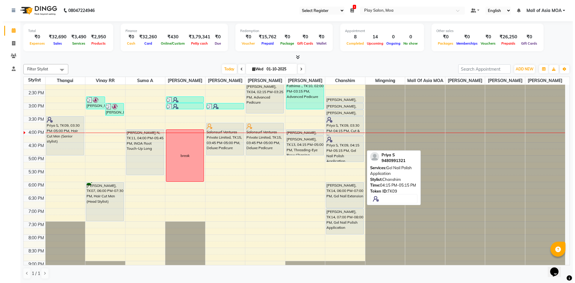
scroll to position [125, 0]
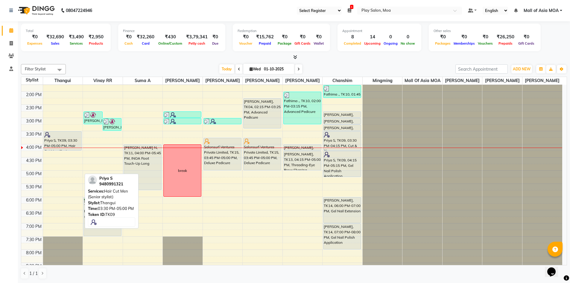
drag, startPoint x: 57, startPoint y: 175, endPoint x: 63, endPoint y: 151, distance: 25.4
click at [63, 151] on div "Priya S, TK09, 03:30 PM-05:00 PM, Hair Cut Men (Senior stylist) [PERSON_NAME] S…" at bounding box center [63, 144] width 40 height 368
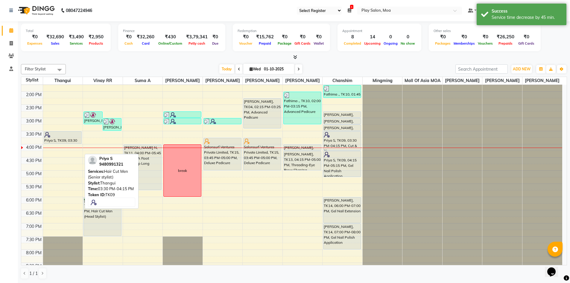
drag, startPoint x: 56, startPoint y: 156, endPoint x: 57, endPoint y: 149, distance: 7.0
click at [57, 149] on div "Priya S, TK09, 03:30 PM-04:15 PM, Hair Cut Men (Senior stylist) [PERSON_NAME], …" at bounding box center [63, 144] width 40 height 368
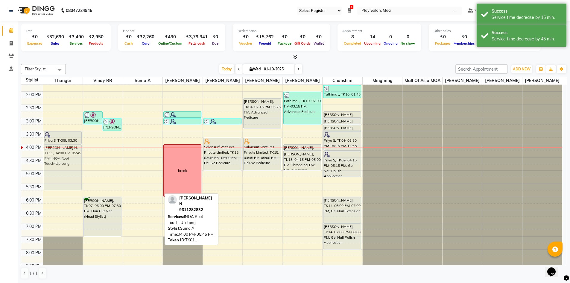
drag, startPoint x: 131, startPoint y: 168, endPoint x: 63, endPoint y: 166, distance: 68.0
click at [63, 166] on tr "Priya S, TK09, 03:30 PM-04:00 PM, Hair Cut Men (Senior stylist) [PERSON_NAME] N…" at bounding box center [291, 144] width 541 height 368
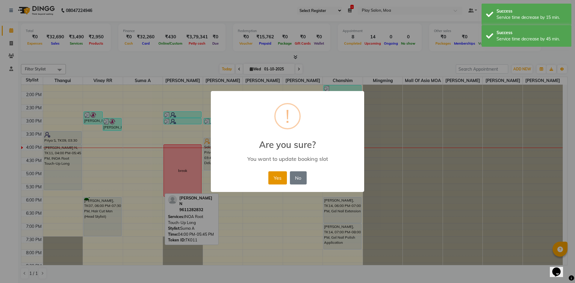
click at [276, 175] on button "Yes" at bounding box center [277, 177] width 18 height 13
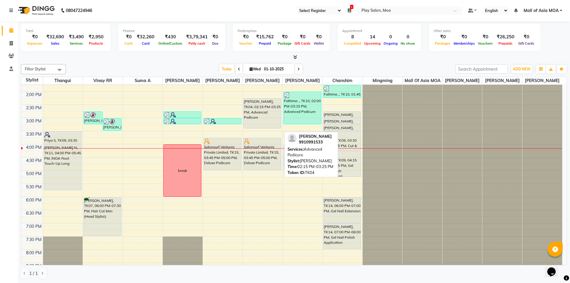
click at [272, 105] on div "[PERSON_NAME], TK04, 02:15 PM-03:25 PM, Advanced Pedicure" at bounding box center [262, 113] width 37 height 30
click at [255, 105] on div "[PERSON_NAME], TK04, 02:15 PM-03:25 PM, Advanced Pedicure" at bounding box center [262, 113] width 37 height 30
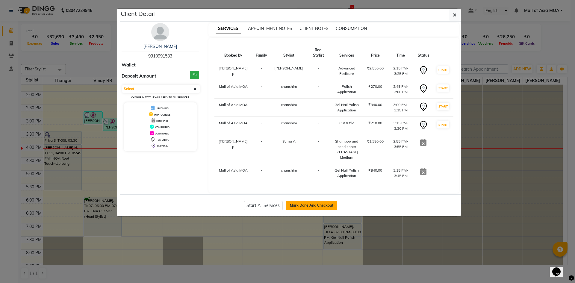
click at [301, 205] on button "Mark Done And Checkout" at bounding box center [311, 206] width 51 height 10
select select "8354"
select select "service"
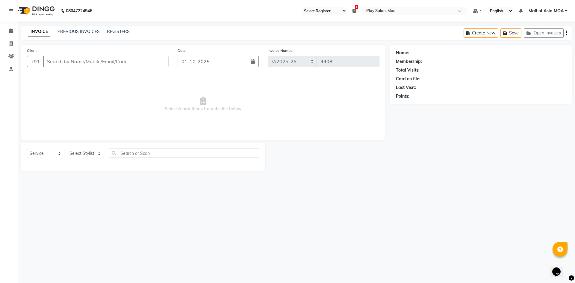
type input "99******33"
select select "87414"
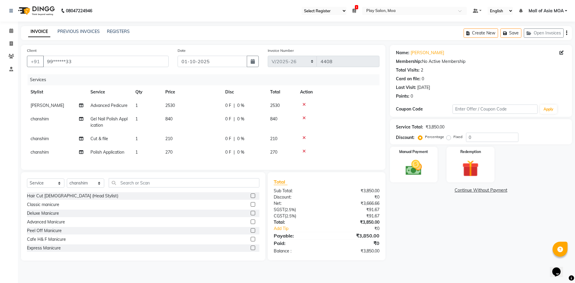
click at [169, 117] on span "840" at bounding box center [168, 118] width 7 height 5
select select "87414"
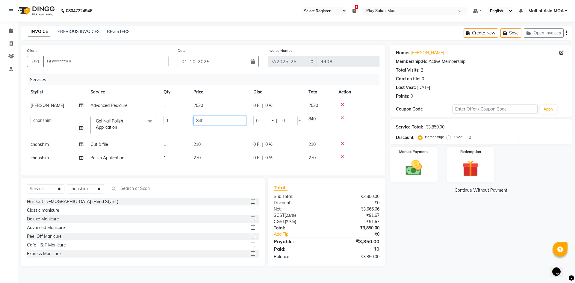
drag, startPoint x: 201, startPoint y: 118, endPoint x: 208, endPoint y: 121, distance: 7.4
click at [202, 119] on input "840" at bounding box center [219, 120] width 53 height 9
click at [208, 121] on input "840" at bounding box center [219, 120] width 53 height 9
type input "8"
type input "1050"
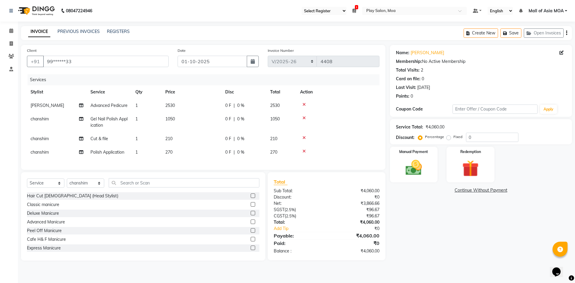
click at [235, 159] on tr "chanshim Polish Application 1 270 0 F | 0 % 270" at bounding box center [203, 151] width 352 height 13
click at [421, 167] on img at bounding box center [414, 168] width 28 height 20
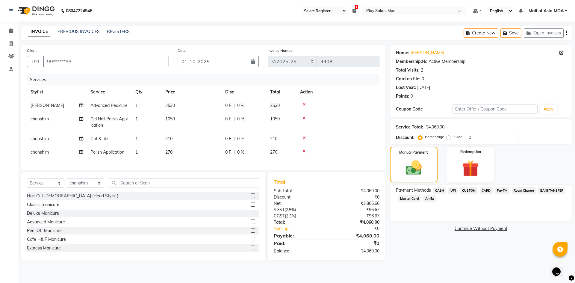
click at [485, 191] on span "CARD" at bounding box center [486, 190] width 13 height 7
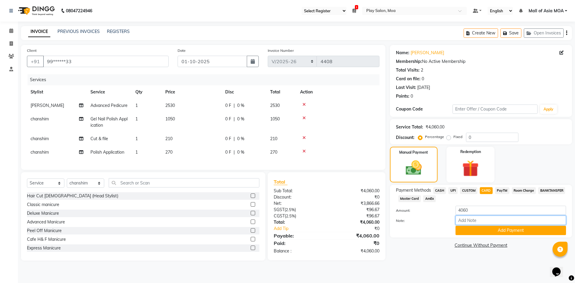
click at [464, 221] on input "Note:" at bounding box center [510, 220] width 110 height 9
type input "visa-5533"
click at [476, 230] on button "Add Payment" at bounding box center [510, 230] width 110 height 9
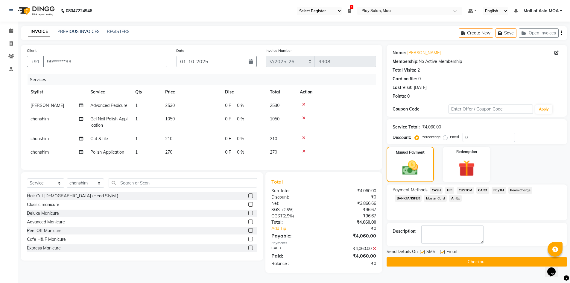
click at [473, 261] on button "Checkout" at bounding box center [477, 261] width 180 height 9
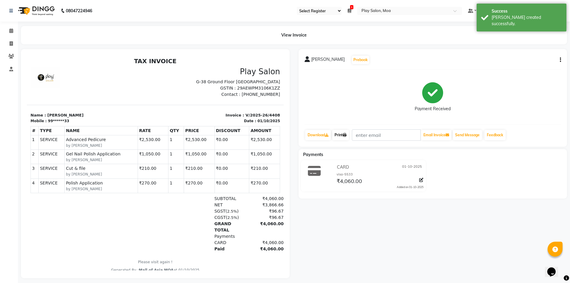
click at [346, 139] on link "Print" at bounding box center [340, 135] width 17 height 10
click at [10, 31] on icon at bounding box center [11, 30] width 4 height 4
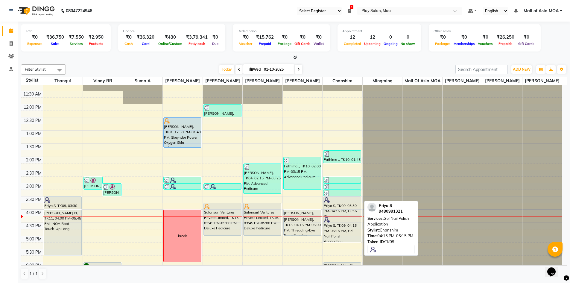
scroll to position [180, 0]
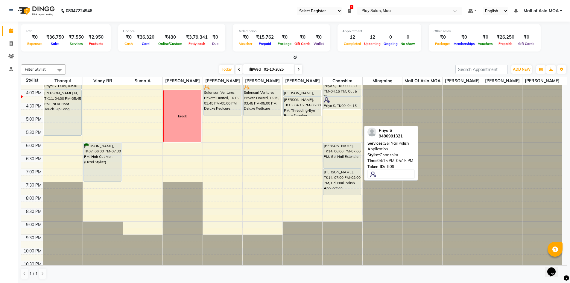
drag, startPoint x: 342, startPoint y: 128, endPoint x: 341, endPoint y: 110, distance: 18.3
click at [341, 110] on div "Fathima ., TK10, 01:45 PM-02:15 PM, Gel Nail Polish Removal [PERSON_NAME], TK04…" at bounding box center [343, 89] width 40 height 368
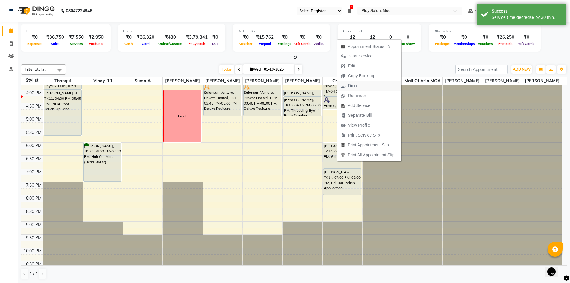
click at [367, 85] on button "Drop" at bounding box center [369, 86] width 64 height 10
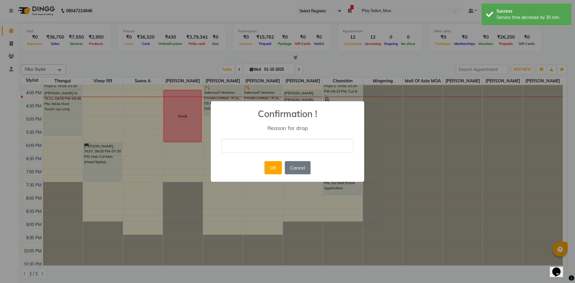
click at [291, 150] on input "text" at bounding box center [288, 146] width 132 height 14
type input "cancelled"
click at [272, 166] on button "OK" at bounding box center [272, 167] width 17 height 13
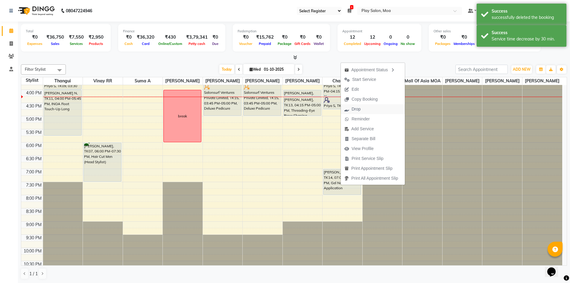
click at [366, 111] on button "Drop" at bounding box center [373, 109] width 64 height 10
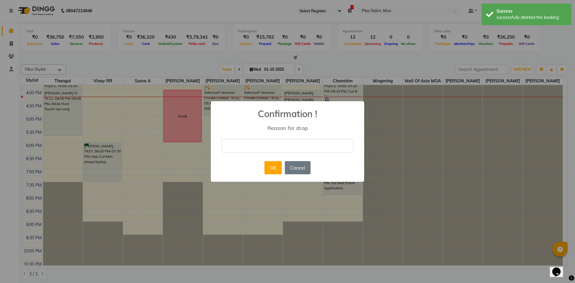
click at [315, 150] on input "text" at bounding box center [288, 146] width 132 height 14
type input "cancelled"
click at [273, 168] on button "OK" at bounding box center [272, 167] width 17 height 13
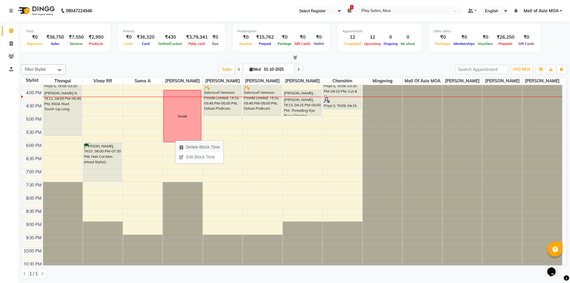
click at [186, 147] on span "Delete Block Time" at bounding box center [203, 147] width 34 height 6
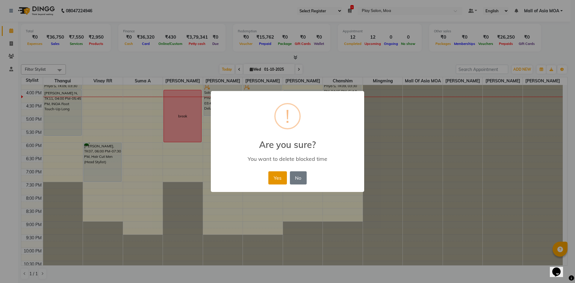
click at [279, 177] on button "Yes" at bounding box center [277, 177] width 18 height 13
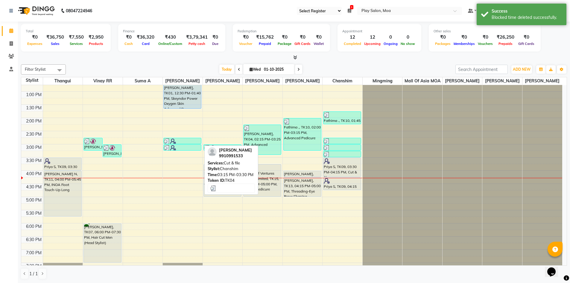
scroll to position [90, 0]
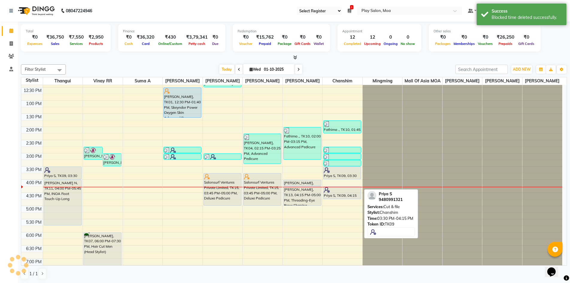
drag, startPoint x: 336, startPoint y: 191, endPoint x: 339, endPoint y: 182, distance: 9.1
click at [339, 182] on div "Fathima ., TK10, 01:45 PM-02:15 PM, Gel Nail Polish Removal [PERSON_NAME], TK04…" at bounding box center [343, 179] width 40 height 368
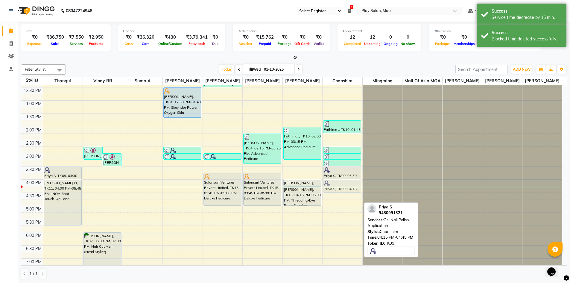
drag, startPoint x: 342, startPoint y: 198, endPoint x: 342, endPoint y: 191, distance: 6.9
click at [342, 191] on div "Fathima ., TK10, 01:45 PM-02:15 PM, Gel Nail Polish Removal [PERSON_NAME], TK04…" at bounding box center [343, 179] width 40 height 368
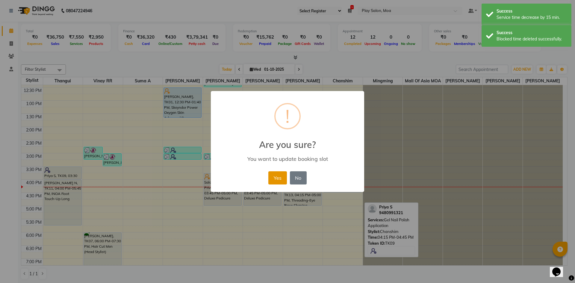
click at [276, 175] on button "Yes" at bounding box center [277, 177] width 18 height 13
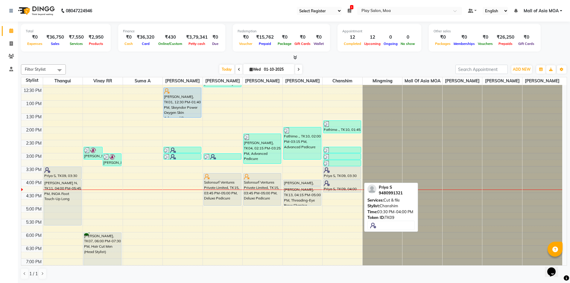
drag, startPoint x: 341, startPoint y: 197, endPoint x: 342, endPoint y: 184, distance: 12.9
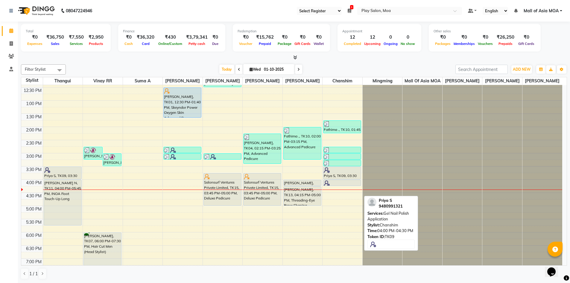
drag, startPoint x: 340, startPoint y: 198, endPoint x: 341, endPoint y: 187, distance: 10.8
click at [341, 187] on div "Fathima ., TK10, 01:45 PM-02:15 PM, Gel Nail Polish Removal [PERSON_NAME], TK04…" at bounding box center [343, 179] width 40 height 368
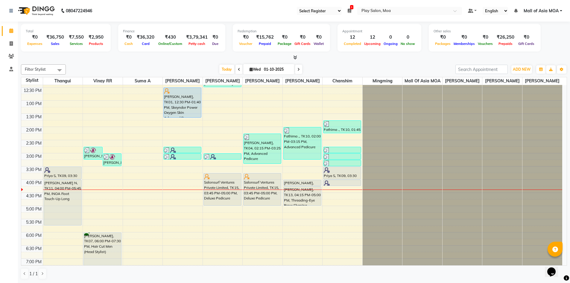
click at [298, 73] on span at bounding box center [298, 69] width 7 height 9
type input "02-10-2025"
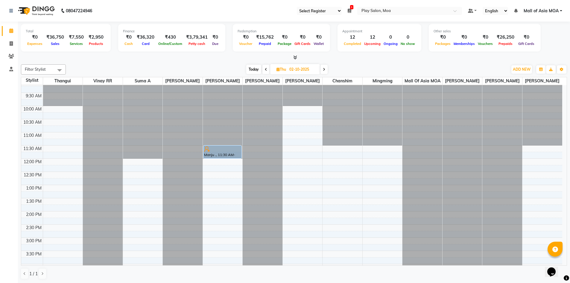
scroll to position [5, 0]
click at [301, 66] on input "02-10-2025" at bounding box center [303, 69] width 30 height 9
select select "10"
select select "2025"
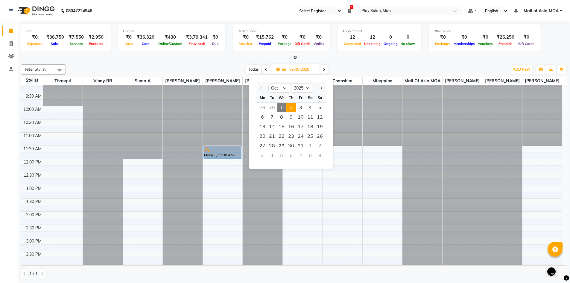
click at [281, 108] on span "1" at bounding box center [282, 108] width 10 height 10
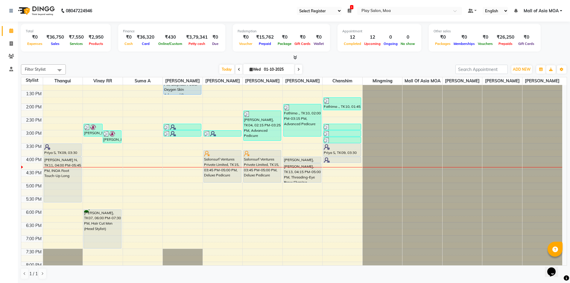
scroll to position [95, 0]
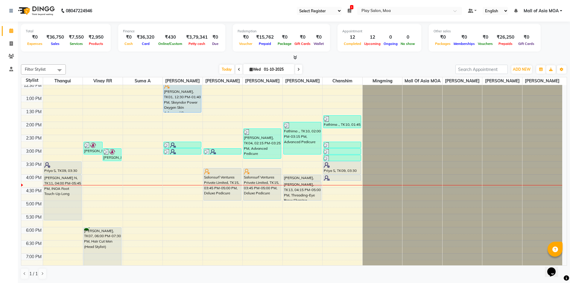
click at [298, 69] on icon at bounding box center [299, 70] width 2 height 4
type input "02-10-2025"
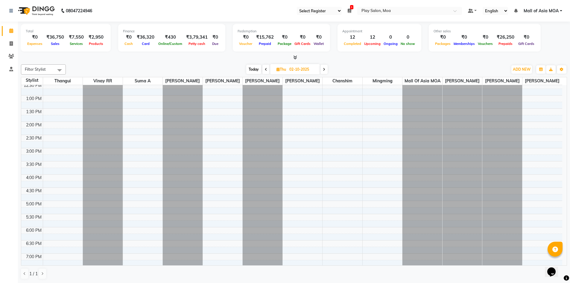
click at [301, 70] on input "02-10-2025" at bounding box center [303, 69] width 30 height 9
select select "10"
select select "2025"
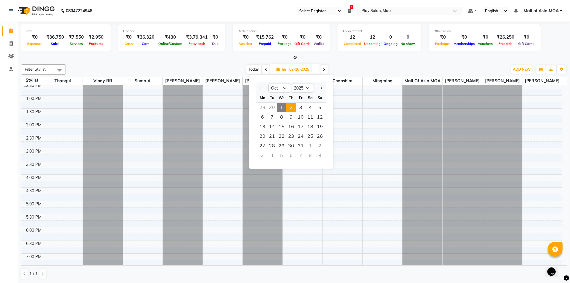
click at [283, 107] on span "1" at bounding box center [282, 108] width 10 height 10
type input "01-10-2025"
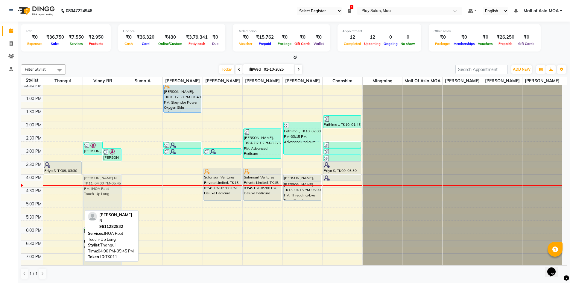
drag, startPoint x: 56, startPoint y: 206, endPoint x: 90, endPoint y: 207, distance: 34.4
click at [90, 207] on tr "Priya S, TK09, 03:30 PM-04:00 PM, Hair Cut Men (Senior stylist) [PERSON_NAME] N…" at bounding box center [291, 174] width 541 height 368
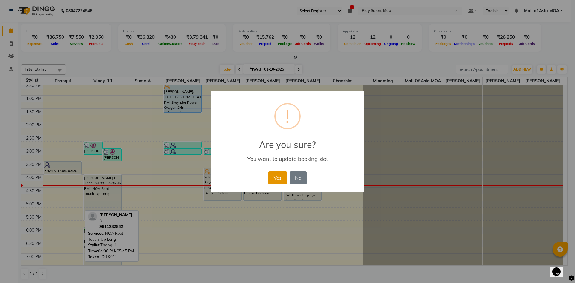
click at [276, 177] on button "Yes" at bounding box center [277, 177] width 18 height 13
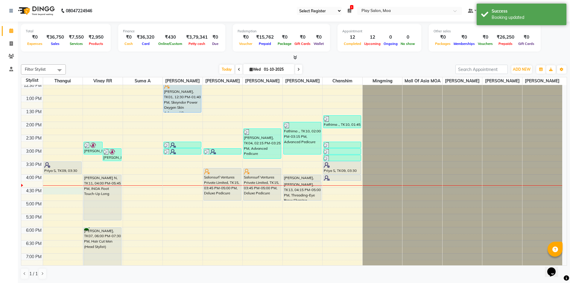
click at [72, 198] on div "9:00 AM 9:30 AM 10:00 AM 10:30 AM 11:00 AM 11:30 AM 12:00 PM 12:30 PM 1:00 PM 1…" at bounding box center [291, 174] width 541 height 368
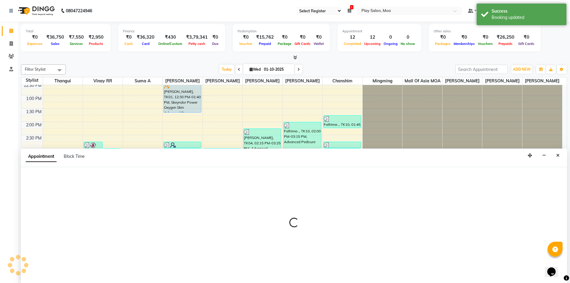
scroll to position [0, 0]
select select "83299"
select select "990"
select select "tentative"
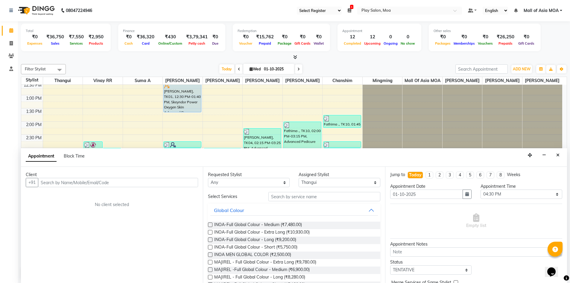
click at [163, 182] on input "text" at bounding box center [118, 182] width 160 height 9
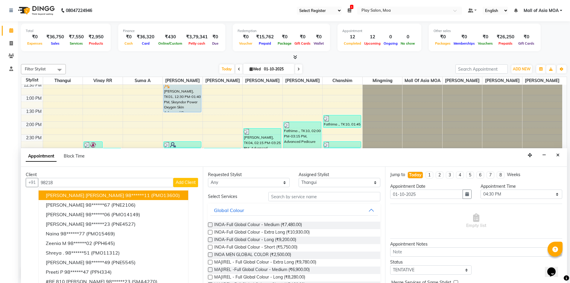
click at [70, 196] on span "[PERSON_NAME] [PERSON_NAME]" at bounding box center [85, 195] width 78 height 6
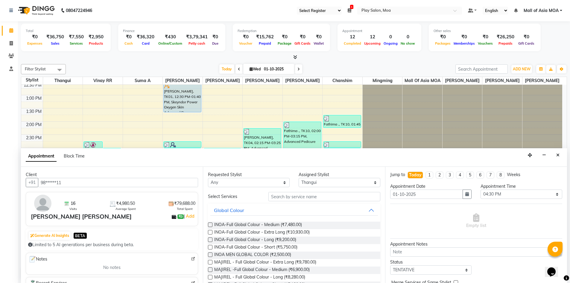
type input "98******11"
click at [291, 196] on input "text" at bounding box center [325, 196] width 112 height 9
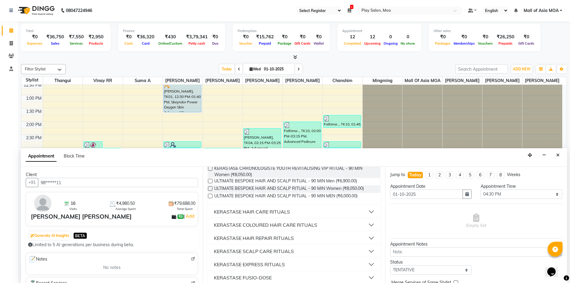
scroll to position [60, 0]
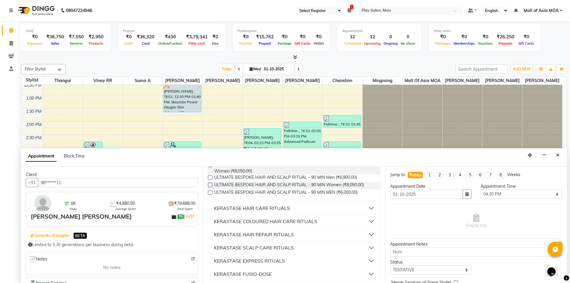
type input "ritu"
click at [279, 210] on div "KERASTASE HAIR CARE RITUALS" at bounding box center [252, 207] width 76 height 7
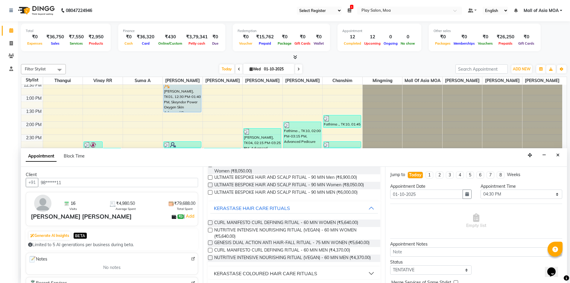
click at [210, 230] on label at bounding box center [210, 230] width 4 height 4
click at [210, 230] on input "checkbox" at bounding box center [210, 231] width 4 height 4
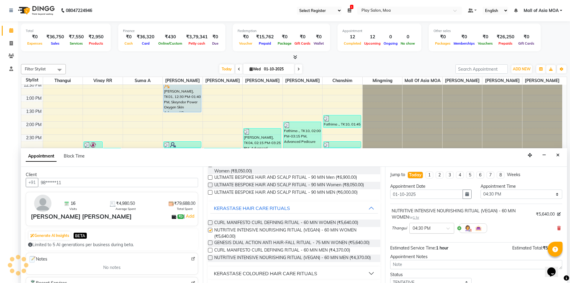
checkbox input "false"
click at [439, 227] on div at bounding box center [432, 228] width 44 height 6
click at [425, 262] on div "05:00 PM" at bounding box center [432, 261] width 44 height 11
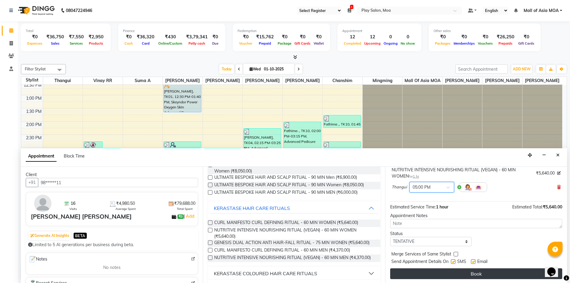
scroll to position [42, 0]
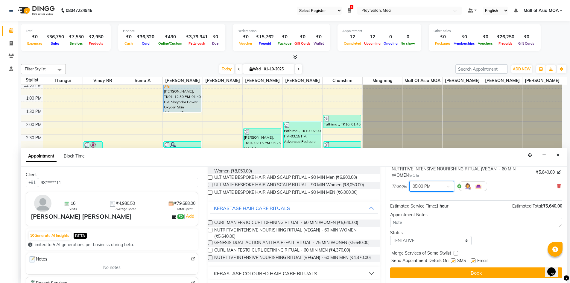
drag, startPoint x: 454, startPoint y: 273, endPoint x: 485, endPoint y: 262, distance: 33.2
click at [454, 272] on button "Book" at bounding box center [476, 272] width 172 height 11
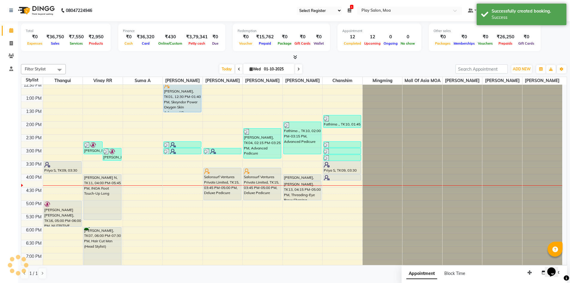
scroll to position [0, 0]
drag, startPoint x: 59, startPoint y: 232, endPoint x: 58, endPoint y: 249, distance: 17.1
click at [58, 249] on div "Priya S, TK09, 03:30 PM-04:00 PM, Hair Cut Men (Senior stylist) [PERSON_NAME] […" at bounding box center [63, 174] width 40 height 368
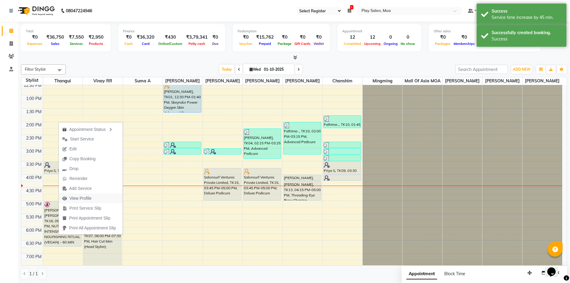
click at [89, 199] on span "View Profile" at bounding box center [80, 198] width 22 height 6
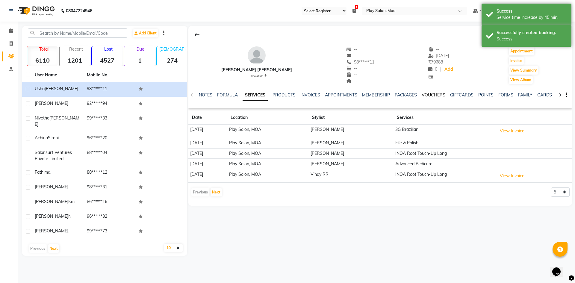
click at [437, 92] on link "VOUCHERS" at bounding box center [433, 94] width 24 height 5
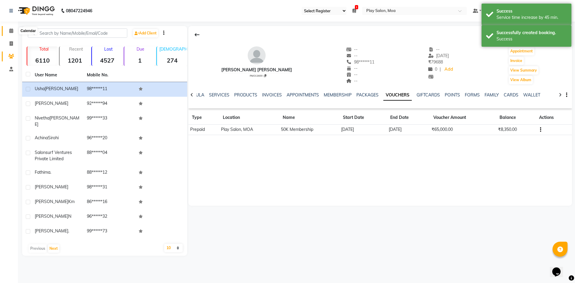
click at [9, 31] on icon at bounding box center [11, 30] width 4 height 4
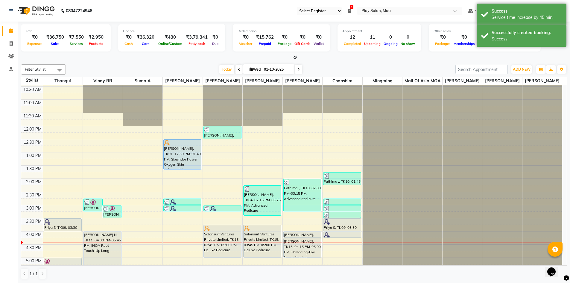
scroll to position [90, 0]
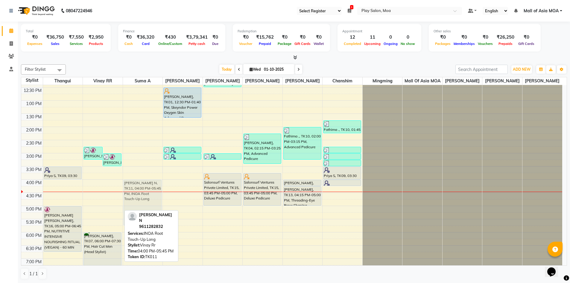
drag, startPoint x: 107, startPoint y: 204, endPoint x: 127, endPoint y: 206, distance: 20.4
click at [141, 204] on tr "Priya S, TK09, 03:30 PM-04:00 PM, Hair Cut Men (Senior stylist) [PERSON_NAME] […" at bounding box center [291, 179] width 541 height 368
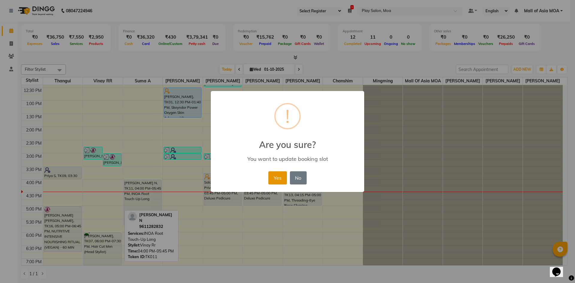
click at [272, 178] on button "Yes" at bounding box center [277, 177] width 18 height 13
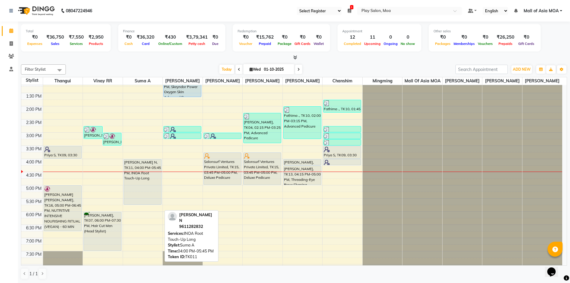
scroll to position [120, 0]
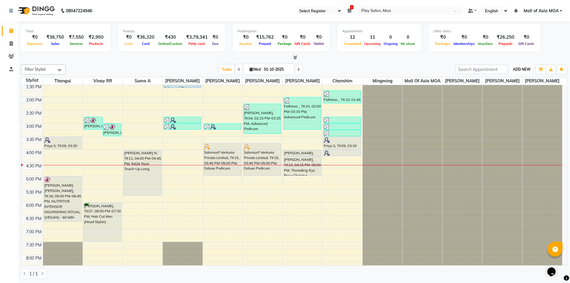
click at [524, 68] on span "ADD NEW" at bounding box center [522, 69] width 18 height 4
click at [512, 90] on link "Add Invoice" at bounding box center [508, 89] width 47 height 8
select select "service"
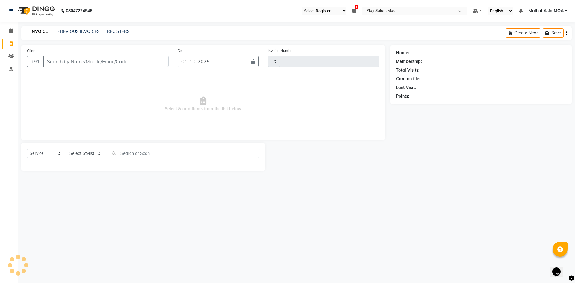
type input "4409"
select select "8354"
click at [11, 31] on icon at bounding box center [11, 30] width 4 height 4
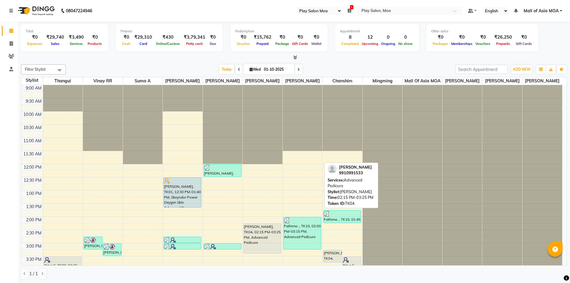
select select "93"
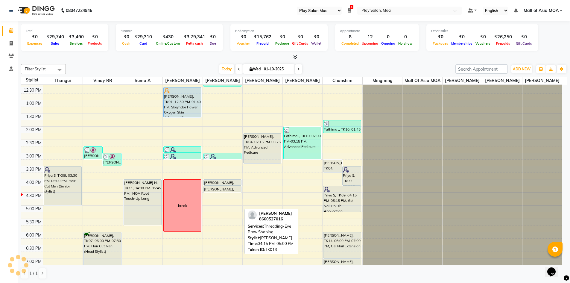
drag, startPoint x: 228, startPoint y: 210, endPoint x: 232, endPoint y: 196, distance: 14.5
click at [232, 196] on div "[PERSON_NAME], TK05, 12:00 PM-12:30 PM, Classic pedicure [PERSON_NAME], TK12, 0…" at bounding box center [223, 179] width 40 height 368
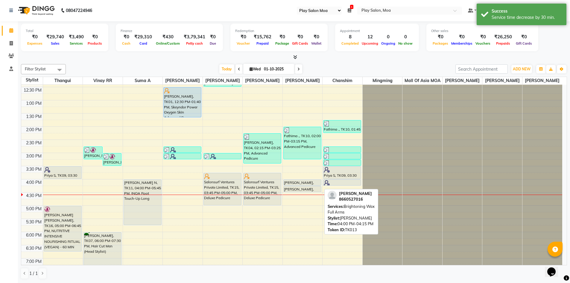
click at [300, 185] on div "[PERSON_NAME], TK13, 04:00 PM-04:15 PM, Brightening Wax Full Arms" at bounding box center [302, 183] width 37 height 6
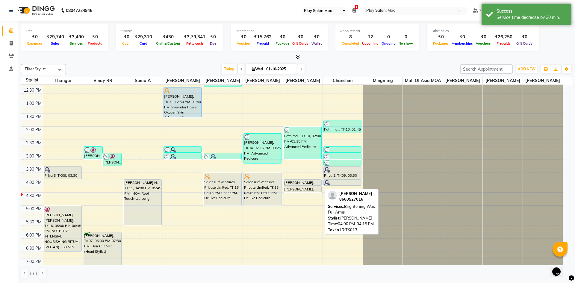
select select "7"
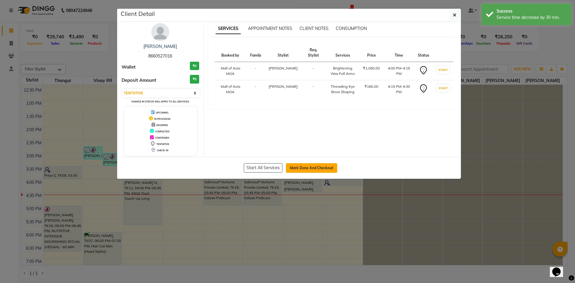
click at [329, 166] on button "Mark Done And Checkout" at bounding box center [311, 168] width 51 height 10
select select "8354"
select select "service"
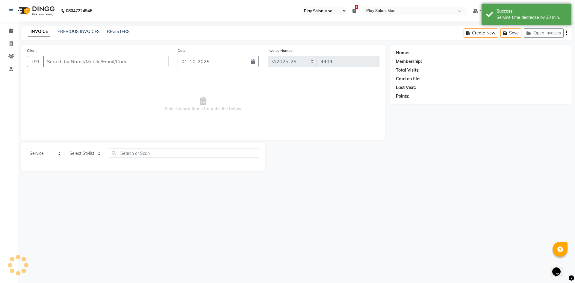
type input "86******16"
select select "81374"
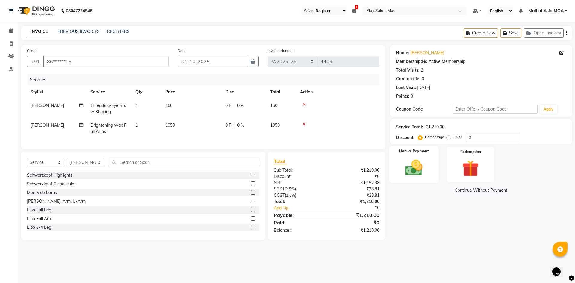
click at [435, 169] on div "Manual Payment" at bounding box center [414, 164] width 50 height 37
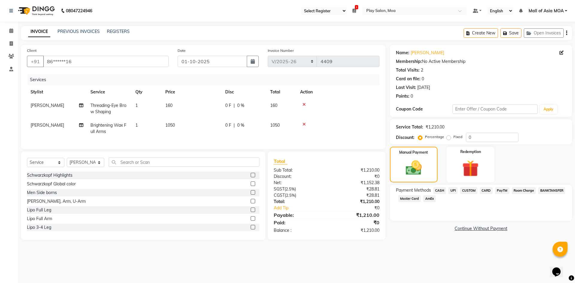
click at [467, 189] on span "CUSTOM" at bounding box center [468, 190] width 17 height 7
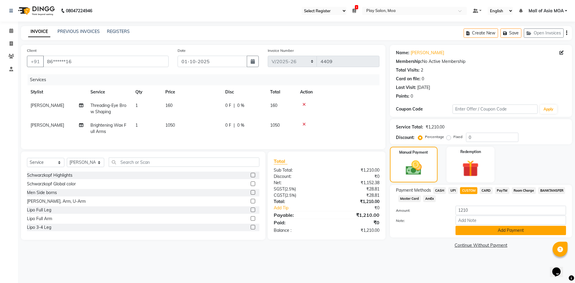
click at [488, 232] on button "Add Payment" at bounding box center [510, 230] width 110 height 9
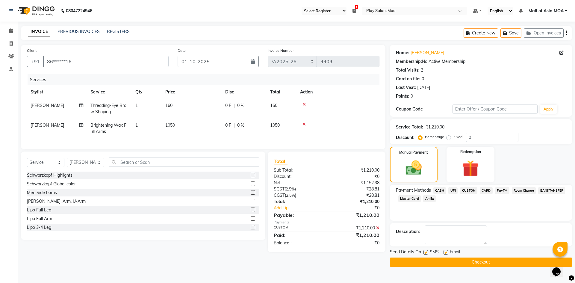
click at [489, 263] on button "Checkout" at bounding box center [481, 261] width 182 height 9
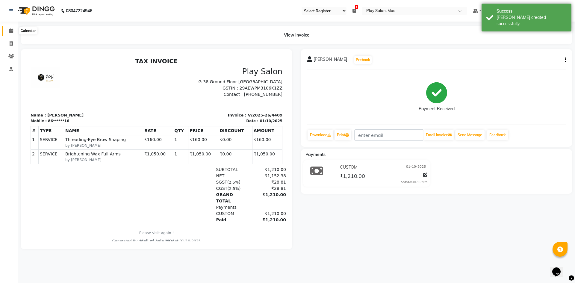
click at [8, 33] on span at bounding box center [11, 31] width 10 height 7
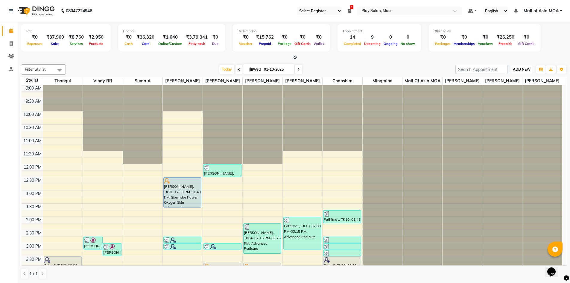
click at [528, 71] on span "ADD NEW" at bounding box center [522, 69] width 18 height 4
click at [503, 86] on link "Add Invoice" at bounding box center [508, 89] width 47 height 8
select select "service"
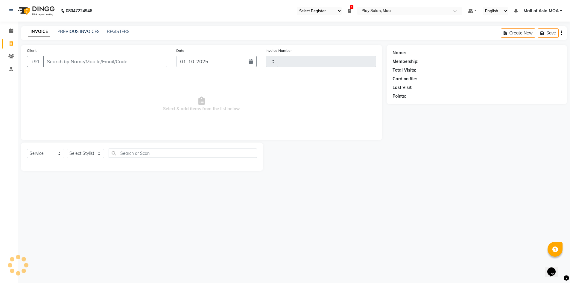
type input "4410"
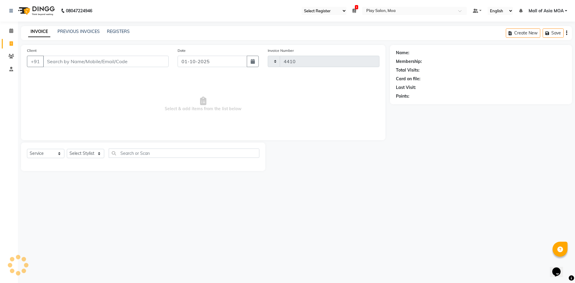
select select "8354"
click at [68, 64] on input "Client" at bounding box center [105, 61] width 125 height 11
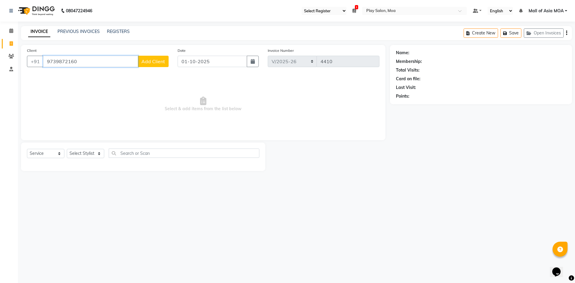
type input "9739872160"
click at [158, 64] on button "Add Client" at bounding box center [153, 61] width 31 height 11
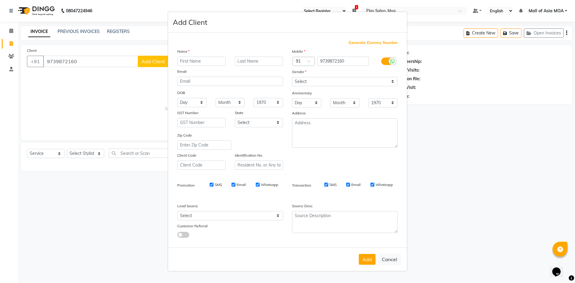
click at [213, 63] on input "text" at bounding box center [201, 61] width 48 height 9
type input "[PERSON_NAME]"
click at [312, 84] on select "Select [DEMOGRAPHIC_DATA] [DEMOGRAPHIC_DATA] Other Prefer Not To Say" at bounding box center [345, 81] width 106 height 9
select select "[DEMOGRAPHIC_DATA]"
click at [292, 77] on select "Select [DEMOGRAPHIC_DATA] [DEMOGRAPHIC_DATA] Other Prefer Not To Say" at bounding box center [345, 81] width 106 height 9
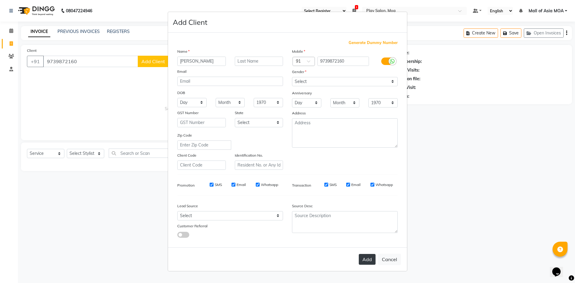
click at [368, 262] on button "Add" at bounding box center [367, 259] width 17 height 11
type input "97******60"
select select
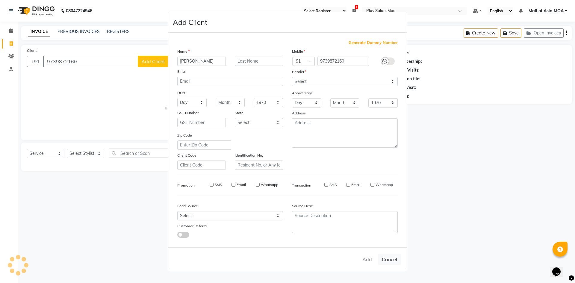
select select
checkbox input "false"
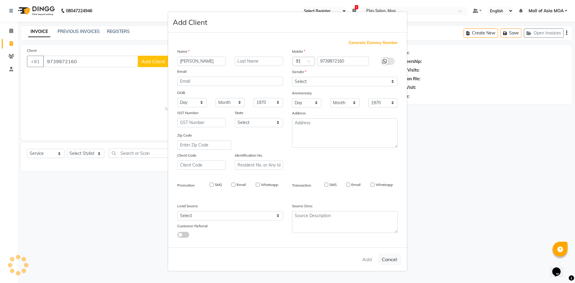
checkbox input "false"
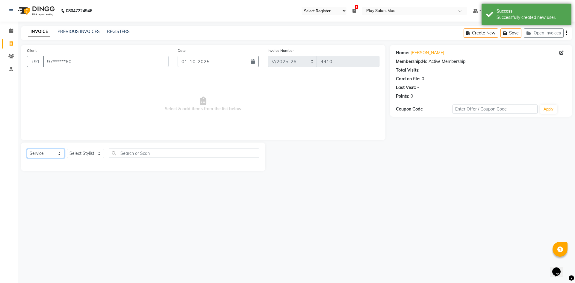
click at [39, 155] on select "Select Service Product Membership Package Voucher Prepaid Gift Card" at bounding box center [45, 153] width 37 height 9
select select "product"
click at [27, 149] on select "Select Service Product Membership Package Voucher Prepaid Gift Card" at bounding box center [45, 153] width 37 height 9
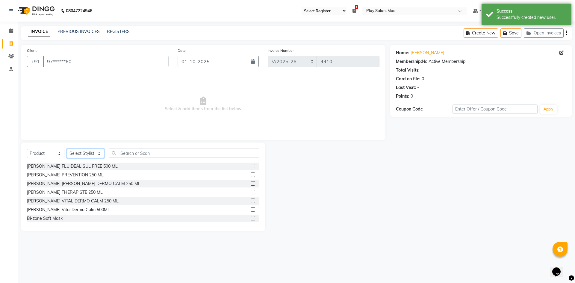
click at [97, 153] on select "Select Stylist Admin [PERSON_NAME] M chanshim [PERSON_NAME] [PERSON_NAME] Hamsa…" at bounding box center [85, 153] width 37 height 9
select select "81375"
click at [67, 149] on select "Select Stylist Admin [PERSON_NAME] M chanshim [PERSON_NAME] [PERSON_NAME] Hamsa…" at bounding box center [85, 153] width 37 height 9
click at [125, 152] on input "text" at bounding box center [184, 152] width 151 height 9
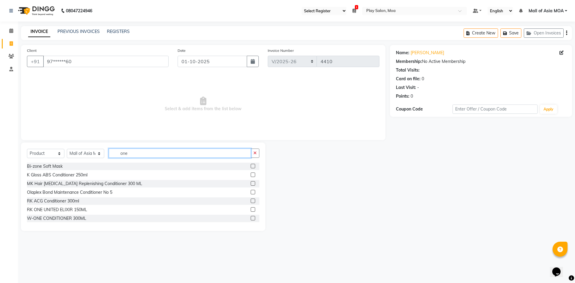
type input "one"
click at [251, 210] on label at bounding box center [253, 209] width 4 height 4
click at [251, 210] on input "checkbox" at bounding box center [253, 210] width 4 height 4
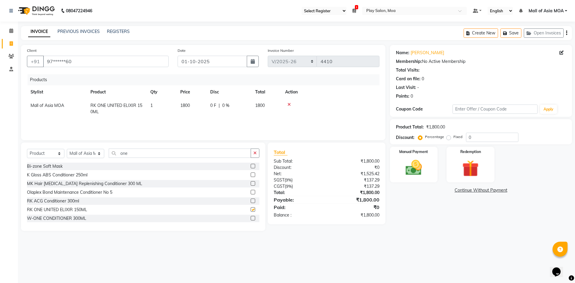
checkbox input "false"
click at [185, 106] on span "1800" at bounding box center [185, 105] width 10 height 5
select select "81375"
click at [187, 108] on input "1800" at bounding box center [191, 106] width 23 height 9
type input "1900"
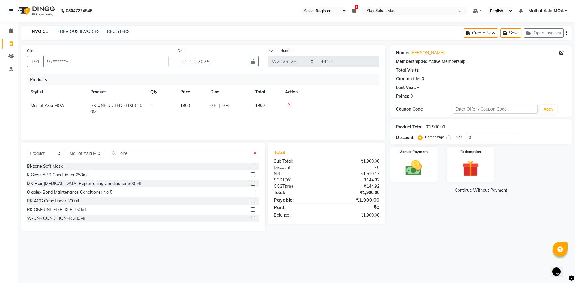
click at [216, 119] on div "Products Stylist Product Qty Price Disc Total Action Mall of Asia MOA RK ONE UN…" at bounding box center [203, 104] width 352 height 60
click at [424, 208] on div "Name: [PERSON_NAME] Membership: No Active Membership Total Visits: Card on file…" at bounding box center [483, 138] width 186 height 186
click at [428, 171] on div "Manual Payment" at bounding box center [414, 164] width 50 height 37
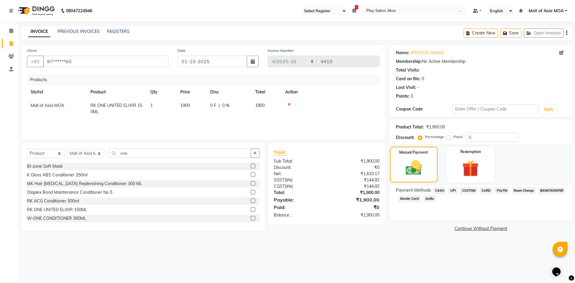
click at [469, 189] on span "CUSTOM" at bounding box center [468, 190] width 17 height 7
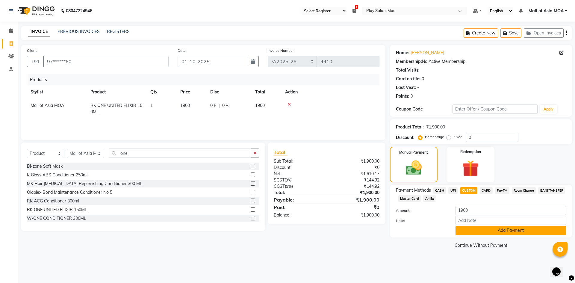
click at [480, 228] on button "Add Payment" at bounding box center [510, 230] width 110 height 9
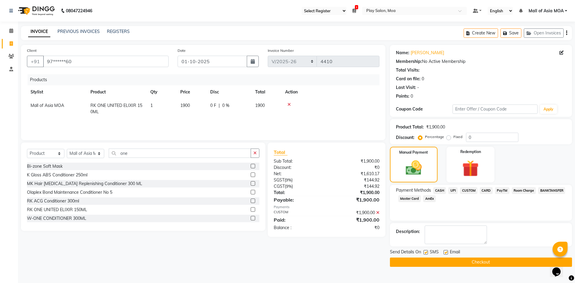
click at [482, 260] on button "Checkout" at bounding box center [481, 261] width 182 height 9
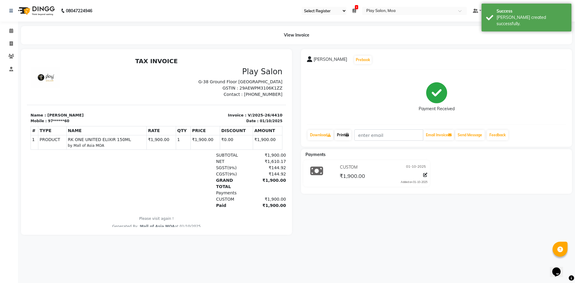
drag, startPoint x: 339, startPoint y: 136, endPoint x: 362, endPoint y: 142, distance: 24.3
click at [339, 135] on link "Print" at bounding box center [342, 135] width 17 height 10
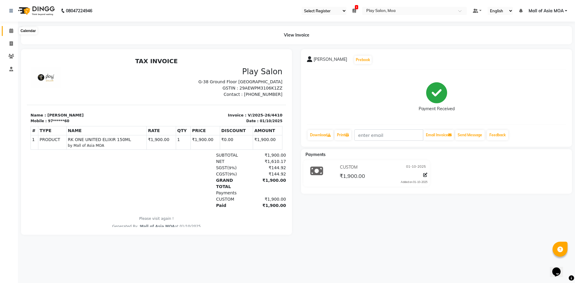
click at [12, 31] on icon at bounding box center [11, 30] width 4 height 4
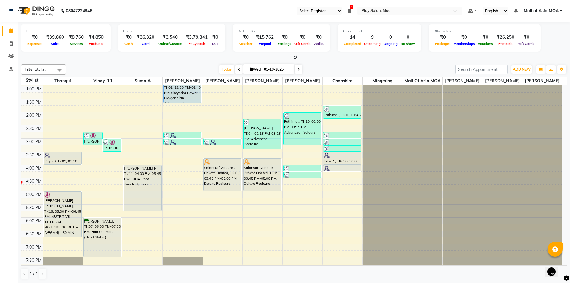
scroll to position [120, 0]
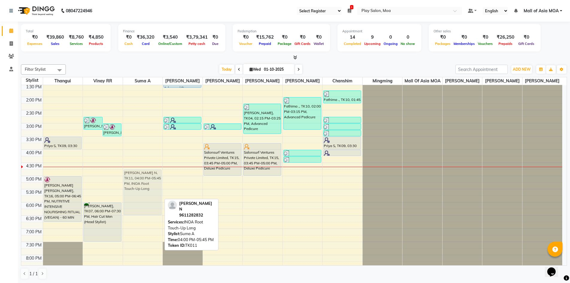
drag, startPoint x: 138, startPoint y: 189, endPoint x: 144, endPoint y: 211, distance: 22.8
click at [144, 211] on div "[PERSON_NAME] N, TK11, 04:00 PM-05:45 PM, INOA Root Touch-Up [PERSON_NAME] N, T…" at bounding box center [143, 149] width 40 height 368
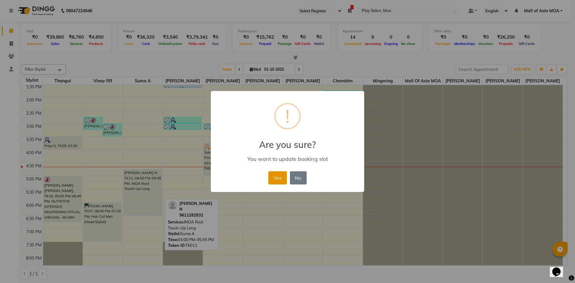
click at [278, 174] on button "Yes" at bounding box center [277, 177] width 18 height 13
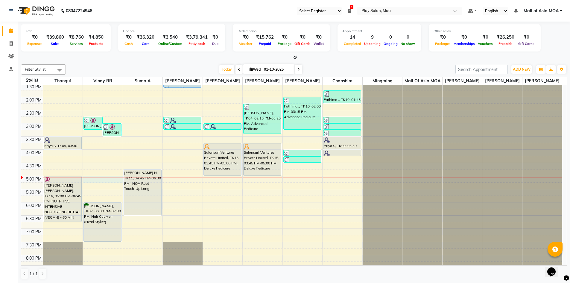
click at [104, 185] on div "9:00 AM 9:30 AM 10:00 AM 10:30 AM 11:00 AM 11:30 AM 12:00 PM 12:30 PM 1:00 PM 1…" at bounding box center [291, 149] width 541 height 368
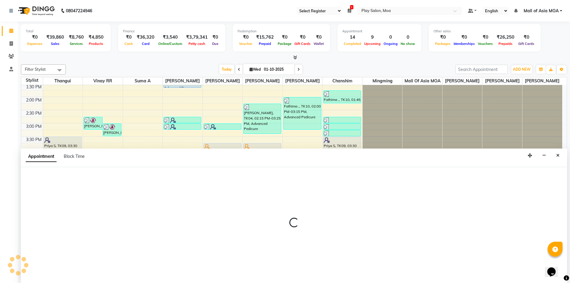
scroll to position [0, 0]
select select "82252"
select select "tentative"
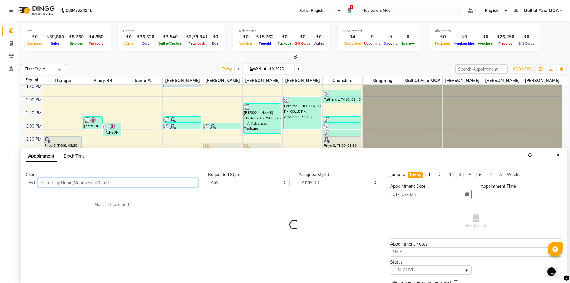
select select "1020"
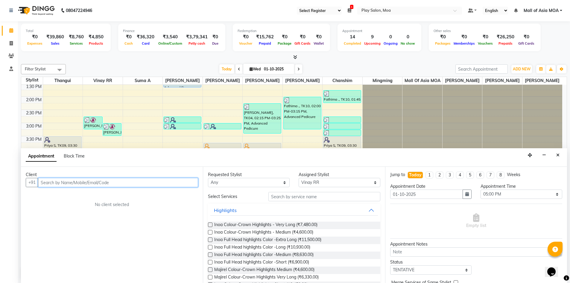
click at [61, 185] on input "text" at bounding box center [118, 182] width 160 height 9
type input "9448043026"
click at [189, 184] on span "Add Client" at bounding box center [186, 182] width 20 height 5
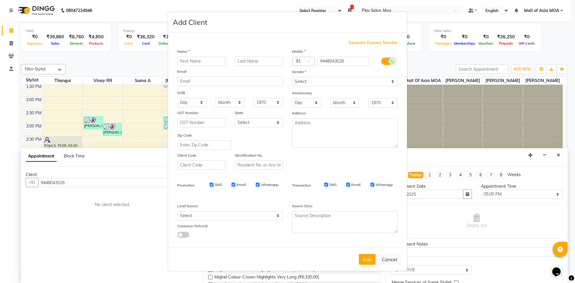
click at [188, 59] on input "text" at bounding box center [201, 61] width 48 height 9
click at [182, 61] on input "nalini" at bounding box center [201, 61] width 48 height 9
type input "Nalini"
click at [332, 78] on select "Select [DEMOGRAPHIC_DATA] [DEMOGRAPHIC_DATA] Other Prefer Not To Say" at bounding box center [345, 81] width 106 height 9
select select "[DEMOGRAPHIC_DATA]"
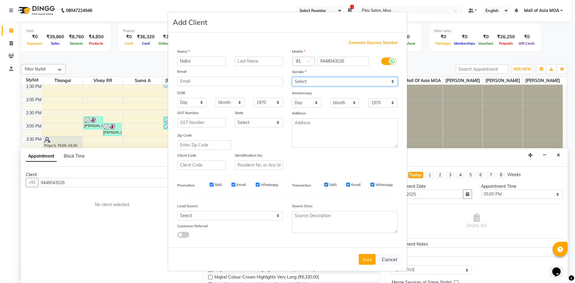
click at [292, 77] on select "Select [DEMOGRAPHIC_DATA] [DEMOGRAPHIC_DATA] Other Prefer Not To Say" at bounding box center [345, 81] width 106 height 9
click at [366, 258] on button "Add" at bounding box center [367, 259] width 17 height 11
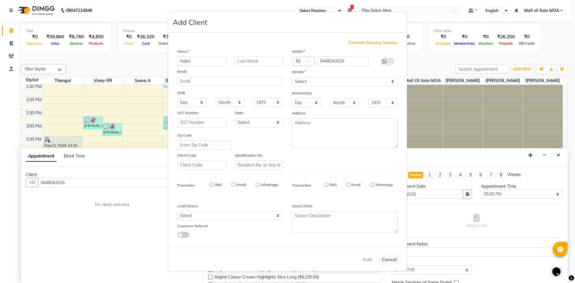
type input "94******26"
select select
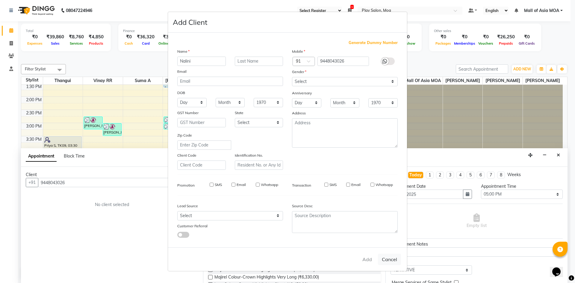
select select
checkbox input "false"
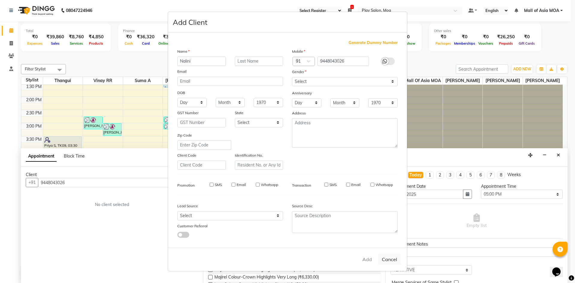
checkbox input "false"
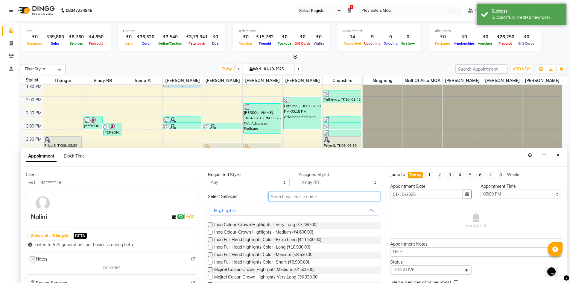
click at [295, 199] on input "text" at bounding box center [325, 196] width 112 height 9
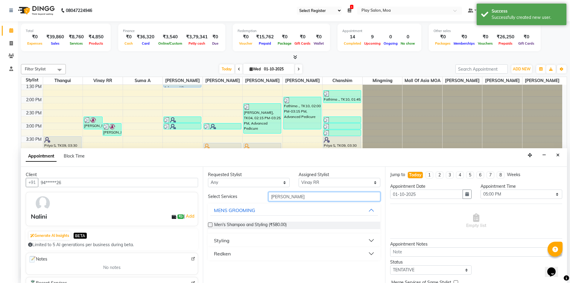
type input "[PERSON_NAME]"
click at [218, 241] on div "Styling" at bounding box center [222, 240] width 16 height 7
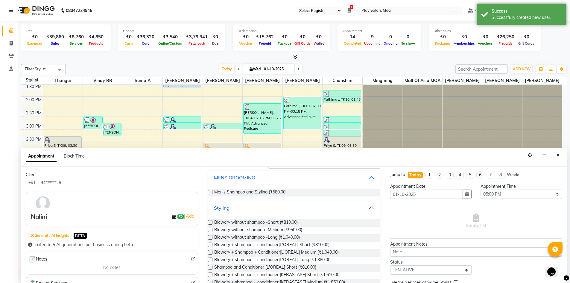
scroll to position [90, 0]
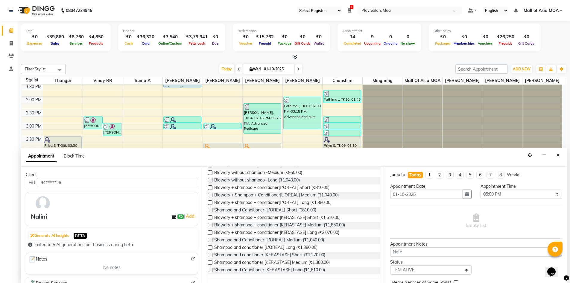
click at [210, 261] on label at bounding box center [210, 262] width 4 height 4
click at [210, 261] on input "checkbox" at bounding box center [210, 263] width 4 height 4
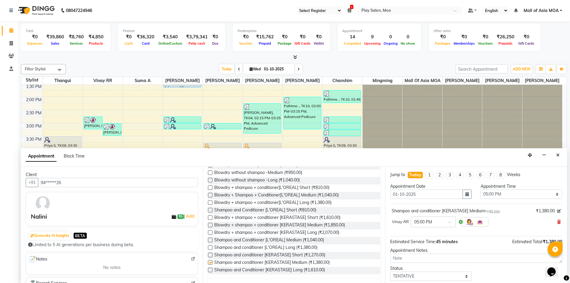
checkbox input "false"
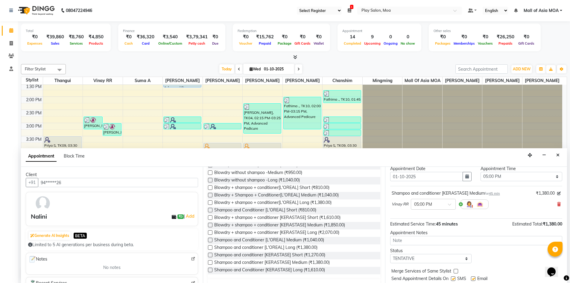
scroll to position [36, 0]
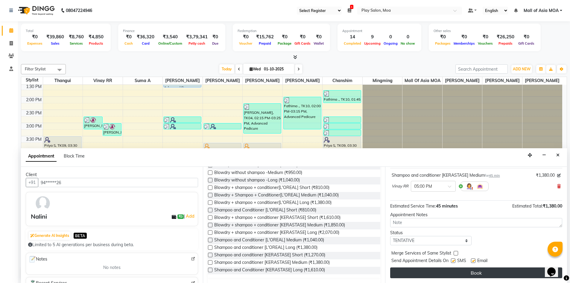
click at [455, 272] on button "Book" at bounding box center [476, 272] width 172 height 11
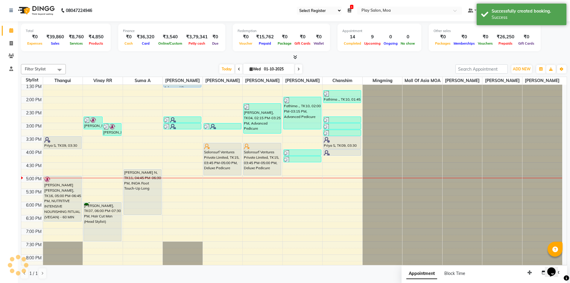
scroll to position [0, 0]
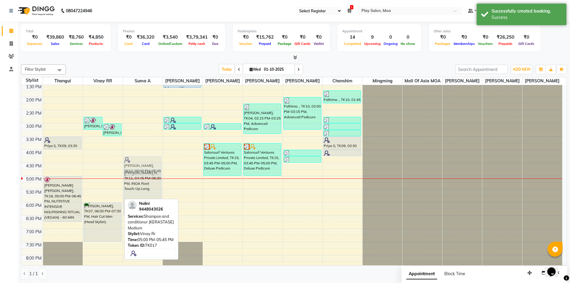
drag, startPoint x: 107, startPoint y: 191, endPoint x: 148, endPoint y: 170, distance: 45.8
click at [148, 170] on tr "Priya S, TK09, 03:30 PM-04:00 PM, Hair Cut Men (Senior stylist) Usha Rajesh, TK…" at bounding box center [291, 149] width 541 height 368
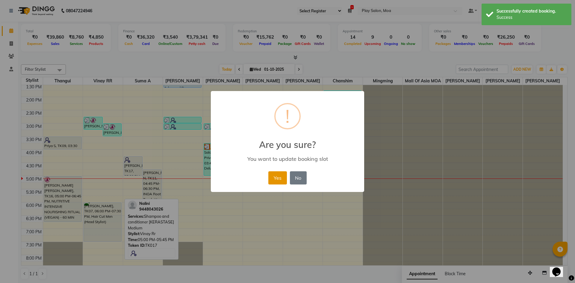
click at [279, 178] on button "Yes" at bounding box center [277, 177] width 18 height 13
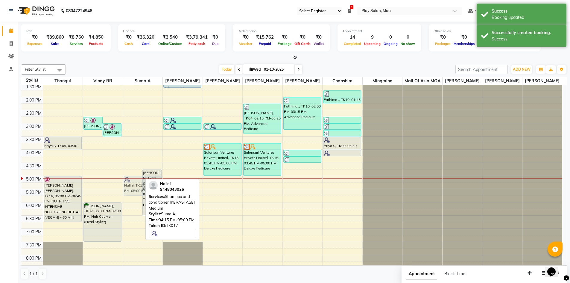
drag, startPoint x: 133, startPoint y: 166, endPoint x: 133, endPoint y: 184, distance: 17.4
click at [133, 184] on div "Nalini, TK17, 04:15 PM-05:00 PM, Shampoo and conditioner [KERASTASE] Medium ANU…" at bounding box center [143, 149] width 40 height 368
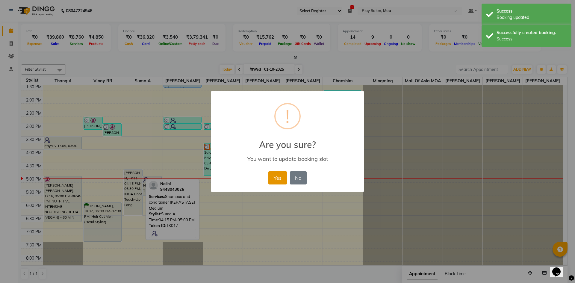
click at [275, 179] on button "Yes" at bounding box center [277, 177] width 18 height 13
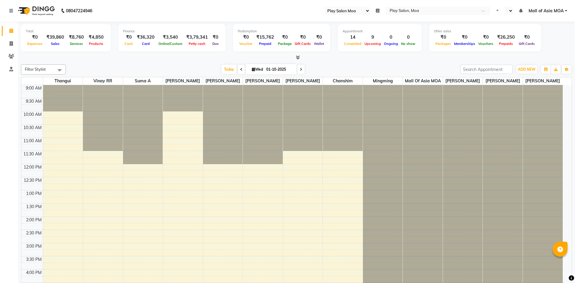
select select "93"
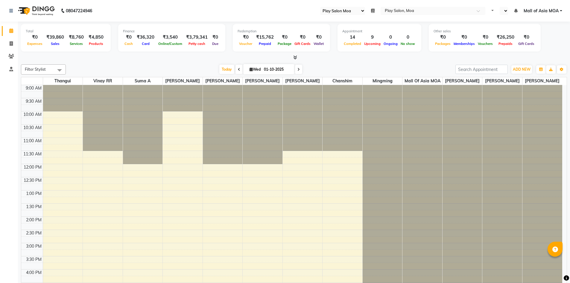
select select "en"
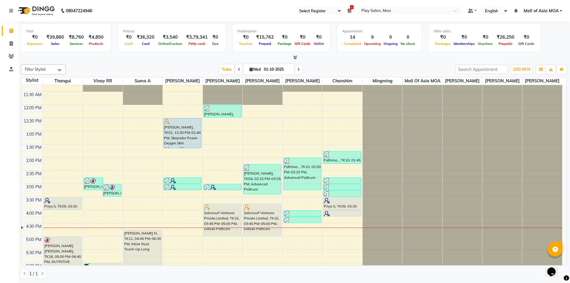
scroll to position [60, 0]
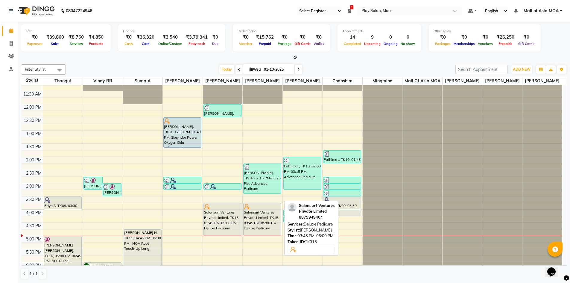
click at [270, 210] on div at bounding box center [262, 207] width 37 height 6
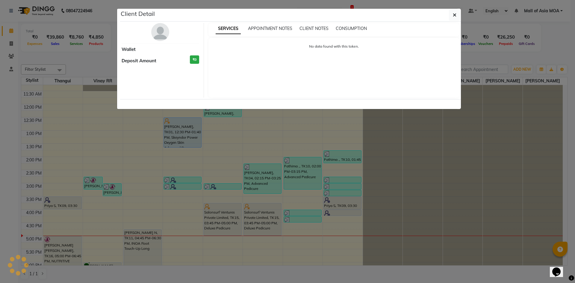
select select "7"
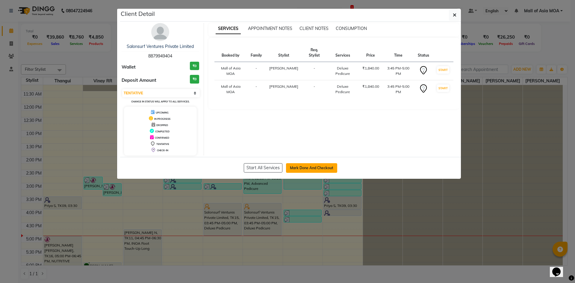
click at [314, 168] on button "Mark Done And Checkout" at bounding box center [311, 168] width 51 height 10
select select "8354"
select select "service"
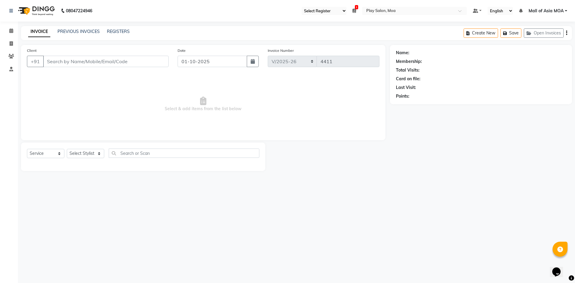
type input "88******04"
select select "81387"
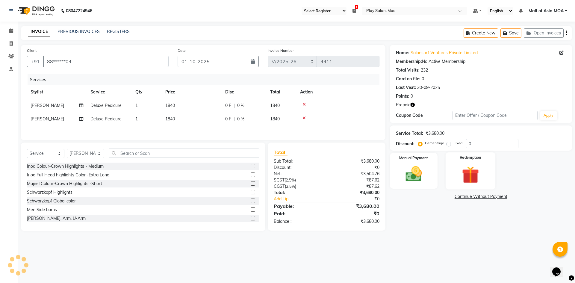
click at [479, 168] on img at bounding box center [470, 174] width 28 height 21
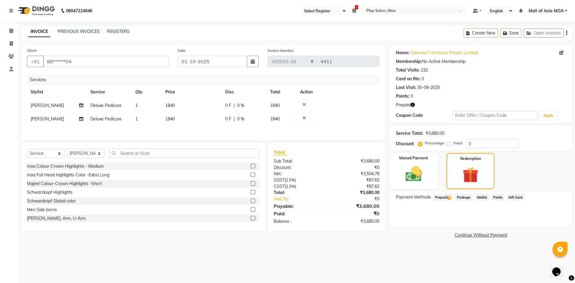
click at [442, 197] on span "Prepaid 2" at bounding box center [442, 197] width 19 height 7
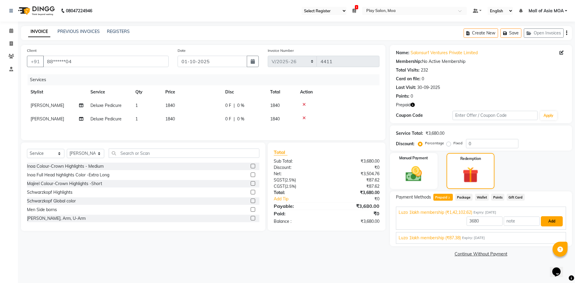
click at [552, 222] on button "Add" at bounding box center [552, 221] width 22 height 10
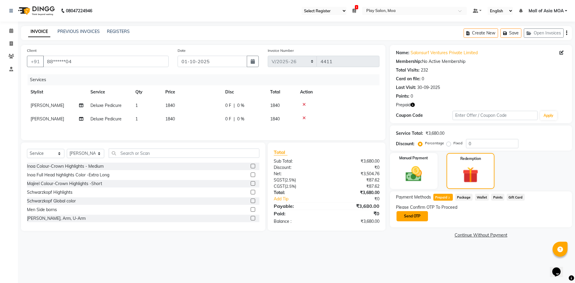
click at [408, 214] on button "Send OTP" at bounding box center [411, 216] width 31 height 10
click at [416, 214] on input "text" at bounding box center [426, 215] width 60 height 9
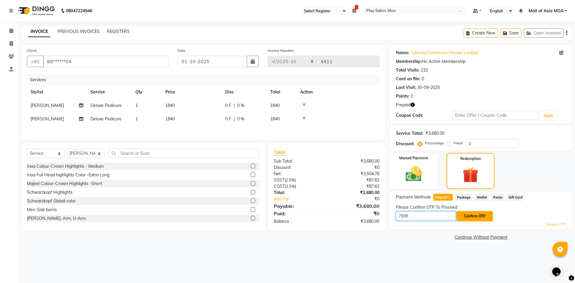
type input "7898"
click at [465, 215] on button "Confirm OTP" at bounding box center [474, 216] width 37 height 10
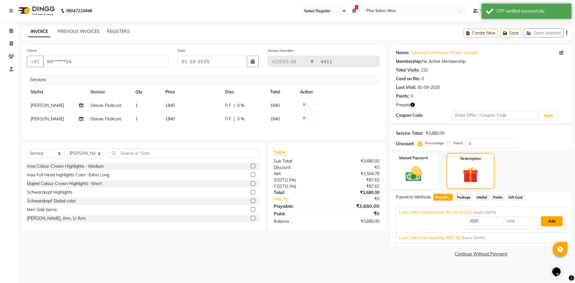
click at [553, 222] on button "Add" at bounding box center [552, 221] width 22 height 10
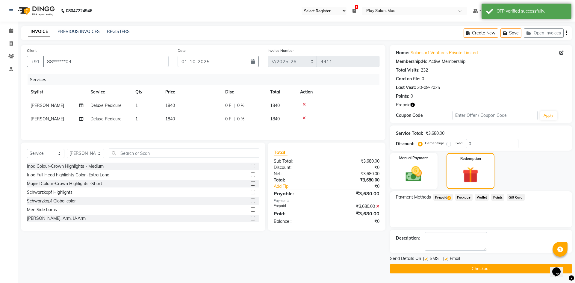
click at [474, 268] on button "Checkout" at bounding box center [481, 268] width 182 height 9
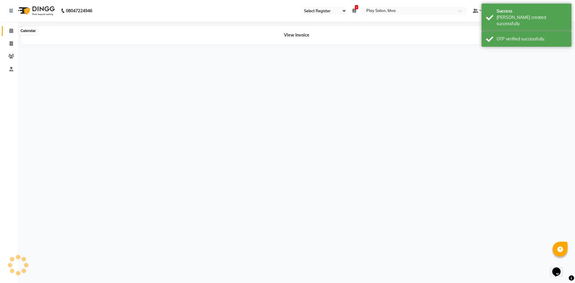
drag, startPoint x: 9, startPoint y: 28, endPoint x: 13, endPoint y: 28, distance: 3.9
click at [9, 28] on span at bounding box center [11, 31] width 10 height 7
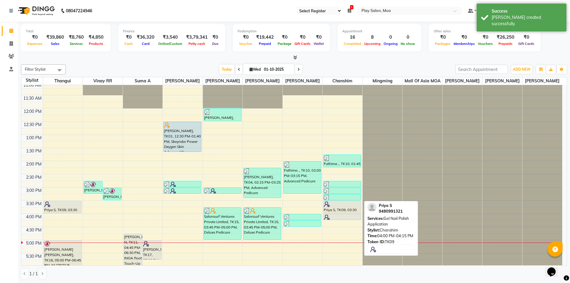
scroll to position [60, 0]
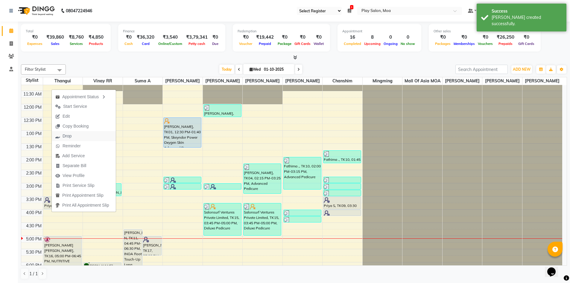
click at [87, 134] on button "Drop" at bounding box center [84, 136] width 64 height 10
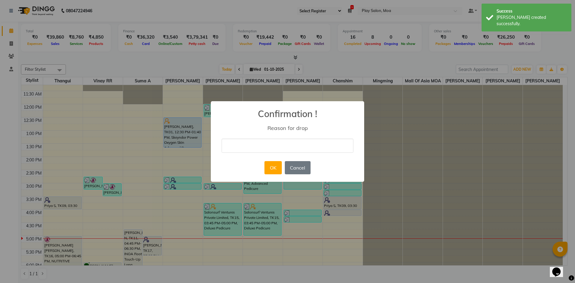
drag, startPoint x: 252, startPoint y: 145, endPoint x: 257, endPoint y: 145, distance: 4.5
click at [252, 145] on input "text" at bounding box center [288, 146] width 132 height 14
type input "cancelled"
click at [274, 164] on button "OK" at bounding box center [272, 167] width 17 height 13
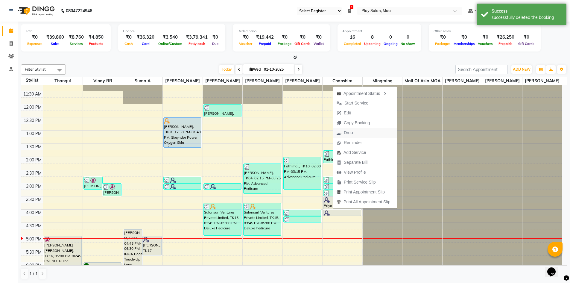
click at [362, 132] on button "Drop" at bounding box center [365, 133] width 64 height 10
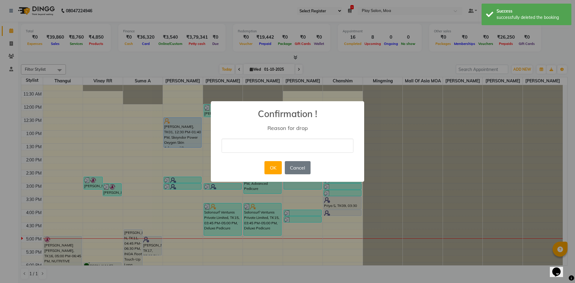
click at [254, 147] on input "text" at bounding box center [288, 146] width 132 height 14
type input "cancelled"
click at [272, 169] on button "OK" at bounding box center [272, 167] width 17 height 13
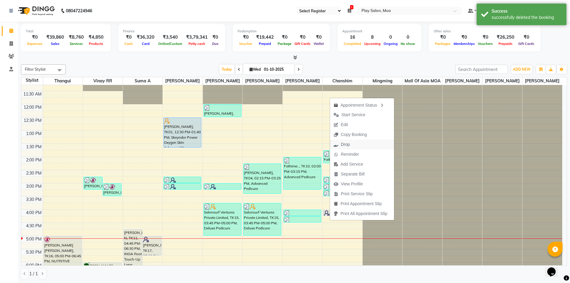
click at [357, 144] on button "Drop" at bounding box center [362, 144] width 64 height 10
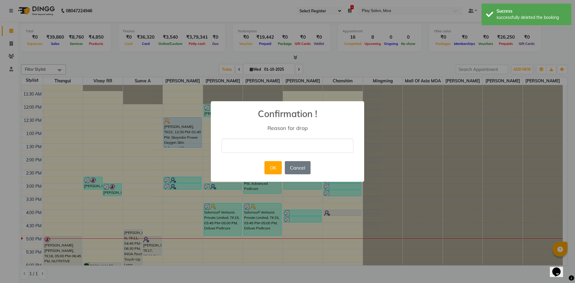
click at [273, 145] on input "text" at bounding box center [288, 146] width 132 height 14
type input "cancelled"
click at [279, 168] on button "OK" at bounding box center [272, 167] width 17 height 13
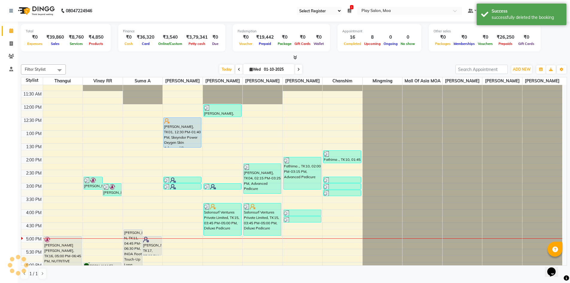
scroll to position [150, 0]
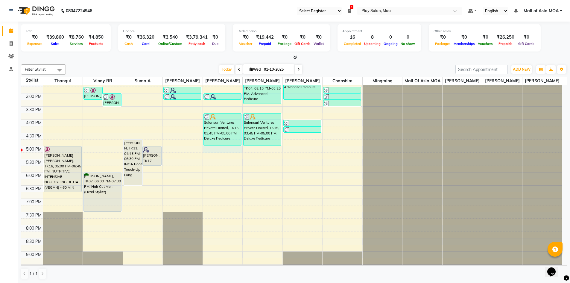
click at [218, 159] on div "9:00 AM 9:30 AM 10:00 AM 10:30 AM 11:00 AM 11:30 AM 12:00 PM 12:30 PM 1:00 PM 1…" at bounding box center [291, 119] width 541 height 368
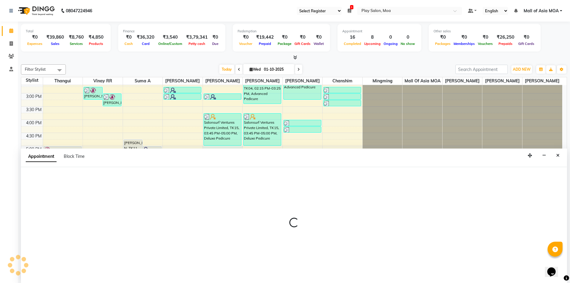
scroll to position [0, 0]
select select "81387"
select select "1020"
select select "tentative"
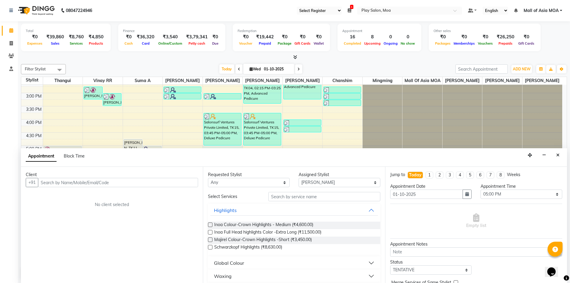
click at [110, 181] on input "text" at bounding box center [118, 182] width 160 height 9
type input "7780487099"
click at [190, 180] on span "Add Client" at bounding box center [186, 182] width 20 height 5
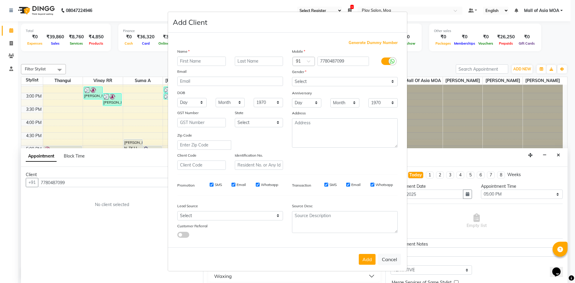
click at [192, 61] on input "text" at bounding box center [201, 61] width 48 height 9
type input "[PERSON_NAME]"
click at [320, 83] on select "Select [DEMOGRAPHIC_DATA] [DEMOGRAPHIC_DATA] Other Prefer Not To Say" at bounding box center [345, 81] width 106 height 9
select select "[DEMOGRAPHIC_DATA]"
click at [292, 77] on select "Select [DEMOGRAPHIC_DATA] [DEMOGRAPHIC_DATA] Other Prefer Not To Say" at bounding box center [345, 81] width 106 height 9
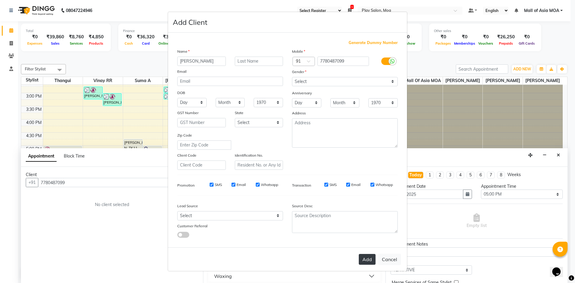
click at [363, 261] on button "Add" at bounding box center [367, 259] width 17 height 11
type input "77******99"
select select
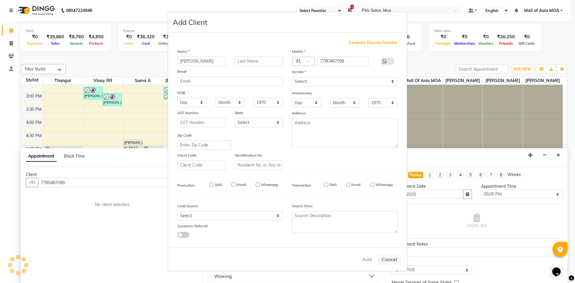
select select
checkbox input "false"
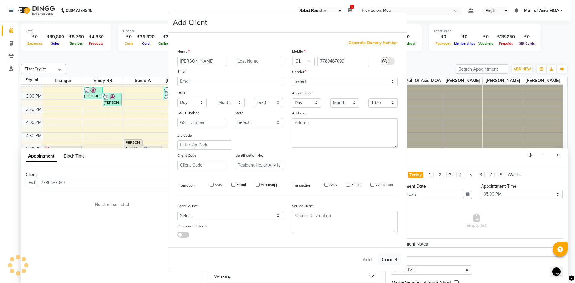
checkbox input "false"
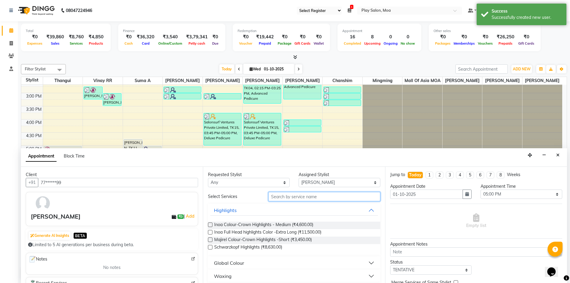
click at [291, 195] on input "text" at bounding box center [325, 196] width 112 height 9
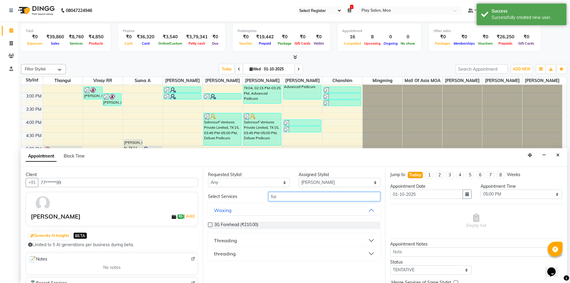
type input "for"
click at [228, 241] on div "Threading" at bounding box center [225, 240] width 23 height 7
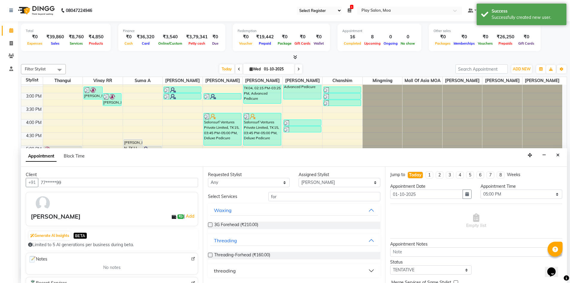
click at [209, 256] on label at bounding box center [210, 255] width 4 height 4
click at [209, 256] on input "checkbox" at bounding box center [210, 256] width 4 height 4
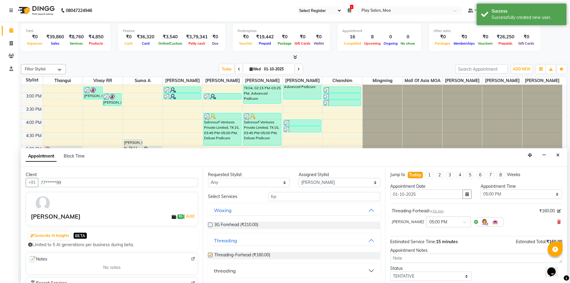
checkbox input "false"
click at [303, 197] on input "for" at bounding box center [325, 196] width 112 height 9
type input "f"
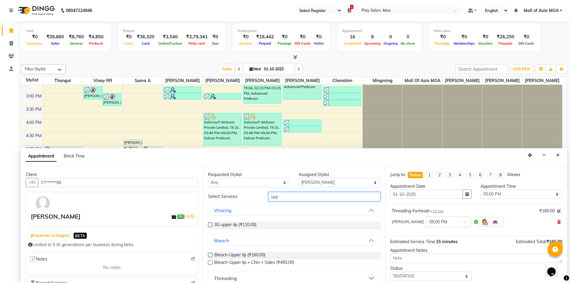
type input "upp"
click at [211, 224] on label at bounding box center [210, 224] width 4 height 4
click at [211, 224] on input "checkbox" at bounding box center [210, 225] width 4 height 4
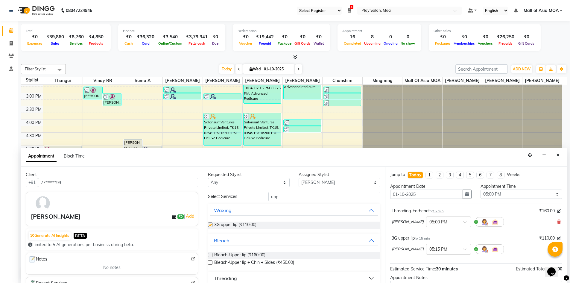
checkbox input "false"
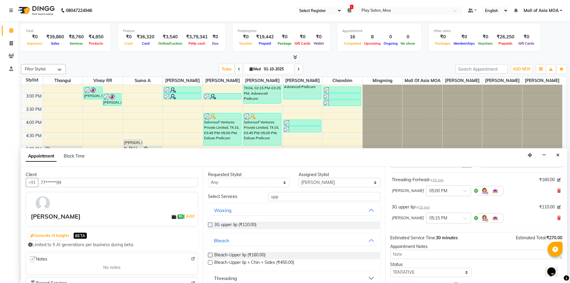
scroll to position [63, 0]
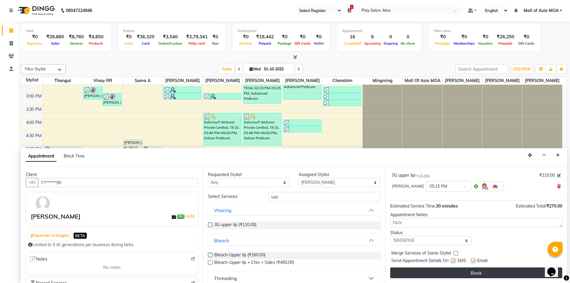
click at [468, 273] on button "Book" at bounding box center [476, 272] width 172 height 11
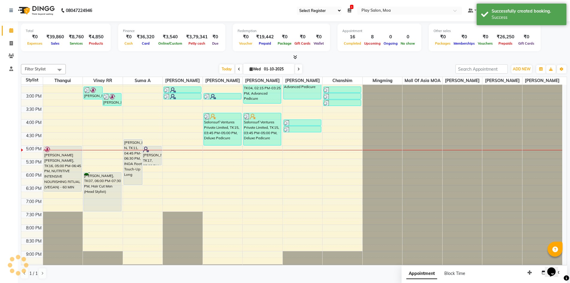
scroll to position [0, 0]
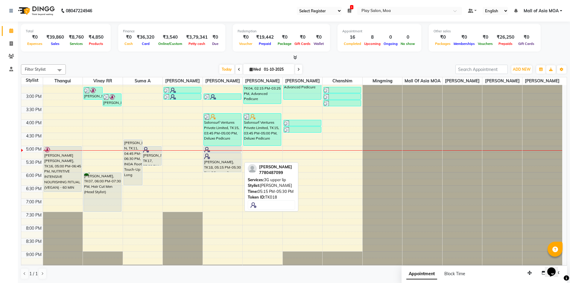
drag, startPoint x: 219, startPoint y: 164, endPoint x: 219, endPoint y: 177, distance: 13.2
click at [219, 177] on div "vivian, TK05, 12:00 PM-12:30 PM, Classic pedicure varsha, TK12, 03:00 PM-03:15 …" at bounding box center [223, 119] width 40 height 368
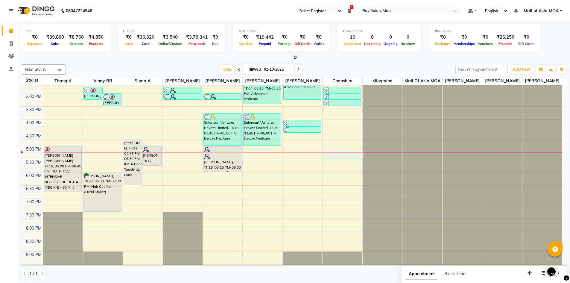
click at [345, 161] on div "9:00 AM 9:30 AM 10:00 AM 10:30 AM 11:00 AM 11:30 AM 12:00 PM 12:30 PM 1:00 PM 1…" at bounding box center [291, 119] width 541 height 368
select select "87414"
select select "tentative"
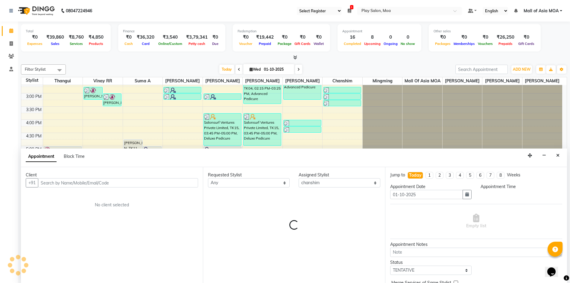
scroll to position [0, 0]
select select "1035"
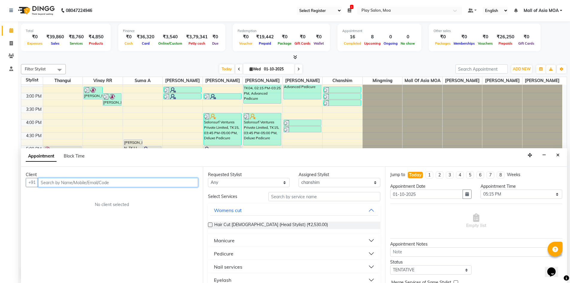
click at [68, 180] on input "text" at bounding box center [118, 182] width 160 height 9
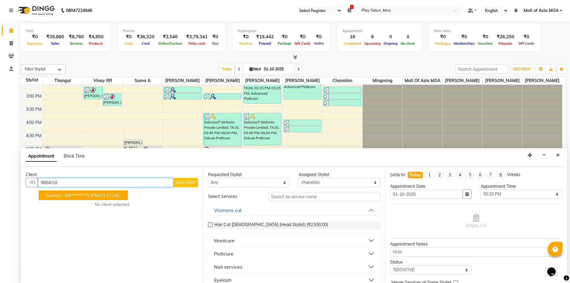
drag, startPoint x: 77, startPoint y: 195, endPoint x: 178, endPoint y: 216, distance: 103.6
click at [76, 195] on ngb-highlight "98******75" at bounding box center [77, 195] width 25 height 6
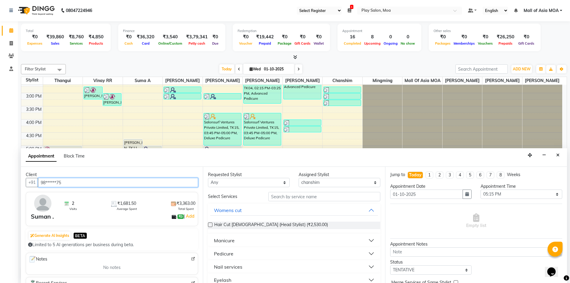
type input "98******75"
click at [289, 197] on input "text" at bounding box center [325, 196] width 112 height 9
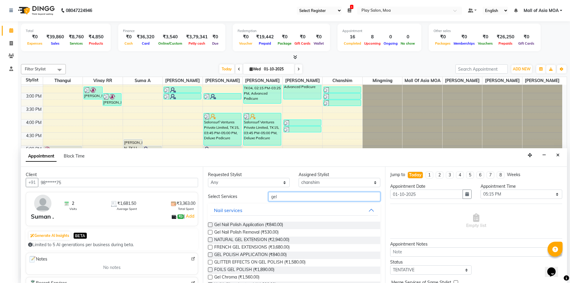
type input "gel"
click at [208, 224] on label at bounding box center [210, 224] width 4 height 4
click at [208, 224] on input "checkbox" at bounding box center [210, 225] width 4 height 4
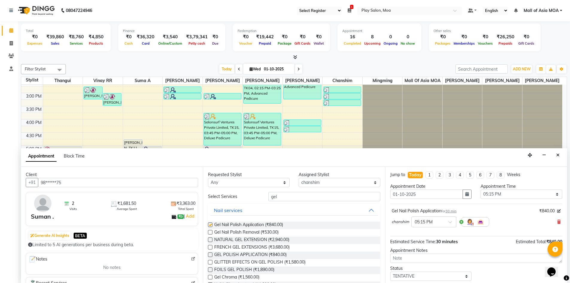
checkbox input "false"
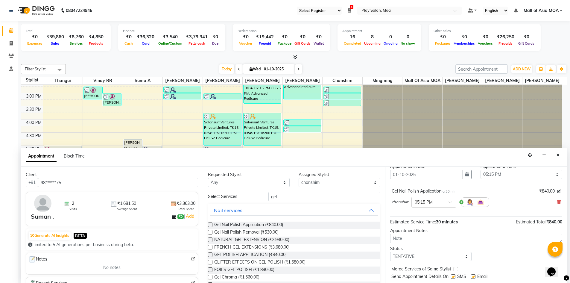
scroll to position [36, 0]
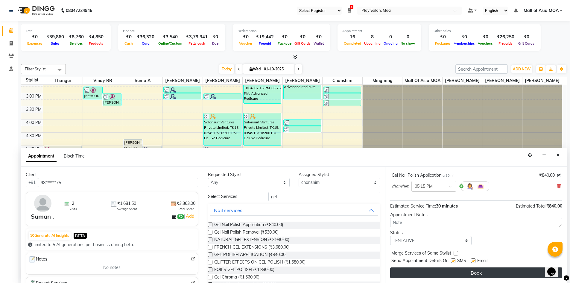
click at [440, 274] on button "Book" at bounding box center [476, 272] width 172 height 11
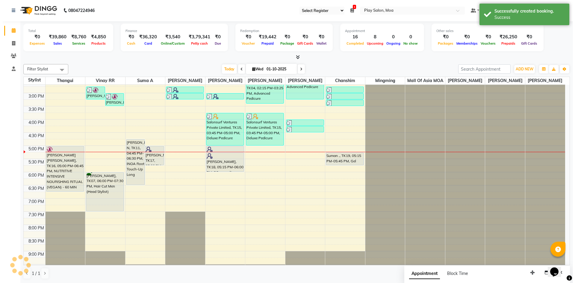
scroll to position [0, 0]
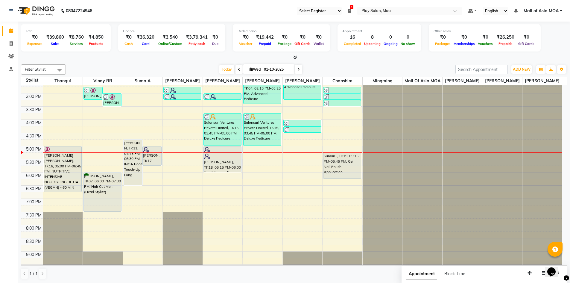
drag, startPoint x: 351, startPoint y: 172, endPoint x: 351, endPoint y: 187, distance: 15.0
click at [351, 187] on div "9:00 AM 9:30 AM 10:00 AM 10:30 AM 11:00 AM 11:30 AM 12:00 PM 12:30 PM 1:00 PM 1…" at bounding box center [291, 119] width 541 height 368
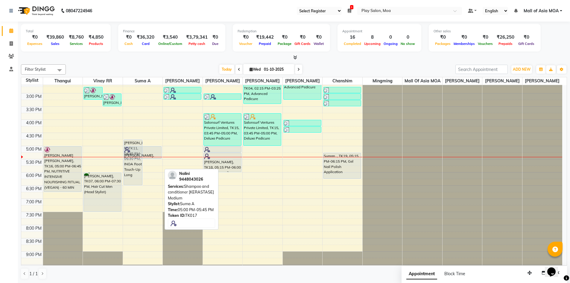
drag, startPoint x: 152, startPoint y: 170, endPoint x: 153, endPoint y: 164, distance: 6.1
click at [153, 164] on div "ANUSHA N, TK11, 04:45 PM-06:30 PM, INOA Root Touch-Up Long Nalini, TK17, 05:00 …" at bounding box center [143, 119] width 40 height 368
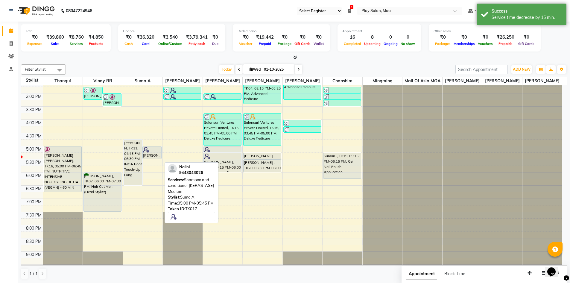
click at [156, 153] on div at bounding box center [152, 150] width 18 height 6
select select "7"
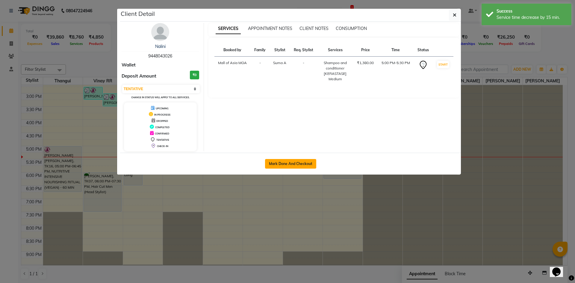
click at [307, 160] on button "Mark Done And Checkout" at bounding box center [290, 164] width 51 height 10
select select "8354"
select select "service"
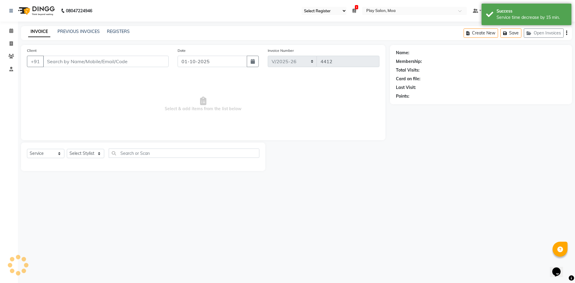
type input "94******26"
select select "82497"
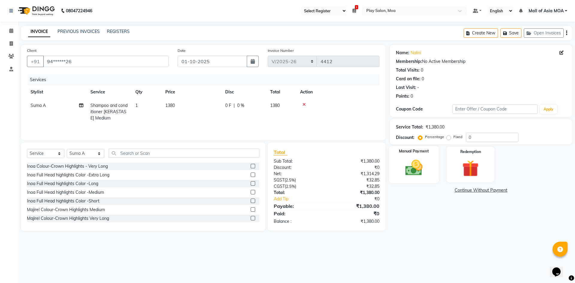
click at [425, 173] on img at bounding box center [414, 168] width 28 height 20
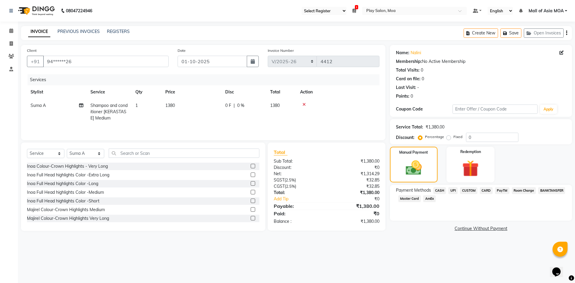
click at [467, 191] on span "CUSTOM" at bounding box center [468, 190] width 17 height 7
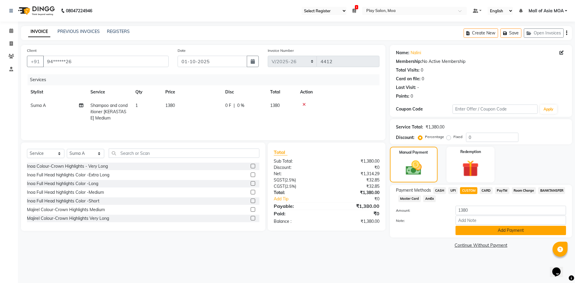
click at [497, 233] on button "Add Payment" at bounding box center [510, 230] width 110 height 9
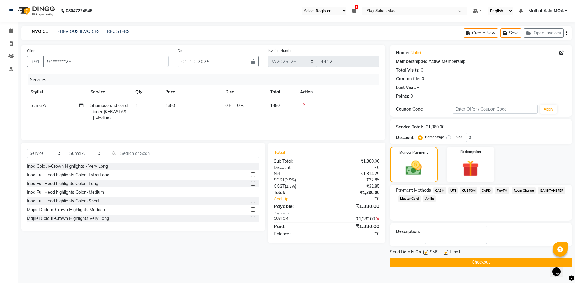
click at [492, 261] on button "Checkout" at bounding box center [481, 261] width 182 height 9
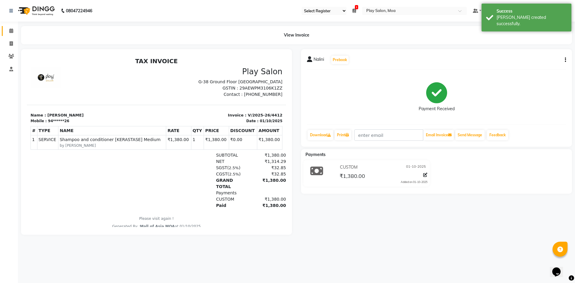
click at [12, 27] on link "Calendar" at bounding box center [9, 31] width 14 height 10
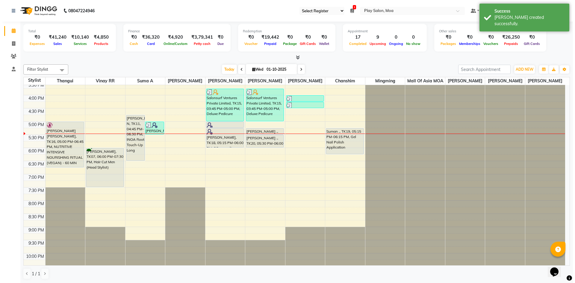
scroll to position [180, 0]
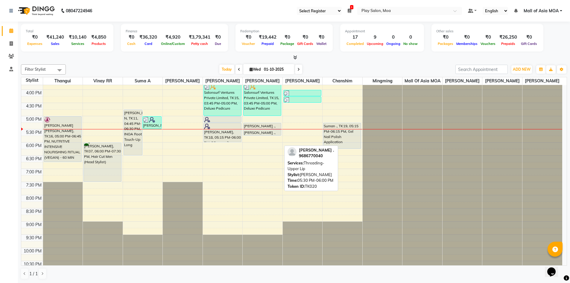
drag, startPoint x: 269, startPoint y: 148, endPoint x: 269, endPoint y: 141, distance: 7.2
click at [269, 141] on div "Nivetha Gupta, TK04, 02:15 PM-03:25 PM, Advanced Pedicure Salonsurf Ventures Pr…" at bounding box center [263, 89] width 40 height 368
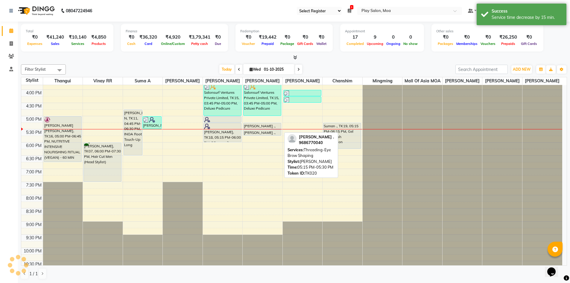
click at [267, 129] on div "[PERSON_NAME] ., TK20, 05:15 PM-05:30 PM, Threading-Eye Brow Shaping" at bounding box center [262, 126] width 37 height 6
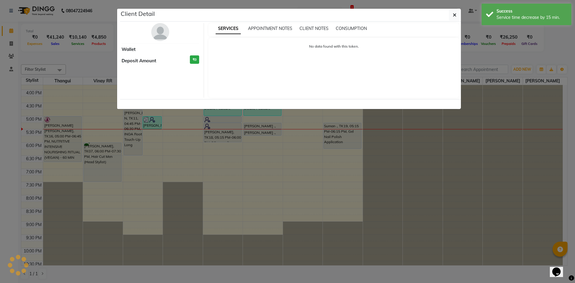
select select "7"
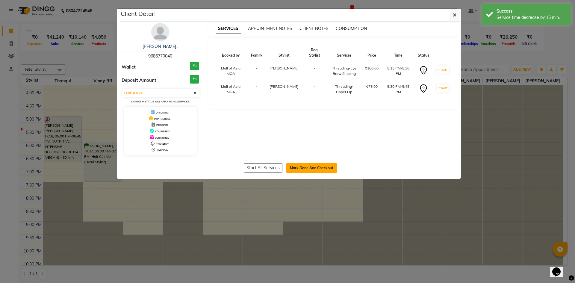
click at [321, 170] on button "Mark Done And Checkout" at bounding box center [311, 168] width 51 height 10
select select "8354"
select select "service"
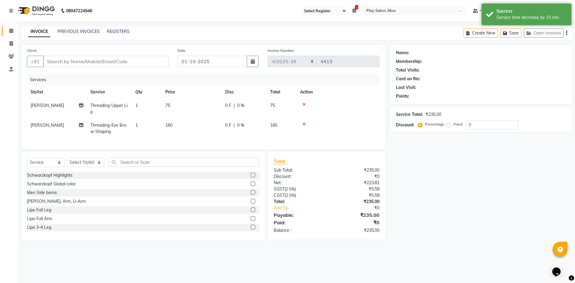
type input "96******40"
select select "81386"
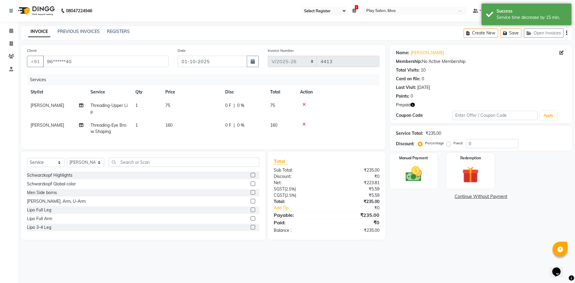
click at [169, 108] on td "75" at bounding box center [192, 109] width 60 height 20
select select "81386"
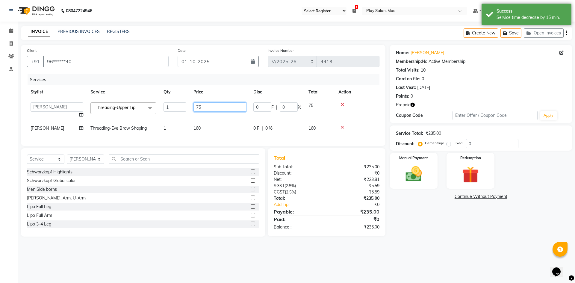
click at [204, 109] on input "75" at bounding box center [219, 106] width 53 height 9
type input "7"
type input "105"
click at [229, 126] on tr "Kavya M Threading-Eye Brow Shaping 1 160 0 F | 0 % 160" at bounding box center [203, 128] width 352 height 13
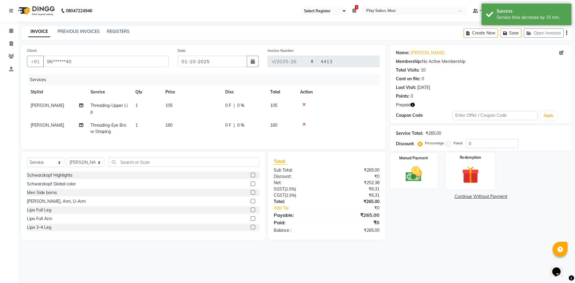
click at [476, 179] on img at bounding box center [470, 174] width 28 height 21
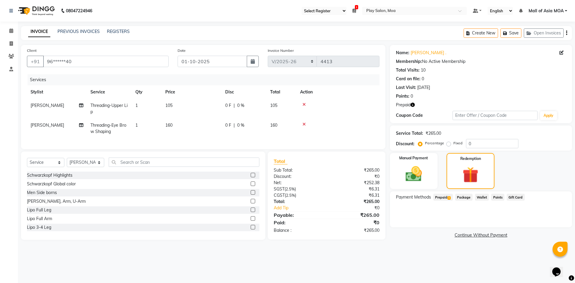
click at [445, 196] on span "Prepaid 1" at bounding box center [442, 197] width 19 height 7
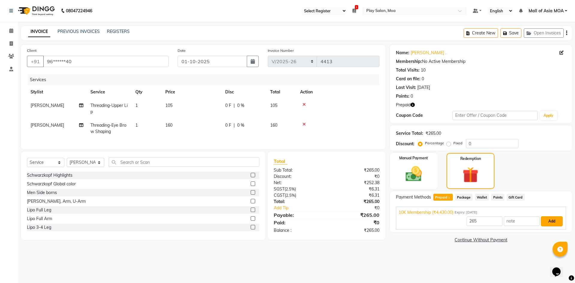
click at [553, 223] on button "Add" at bounding box center [552, 221] width 22 height 10
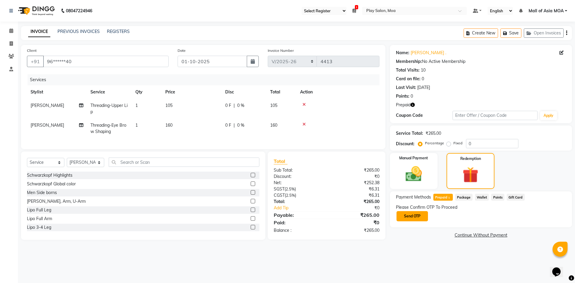
click at [412, 216] on button "Send OTP" at bounding box center [411, 216] width 31 height 10
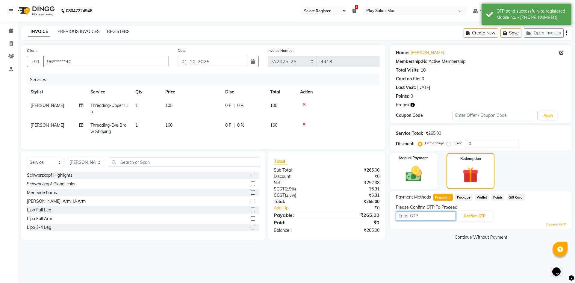
click at [420, 217] on input "text" at bounding box center [426, 215] width 60 height 9
type input "5508"
click at [465, 214] on button "Confirm OTP" at bounding box center [474, 216] width 37 height 10
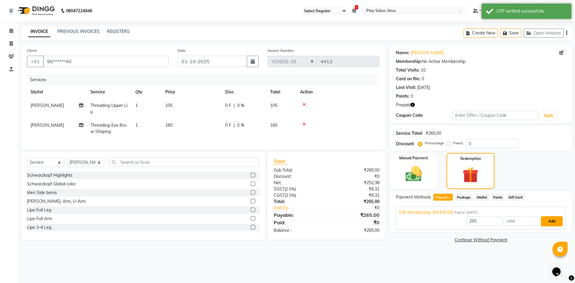
click at [555, 223] on button "Add" at bounding box center [552, 221] width 22 height 10
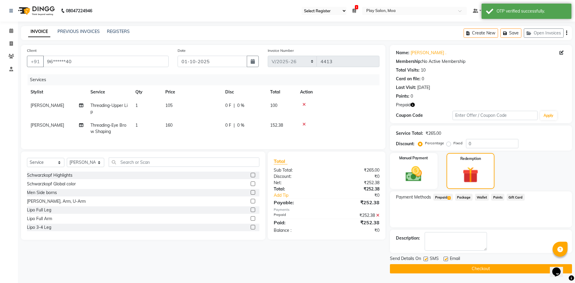
click at [471, 267] on button "Checkout" at bounding box center [481, 268] width 182 height 9
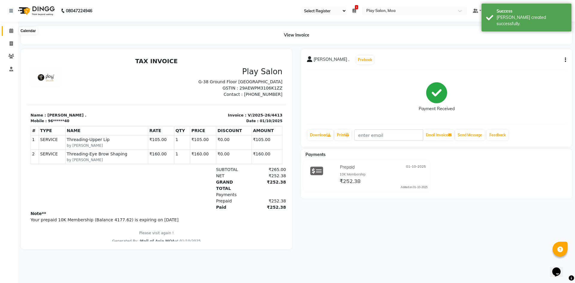
click at [13, 28] on icon at bounding box center [11, 30] width 4 height 4
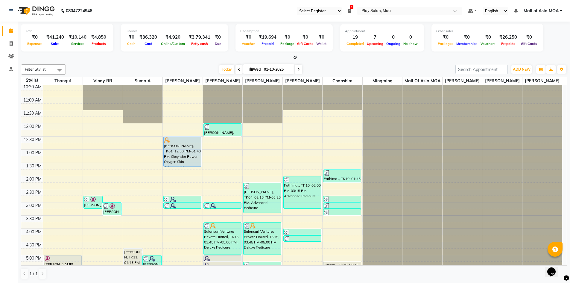
scroll to position [150, 0]
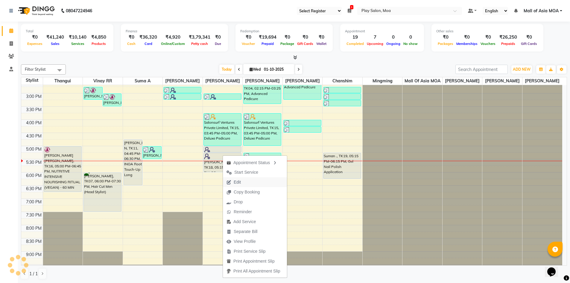
click at [255, 185] on button "Edit" at bounding box center [255, 182] width 64 height 10
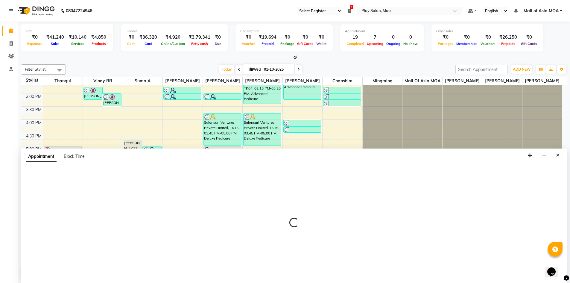
scroll to position [0, 0]
select select "1020"
select select "tentative"
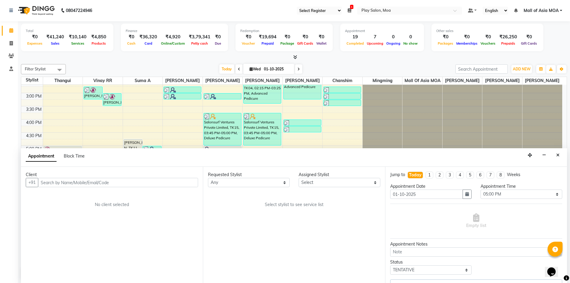
scroll to position [195, 0]
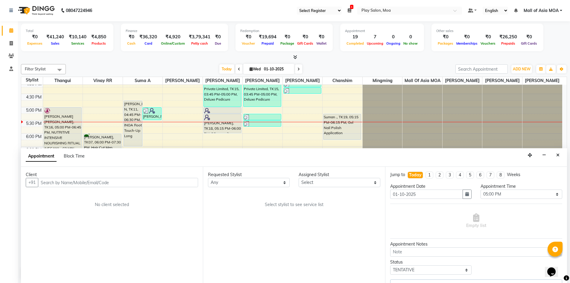
select select "81387"
select select "4218"
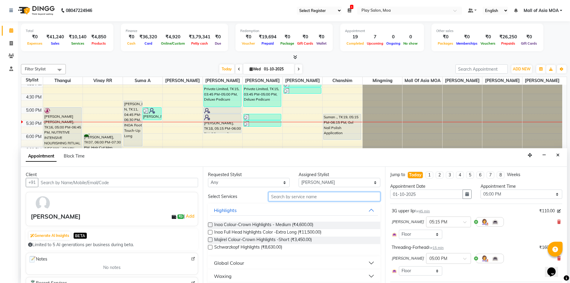
click at [308, 196] on input "text" at bounding box center [325, 196] width 112 height 9
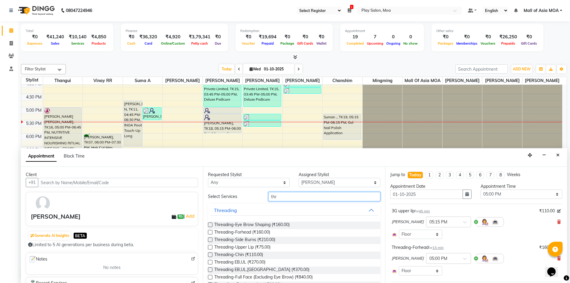
type input "thr"
click at [209, 225] on label at bounding box center [210, 224] width 4 height 4
click at [209, 225] on input "checkbox" at bounding box center [210, 225] width 4 height 4
checkbox input "false"
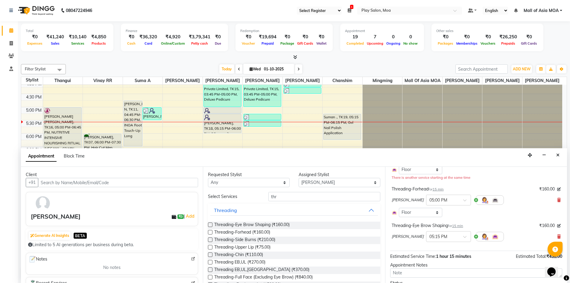
scroll to position [98, 0]
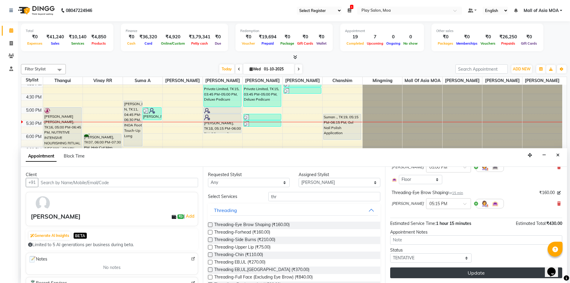
click at [453, 273] on button "Update" at bounding box center [476, 272] width 172 height 11
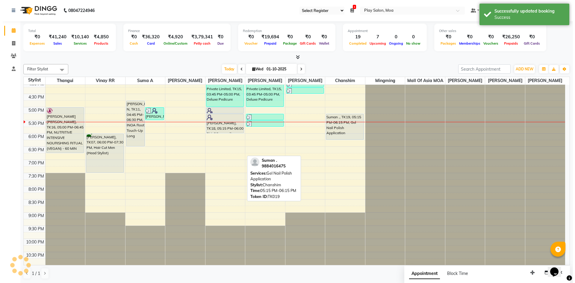
scroll to position [0, 0]
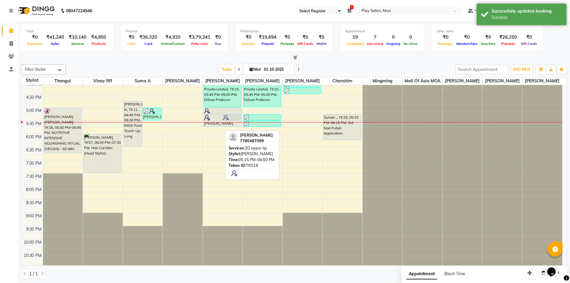
drag, startPoint x: 213, startPoint y: 133, endPoint x: 215, endPoint y: 121, distance: 11.5
click at [215, 121] on div "Yuthika, TK18, 05:15 PM-06:00 PM, 3G upper lip Yuthika, TK18, 05:15 PM-05:30 PM…" at bounding box center [223, 81] width 40 height 368
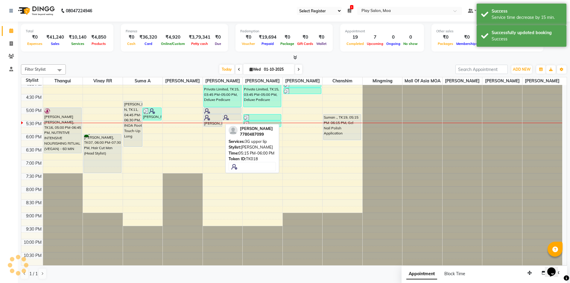
click at [222, 115] on div "[PERSON_NAME], TK18, 05:15 PM-05:45 PM, 3G upper lip" at bounding box center [213, 120] width 19 height 12
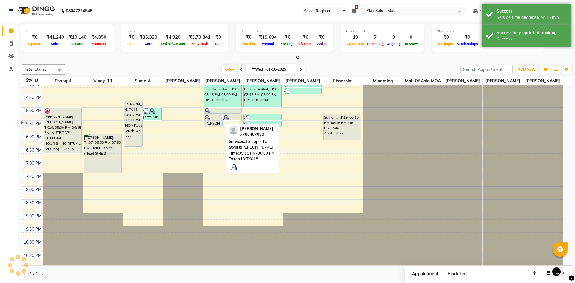
select select "7"
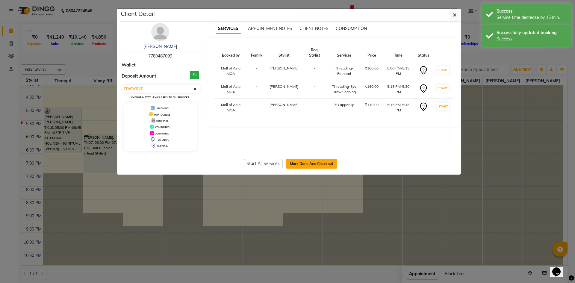
drag, startPoint x: 300, startPoint y: 162, endPoint x: 317, endPoint y: 154, distance: 18.9
click at [300, 162] on button "Mark Done And Checkout" at bounding box center [311, 164] width 51 height 10
select select "8354"
select select "service"
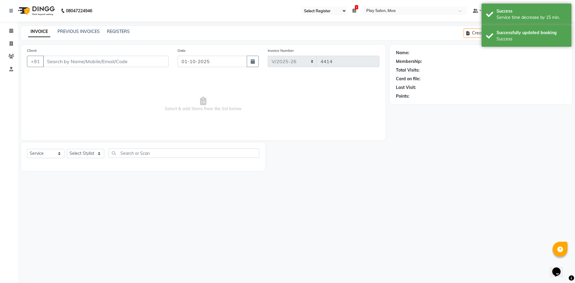
type input "77******99"
select select "81387"
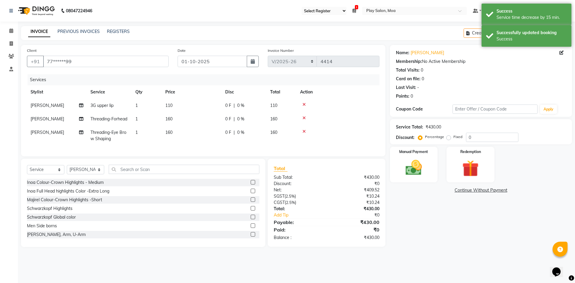
click at [169, 101] on td "110" at bounding box center [192, 105] width 60 height 13
select select "81387"
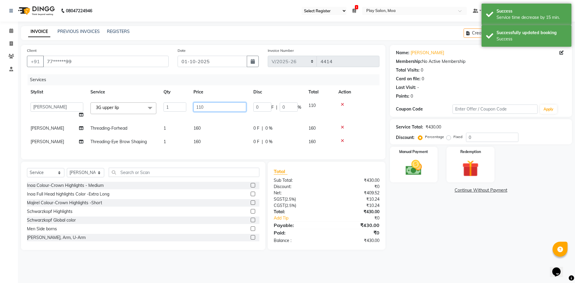
click at [208, 110] on input "110" at bounding box center [219, 106] width 53 height 9
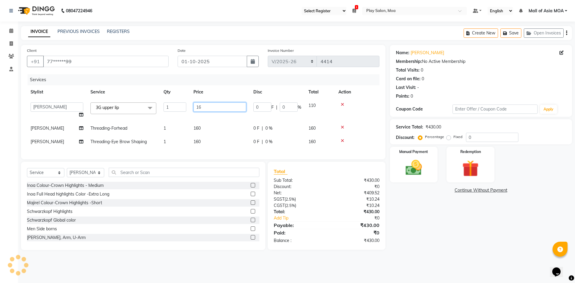
type input "160"
click at [227, 138] on tr "Jennifer Swargiary Threading-Eye Brow Shaping 1 160 0 F | 0 % 160" at bounding box center [203, 141] width 352 height 13
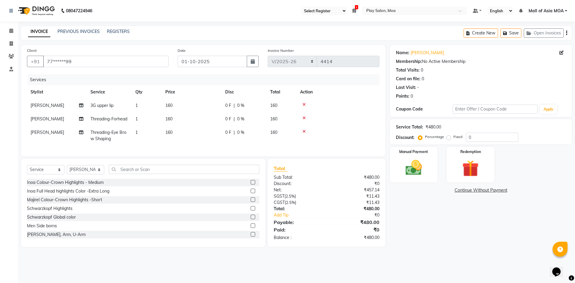
click at [173, 103] on td "160" at bounding box center [192, 105] width 60 height 13
select select "81387"
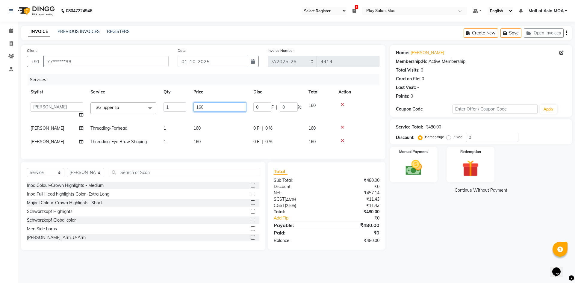
click at [207, 110] on input "160" at bounding box center [219, 106] width 53 height 9
click at [407, 166] on img at bounding box center [414, 168] width 28 height 20
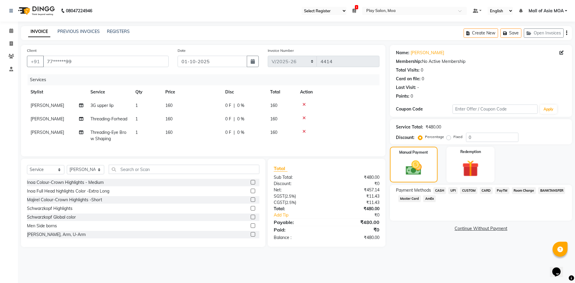
click at [467, 190] on span "CUSTOM" at bounding box center [468, 190] width 17 height 7
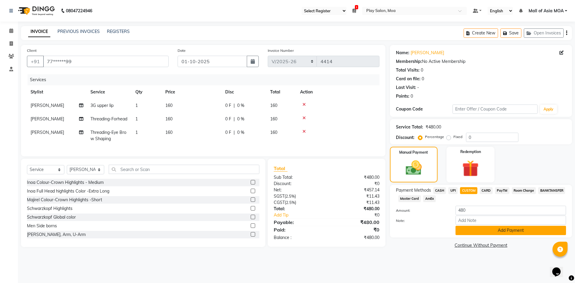
click at [481, 230] on button "Add Payment" at bounding box center [510, 230] width 110 height 9
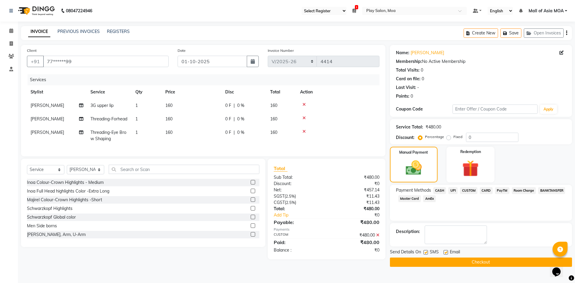
click at [487, 264] on button "Checkout" at bounding box center [481, 261] width 182 height 9
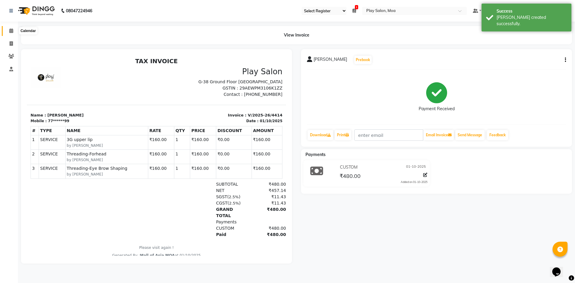
click at [13, 30] on icon at bounding box center [11, 30] width 4 height 4
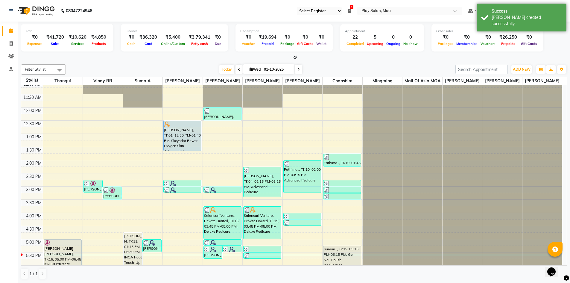
scroll to position [150, 0]
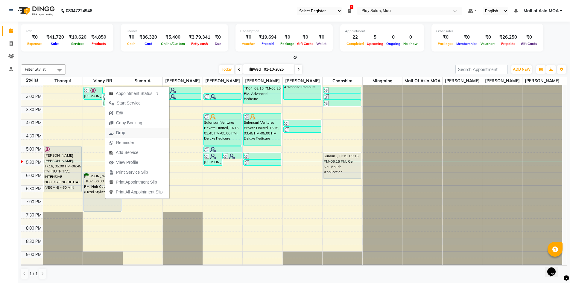
click at [138, 135] on button "Drop" at bounding box center [137, 133] width 64 height 10
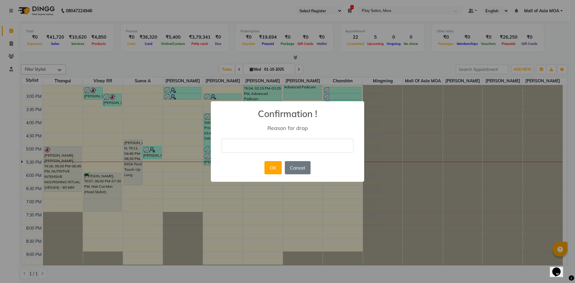
click at [246, 145] on input "text" at bounding box center [288, 146] width 132 height 14
type input "cancelled"
click at [273, 169] on button "OK" at bounding box center [272, 167] width 17 height 13
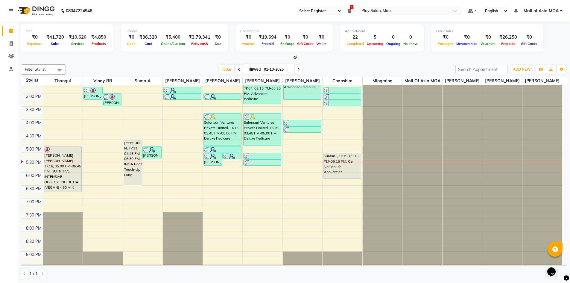
click at [295, 68] on span at bounding box center [298, 69] width 7 height 9
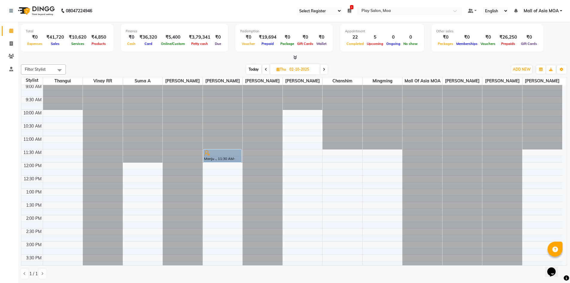
scroll to position [0, 0]
click at [324, 68] on icon at bounding box center [324, 70] width 2 height 4
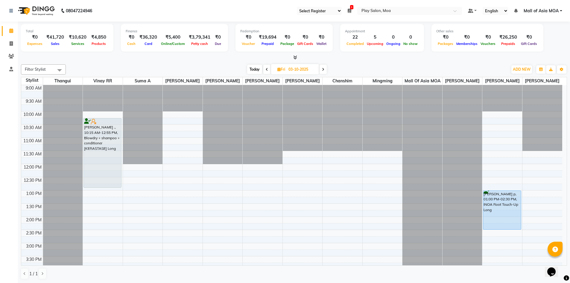
click at [322, 68] on icon at bounding box center [323, 70] width 2 height 4
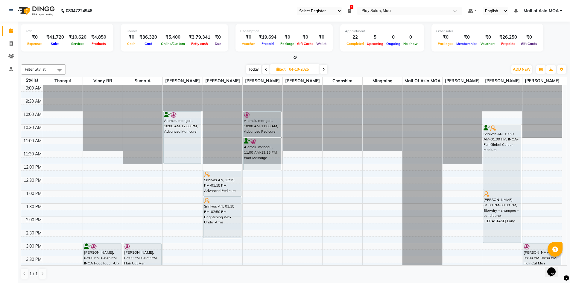
click at [325, 69] on span at bounding box center [323, 69] width 7 height 9
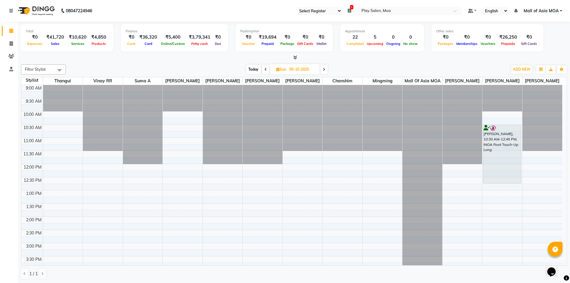
click at [324, 69] on icon at bounding box center [324, 70] width 2 height 4
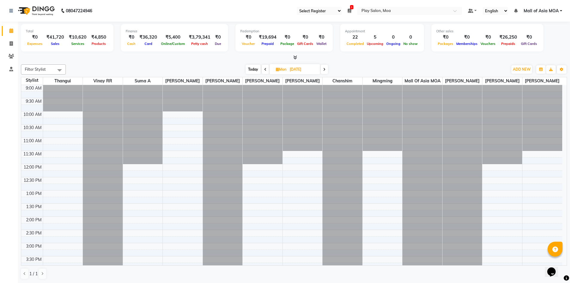
click at [325, 69] on icon at bounding box center [324, 70] width 2 height 4
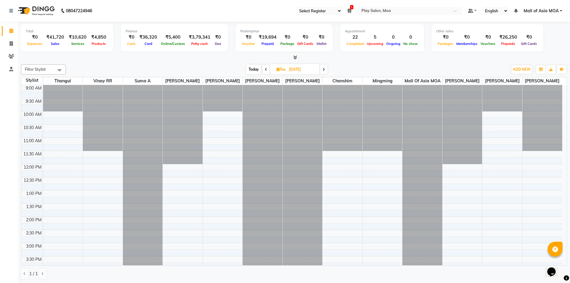
click at [323, 68] on icon at bounding box center [324, 70] width 2 height 4
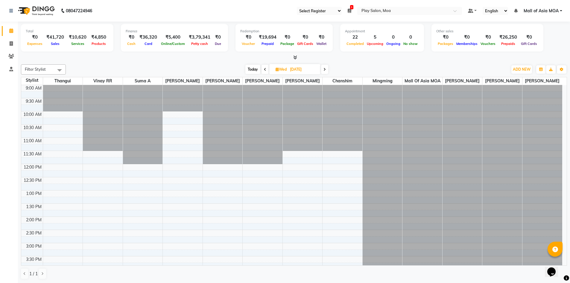
click at [326, 70] on icon at bounding box center [325, 70] width 2 height 4
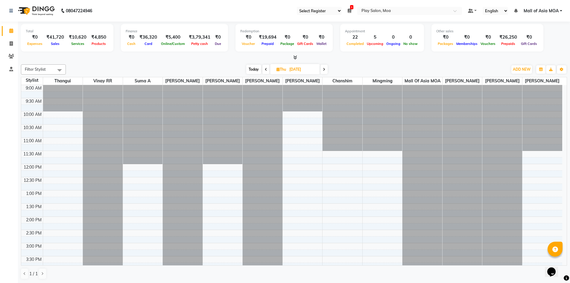
click at [324, 69] on icon at bounding box center [324, 70] width 2 height 4
type input "[DATE]"
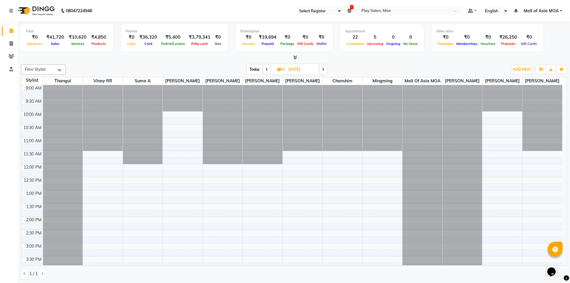
click at [278, 68] on icon at bounding box center [278, 69] width 3 height 4
select select "10"
select select "2025"
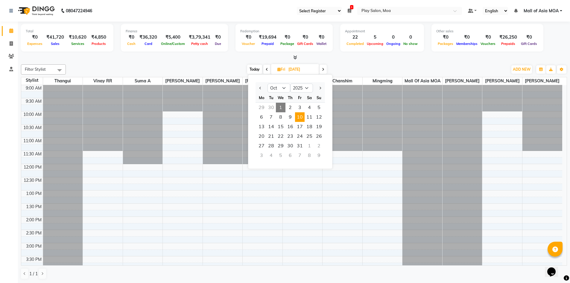
click at [281, 105] on span "1" at bounding box center [281, 108] width 10 height 10
type input "01-10-2025"
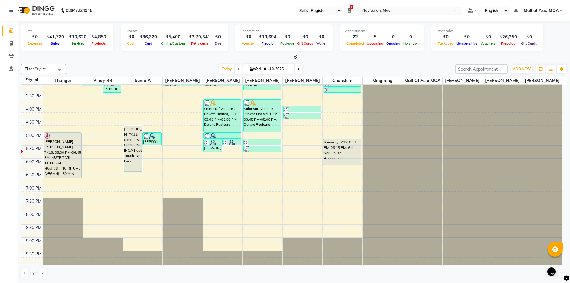
scroll to position [180, 0]
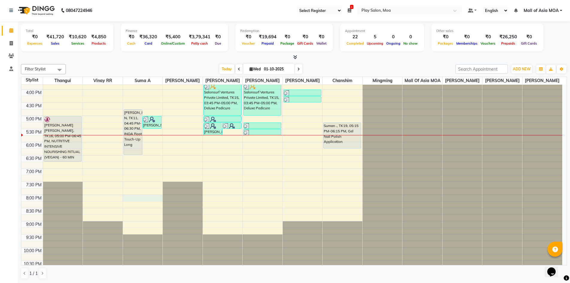
click at [146, 204] on div "9:00 AM 9:30 AM 10:00 AM 10:30 AM 11:00 AM 11:30 AM 12:00 PM 12:30 PM 1:00 PM 1…" at bounding box center [291, 89] width 541 height 368
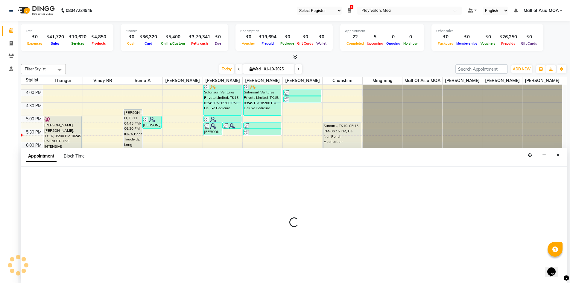
select select "82497"
select select "1200"
select select "tentative"
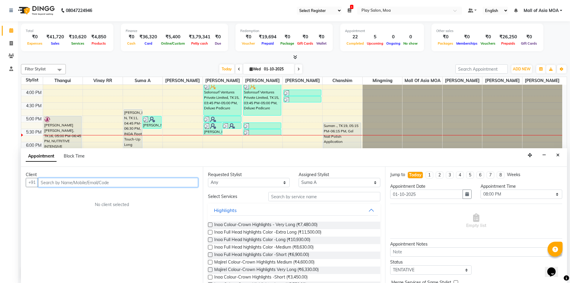
click at [51, 183] on input "text" at bounding box center [118, 182] width 160 height 9
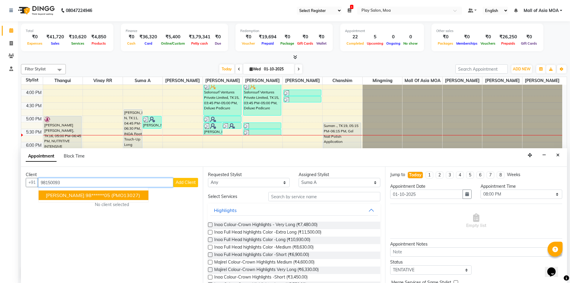
click at [86, 196] on ngb-highlight "98******05" at bounding box center [98, 195] width 25 height 6
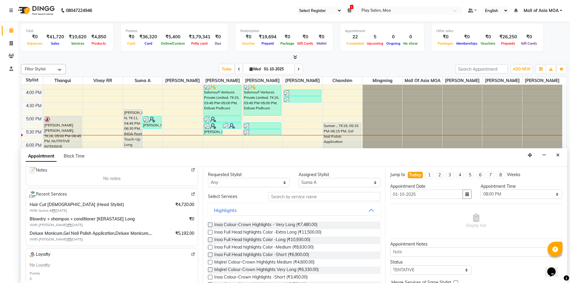
scroll to position [90, 0]
type input "98******05"
click at [297, 193] on input "text" at bounding box center [325, 196] width 112 height 9
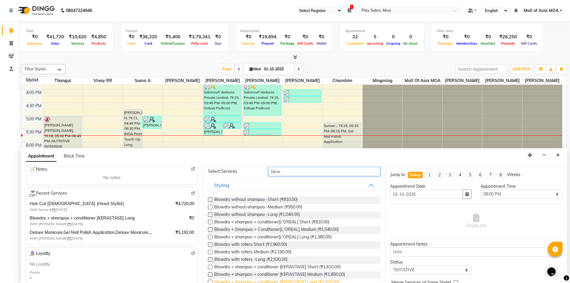
scroll to position [51, 0]
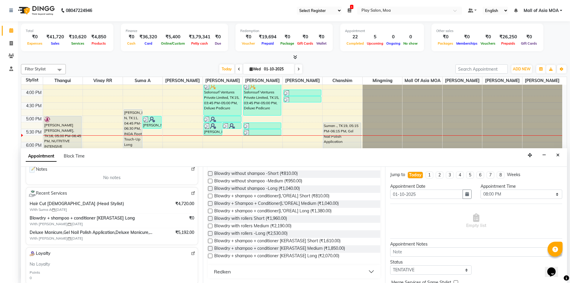
type input "blow"
click at [210, 255] on label at bounding box center [210, 256] width 4 height 4
click at [210, 255] on input "checkbox" at bounding box center [210, 256] width 4 height 4
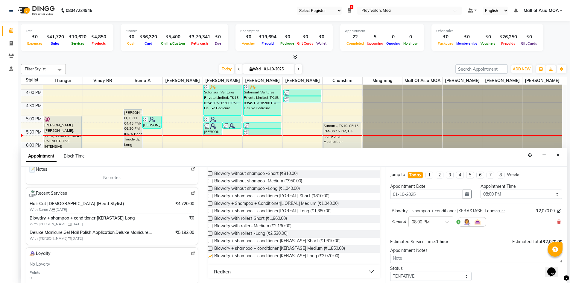
checkbox input "false"
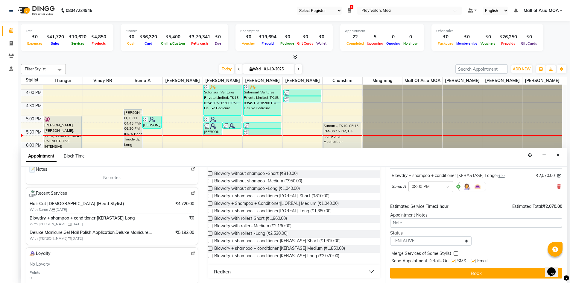
scroll to position [36, 0]
click at [459, 276] on button "Book" at bounding box center [476, 272] width 172 height 11
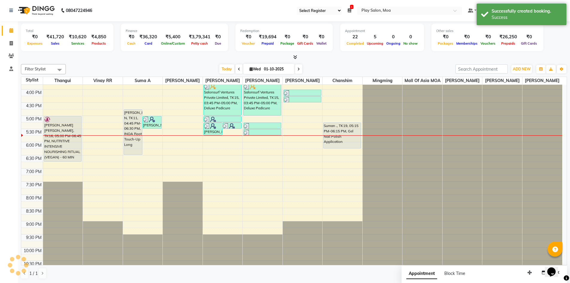
scroll to position [0, 0]
drag, startPoint x: 131, startPoint y: 227, endPoint x: 133, endPoint y: 236, distance: 9.3
click at [133, 236] on div "ANUSHA N, TK11, 04:45 PM-06:30 PM, INOA Root Touch-Up Long Nalini, TK17, 05:00 …" at bounding box center [143, 89] width 40 height 368
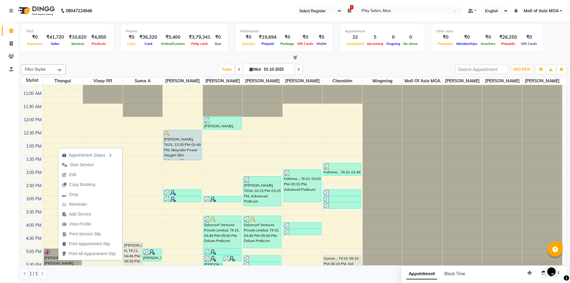
scroll to position [30, 0]
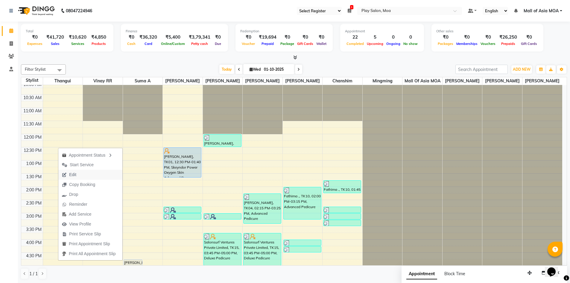
click at [99, 171] on button "Edit" at bounding box center [90, 175] width 64 height 10
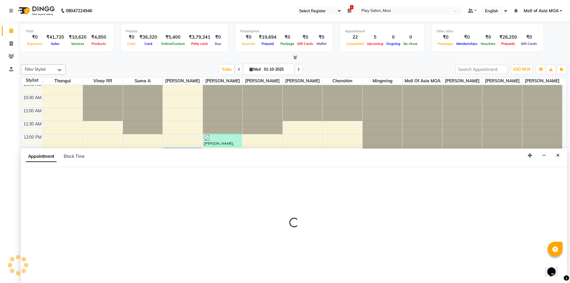
scroll to position [0, 0]
select select "1020"
select select "tentative"
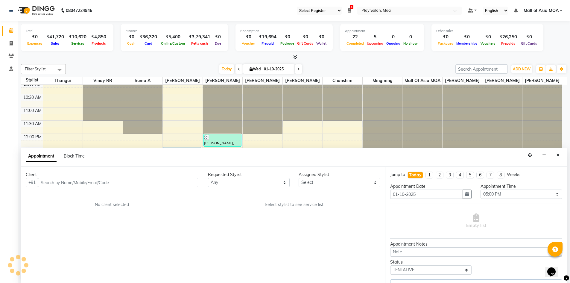
scroll to position [195, 0]
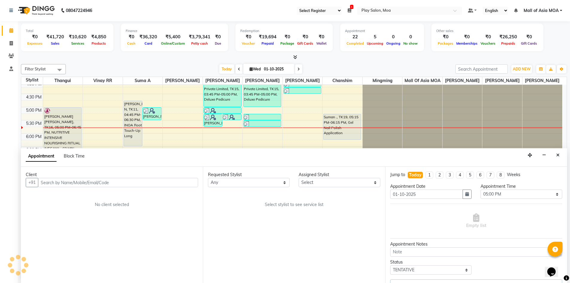
select select "83299"
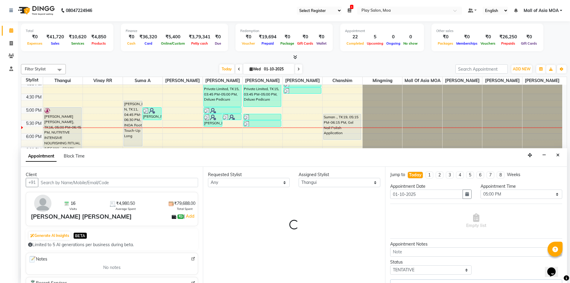
select select "4218"
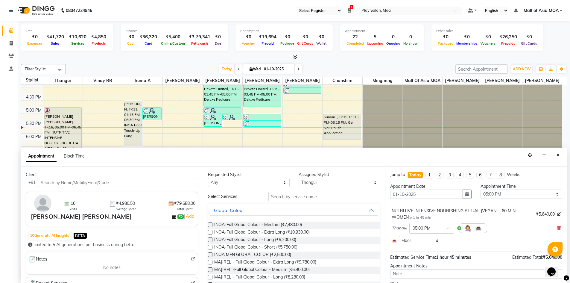
drag, startPoint x: 554, startPoint y: 227, endPoint x: 316, endPoint y: 183, distance: 242.0
click at [557, 227] on icon at bounding box center [559, 228] width 4 height 4
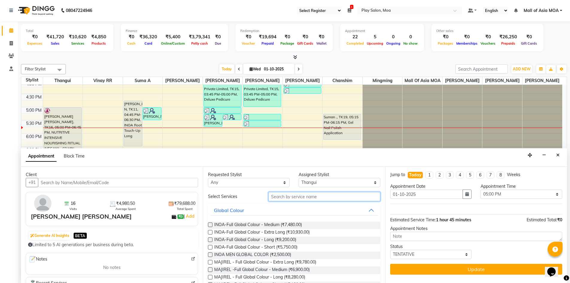
click at [300, 195] on input "text" at bounding box center [325, 196] width 112 height 9
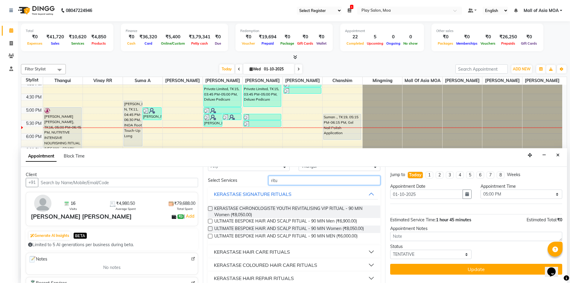
scroll to position [30, 0]
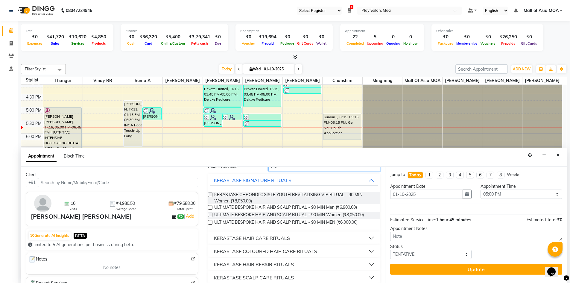
type input "ritu"
click at [260, 237] on div "KERASTASE HAIR CARE RITUALS" at bounding box center [252, 237] width 76 height 7
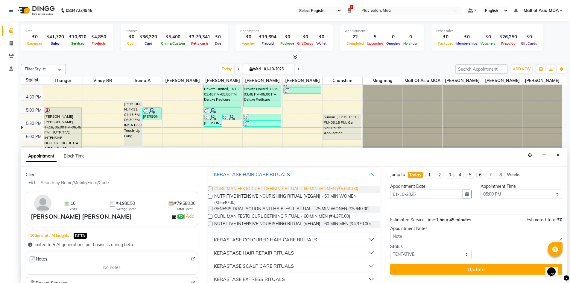
scroll to position [119, 0]
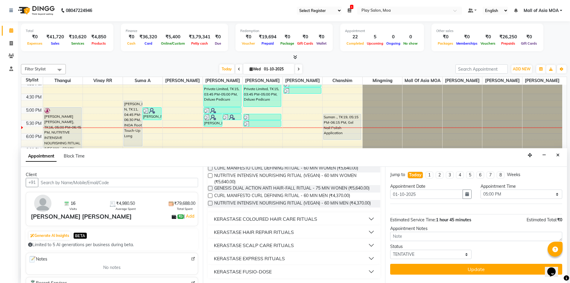
click at [284, 218] on div "KERASTASE COLOURED HAIR CARE RITUALS" at bounding box center [265, 218] width 103 height 7
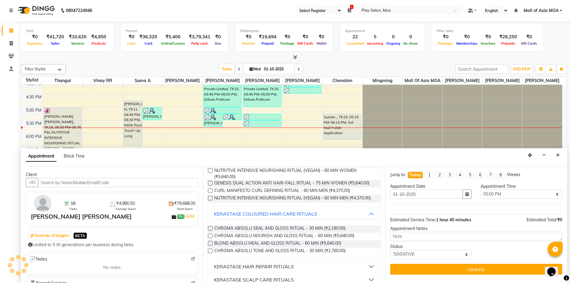
click at [211, 238] on label at bounding box center [210, 235] width 4 height 4
click at [211, 238] on input "checkbox" at bounding box center [210, 236] width 4 height 4
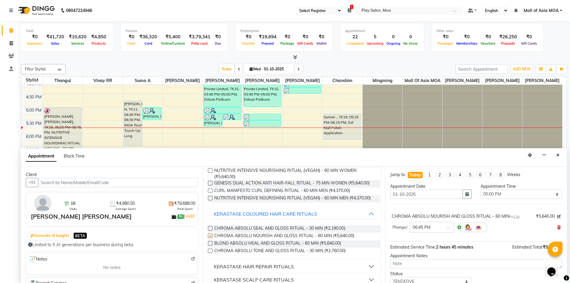
checkbox input "false"
click at [447, 226] on span at bounding box center [450, 229] width 7 height 6
click at [423, 249] on div "05:00 PM" at bounding box center [432, 250] width 44 height 11
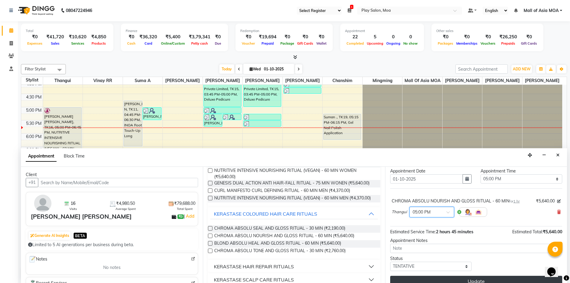
scroll to position [24, 0]
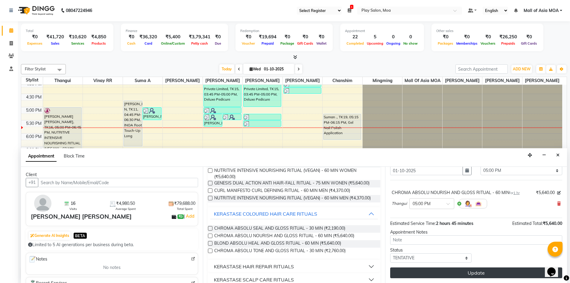
click at [444, 271] on button "Update" at bounding box center [476, 272] width 172 height 11
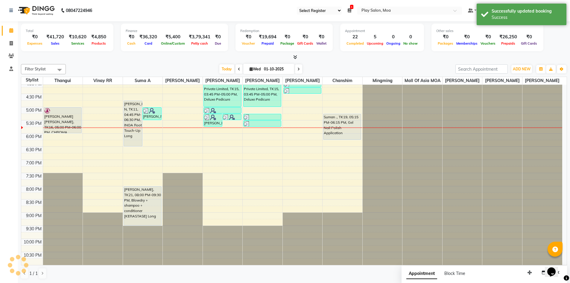
scroll to position [0, 0]
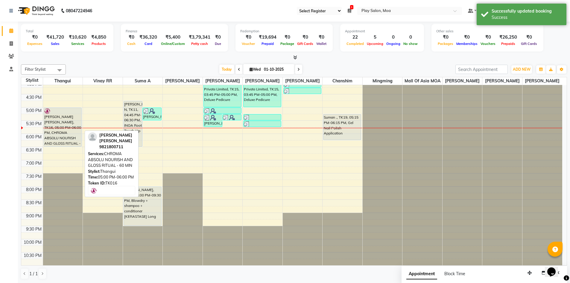
drag, startPoint x: 63, startPoint y: 132, endPoint x: 64, endPoint y: 144, distance: 11.7
click at [64, 144] on div "Usha Rajesh, TK16, 05:00 PM-06:00 PM, CHROMA ABSOLU NOURISH AND GLOSS RITUAL - …" at bounding box center [63, 81] width 40 height 368
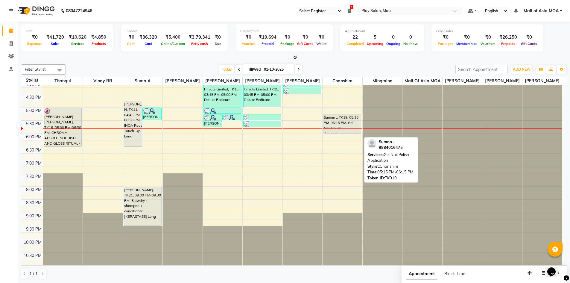
drag, startPoint x: 341, startPoint y: 139, endPoint x: 343, endPoint y: 127, distance: 11.9
click at [343, 127] on div "Fathima ., TK10, 01:45 PM-02:15 PM, Gel Nail Polish Removal Nivetha Gupta, TK04…" at bounding box center [343, 81] width 40 height 368
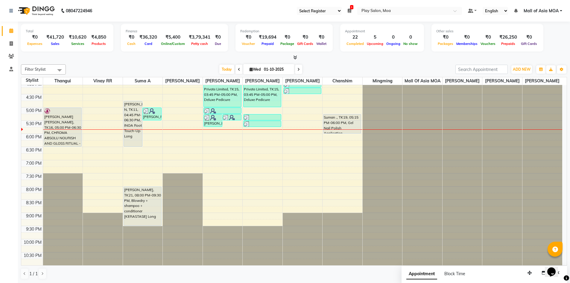
click at [345, 143] on div "9:00 AM 9:30 AM 10:00 AM 10:30 AM 11:00 AM 11:30 AM 12:00 PM 12:30 PM 1:00 PM 1…" at bounding box center [291, 81] width 541 height 368
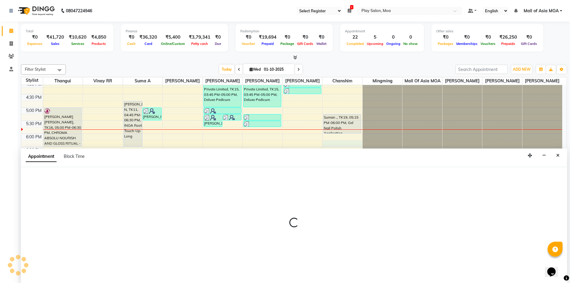
scroll to position [0, 0]
select select "87414"
select select "tentative"
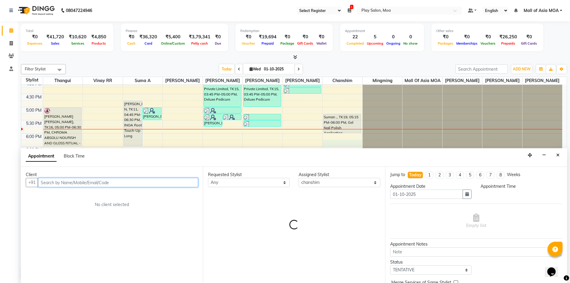
select select "1095"
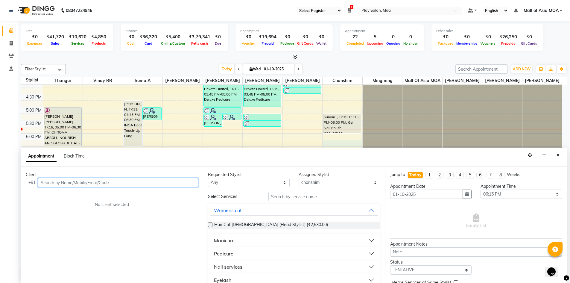
click at [86, 181] on input "text" at bounding box center [118, 182] width 160 height 9
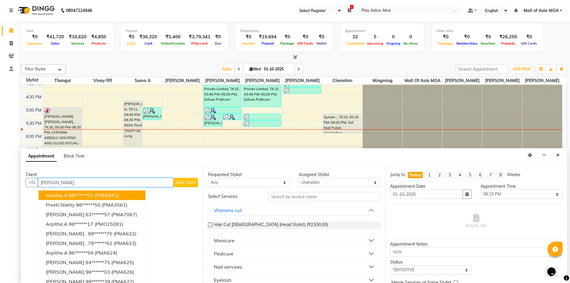
click at [83, 193] on ngb-highlight "88******02" at bounding box center [81, 195] width 25 height 6
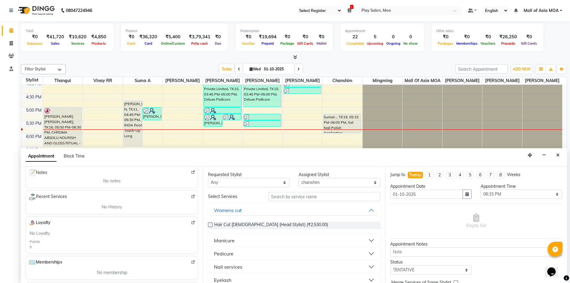
scroll to position [90, 0]
type input "88******02"
click at [296, 198] on input "text" at bounding box center [325, 196] width 112 height 9
click at [191, 193] on img at bounding box center [193, 193] width 4 height 4
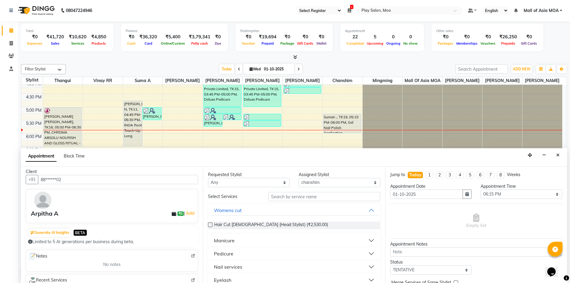
scroll to position [0, 0]
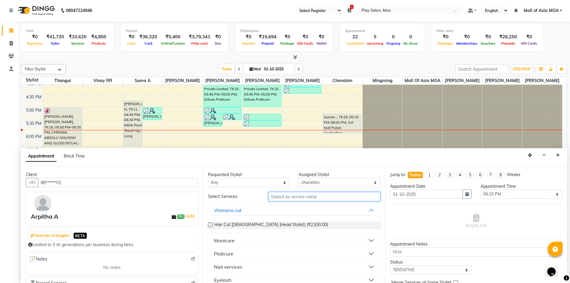
click at [329, 197] on input "text" at bounding box center [325, 196] width 112 height 9
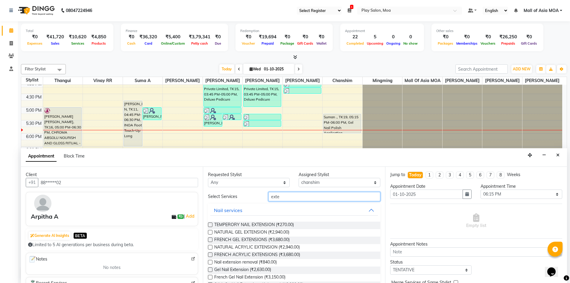
type input "exte"
click at [212, 269] on label at bounding box center [210, 269] width 4 height 4
click at [212, 269] on input "checkbox" at bounding box center [210, 270] width 4 height 4
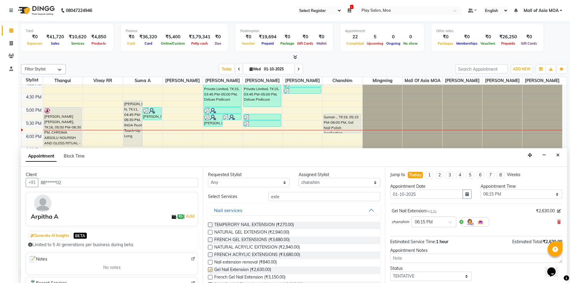
checkbox input "false"
click at [426, 223] on input "text" at bounding box center [428, 221] width 26 height 6
click at [426, 263] on div "06:15 PM" at bounding box center [434, 262] width 44 height 11
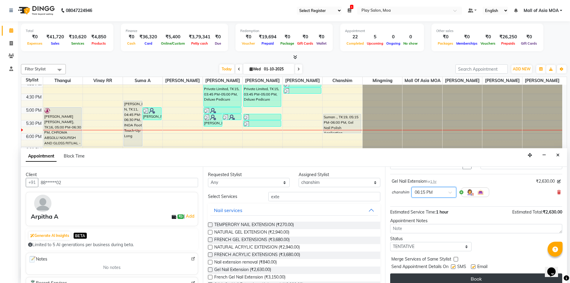
scroll to position [36, 0]
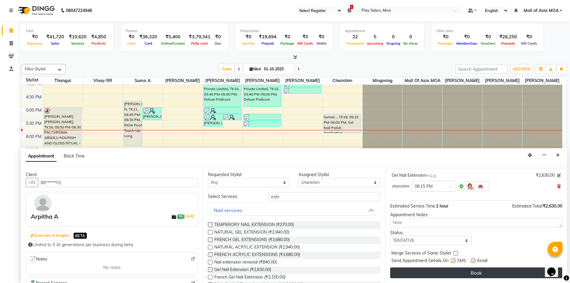
click at [439, 273] on button "Book" at bounding box center [476, 272] width 172 height 11
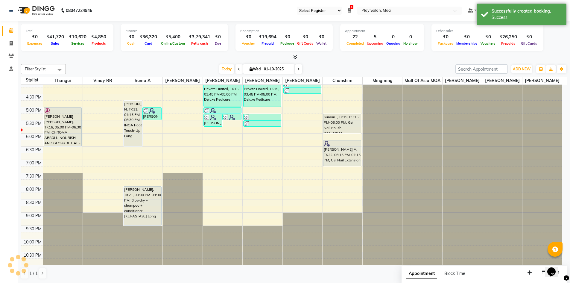
scroll to position [0, 0]
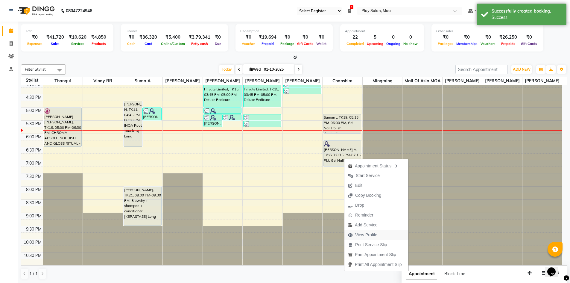
click at [382, 236] on button "View Profile" at bounding box center [377, 235] width 64 height 10
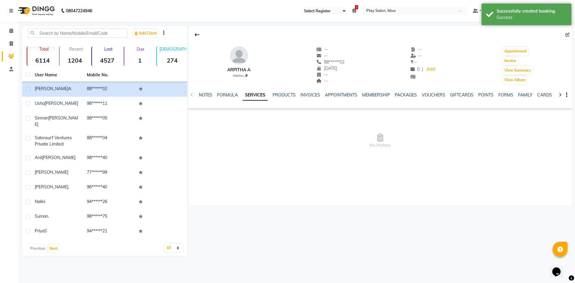
click at [255, 95] on link "SERVICES" at bounding box center [254, 95] width 25 height 11
click at [255, 95] on link "SERVICES" at bounding box center [250, 95] width 25 height 11
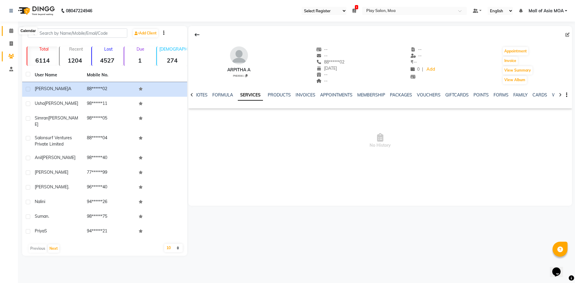
click at [10, 28] on span at bounding box center [11, 31] width 10 height 7
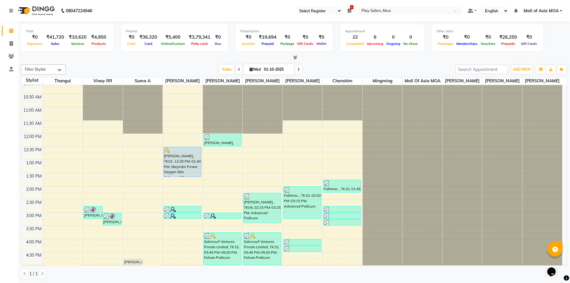
scroll to position [120, 0]
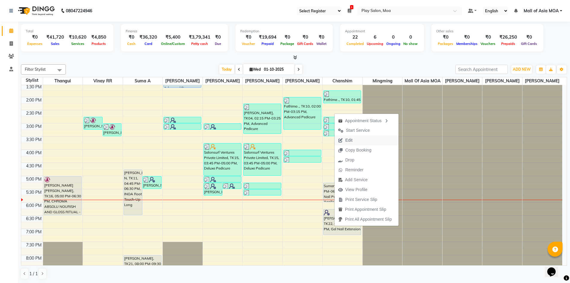
click at [367, 142] on button "Edit" at bounding box center [367, 140] width 64 height 10
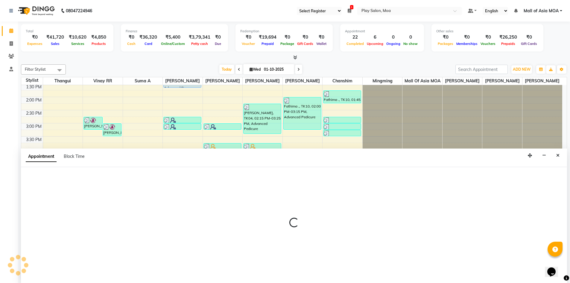
scroll to position [0, 0]
select select "tentative"
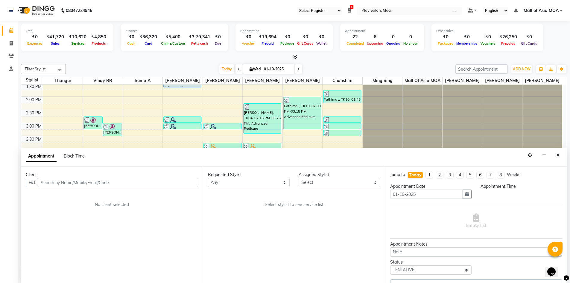
scroll to position [0, 0]
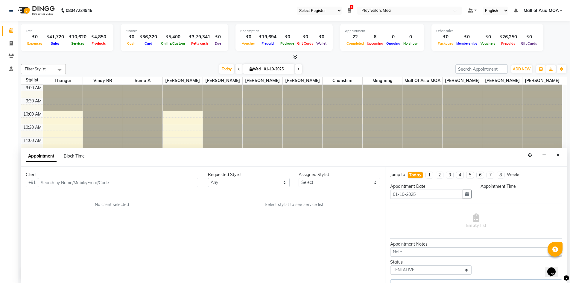
select select "87414"
select select "1095"
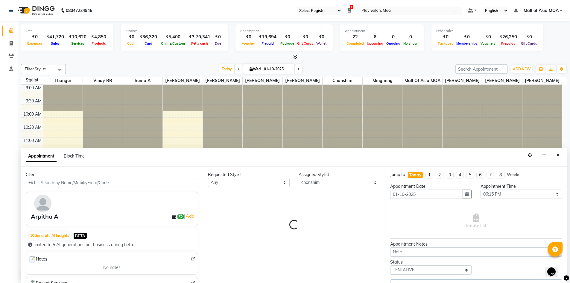
select select "4218"
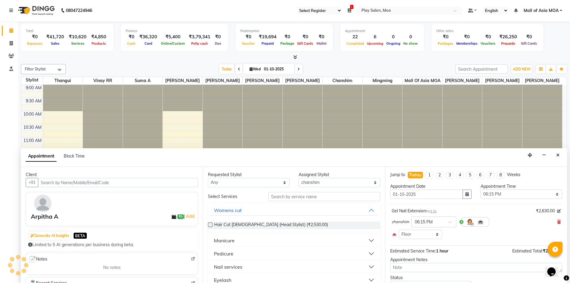
scroll to position [195, 0]
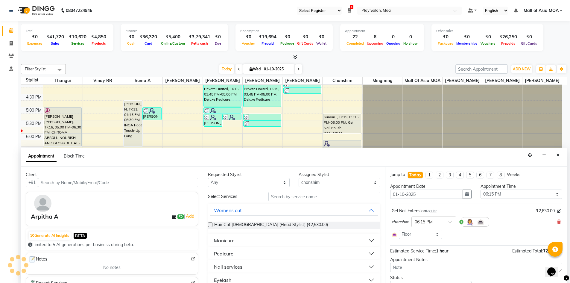
click at [67, 180] on input "text" at bounding box center [118, 182] width 160 height 9
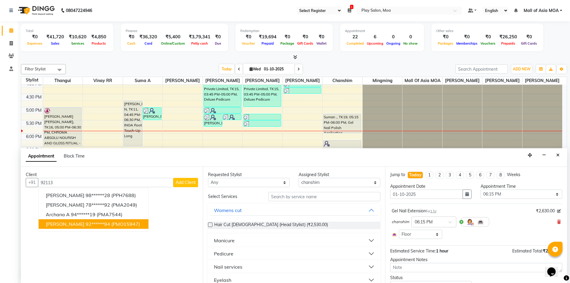
click at [86, 224] on ngb-highlight "92******94" at bounding box center [98, 224] width 25 height 6
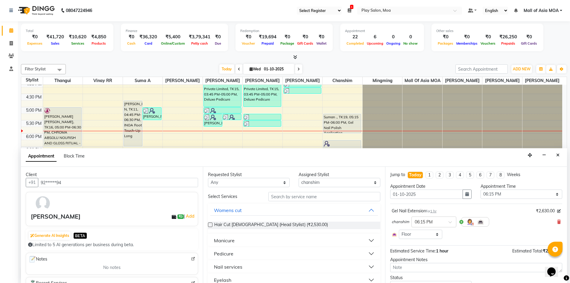
type input "92******94"
click at [315, 192] on div "Requested Stylist Any Anna D chanshim Faizan Alam Hamsa R Jennifer Swargiary Ka…" at bounding box center [294, 225] width 182 height 116
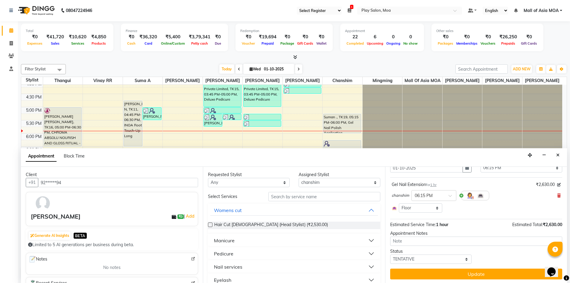
scroll to position [28, 0]
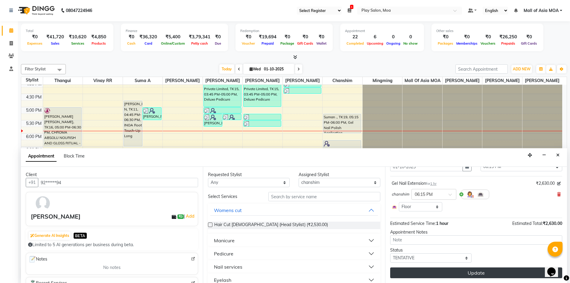
click at [456, 270] on button "Update" at bounding box center [476, 272] width 172 height 11
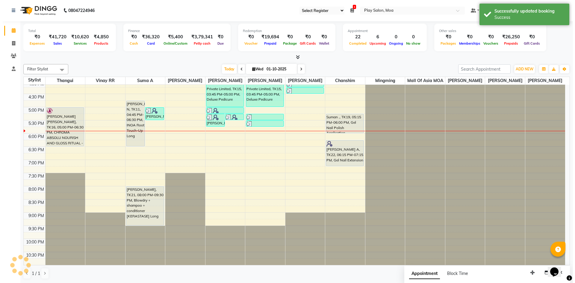
scroll to position [0, 0]
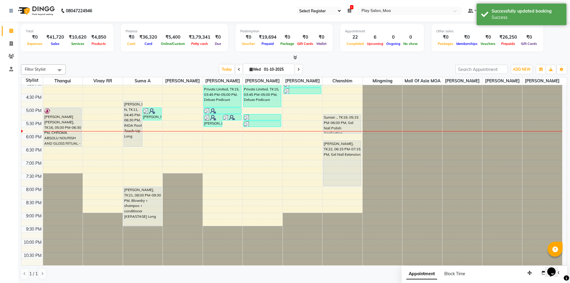
drag, startPoint x: 341, startPoint y: 166, endPoint x: 340, endPoint y: 181, distance: 14.4
click at [340, 181] on div "Fathima ., TK10, 01:45 PM-02:15 PM, Gel Nail Polish Removal Nivetha Gupta, TK04…" at bounding box center [343, 81] width 40 height 368
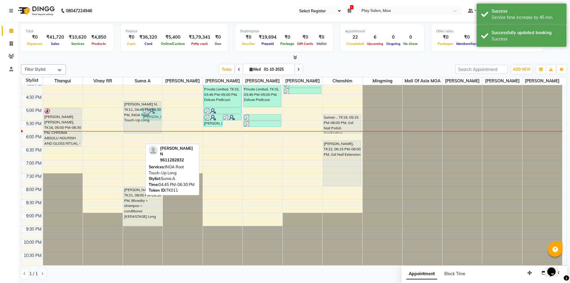
drag, startPoint x: 134, startPoint y: 146, endPoint x: 138, endPoint y: 129, distance: 17.2
click at [138, 129] on div "ANUSHA N, TK11, 04:45 PM-06:30 PM, INOA Root Touch-Up Long Nalini, TK17, 05:00 …" at bounding box center [143, 81] width 40 height 368
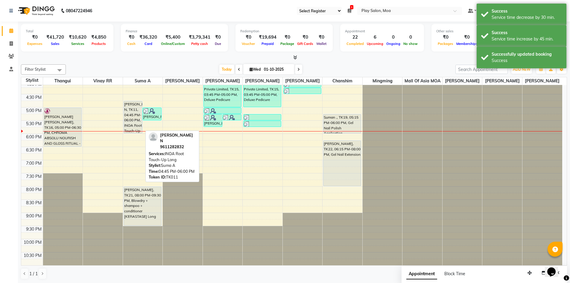
click at [137, 102] on div "[PERSON_NAME] N, TK11, 04:45 PM-06:00 PM, INOA Root Touch-Up Long" at bounding box center [133, 117] width 19 height 32
select select "7"
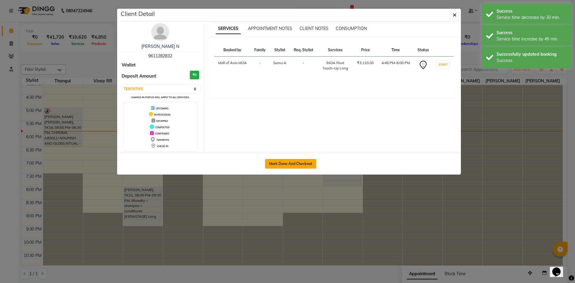
click at [305, 165] on button "Mark Done And Checkout" at bounding box center [290, 164] width 51 height 10
select select "8354"
select select "service"
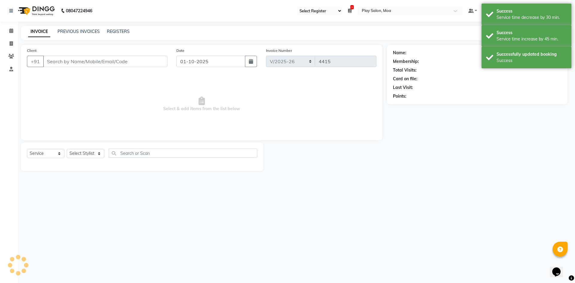
select select "3"
type input "96******32"
select select "82497"
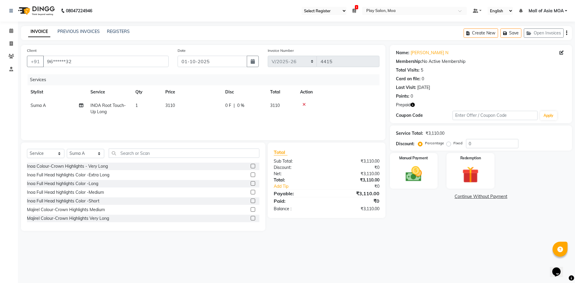
click at [453, 172] on div "Redemption" at bounding box center [470, 171] width 48 height 36
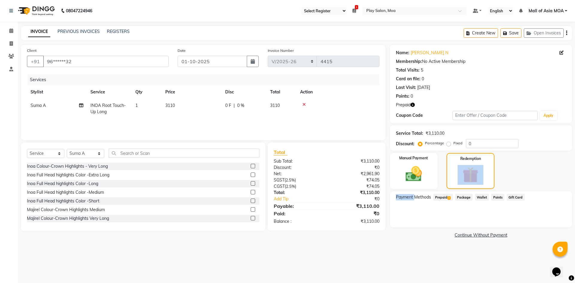
click at [453, 172] on div "Redemption" at bounding box center [470, 171] width 48 height 36
click at [443, 200] on span "Prepaid 1" at bounding box center [442, 197] width 19 height 7
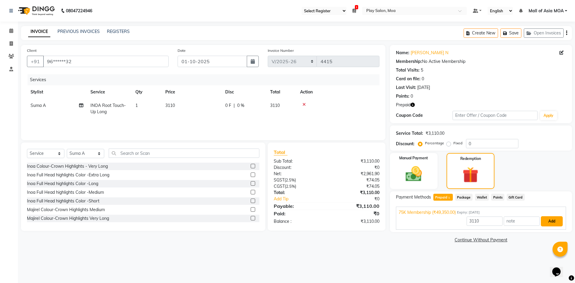
click at [545, 219] on button "Add" at bounding box center [552, 221] width 22 height 10
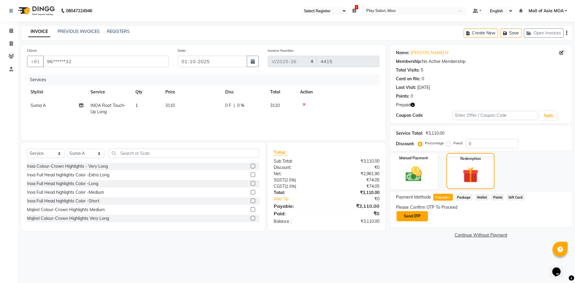
click at [412, 216] on button "Send OTP" at bounding box center [411, 216] width 31 height 10
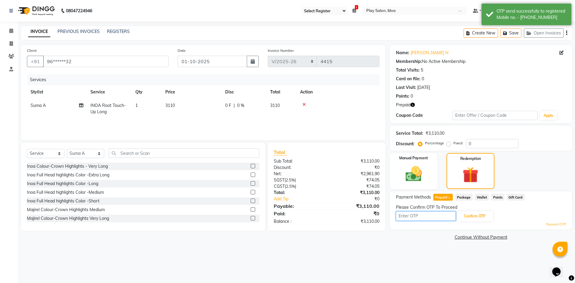
click at [411, 217] on input "text" at bounding box center [426, 215] width 60 height 9
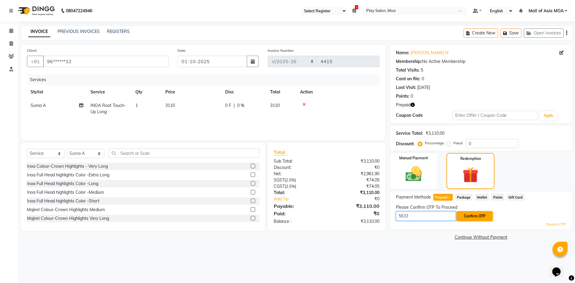
type input "5633"
click at [483, 216] on button "Confirm OTP" at bounding box center [474, 216] width 37 height 10
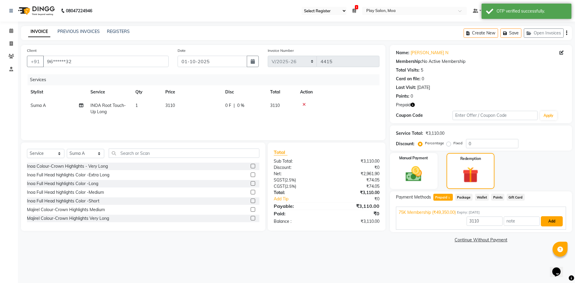
click at [553, 222] on button "Add" at bounding box center [552, 221] width 22 height 10
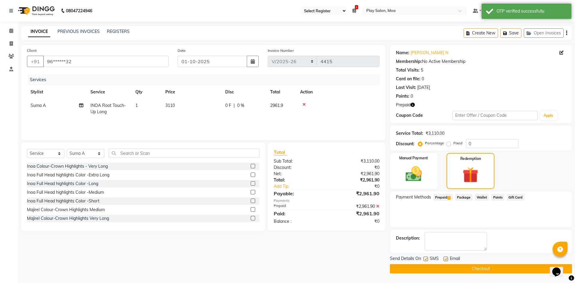
click at [432, 270] on button "Checkout" at bounding box center [481, 268] width 182 height 9
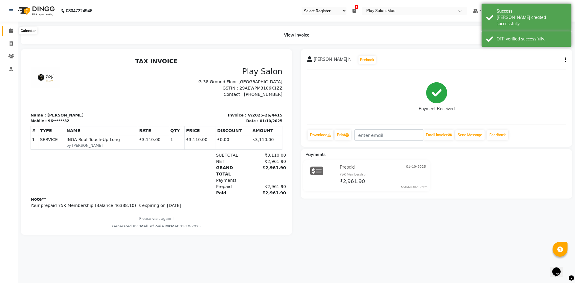
click at [13, 32] on icon at bounding box center [11, 30] width 4 height 4
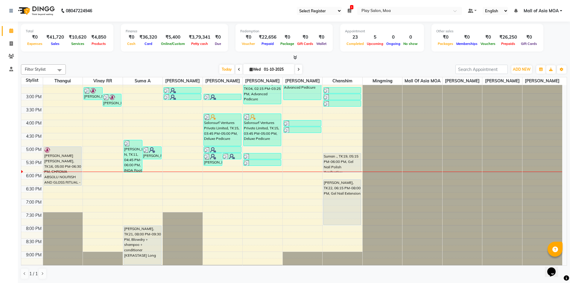
scroll to position [150, 0]
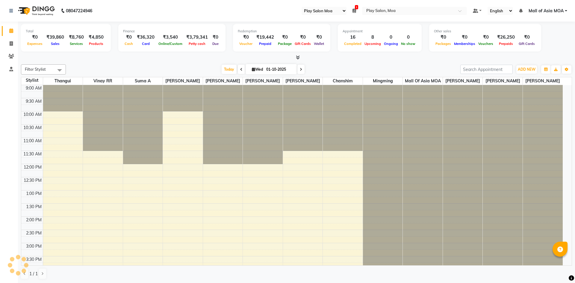
select select "93"
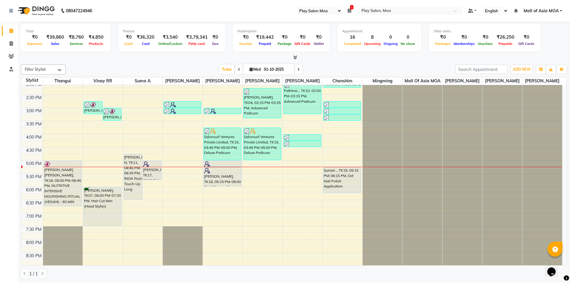
scroll to position [150, 0]
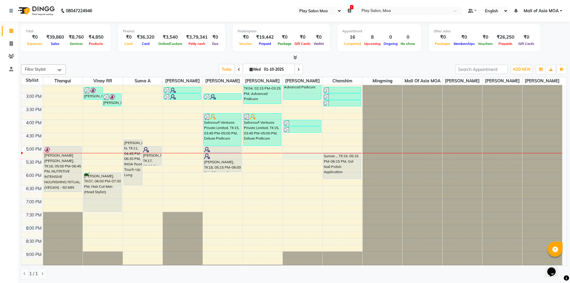
click at [310, 162] on div "9:00 AM 9:30 AM 10:00 AM 10:30 AM 11:00 AM 11:30 AM 12:00 PM 12:30 PM 1:00 PM 1…" at bounding box center [291, 119] width 541 height 368
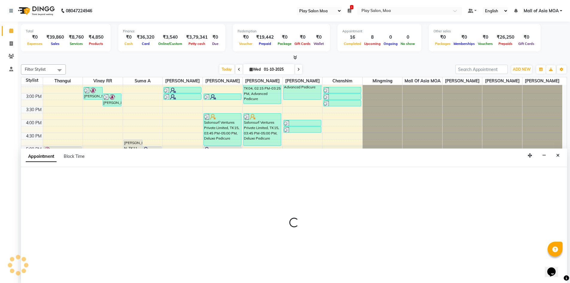
scroll to position [0, 0]
select select "81374"
select select "1035"
select select "tentative"
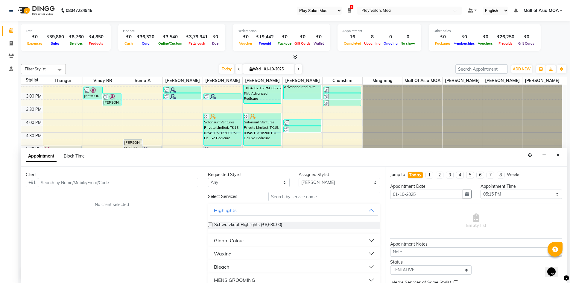
click at [56, 183] on input "text" at bounding box center [118, 182] width 160 height 9
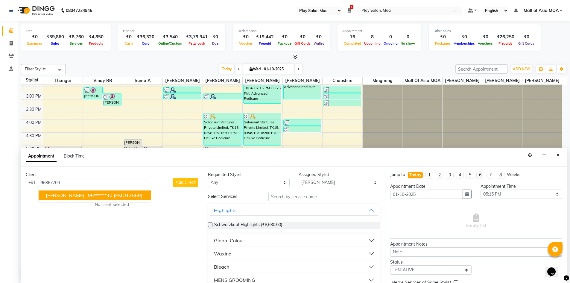
click at [66, 198] on button "Catherine . 96******40 (PMO13569)" at bounding box center [95, 195] width 112 height 10
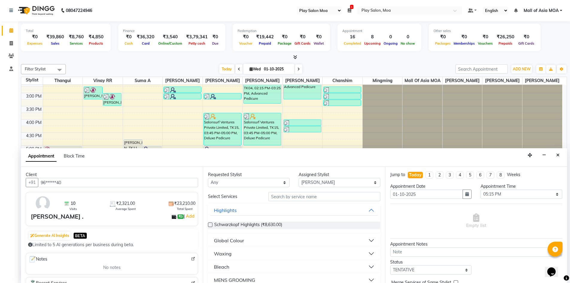
type input "96******40"
click at [309, 199] on input "text" at bounding box center [325, 196] width 112 height 9
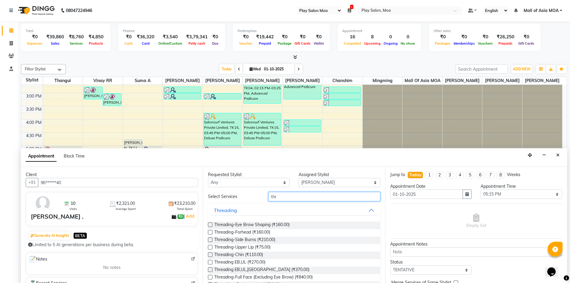
type input "thr"
click at [211, 225] on label at bounding box center [210, 224] width 4 height 4
click at [211, 225] on input "checkbox" at bounding box center [210, 225] width 4 height 4
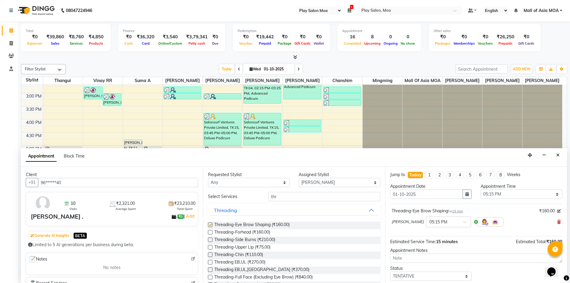
checkbox input "false"
drag, startPoint x: 283, startPoint y: 197, endPoint x: 255, endPoint y: 200, distance: 28.0
click at [257, 199] on div "Select Services thr" at bounding box center [294, 196] width 181 height 9
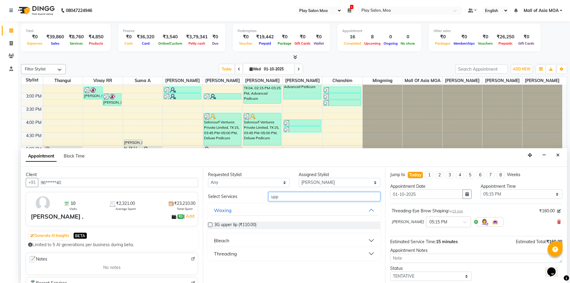
type input "upp"
click at [215, 252] on div "Threading" at bounding box center [225, 253] width 23 height 7
click at [209, 267] on label at bounding box center [210, 268] width 4 height 4
click at [209, 267] on input "checkbox" at bounding box center [210, 269] width 4 height 4
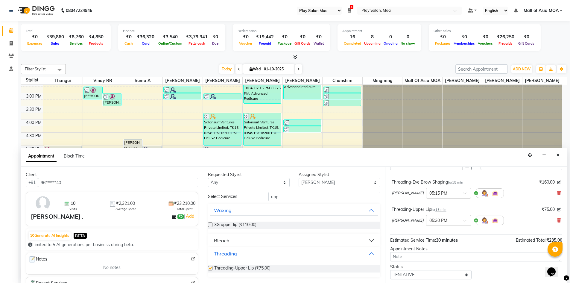
checkbox input "false"
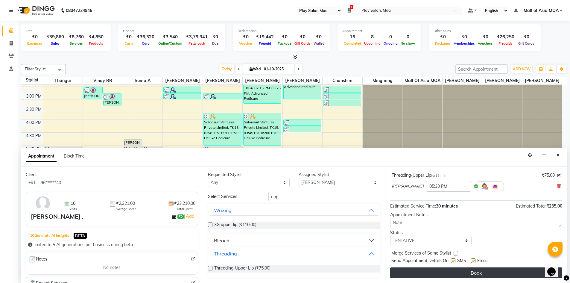
click at [446, 274] on button "Book" at bounding box center [476, 272] width 172 height 11
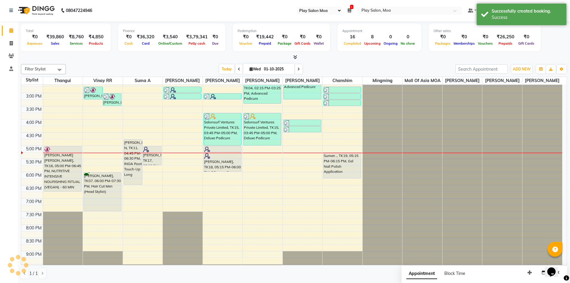
scroll to position [0, 0]
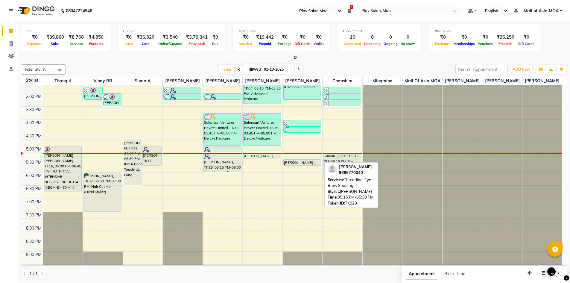
drag, startPoint x: 307, startPoint y: 163, endPoint x: 285, endPoint y: 162, distance: 21.3
click at [268, 162] on tr "Usha Rajesh, TK16, 05:00 PM-06:45 PM, NUTRITIVE INTENSIVE NOURISHING RITUAL (VE…" at bounding box center [291, 119] width 541 height 368
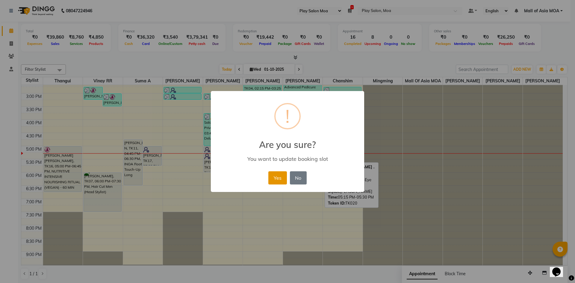
drag, startPoint x: 279, startPoint y: 175, endPoint x: 288, endPoint y: 173, distance: 9.7
click at [279, 175] on button "Yes" at bounding box center [277, 177] width 18 height 13
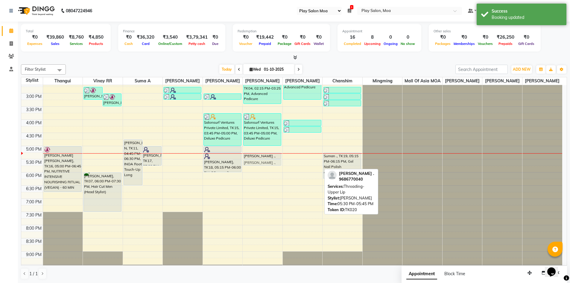
drag, startPoint x: 301, startPoint y: 168, endPoint x: 264, endPoint y: 168, distance: 36.2
click at [264, 168] on tr "Usha Rajesh, TK16, 05:00 PM-06:45 PM, NUTRITIVE INTENSIVE NOURISHING RITUAL (VE…" at bounding box center [291, 119] width 541 height 368
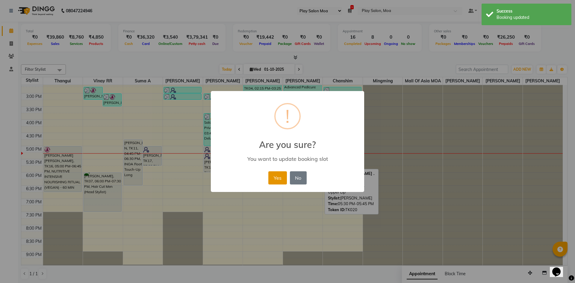
click at [275, 177] on button "Yes" at bounding box center [277, 177] width 18 height 13
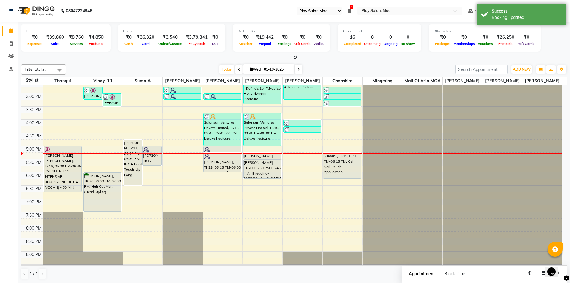
drag, startPoint x: 263, startPoint y: 171, endPoint x: 264, endPoint y: 179, distance: 7.9
click at [264, 179] on div "Nivetha Gupta, TK04, 02:15 PM-03:25 PM, Advanced Pedicure Salonsurf Ventures Pr…" at bounding box center [263, 119] width 40 height 368
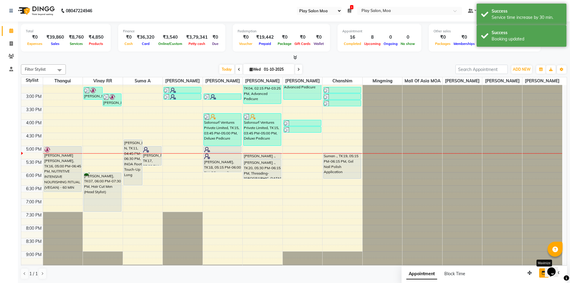
click at [543, 275] on button "button" at bounding box center [544, 272] width 10 height 9
select select "tentative"
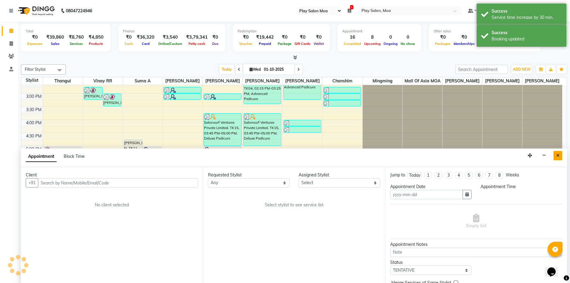
type input "01-10-2025"
select select
click at [558, 157] on icon "Close" at bounding box center [557, 155] width 3 height 4
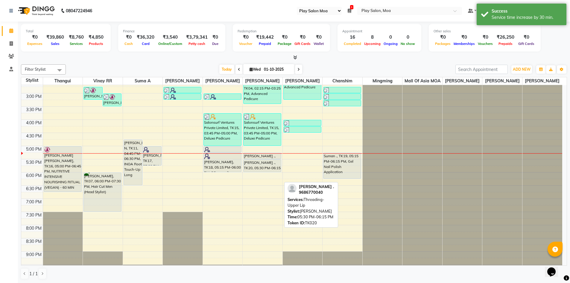
drag, startPoint x: 258, startPoint y: 183, endPoint x: 258, endPoint y: 176, distance: 6.9
click at [258, 176] on div "Nivetha Gupta, TK04, 02:15 PM-03:25 PM, Advanced Pedicure Salonsurf Ventures Pr…" at bounding box center [263, 119] width 40 height 368
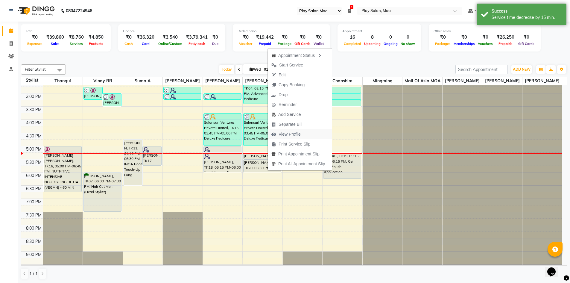
click at [296, 136] on span "View Profile" at bounding box center [290, 134] width 22 height 6
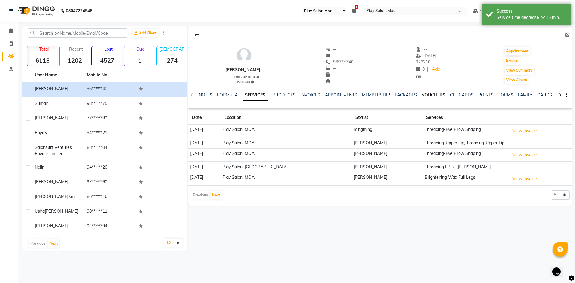
click at [426, 94] on link "VOUCHERS" at bounding box center [433, 94] width 24 height 5
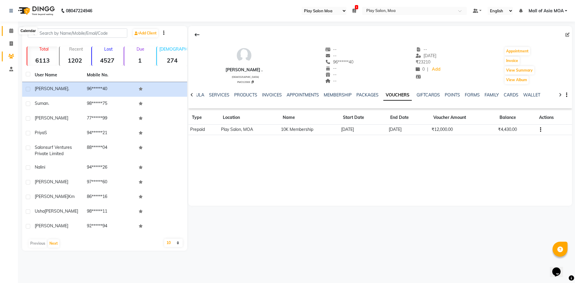
click at [9, 31] on span at bounding box center [11, 31] width 10 height 7
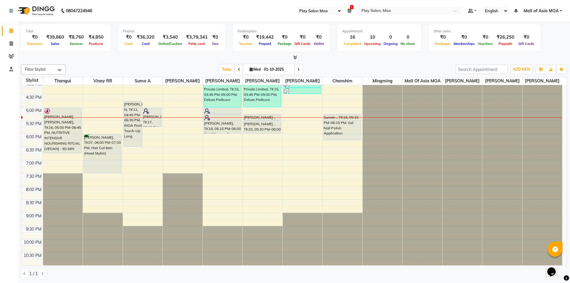
scroll to position [195, 0]
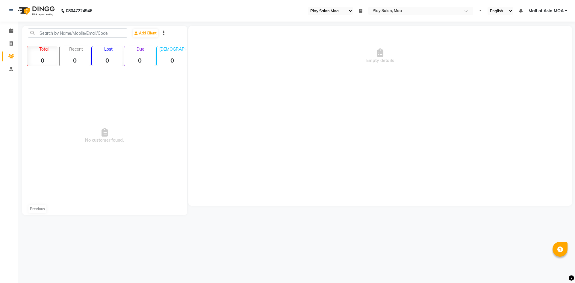
select select "93"
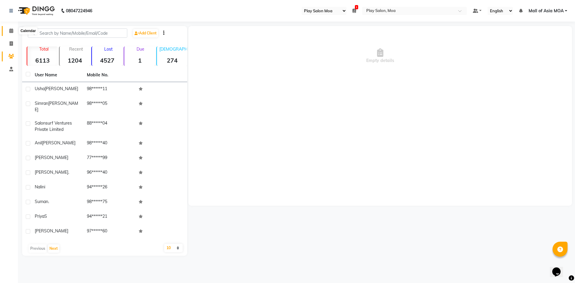
click at [12, 32] on icon at bounding box center [11, 30] width 4 height 4
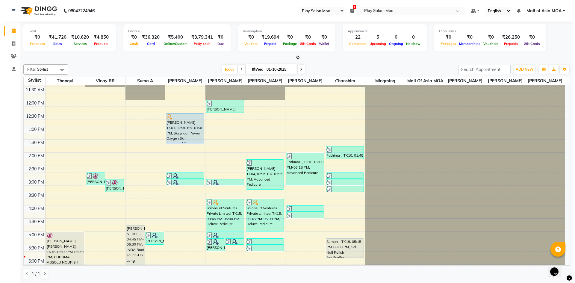
scroll to position [180, 0]
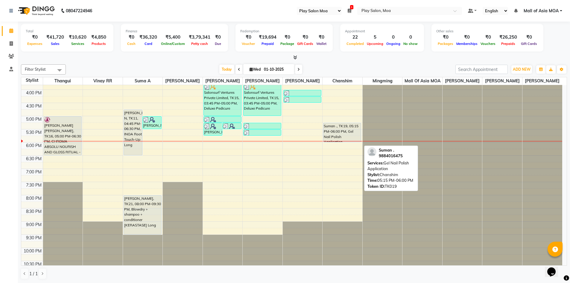
click at [335, 131] on div "Suman ., TK19, 05:15 PM-06:00 PM, Gel Nail Polish Application" at bounding box center [342, 132] width 37 height 19
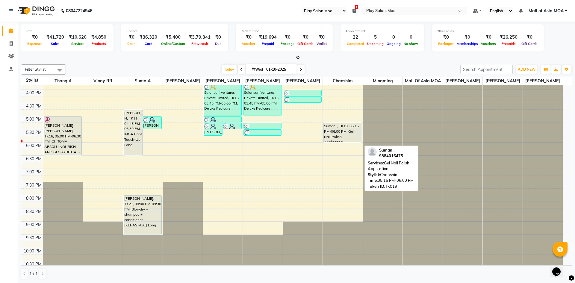
select select "7"
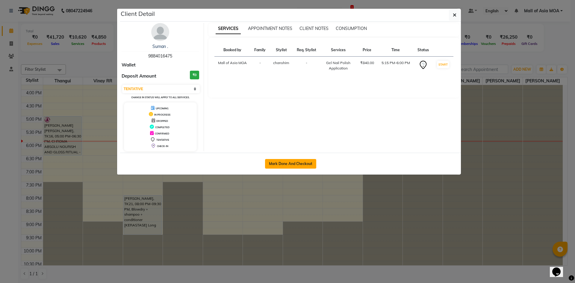
click at [307, 163] on button "Mark Done And Checkout" at bounding box center [290, 164] width 51 height 10
select select "8354"
select select "service"
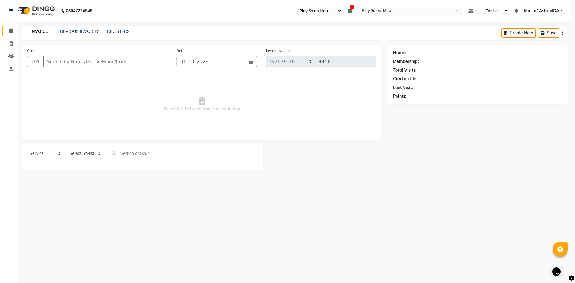
select select "3"
type input "98******75"
select select "87414"
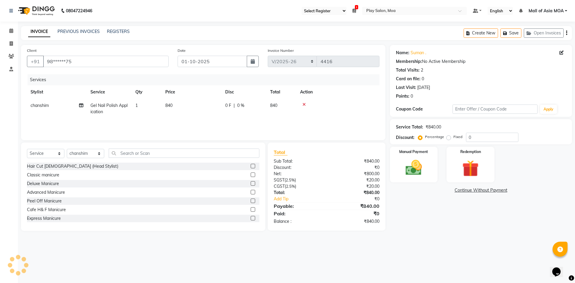
click at [166, 105] on span "840" at bounding box center [168, 105] width 7 height 5
select select "87414"
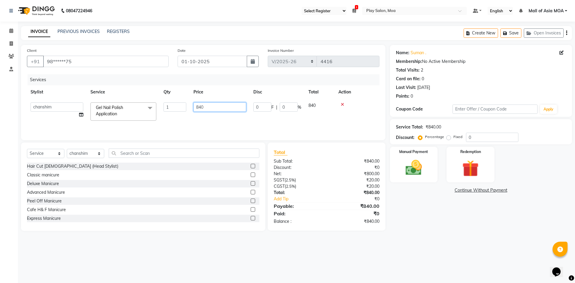
click at [212, 105] on input "840" at bounding box center [219, 106] width 53 height 9
type input "8"
type input "1050"
click at [218, 119] on div "Services Stylist Service Qty Price Disc Total Action Admin [PERSON_NAME] M chan…" at bounding box center [203, 104] width 352 height 60
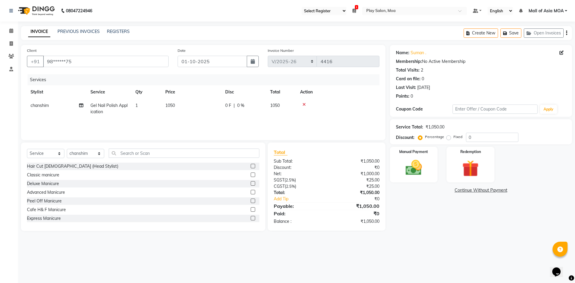
click at [429, 225] on div "Name: [PERSON_NAME] . Membership: No Active Membership Total Visits: 2 Card on …" at bounding box center [483, 138] width 186 height 186
click at [412, 253] on div "08047224946 Select Register Play Salon Moa 1 Daily Open Registers nothing to sh…" at bounding box center [287, 141] width 575 height 283
click at [440, 264] on div "08047224946 Select Register Play Salon Moa 1 Daily Open Registers nothing to sh…" at bounding box center [287, 141] width 575 height 283
click at [414, 165] on img at bounding box center [414, 168] width 28 height 20
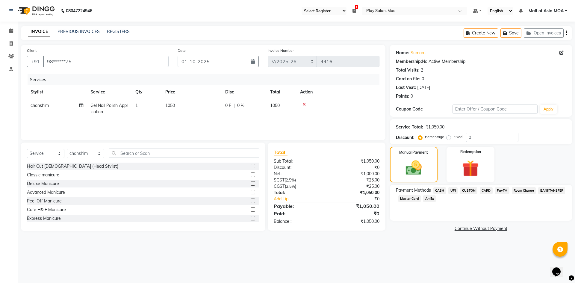
click at [467, 190] on span "CUSTOM" at bounding box center [468, 190] width 17 height 7
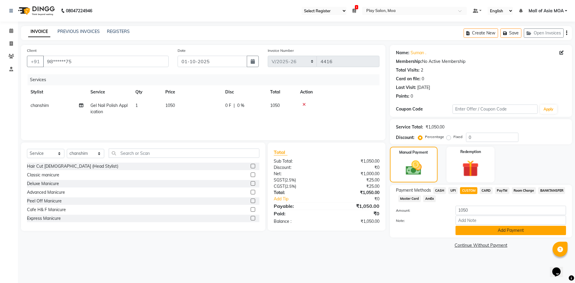
click at [474, 233] on button "Add Payment" at bounding box center [510, 230] width 110 height 9
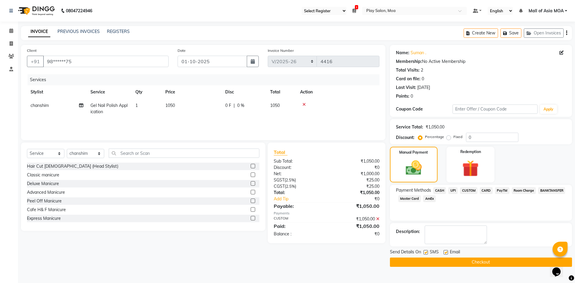
click at [468, 264] on button "Checkout" at bounding box center [481, 261] width 182 height 9
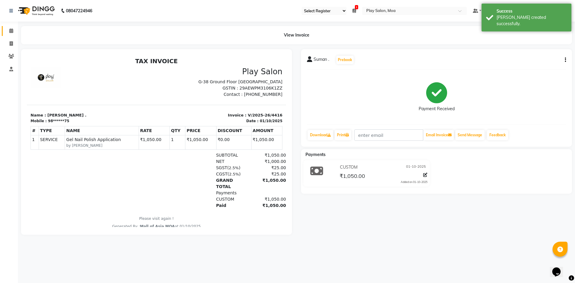
drag, startPoint x: 7, startPoint y: 36, endPoint x: 13, endPoint y: 34, distance: 5.5
click at [7, 36] on li "Calendar" at bounding box center [9, 31] width 18 height 13
click at [9, 34] on link "Calendar" at bounding box center [9, 31] width 14 height 10
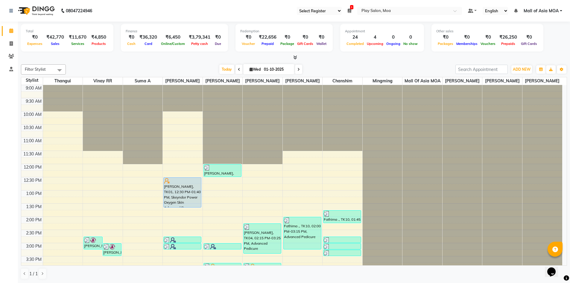
click at [277, 72] on input "01-10-2025" at bounding box center [277, 69] width 30 height 9
select select "10"
select select "2025"
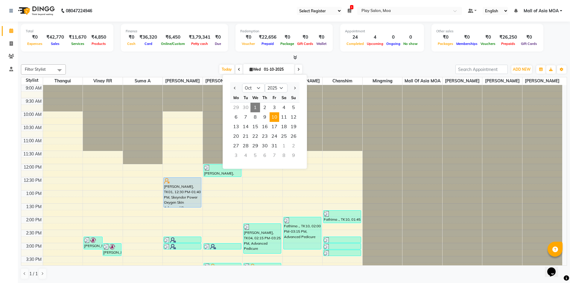
click at [275, 117] on span "10" at bounding box center [275, 117] width 10 height 10
type input "[DATE]"
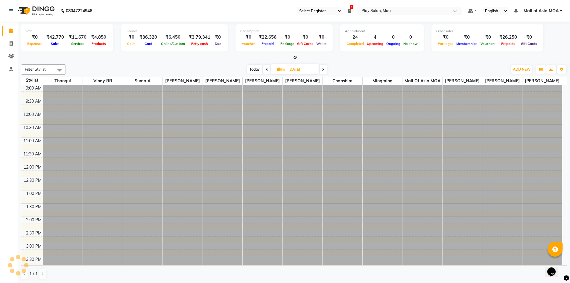
scroll to position [195, 0]
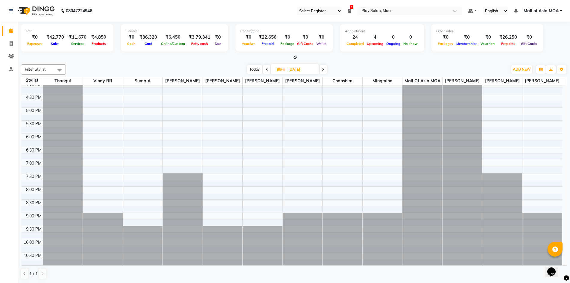
click at [494, 151] on div "9:00 AM 9:30 AM 10:00 AM 10:30 AM 11:00 AM 11:30 AM 12:00 PM 12:30 PM 1:00 PM 1…" at bounding box center [291, 81] width 541 height 368
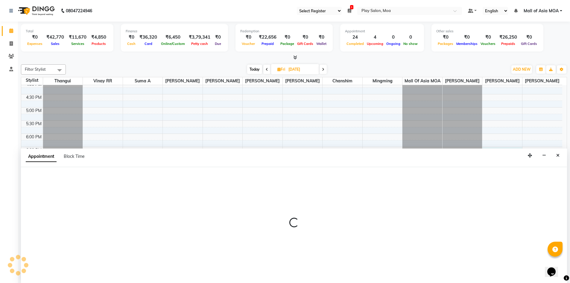
scroll to position [0, 0]
select select "81382"
select select "tentative"
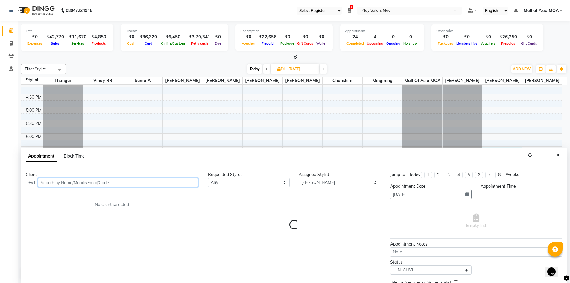
select select "1110"
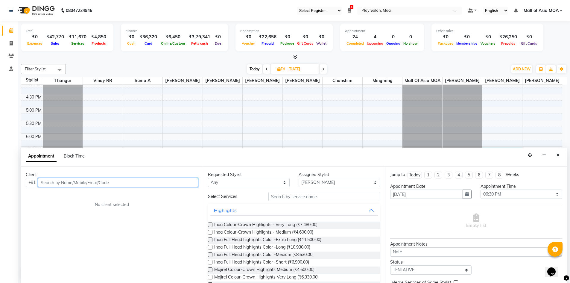
click at [77, 182] on input "text" at bounding box center [118, 182] width 160 height 9
type input "8762013672"
click at [195, 184] on span "Add Client" at bounding box center [186, 182] width 20 height 5
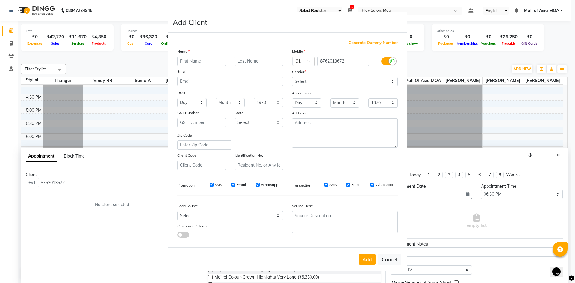
click at [205, 62] on input "text" at bounding box center [201, 61] width 48 height 9
type input "supriya"
click at [317, 81] on select "Select [DEMOGRAPHIC_DATA] [DEMOGRAPHIC_DATA] Other Prefer Not To Say" at bounding box center [345, 81] width 106 height 9
select select "[DEMOGRAPHIC_DATA]"
click at [292, 77] on select "Select [DEMOGRAPHIC_DATA] [DEMOGRAPHIC_DATA] Other Prefer Not To Say" at bounding box center [345, 81] width 106 height 9
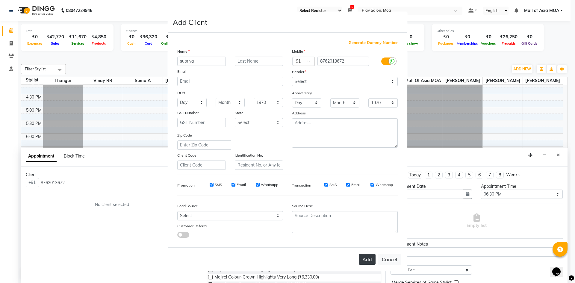
click at [369, 263] on button "Add" at bounding box center [367, 259] width 17 height 11
type input "87******72"
select select
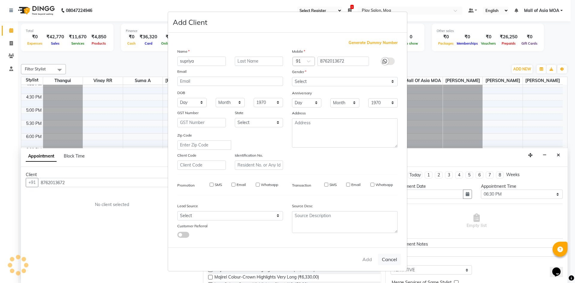
select select
checkbox input "false"
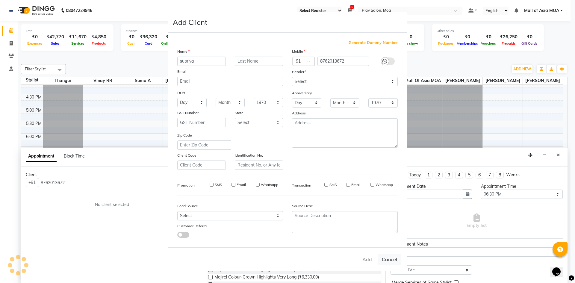
checkbox input "false"
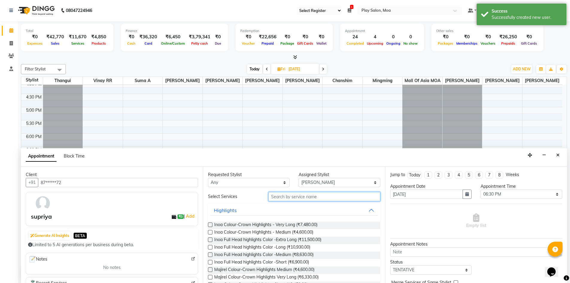
click at [301, 198] on input "text" at bounding box center [325, 196] width 112 height 9
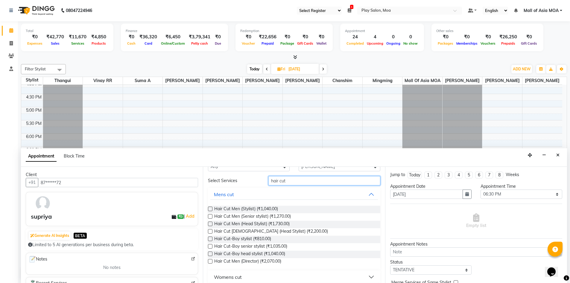
scroll to position [48, 0]
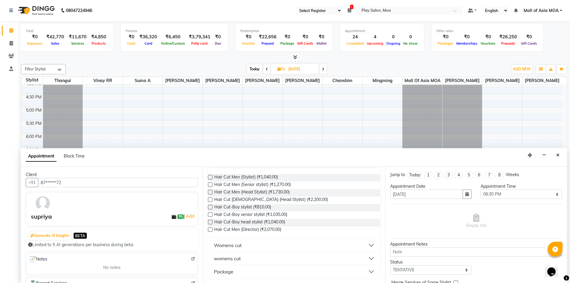
type input "hair cut"
click at [235, 257] on div "womens cut" at bounding box center [227, 258] width 27 height 7
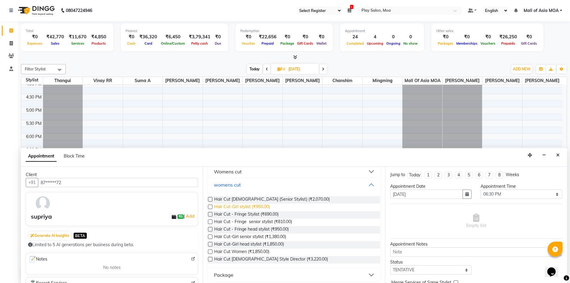
scroll to position [125, 0]
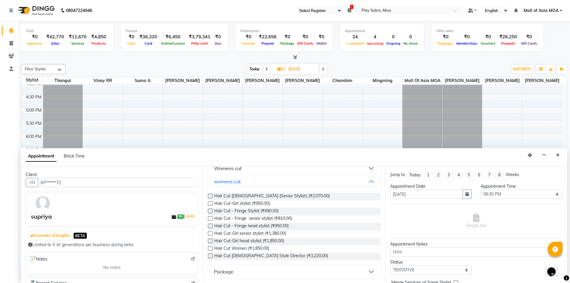
click at [210, 256] on label at bounding box center [210, 256] width 4 height 4
click at [210, 256] on input "checkbox" at bounding box center [210, 256] width 4 height 4
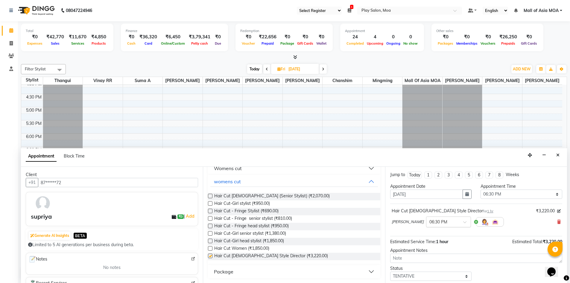
checkbox input "false"
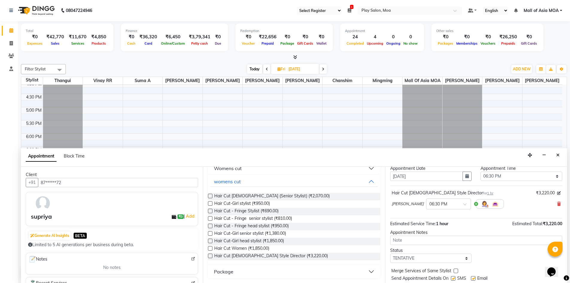
scroll to position [36, 0]
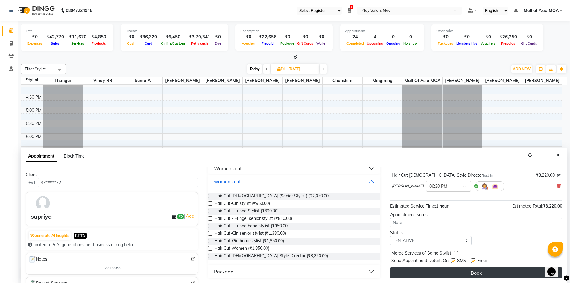
click at [447, 272] on button "Book" at bounding box center [476, 272] width 172 height 11
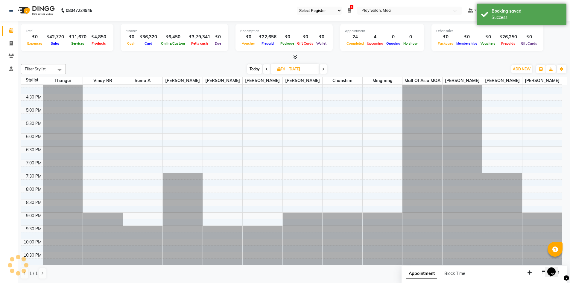
scroll to position [0, 0]
drag, startPoint x: 501, startPoint y: 173, endPoint x: 501, endPoint y: 188, distance: 15.3
click at [501, 188] on div "[PERSON_NAME], 06:30 PM-07:30 PM, Hair Cut [DEMOGRAPHIC_DATA] Style Director [P…" at bounding box center [503, 81] width 40 height 368
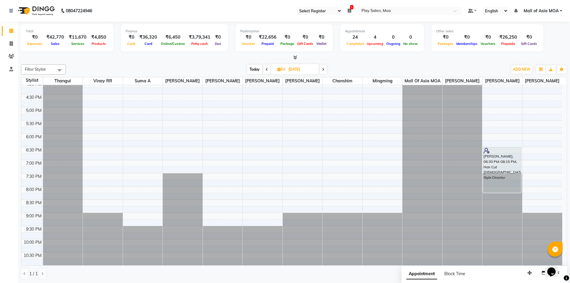
click at [293, 66] on input "[DATE]" at bounding box center [302, 69] width 30 height 9
select select "10"
select select "2025"
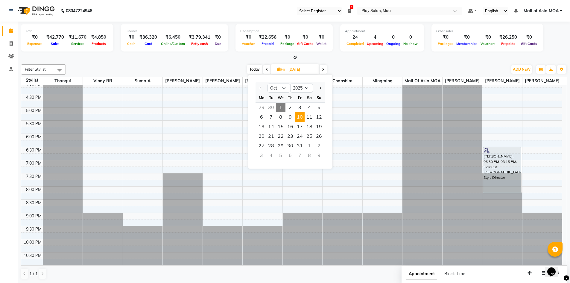
click at [282, 106] on span "1" at bounding box center [281, 108] width 10 height 10
type input "01-10-2025"
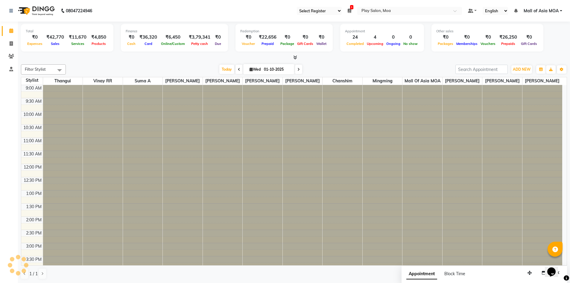
scroll to position [195, 0]
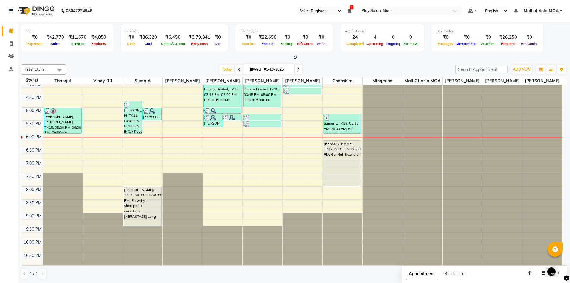
click at [300, 142] on div "9:00 AM 9:30 AM 10:00 AM 10:30 AM 11:00 AM 11:30 AM 12:00 PM 12:30 PM 1:00 PM 1…" at bounding box center [291, 81] width 541 height 368
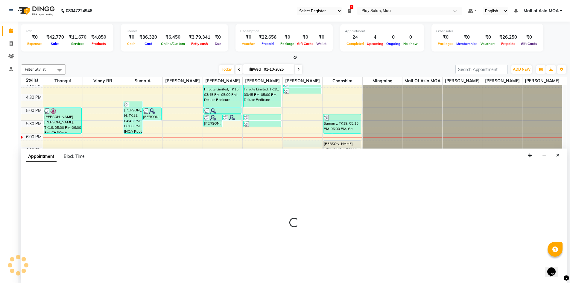
scroll to position [0, 0]
select select "81374"
select select "1095"
select select "tentative"
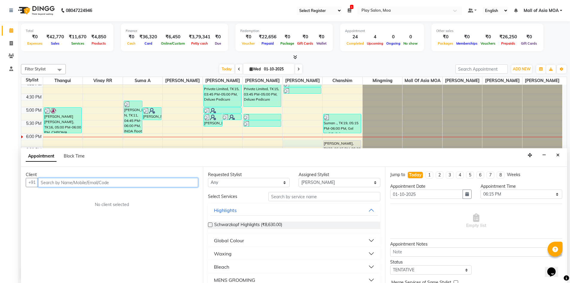
click at [87, 182] on input "text" at bounding box center [118, 182] width 160 height 9
click at [558, 151] on button "Close" at bounding box center [558, 155] width 9 height 9
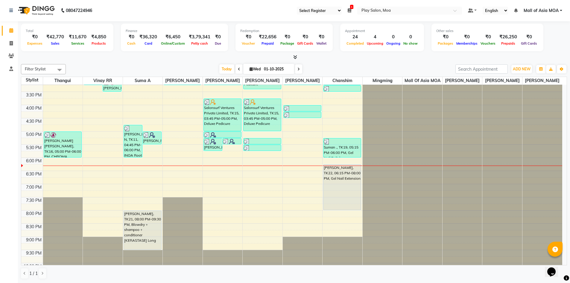
scroll to position [135, 0]
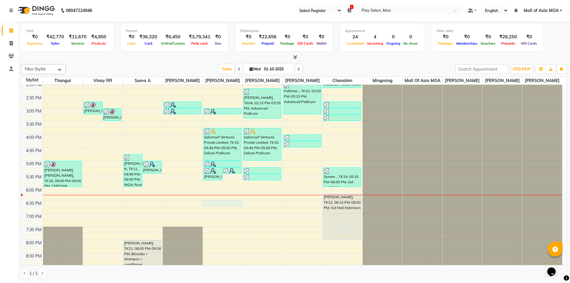
click at [223, 210] on div "9:00 AM 9:30 AM 10:00 AM 10:30 AM 11:00 AM 11:30 AM 12:00 PM 12:30 PM 1:00 PM 1…" at bounding box center [291, 134] width 541 height 368
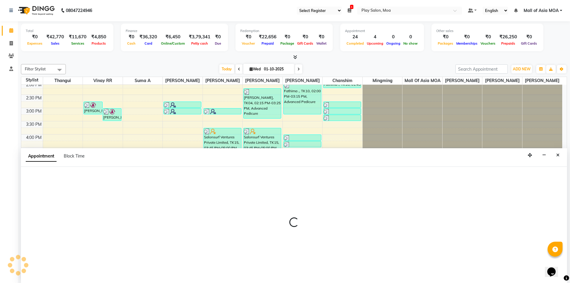
select select "81387"
select select "1110"
select select "tentative"
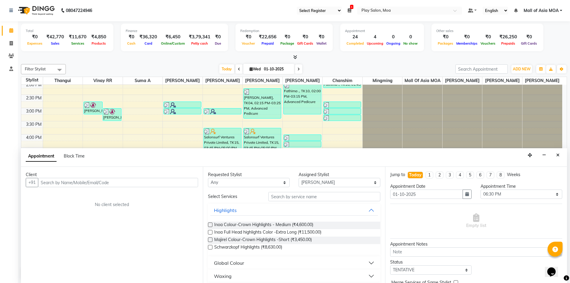
click at [67, 185] on input "text" at bounding box center [118, 182] width 160 height 9
type input "9710310232"
click at [187, 180] on span "Add Client" at bounding box center [186, 182] width 20 height 5
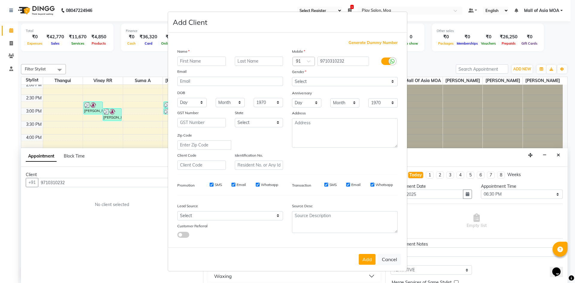
click at [194, 62] on input "text" at bounding box center [201, 61] width 48 height 9
type input "[PERSON_NAME]"
click at [312, 83] on select "Select [DEMOGRAPHIC_DATA] [DEMOGRAPHIC_DATA] Other Prefer Not To Say" at bounding box center [345, 81] width 106 height 9
select select "[DEMOGRAPHIC_DATA]"
click at [292, 77] on select "Select [DEMOGRAPHIC_DATA] [DEMOGRAPHIC_DATA] Other Prefer Not To Say" at bounding box center [345, 81] width 106 height 9
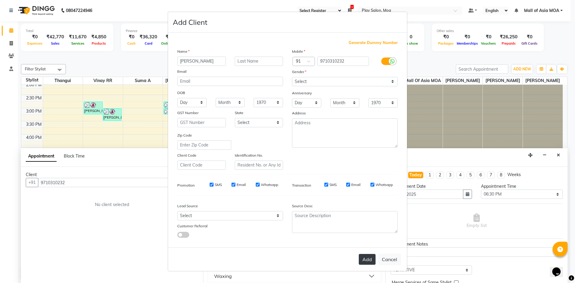
click at [367, 260] on button "Add" at bounding box center [367, 259] width 17 height 11
type input "97******32"
select select
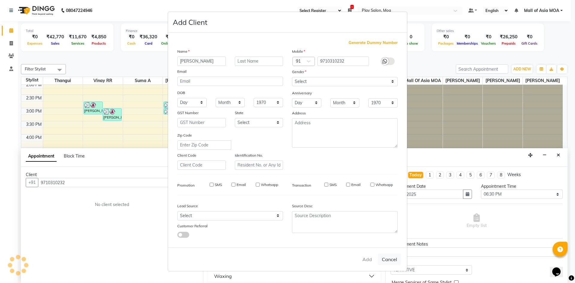
select select
checkbox input "false"
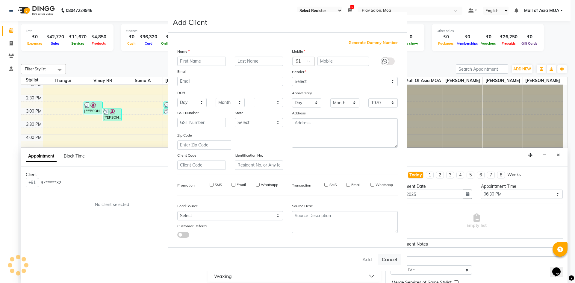
checkbox input "false"
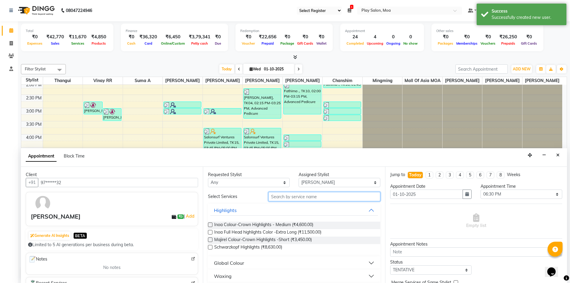
click at [291, 199] on input "text" at bounding box center [325, 196] width 112 height 9
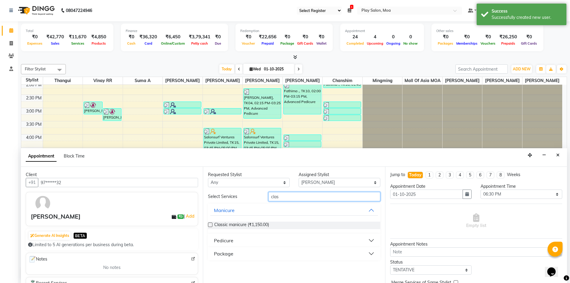
click at [286, 199] on input "clas" at bounding box center [325, 196] width 112 height 9
type input "c"
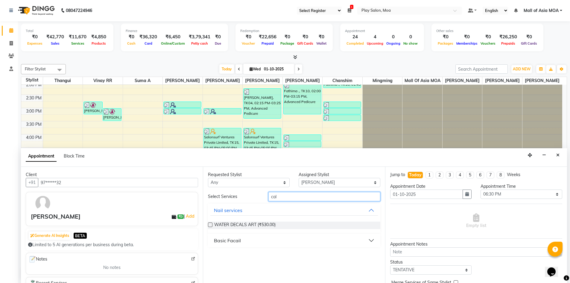
type input "cal"
click at [234, 241] on div "Basic Facail" at bounding box center [227, 240] width 27 height 7
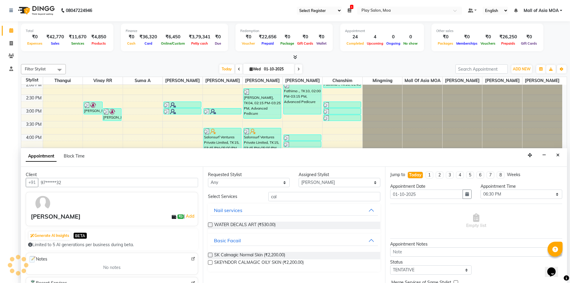
click at [210, 256] on label at bounding box center [210, 255] width 4 height 4
click at [210, 256] on input "checkbox" at bounding box center [210, 256] width 4 height 4
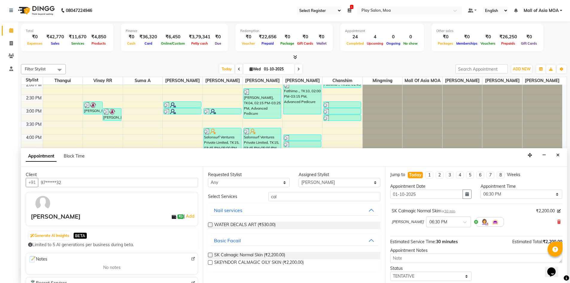
click at [211, 254] on label at bounding box center [210, 255] width 4 height 4
click at [211, 254] on input "checkbox" at bounding box center [210, 256] width 4 height 4
checkbox input "false"
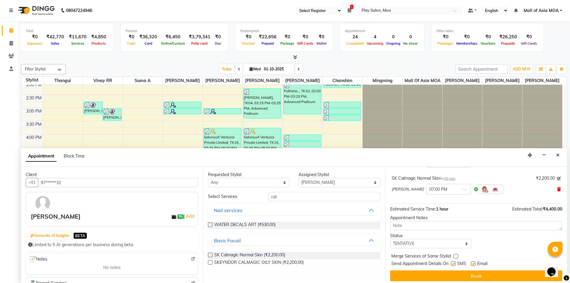
click at [557, 188] on icon at bounding box center [559, 189] width 4 height 4
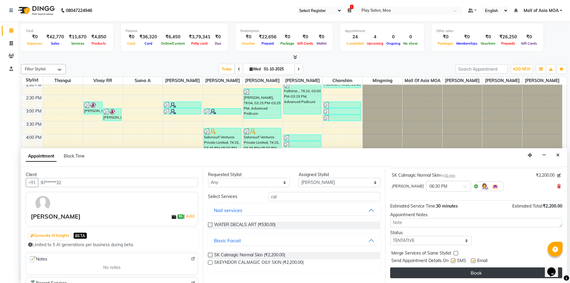
click at [472, 273] on button "Book" at bounding box center [476, 272] width 172 height 11
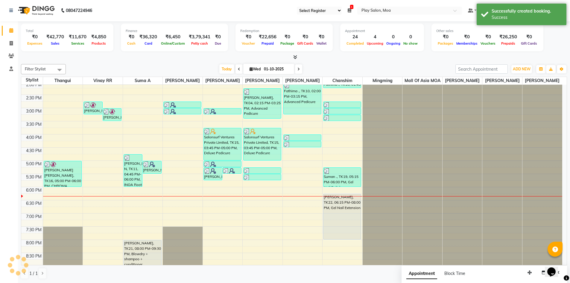
scroll to position [0, 0]
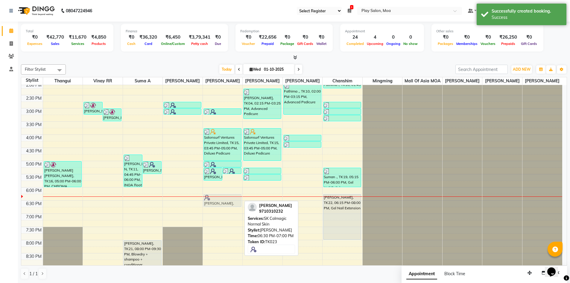
drag, startPoint x: 218, startPoint y: 213, endPoint x: 222, endPoint y: 208, distance: 7.0
click at [222, 208] on div "[PERSON_NAME], TK18, 05:15 PM-05:45 PM, 3G upper lip [PERSON_NAME], TK18, 05:15…" at bounding box center [223, 134] width 40 height 368
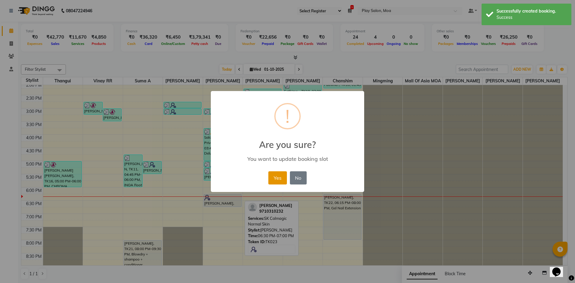
click at [279, 174] on button "Yes" at bounding box center [277, 177] width 18 height 13
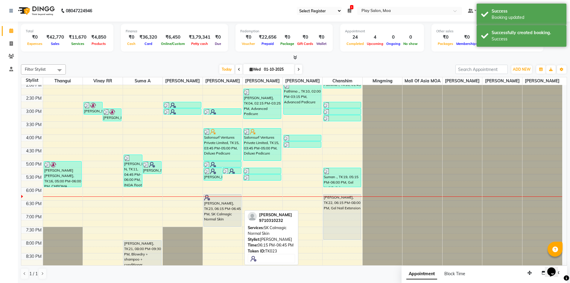
drag, startPoint x: 220, startPoint y: 212, endPoint x: 222, endPoint y: 229, distance: 16.9
click at [222, 229] on div "[PERSON_NAME], TK18, 05:15 PM-05:45 PM, 3G upper lip [PERSON_NAME], TK18, 05:15…" at bounding box center [223, 134] width 40 height 368
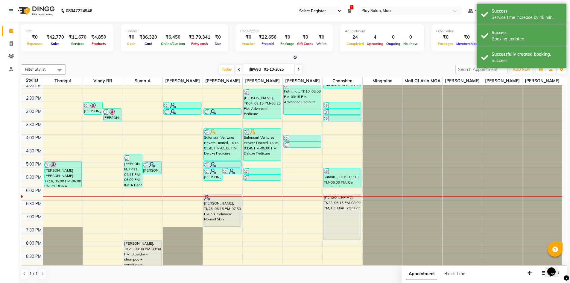
click at [261, 65] on span "[DATE]" at bounding box center [268, 69] width 51 height 10
click at [279, 66] on input "01-10-2025" at bounding box center [277, 69] width 30 height 9
select select "10"
select select "2025"
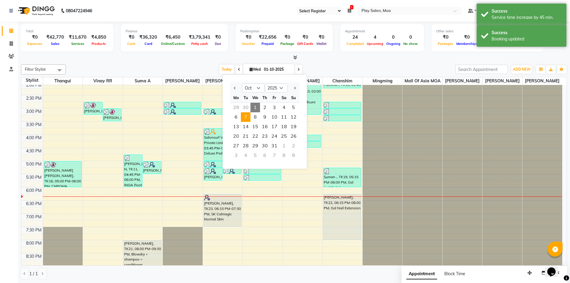
click at [243, 116] on span "7" at bounding box center [246, 117] width 10 height 10
type input "[DATE]"
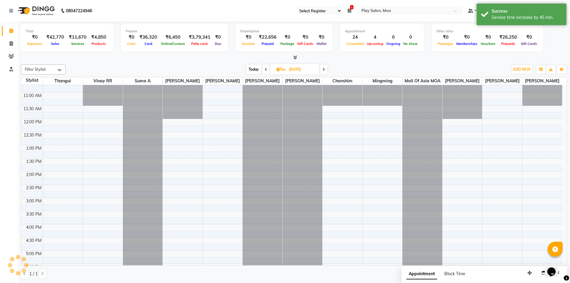
scroll to position [45, 0]
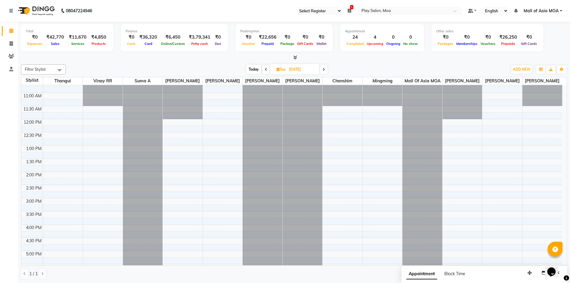
click at [300, 69] on input "[DATE]" at bounding box center [302, 69] width 30 height 9
select select "10"
select select "2025"
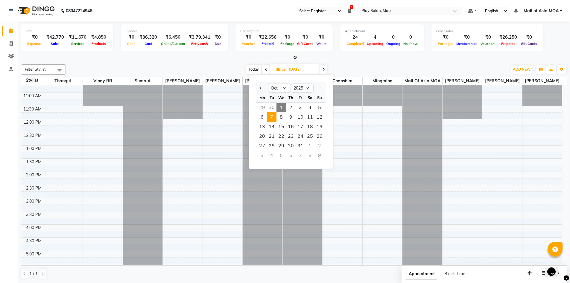
click at [282, 106] on span "1" at bounding box center [282, 108] width 10 height 10
type input "01-10-2025"
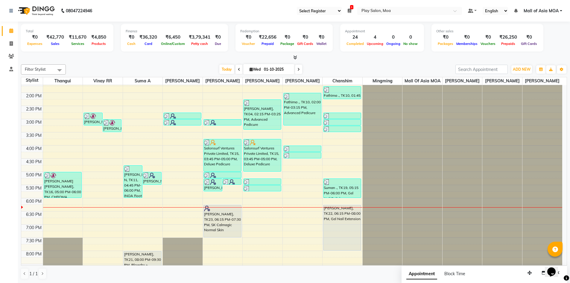
scroll to position [135, 0]
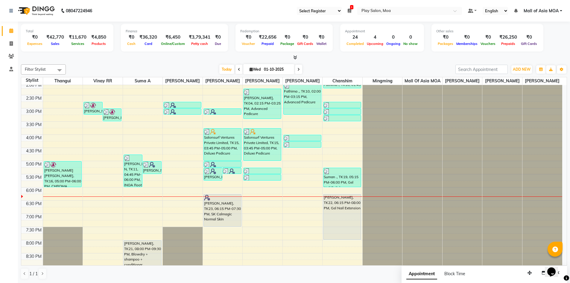
click at [260, 208] on div "9:00 AM 9:30 AM 10:00 AM 10:30 AM 11:00 AM 11:30 AM 12:00 PM 12:30 PM 1:00 PM 1…" at bounding box center [291, 134] width 541 height 368
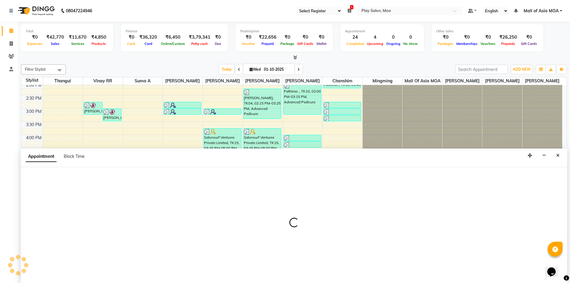
scroll to position [0, 0]
select select "81386"
select select "1110"
select select "tentative"
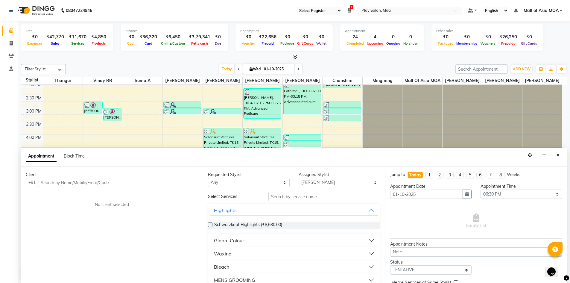
click at [109, 186] on input "text" at bounding box center [118, 182] width 160 height 9
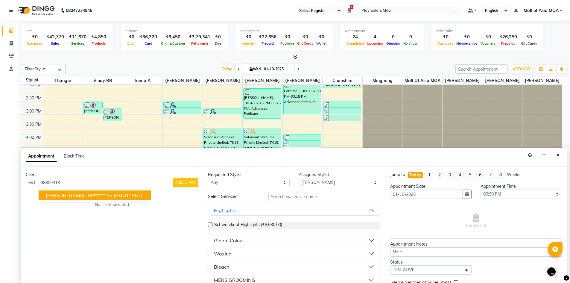
click at [114, 193] on span "(PMO14062)" at bounding box center [128, 195] width 29 height 6
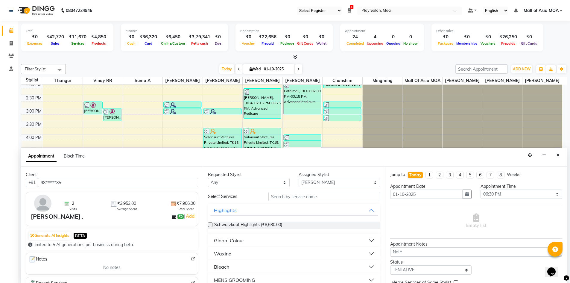
type input "98******85"
click at [303, 192] on input "text" at bounding box center [325, 196] width 112 height 9
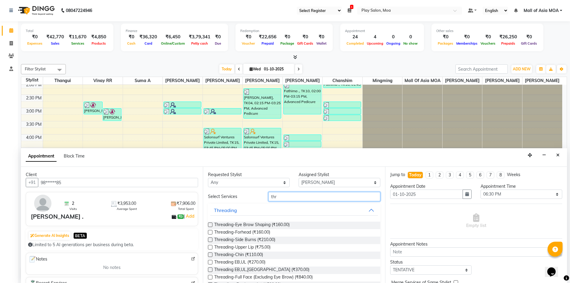
type input "thr"
click at [210, 224] on label at bounding box center [210, 224] width 4 height 4
click at [210, 224] on input "checkbox" at bounding box center [210, 225] width 4 height 4
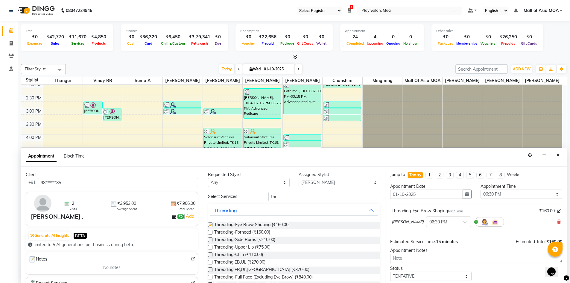
checkbox input "false"
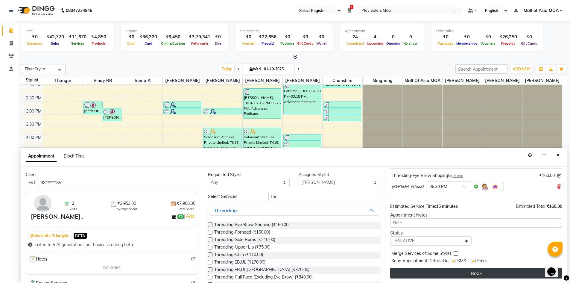
scroll to position [36, 0]
click at [439, 271] on button "Book" at bounding box center [476, 272] width 172 height 11
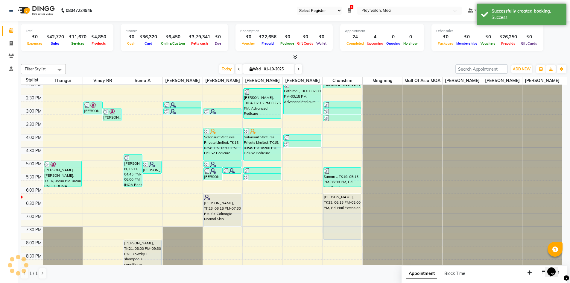
scroll to position [0, 0]
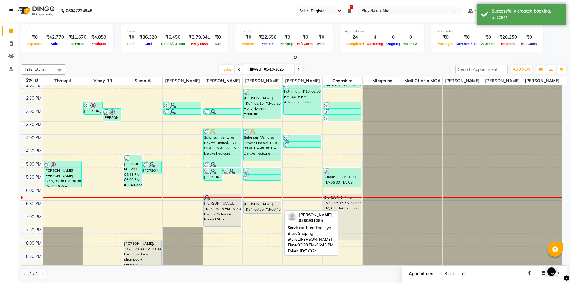
click at [267, 215] on div "[PERSON_NAME], TK04, 02:15 PM-03:25 PM, Advanced Pedicure Salonsurf Ventures Pr…" at bounding box center [263, 134] width 40 height 368
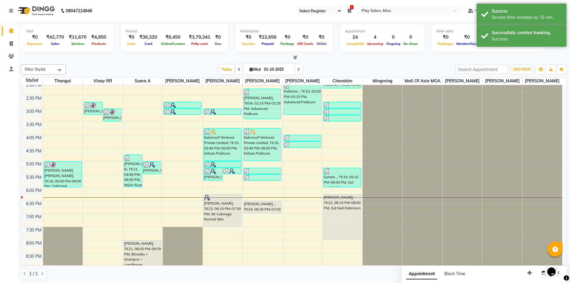
drag, startPoint x: 547, startPoint y: 274, endPoint x: 630, endPoint y: 268, distance: 82.8
click at [547, 274] on button "Opens Chat This icon Opens the chat window." at bounding box center [551, 272] width 13 height 10
click at [544, 271] on div "Powered by [DOMAIN_NAME]" at bounding box center [512, 267] width 100 height 9
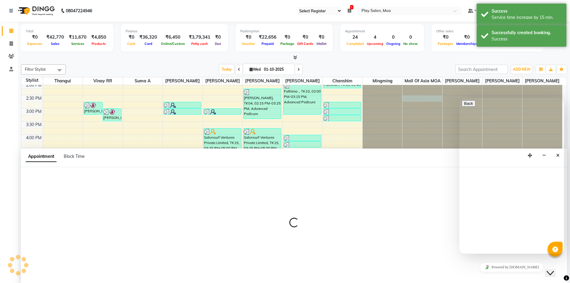
scroll to position [0, 0]
click at [554, 269] on div "Close Chat This icon closes the chat window." at bounding box center [550, 272] width 7 height 7
select select "81375"
select select "870"
select select "tentative"
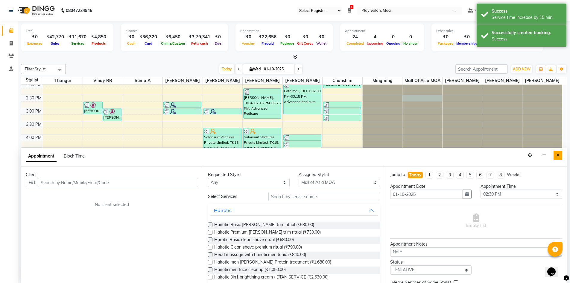
click at [560, 157] on button "Close" at bounding box center [558, 155] width 9 height 9
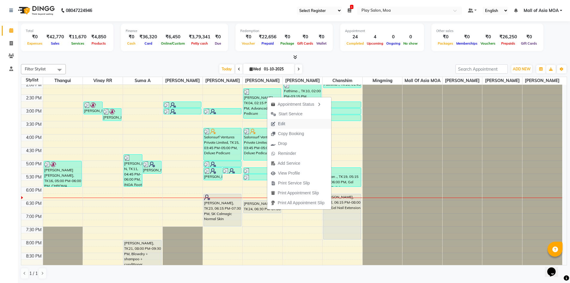
click at [300, 124] on button "Edit" at bounding box center [299, 124] width 64 height 10
select select "tentative"
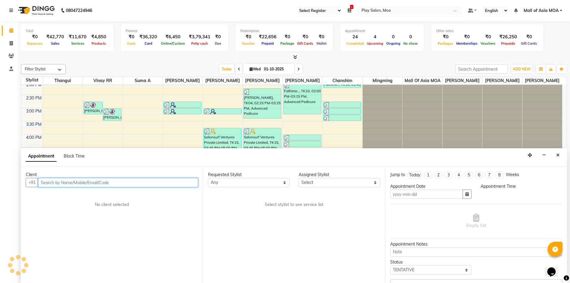
type input "01-10-2025"
select select "1110"
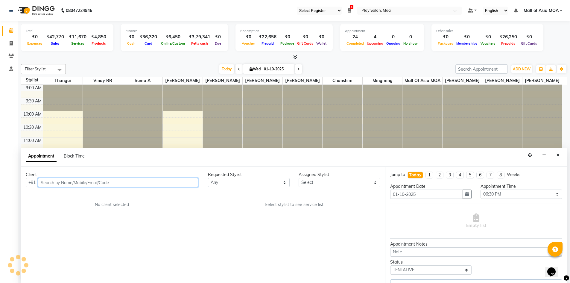
select select "81386"
select select "4218"
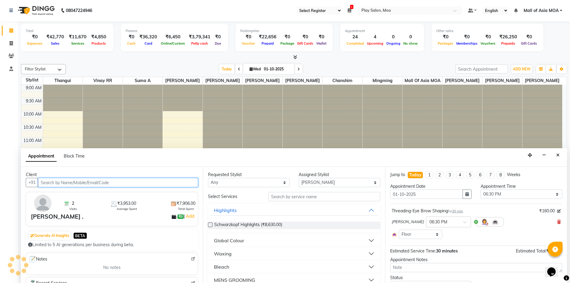
scroll to position [195, 0]
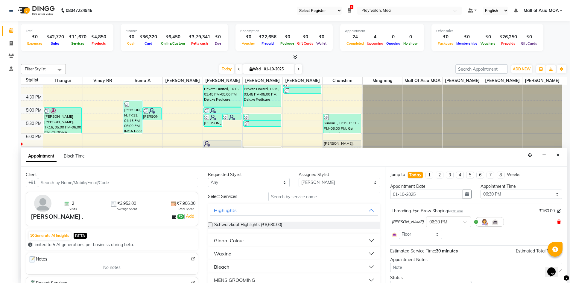
click at [557, 220] on icon at bounding box center [559, 222] width 4 height 4
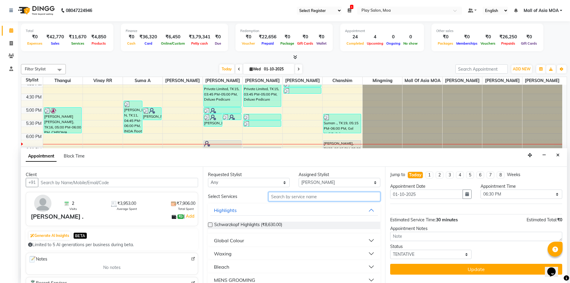
click at [290, 198] on input "text" at bounding box center [325, 196] width 112 height 9
type input "upp"
click at [223, 257] on div "Threading" at bounding box center [225, 253] width 23 height 7
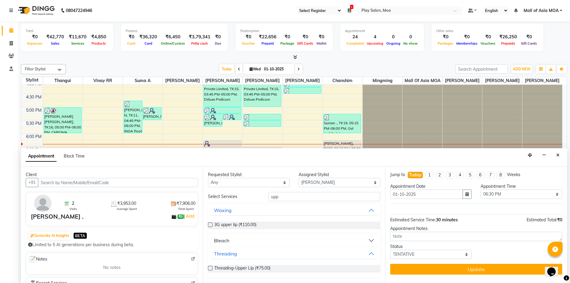
click at [210, 269] on label at bounding box center [210, 268] width 4 height 4
click at [210, 269] on input "checkbox" at bounding box center [210, 269] width 4 height 4
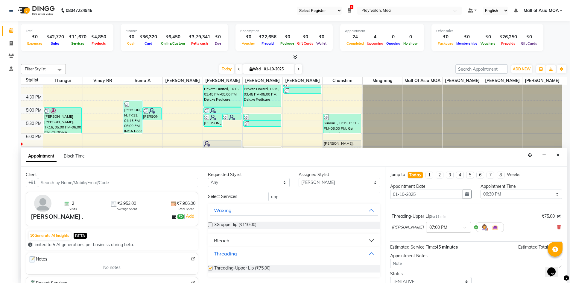
checkbox input "false"
click at [433, 231] on div "× 07:00 PM" at bounding box center [448, 227] width 45 height 11
click at [427, 246] on div "06:30 PM" at bounding box center [449, 245] width 44 height 11
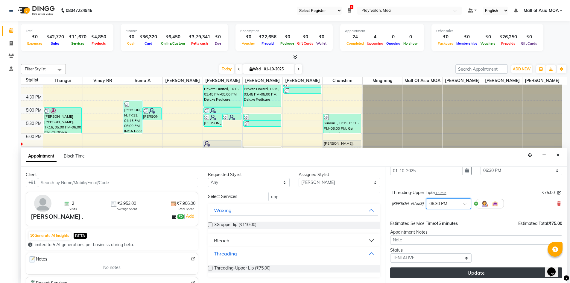
click at [446, 271] on button "Update" at bounding box center [476, 272] width 172 height 11
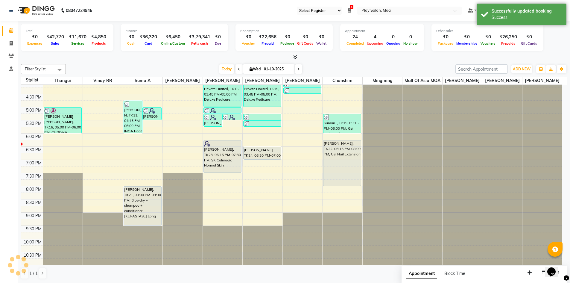
scroll to position [0, 0]
click at [544, 272] on icon "button" at bounding box center [544, 273] width 4 height 4
select select "tentative"
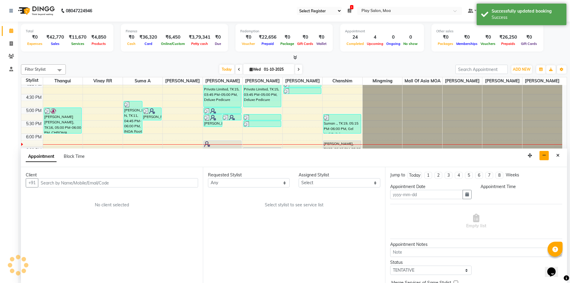
type input "01-10-2025"
select select
click at [558, 155] on icon "Close" at bounding box center [557, 155] width 3 height 4
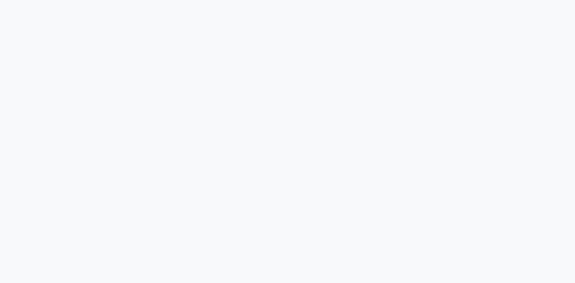
select select "93"
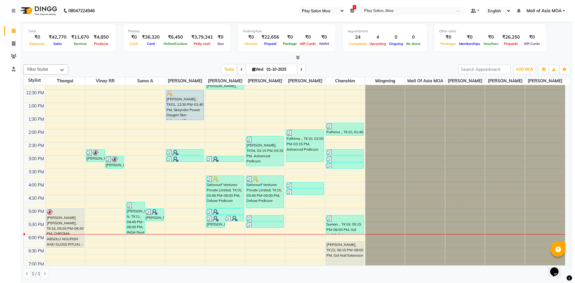
scroll to position [195, 0]
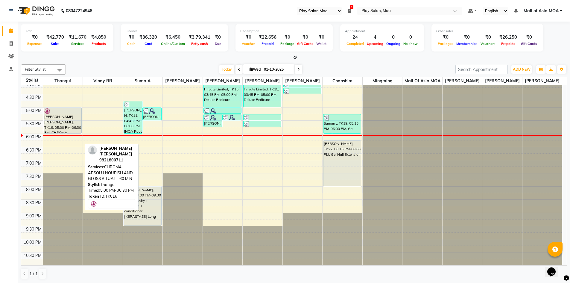
drag, startPoint x: 57, startPoint y: 147, endPoint x: 60, endPoint y: 134, distance: 13.9
click at [60, 134] on div "9:00 AM 9:30 AM 10:00 AM 10:30 AM 11:00 AM 11:30 AM 12:00 PM 12:30 PM 1:00 PM 1…" at bounding box center [291, 81] width 541 height 368
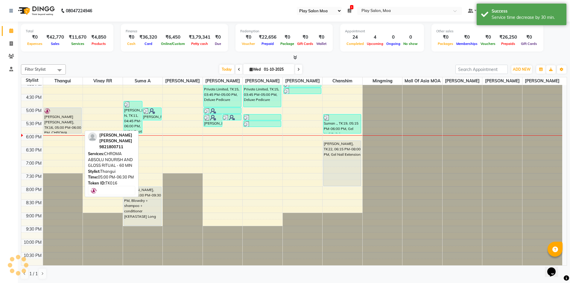
click at [75, 110] on div at bounding box center [62, 111] width 37 height 6
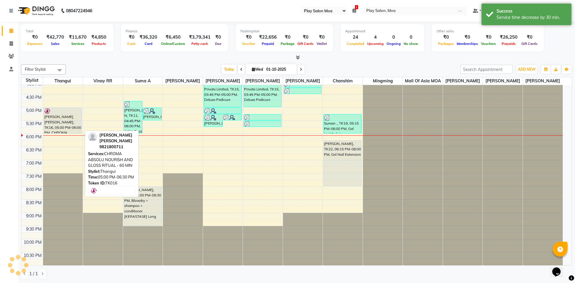
select select "7"
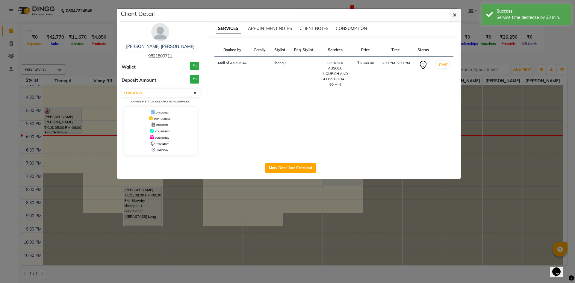
click at [284, 162] on div "Mark Done And Checkout" at bounding box center [290, 168] width 341 height 22
click at [285, 166] on button "Mark Done And Checkout" at bounding box center [290, 168] width 51 height 10
select select "8354"
select select "service"
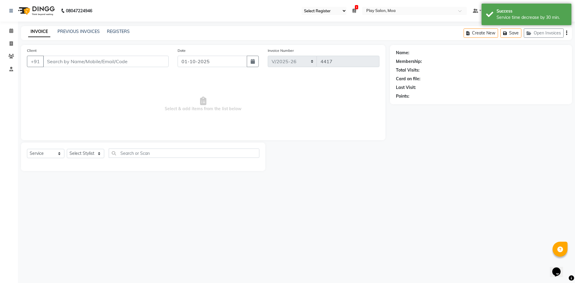
type input "98******11"
select select "83299"
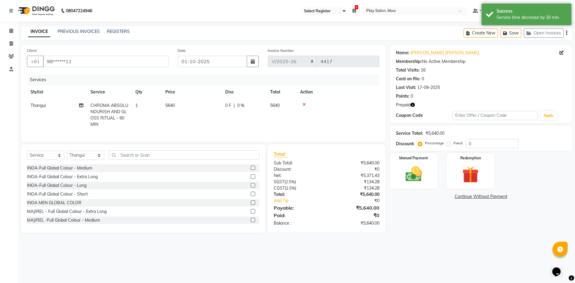
click at [326, 111] on td at bounding box center [337, 115] width 83 height 32
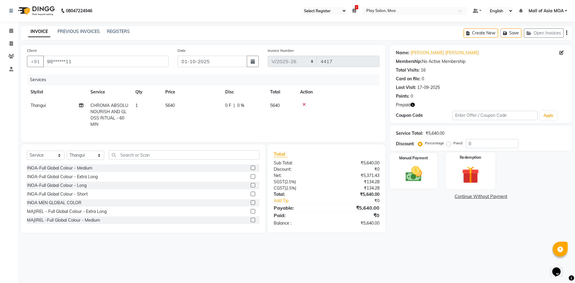
click at [478, 178] on img at bounding box center [470, 174] width 28 height 21
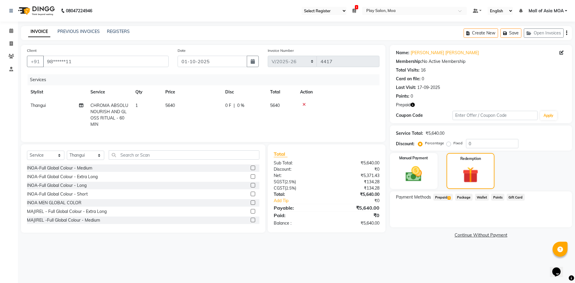
click at [450, 198] on span "1" at bounding box center [448, 198] width 3 height 4
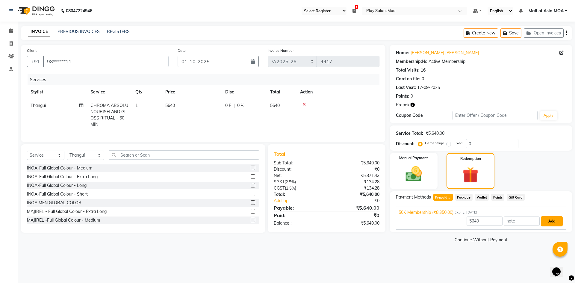
click at [549, 220] on button "Add" at bounding box center [552, 221] width 22 height 10
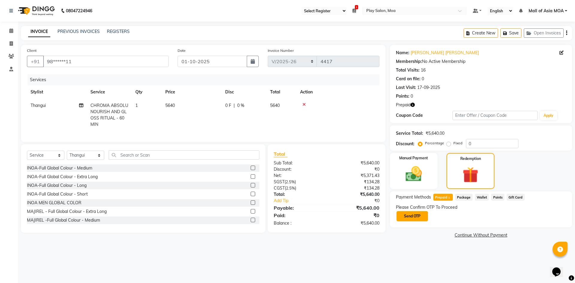
click at [415, 220] on button "Send OTP" at bounding box center [411, 216] width 31 height 10
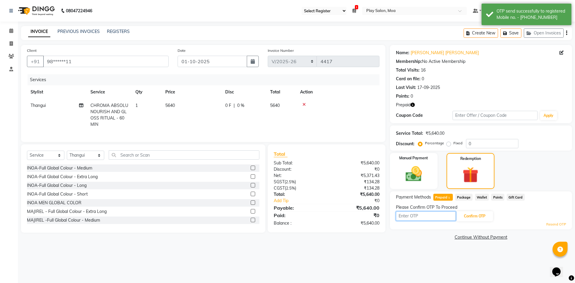
click at [414, 218] on input "text" at bounding box center [426, 215] width 60 height 9
type input "3863"
click at [482, 214] on button "Confirm OTP" at bounding box center [474, 216] width 37 height 10
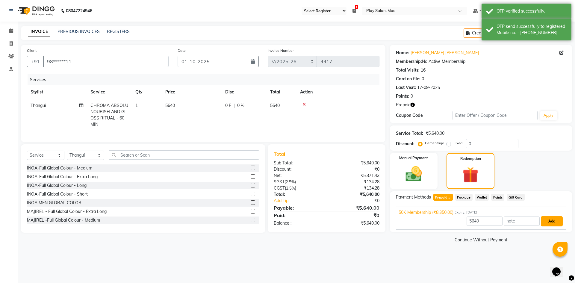
click at [552, 222] on button "Add" at bounding box center [552, 221] width 22 height 10
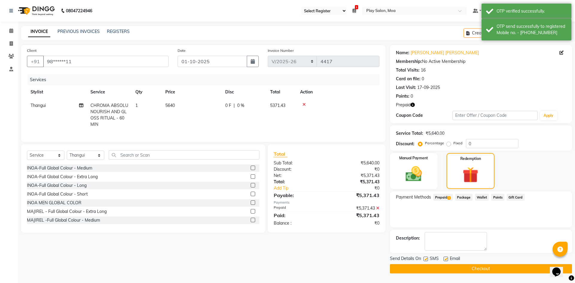
click at [439, 269] on button "Checkout" at bounding box center [481, 268] width 182 height 9
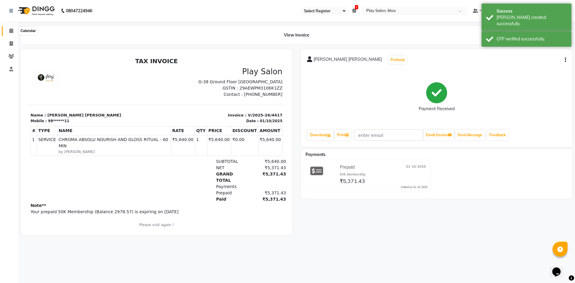
click at [9, 31] on icon at bounding box center [11, 30] width 4 height 4
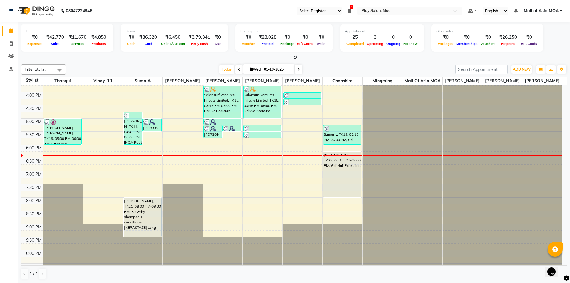
scroll to position [180, 0]
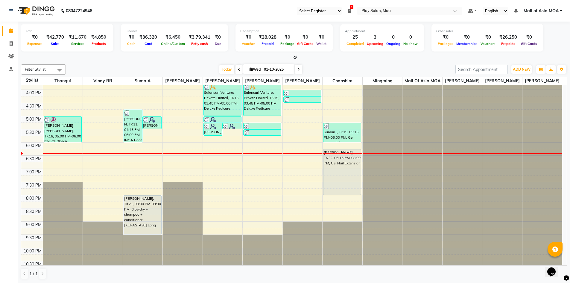
click at [273, 72] on input "01-10-2025" at bounding box center [277, 69] width 30 height 9
select select "10"
select select "2025"
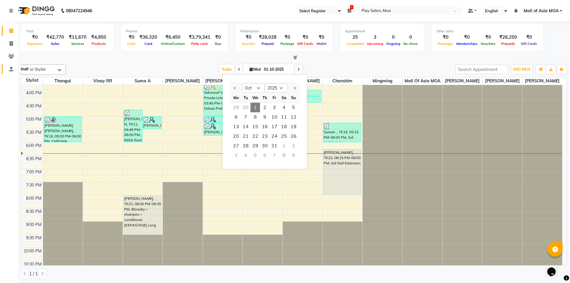
click at [9, 69] on icon at bounding box center [11, 69] width 4 height 4
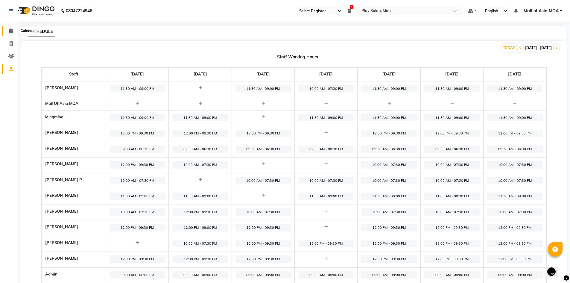
click at [7, 31] on span at bounding box center [11, 31] width 10 height 7
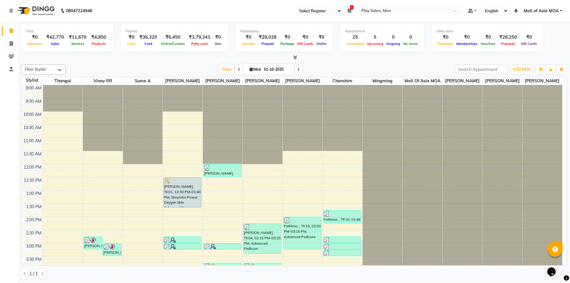
click at [264, 70] on input "01-10-2025" at bounding box center [277, 69] width 30 height 9
select select "10"
select select "2025"
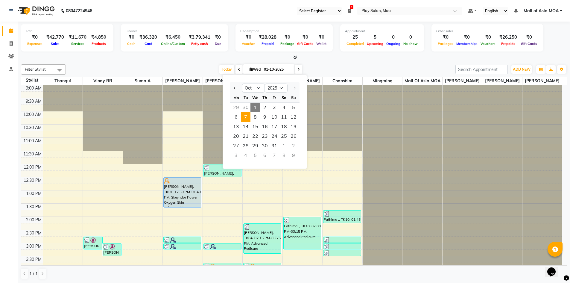
click at [246, 116] on span "7" at bounding box center [246, 117] width 10 height 10
type input "[DATE]"
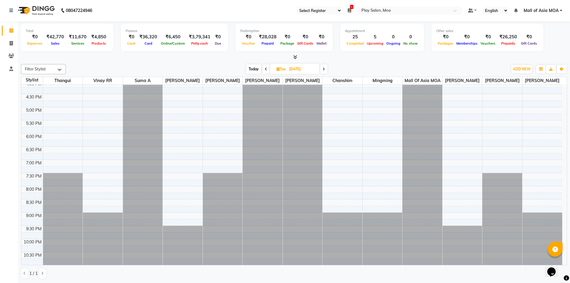
scroll to position [195, 0]
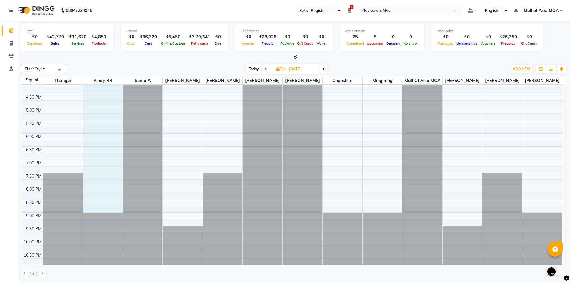
drag, startPoint x: 93, startPoint y: 160, endPoint x: 116, endPoint y: 212, distance: 56.8
click at [116, 212] on div "9:00 AM 9:30 AM 10:00 AM 10:30 AM 11:00 AM 11:30 AM 12:00 PM 12:30 PM 1:00 PM 1…" at bounding box center [291, 80] width 541 height 368
select select "82252"
select select "690"
select select "tentative"
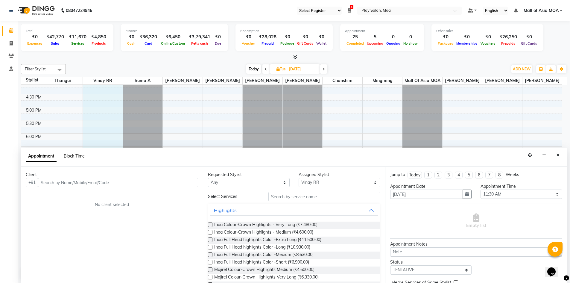
click at [75, 156] on span "Block Time" at bounding box center [74, 155] width 21 height 5
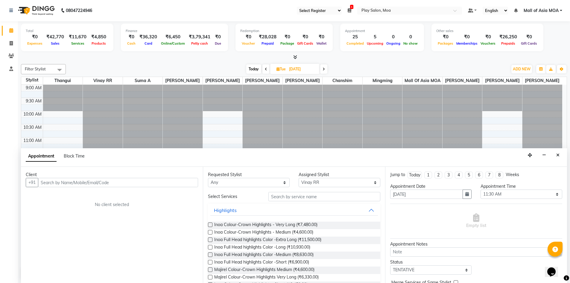
select select "82252"
select select "690"
select select "1260"
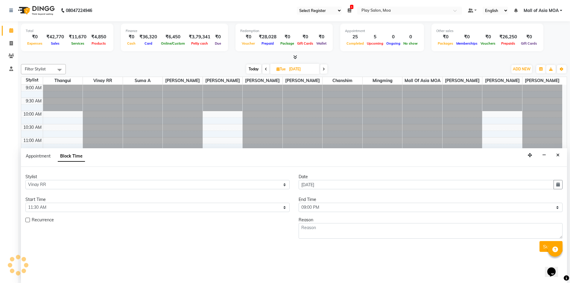
scroll to position [195, 0]
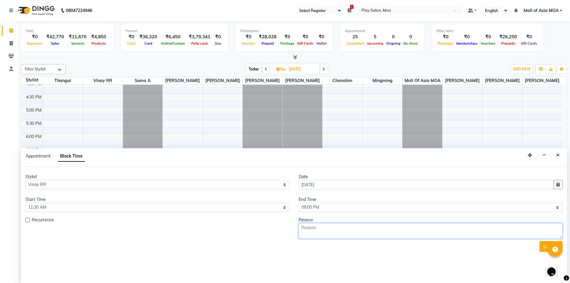
click at [335, 232] on textarea at bounding box center [431, 231] width 264 height 16
type textarea "t"
type textarea "Traning"
click at [542, 247] on button "Submit" at bounding box center [551, 246] width 23 height 11
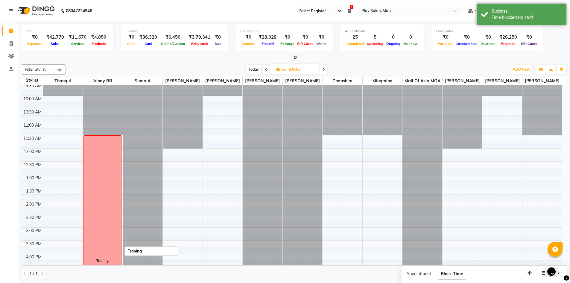
scroll to position [15, 0]
click at [306, 73] on input "[DATE]" at bounding box center [302, 69] width 30 height 9
select select "10"
select select "2025"
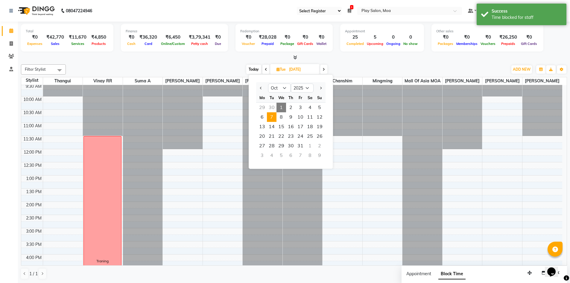
click at [282, 105] on span "1" at bounding box center [282, 108] width 10 height 10
type input "01-10-2025"
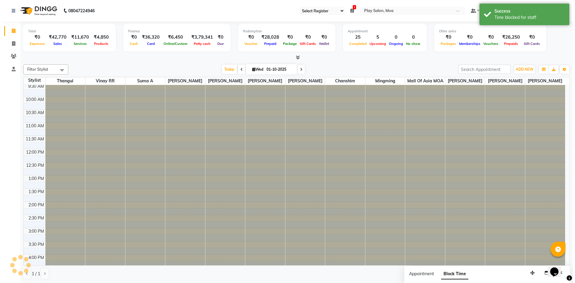
scroll to position [195, 0]
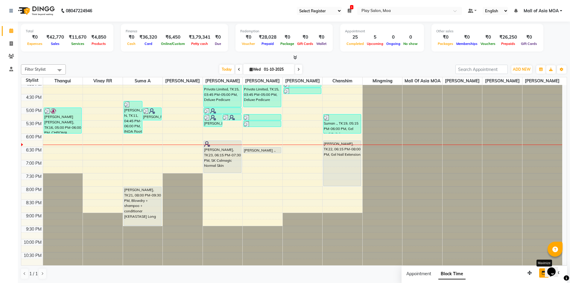
click at [542, 275] on button "button" at bounding box center [544, 272] width 10 height 9
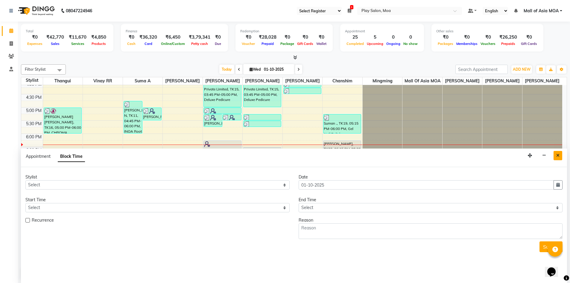
click at [557, 154] on icon "Close" at bounding box center [557, 155] width 3 height 4
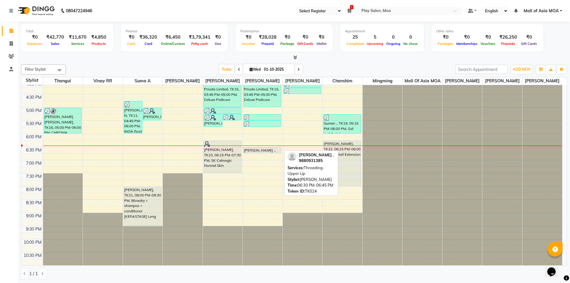
click at [267, 148] on div "[PERSON_NAME] ., TK24, 06:30 PM-06:45 PM, Threading-Upper Lip" at bounding box center [262, 150] width 37 height 6
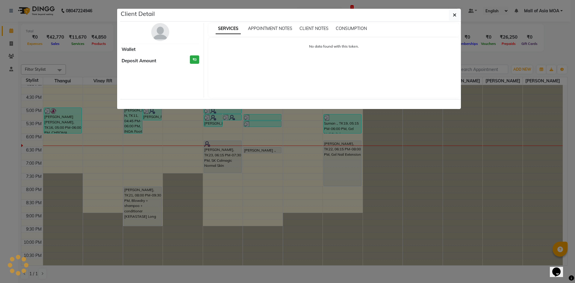
select select "7"
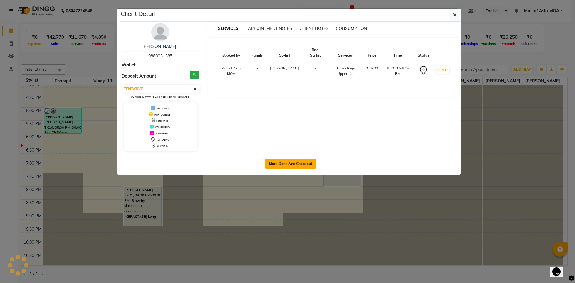
click at [309, 163] on button "Mark Done And Checkout" at bounding box center [290, 164] width 51 height 10
select select "8354"
select select "service"
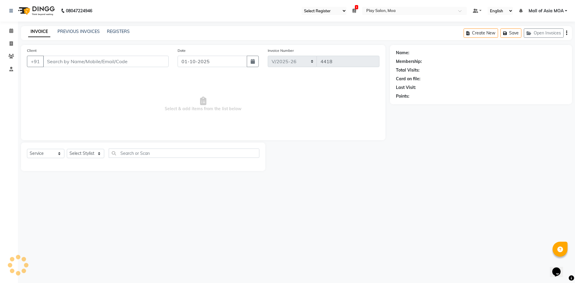
type input "98******85"
select select "81386"
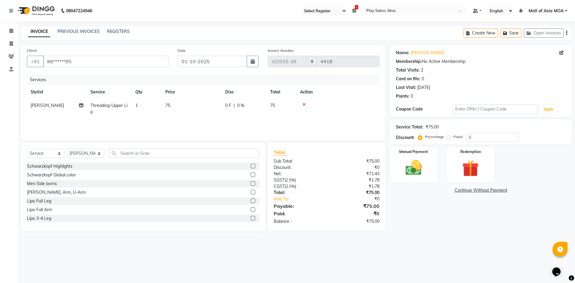
click at [171, 106] on td "75" at bounding box center [192, 109] width 60 height 20
select select "81386"
click at [201, 110] on input "75" at bounding box center [219, 106] width 53 height 9
type input "7"
type input "105"
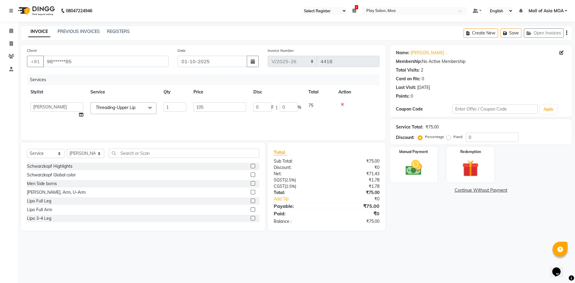
click at [209, 119] on div "Services Stylist Service Qty Price Disc Total Action Admin [PERSON_NAME] M chan…" at bounding box center [203, 104] width 352 height 60
click at [430, 165] on div "Manual Payment" at bounding box center [414, 164] width 50 height 37
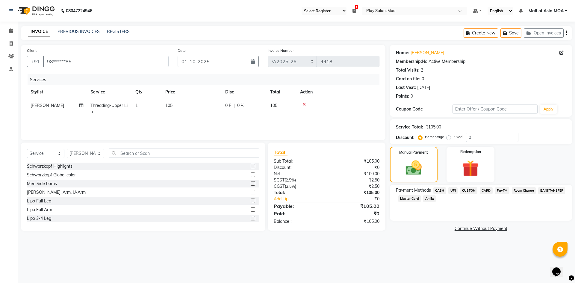
click at [464, 189] on span "CUSTOM" at bounding box center [468, 190] width 17 height 7
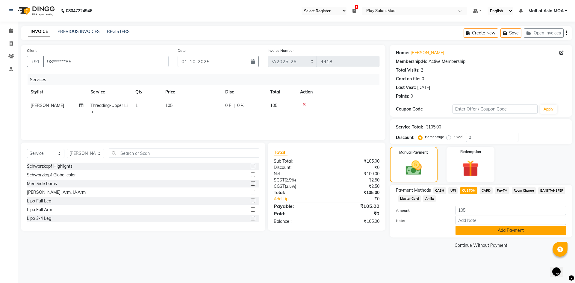
click at [468, 233] on button "Add Payment" at bounding box center [510, 230] width 110 height 9
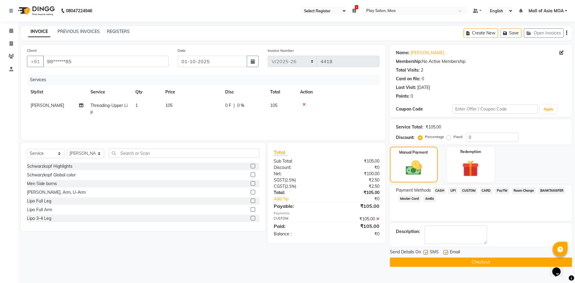
click at [483, 263] on button "Checkout" at bounding box center [481, 261] width 182 height 9
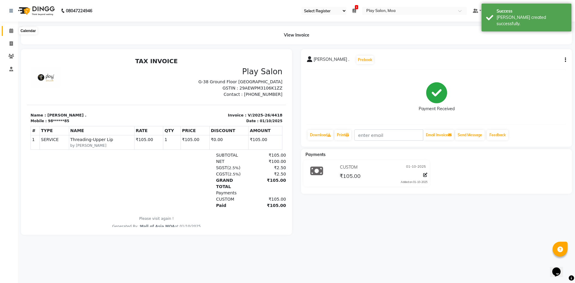
click at [9, 31] on icon at bounding box center [11, 30] width 4 height 4
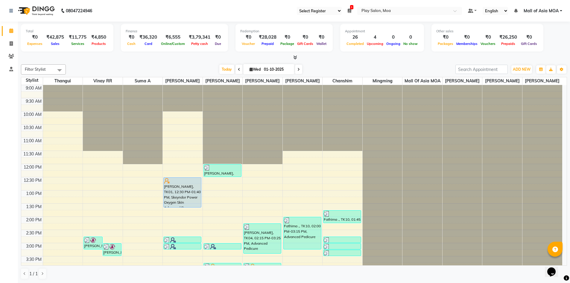
click at [298, 70] on icon at bounding box center [299, 70] width 2 height 4
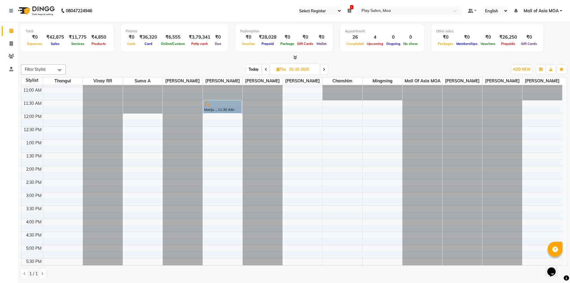
scroll to position [15, 0]
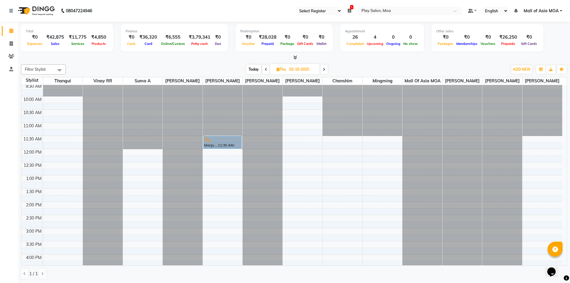
click at [265, 68] on icon at bounding box center [266, 70] width 2 height 4
type input "01-10-2025"
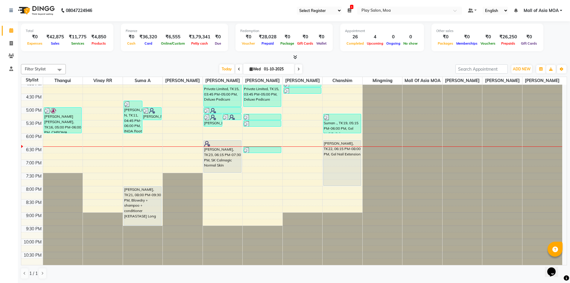
scroll to position [195, 0]
click at [277, 66] on input "01-10-2025" at bounding box center [277, 69] width 30 height 9
select select "10"
select select "2025"
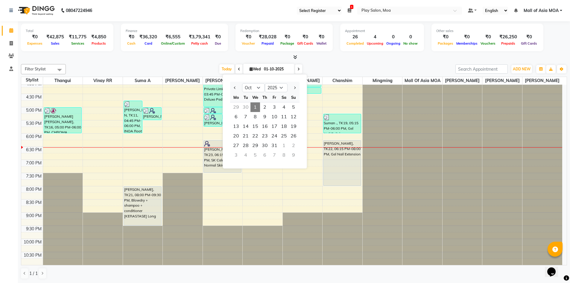
click at [237, 105] on div "29" at bounding box center [236, 107] width 10 height 10
type input "29-09-2025"
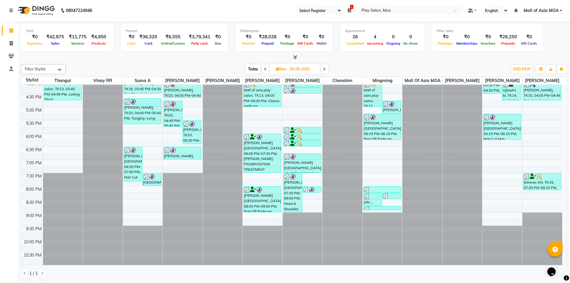
click at [299, 69] on input "29-09-2025" at bounding box center [303, 69] width 30 height 9
select select "9"
select select "2025"
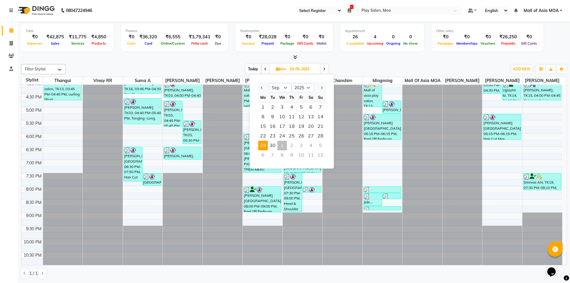
click at [283, 145] on div "1" at bounding box center [282, 146] width 10 height 10
type input "01-10-2025"
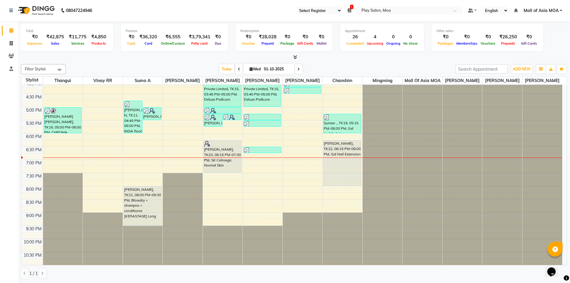
click at [268, 63] on div "Filter Stylist Select All Thangui Vinay [PERSON_NAME] A Shilpa [PERSON_NAME] [P…" at bounding box center [294, 172] width 546 height 220
click at [269, 72] on input "01-10-2025" at bounding box center [277, 69] width 30 height 9
select select "10"
select select "2025"
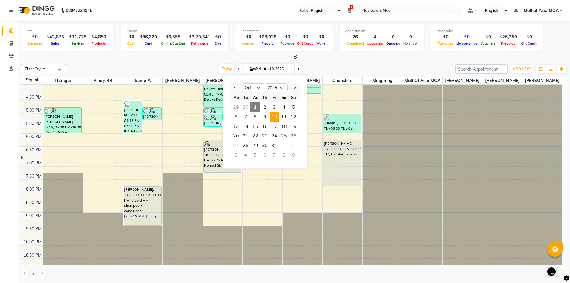
click at [274, 119] on span "10" at bounding box center [275, 117] width 10 height 10
type input "10-10-2025"
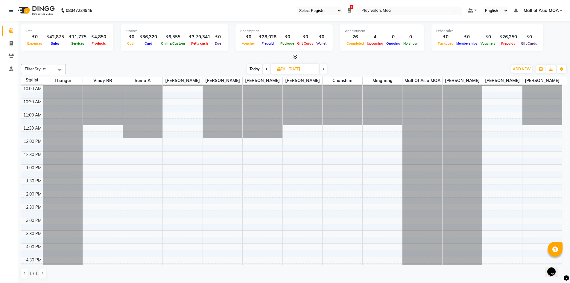
scroll to position [15, 0]
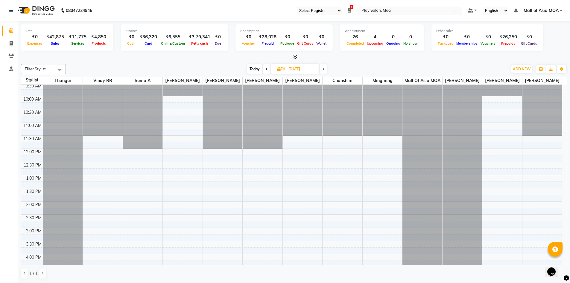
click at [300, 66] on input "10-10-2025" at bounding box center [302, 69] width 30 height 9
select select "10"
select select "2025"
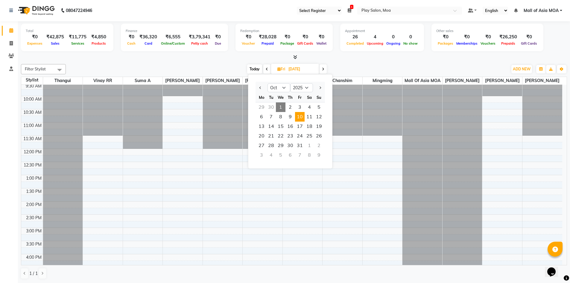
click at [281, 107] on span "1" at bounding box center [281, 107] width 10 height 10
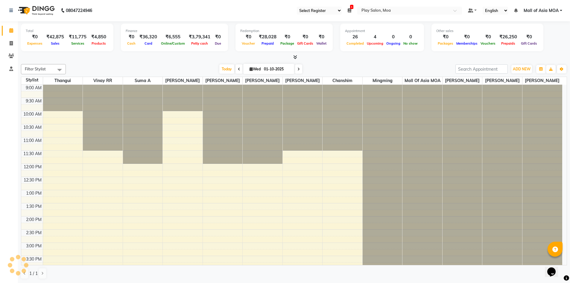
scroll to position [195, 0]
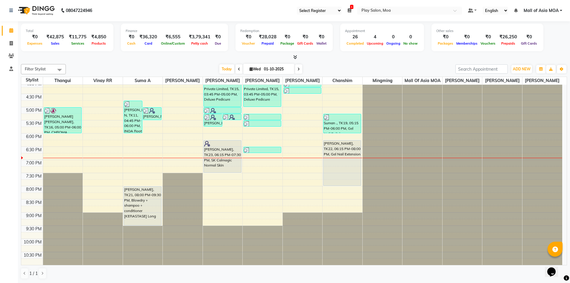
click at [298, 69] on icon at bounding box center [299, 69] width 2 height 4
type input "02-10-2025"
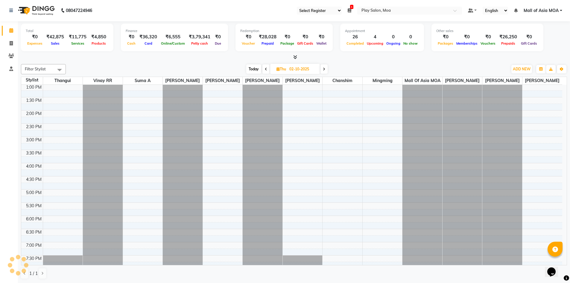
scroll to position [105, 0]
click at [131, 133] on div "9:00 AM 9:30 AM 10:00 AM 10:30 AM 11:00 AM 11:30 AM 12:00 PM 12:30 PM 1:00 PM 1…" at bounding box center [291, 164] width 541 height 368
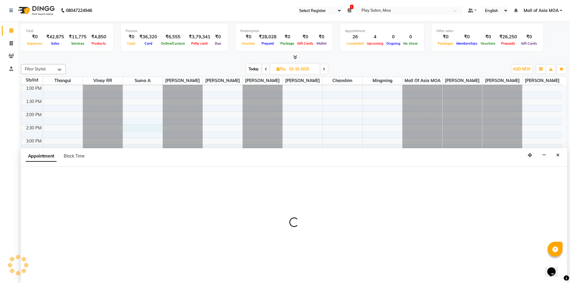
select select "82497"
select select "870"
select select "tentative"
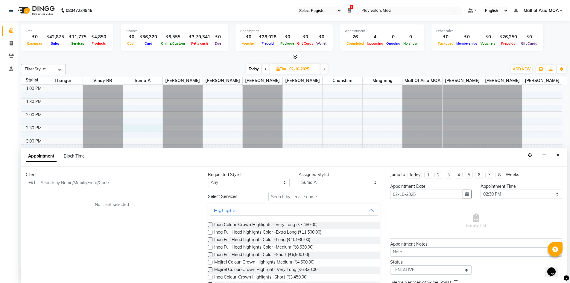
click at [66, 181] on input "text" at bounding box center [118, 182] width 160 height 9
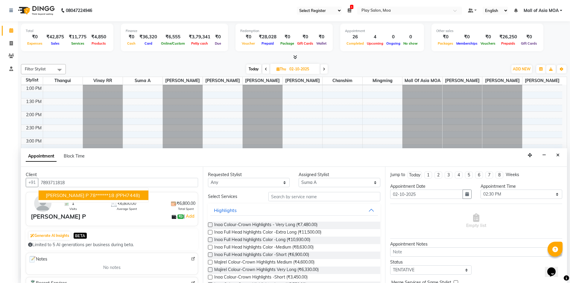
click at [60, 195] on span "Pramila P" at bounding box center [67, 195] width 43 height 6
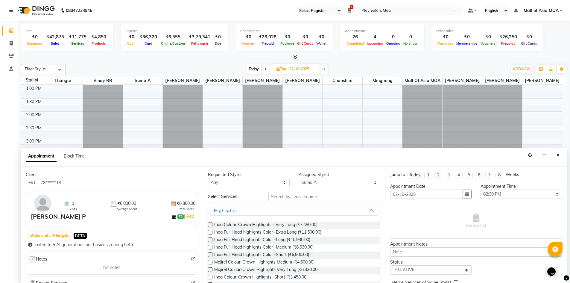
type input "78******18"
click at [279, 200] on input "text" at bounding box center [325, 196] width 112 height 9
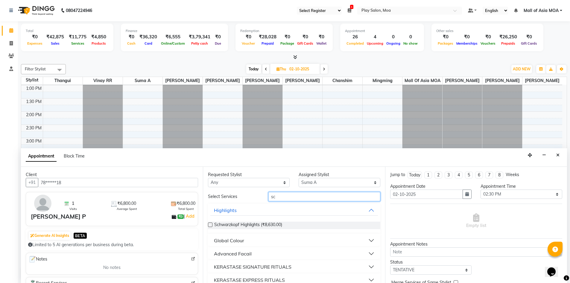
type input "sc"
click at [209, 225] on label at bounding box center [210, 224] width 4 height 4
click at [209, 225] on input "checkbox" at bounding box center [210, 225] width 4 height 4
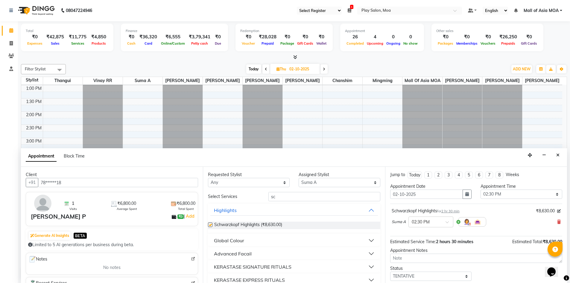
checkbox input "false"
click at [294, 199] on input "sc" at bounding box center [325, 196] width 112 height 9
type input "s"
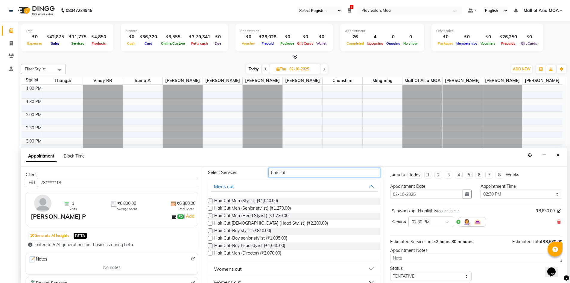
scroll to position [48, 0]
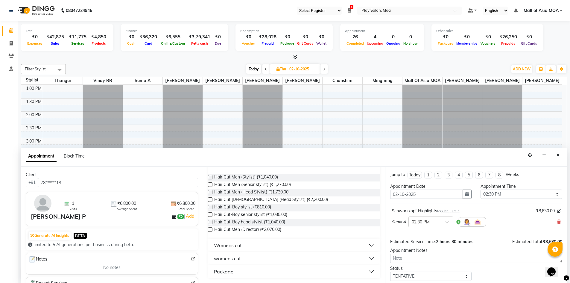
type input "hair cut"
click at [237, 257] on div "womens cut" at bounding box center [227, 258] width 27 height 7
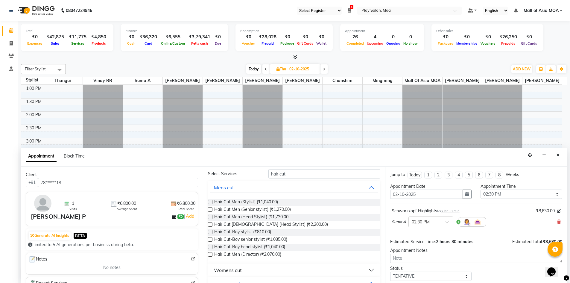
scroll to position [18, 0]
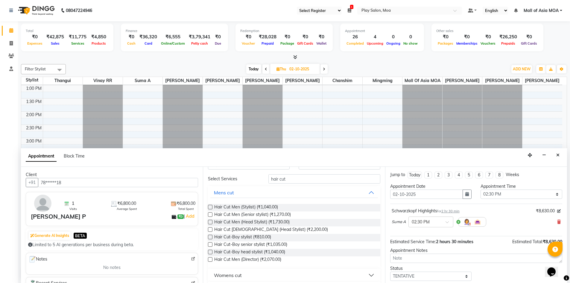
click at [210, 231] on label at bounding box center [210, 229] width 4 height 4
click at [210, 231] on input "checkbox" at bounding box center [210, 230] width 4 height 4
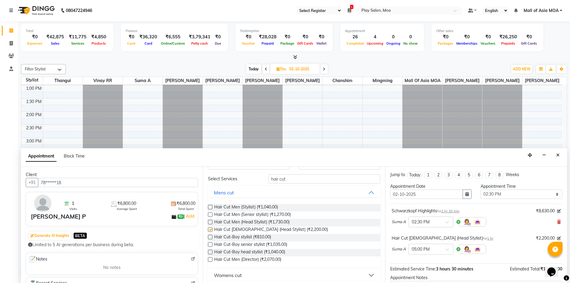
checkbox input "false"
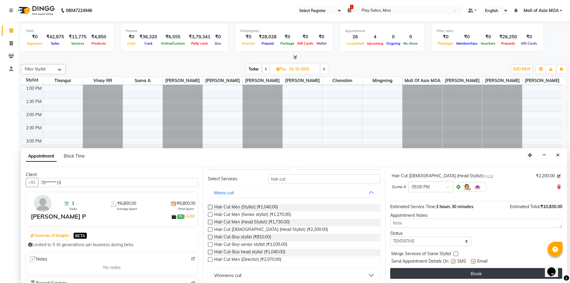
scroll to position [63, 0]
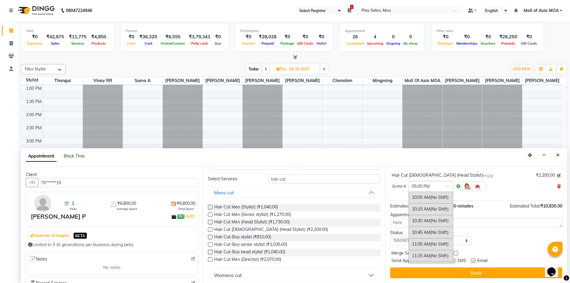
click at [440, 187] on div at bounding box center [431, 186] width 44 height 6
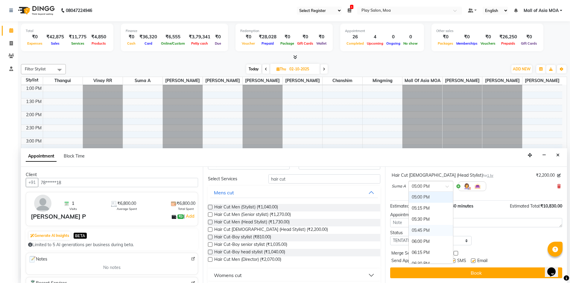
scroll to position [285, 0]
click at [425, 204] on div "04:30 PM" at bounding box center [431, 204] width 44 height 11
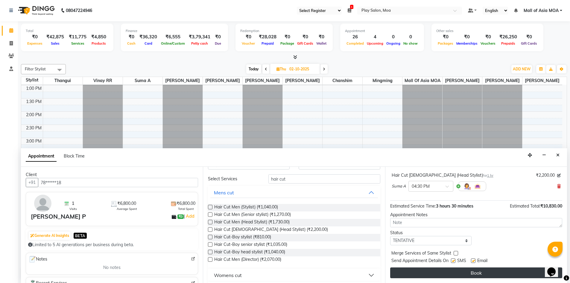
click at [466, 269] on button "Book" at bounding box center [476, 272] width 172 height 11
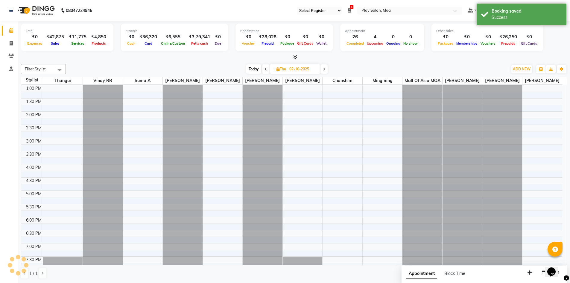
scroll to position [0, 0]
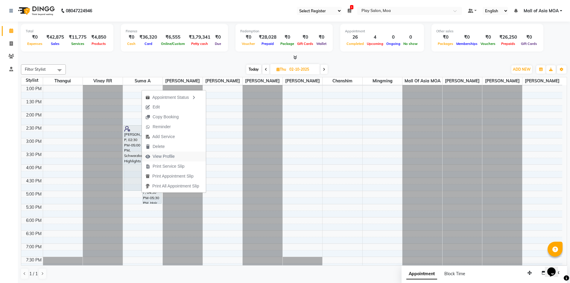
click at [175, 156] on span "View Profile" at bounding box center [160, 156] width 37 height 10
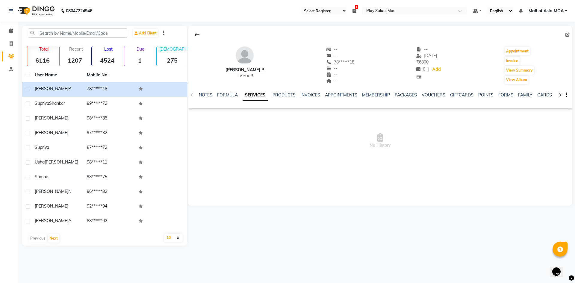
click at [247, 93] on link "SERVICES" at bounding box center [254, 95] width 25 height 11
click at [10, 29] on icon at bounding box center [11, 30] width 4 height 4
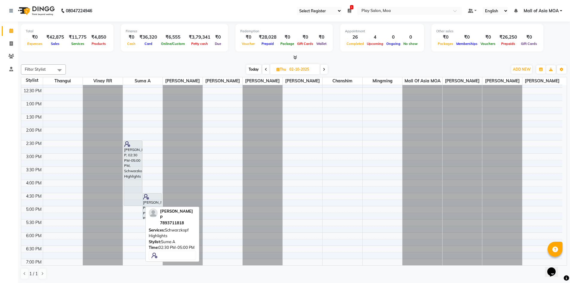
scroll to position [90, 0]
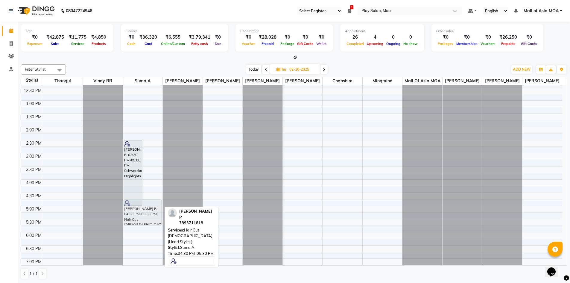
drag, startPoint x: 151, startPoint y: 214, endPoint x: 146, endPoint y: 219, distance: 7.2
click at [146, 219] on div "Pramila P, 02:30 PM-05:00 PM, Schwarzkopf Highlights Pramila P, 04:30 PM-05:30 …" at bounding box center [143, 179] width 40 height 368
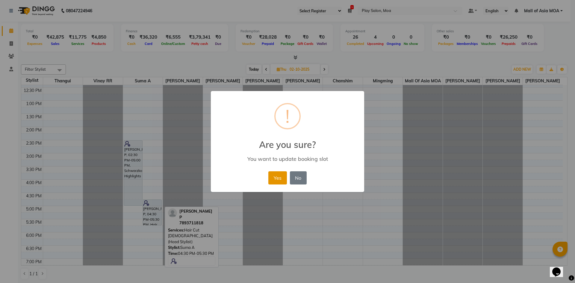
click at [278, 180] on button "Yes" at bounding box center [277, 177] width 18 height 13
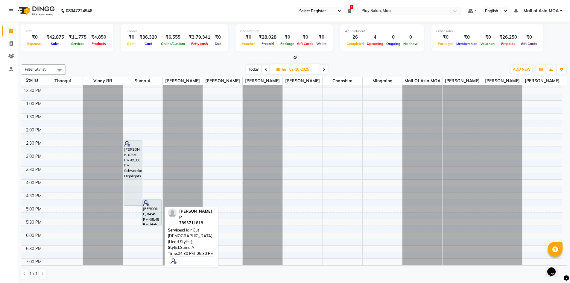
click at [296, 69] on input "02-10-2025" at bounding box center [303, 69] width 30 height 9
select select "10"
select select "2025"
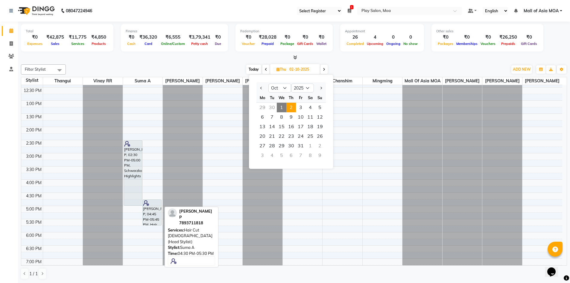
click at [282, 108] on span "1" at bounding box center [282, 108] width 10 height 10
type input "01-10-2025"
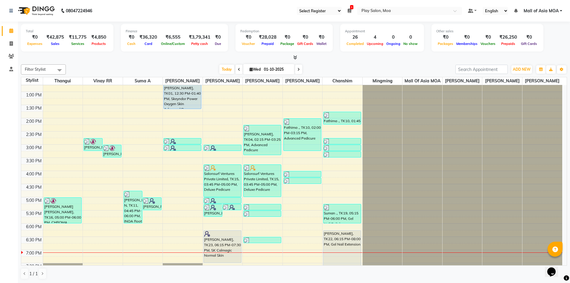
scroll to position [135, 0]
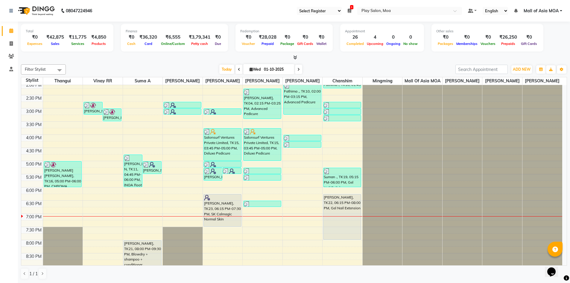
click at [254, 230] on div "9:00 AM 9:30 AM 10:00 AM 10:30 AM 11:00 AM 11:30 AM 12:00 PM 12:30 PM 1:00 PM 1…" at bounding box center [291, 134] width 541 height 368
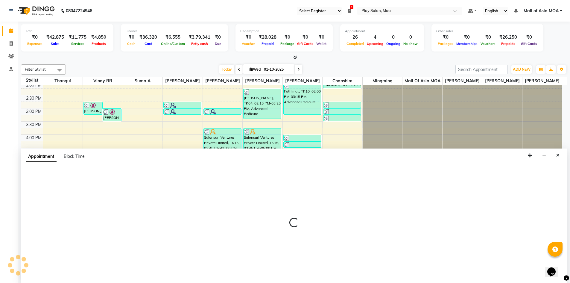
scroll to position [0, 0]
select select "81386"
select select "1155"
select select "tentative"
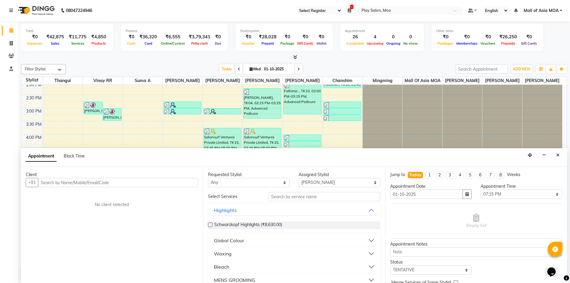
click at [60, 182] on input "text" at bounding box center [118, 182] width 160 height 9
click at [84, 184] on input "944035853" at bounding box center [105, 182] width 135 height 9
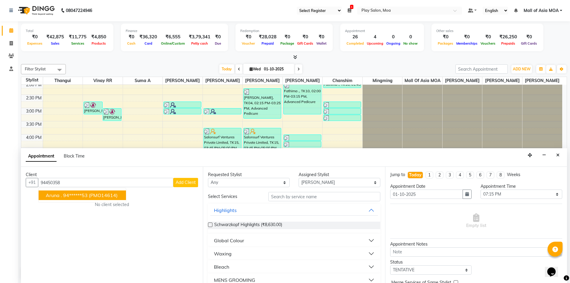
click at [85, 195] on ngb-highlight "94******53" at bounding box center [75, 195] width 25 height 6
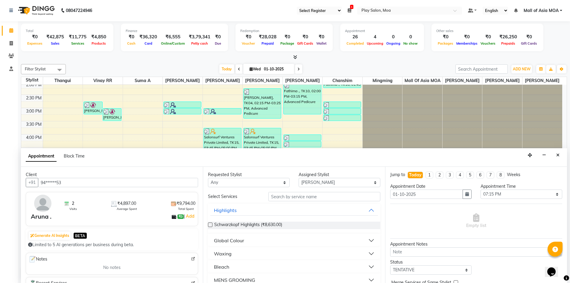
type input "94******53"
click at [278, 198] on input "text" at bounding box center [325, 196] width 112 height 9
type input "cut"
click at [221, 253] on div "Nail services" at bounding box center [228, 253] width 28 height 7
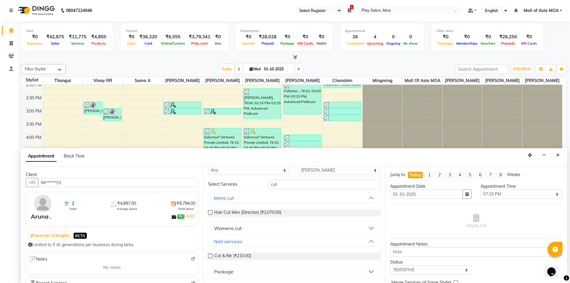
click at [212, 256] on label at bounding box center [210, 256] width 4 height 4
click at [212, 256] on input "checkbox" at bounding box center [210, 256] width 4 height 4
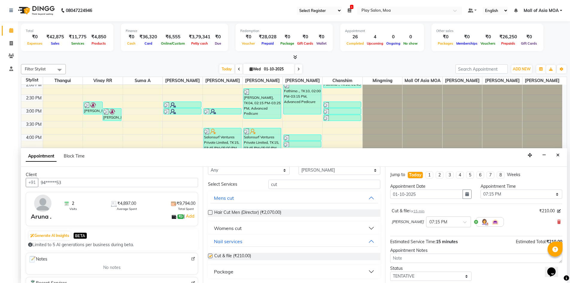
checkbox input "false"
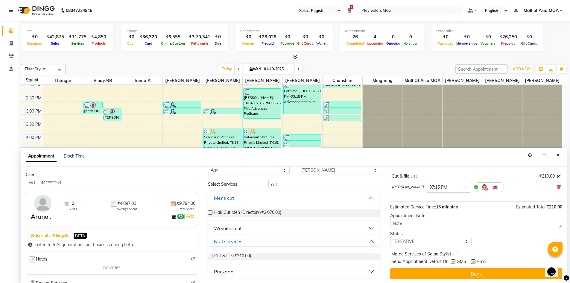
scroll to position [36, 0]
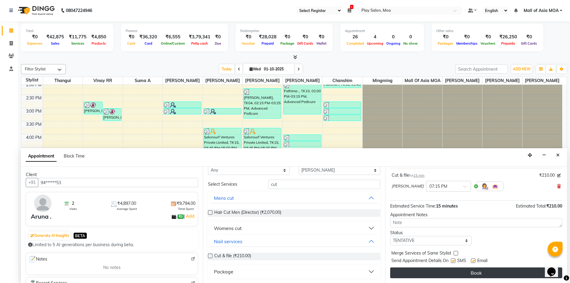
click at [440, 274] on button "Book" at bounding box center [476, 272] width 172 height 11
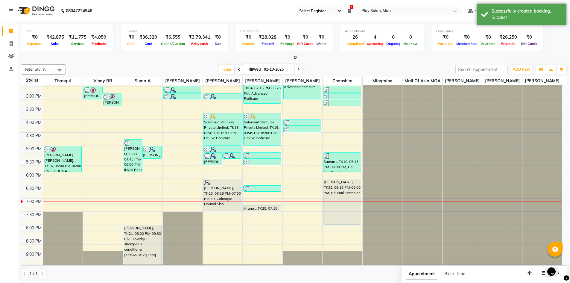
scroll to position [165, 0]
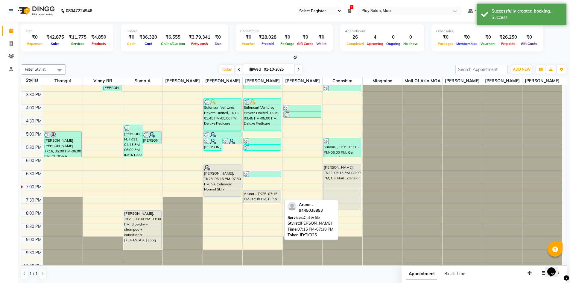
drag, startPoint x: 258, startPoint y: 201, endPoint x: 259, endPoint y: 208, distance: 6.6
click at [259, 208] on div "Nivetha Gupta, TK04, 02:15 PM-03:25 PM, Advanced Pedicure Salonsurf Ventures Pr…" at bounding box center [263, 104] width 40 height 368
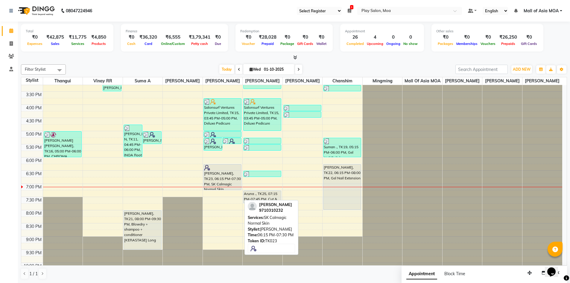
drag, startPoint x: 221, startPoint y: 202, endPoint x: 204, endPoint y: 177, distance: 29.7
click at [219, 188] on div "Yuthika, TK18, 05:15 PM-05:45 PM, 3G upper lip Yuthika, TK18, 05:15 PM-05:30 PM…" at bounding box center [223, 104] width 40 height 368
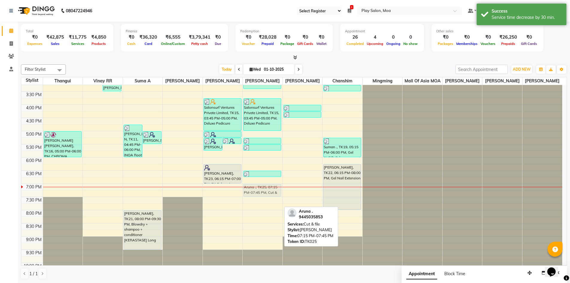
click at [260, 195] on div "Nivetha Gupta, TK04, 02:15 PM-03:25 PM, Advanced Pedicure Salonsurf Ventures Pr…" at bounding box center [263, 104] width 40 height 368
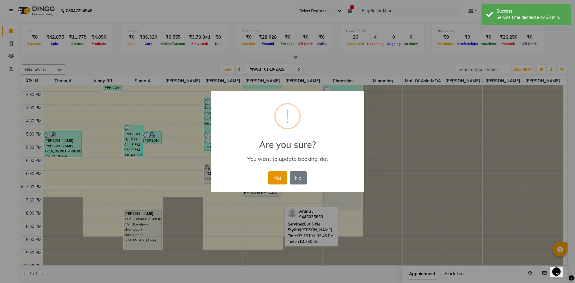
click at [277, 179] on button "Yes" at bounding box center [277, 177] width 18 height 13
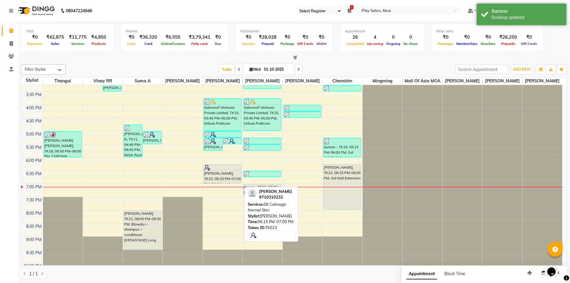
click at [232, 171] on div at bounding box center [222, 168] width 37 height 6
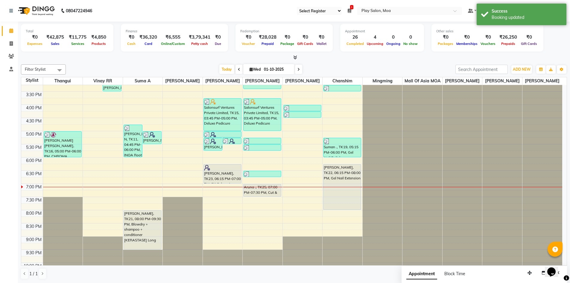
click at [234, 169] on div "9:00 AM 9:30 AM 10:00 AM 10:30 AM 11:00 AM 11:30 AM 12:00 PM 12:30 PM 1:00 PM 1…" at bounding box center [291, 104] width 541 height 368
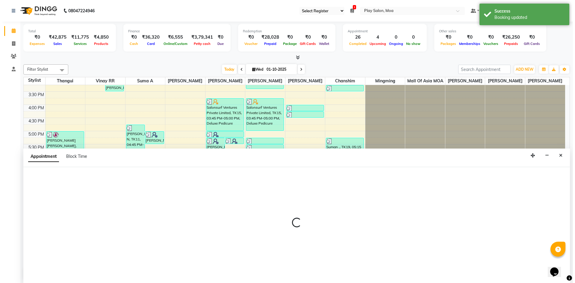
scroll to position [0, 0]
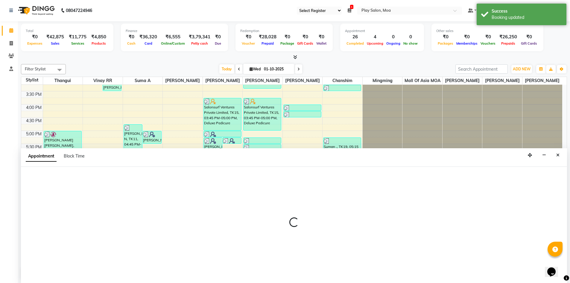
select select "81387"
select select "tentative"
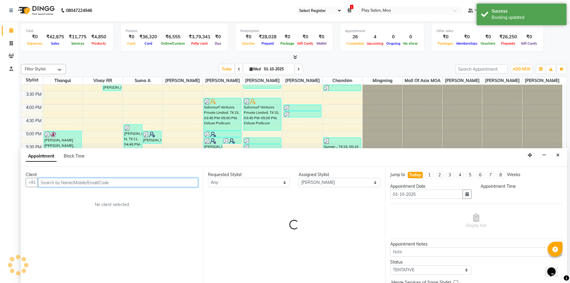
select select "1080"
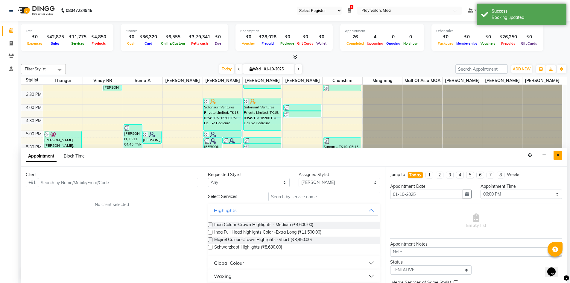
click at [562, 157] on button "Close" at bounding box center [558, 155] width 9 height 9
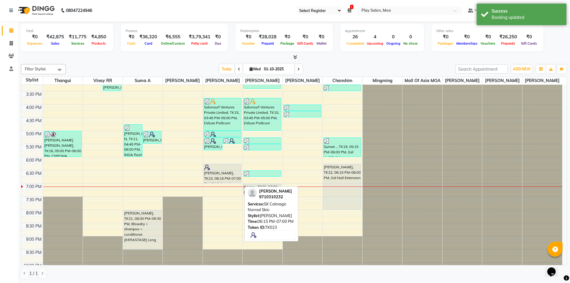
click at [219, 170] on div at bounding box center [222, 167] width 37 height 6
select select "7"
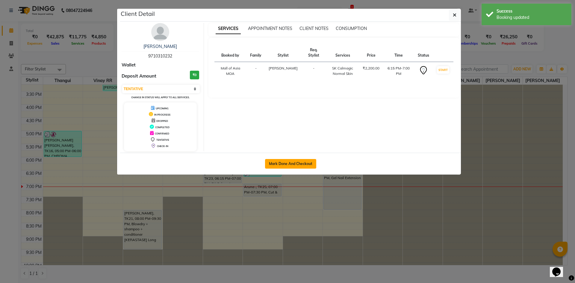
click at [309, 163] on button "Mark Done And Checkout" at bounding box center [290, 164] width 51 height 10
select select "service"
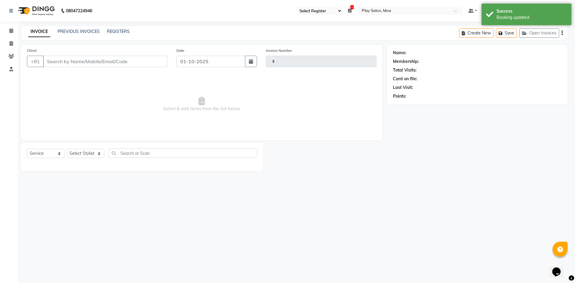
type input "4419"
select select "8354"
type input "97******32"
select select "81387"
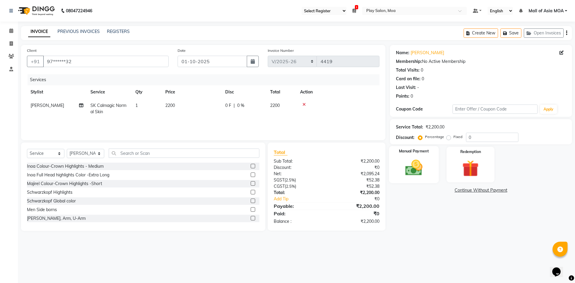
click at [423, 167] on img at bounding box center [414, 168] width 28 height 20
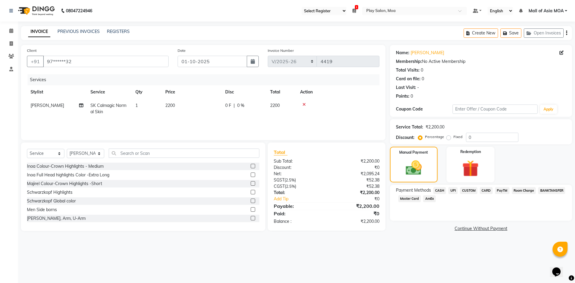
drag, startPoint x: 443, startPoint y: 191, endPoint x: 463, endPoint y: 205, distance: 24.3
click at [443, 191] on span "CASH" at bounding box center [439, 190] width 13 height 7
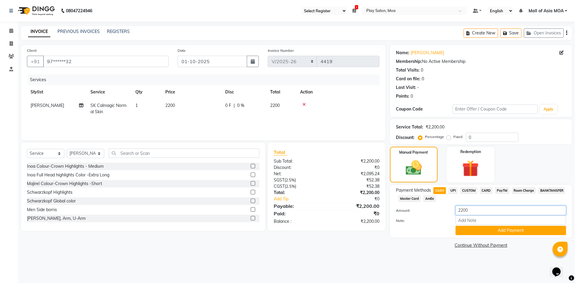
drag, startPoint x: 471, startPoint y: 209, endPoint x: 452, endPoint y: 210, distance: 18.3
click at [452, 210] on div "2200" at bounding box center [510, 210] width 119 height 9
type input "1500"
click at [472, 230] on button "Add Payment" at bounding box center [510, 230] width 110 height 9
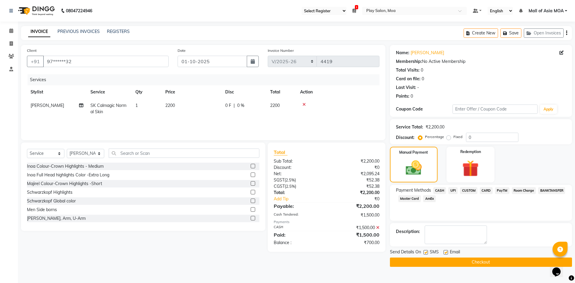
click at [468, 192] on span "CUSTOM" at bounding box center [468, 190] width 17 height 7
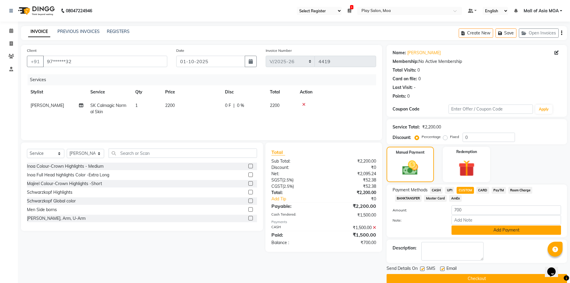
click at [493, 229] on button "Add Payment" at bounding box center [507, 229] width 110 height 9
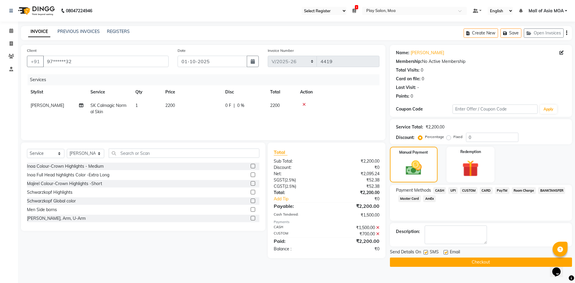
click at [488, 257] on div "Send Details On SMS Email Checkout" at bounding box center [481, 258] width 182 height 18
click at [488, 263] on button "Checkout" at bounding box center [481, 261] width 182 height 9
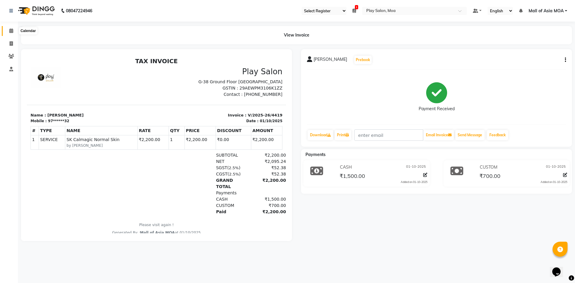
drag, startPoint x: 8, startPoint y: 31, endPoint x: 38, endPoint y: 35, distance: 30.1
click at [8, 31] on span at bounding box center [11, 31] width 10 height 7
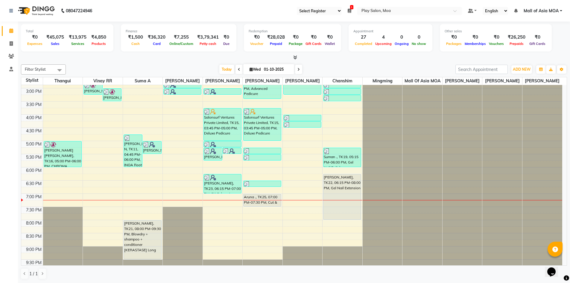
scroll to position [195, 0]
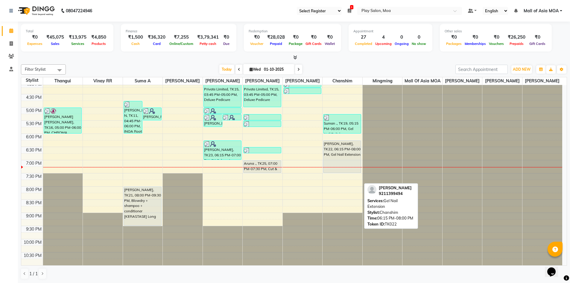
drag, startPoint x: 339, startPoint y: 186, endPoint x: 340, endPoint y: 167, distance: 19.2
click at [340, 167] on div "Fathima ., TK10, 01:45 PM-02:15 PM, Gel Nail Polish Removal Nivetha Gupta, TK04…" at bounding box center [343, 81] width 40 height 368
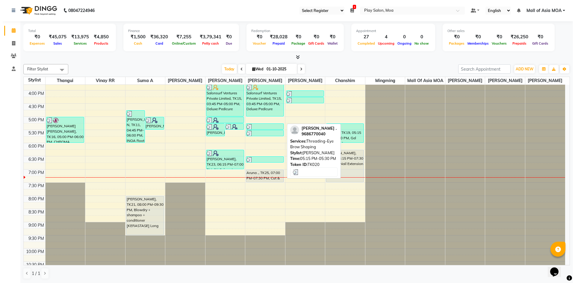
scroll to position [165, 0]
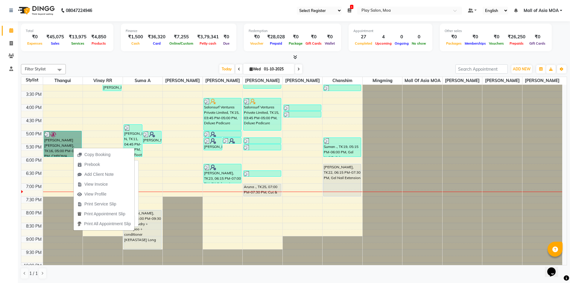
click at [63, 148] on link "[PERSON_NAME] [PERSON_NAME], TK16, 05:00 PM-06:00 PM, CHROMA ABSOLU NOURISH AND…" at bounding box center [63, 144] width 38 height 26
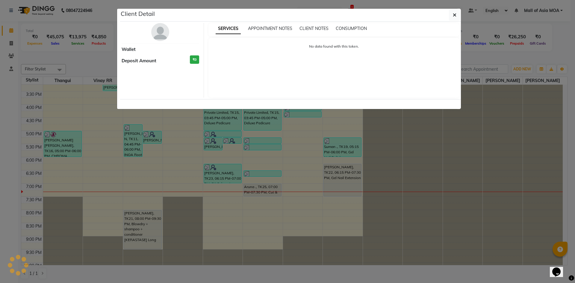
select select "3"
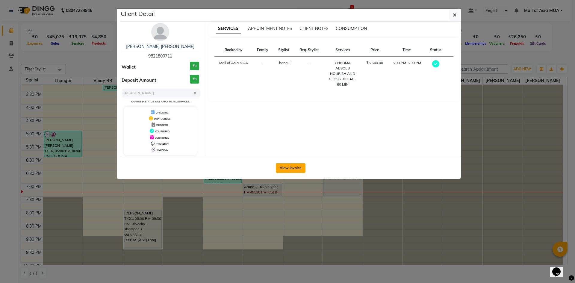
click at [298, 166] on button "View Invoice" at bounding box center [291, 168] width 30 height 10
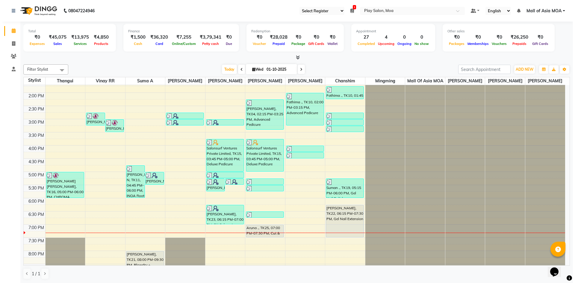
scroll to position [123, 0]
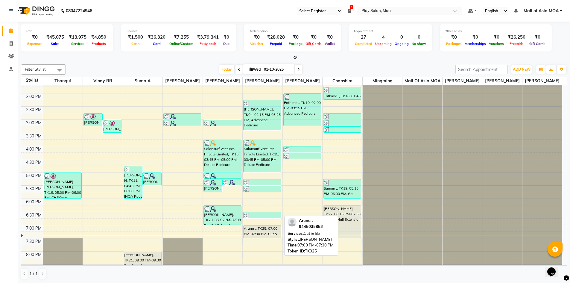
click at [275, 233] on div "Aruna ., TK25, 07:00 PM-07:30 PM, Cut & file" at bounding box center [262, 231] width 37 height 12
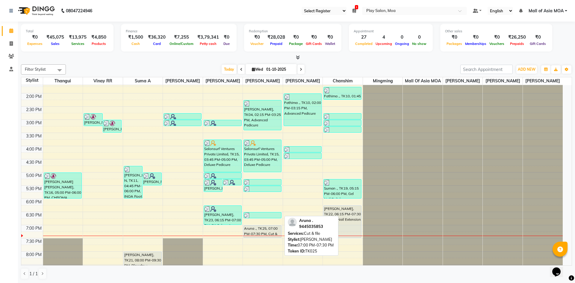
select select "7"
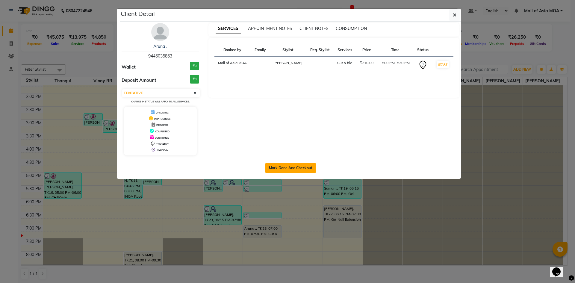
click at [305, 163] on button "Mark Done And Checkout" at bounding box center [290, 168] width 51 height 10
select select "8354"
select select "service"
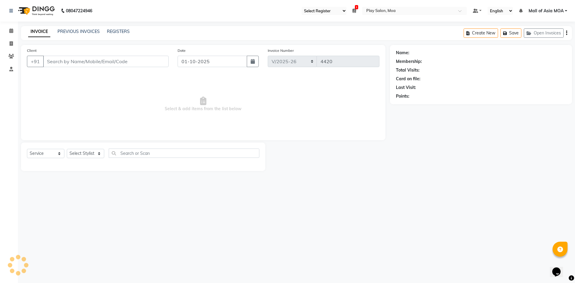
type input "94******53"
select select "81386"
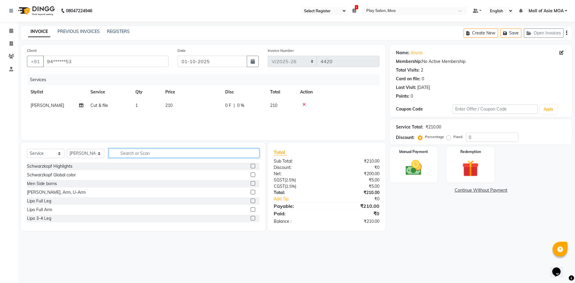
click at [131, 155] on input "text" at bounding box center [184, 152] width 151 height 9
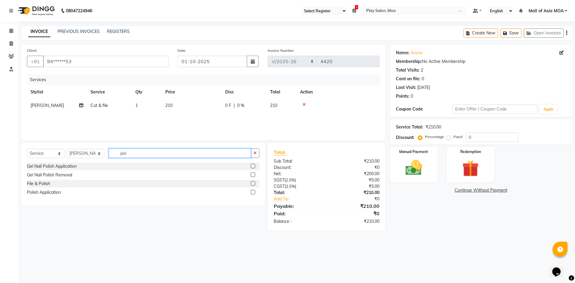
type input "pol"
drag, startPoint x: 254, startPoint y: 183, endPoint x: 266, endPoint y: 160, distance: 25.6
click at [254, 183] on label at bounding box center [253, 183] width 4 height 4
click at [254, 183] on input "checkbox" at bounding box center [253, 184] width 4 height 4
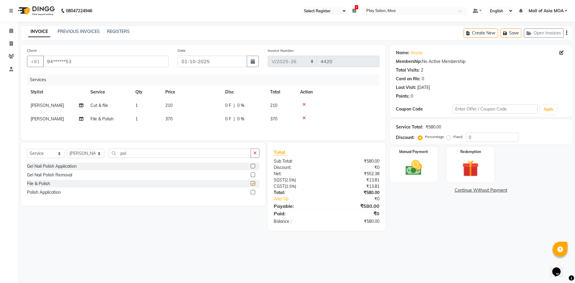
checkbox input "false"
click at [305, 104] on icon at bounding box center [303, 104] width 3 height 4
click at [409, 241] on div "08047224946 Select Register Play Salon Moa 1 Daily Open Registers nothing to sh…" at bounding box center [287, 141] width 575 height 283
click at [420, 167] on img at bounding box center [414, 168] width 28 height 20
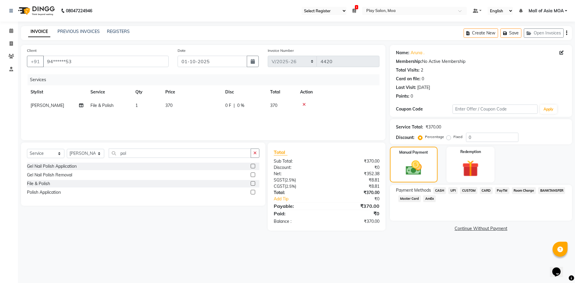
click at [464, 190] on span "CUSTOM" at bounding box center [468, 190] width 17 height 7
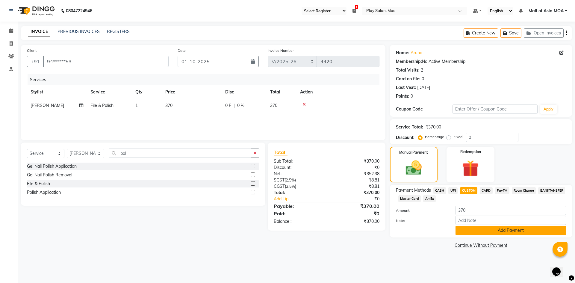
click at [484, 230] on button "Add Payment" at bounding box center [510, 230] width 110 height 9
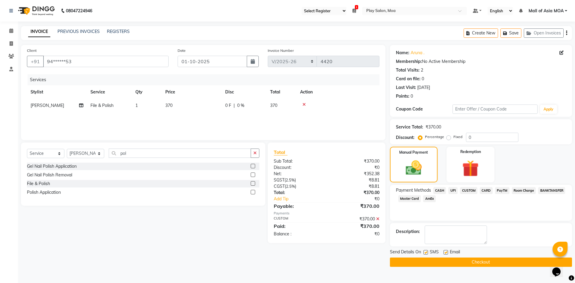
click at [481, 264] on button "Checkout" at bounding box center [481, 261] width 182 height 9
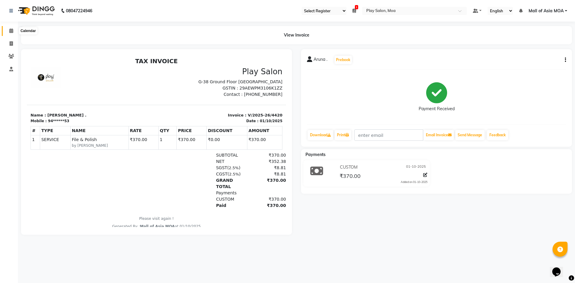
click at [13, 33] on span at bounding box center [11, 31] width 10 height 7
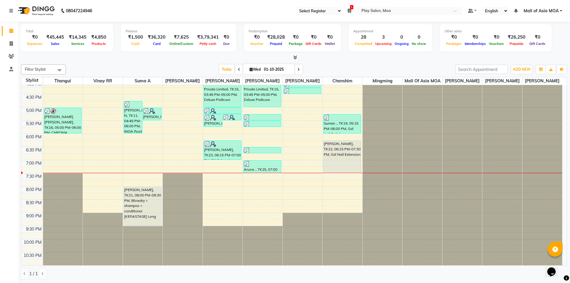
scroll to position [195, 0]
click at [98, 174] on div "9:00 AM 9:30 AM 10:00 AM 10:30 AM 11:00 AM 11:30 AM 12:00 PM 12:30 PM 1:00 PM 1…" at bounding box center [291, 81] width 541 height 368
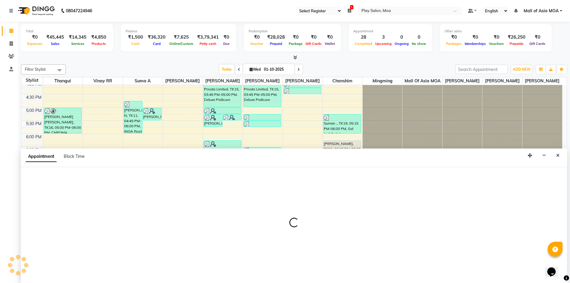
scroll to position [0, 0]
select select "82252"
select select "tentative"
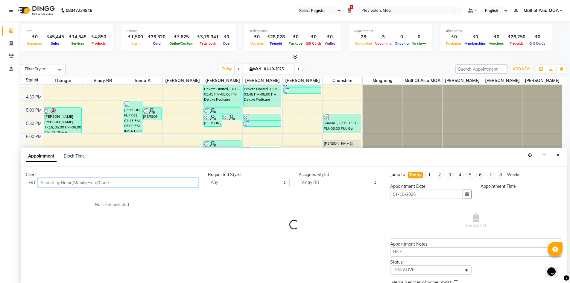
select select "1170"
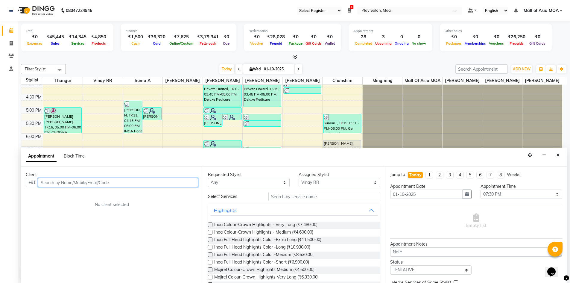
click at [69, 180] on input "text" at bounding box center [118, 182] width 160 height 9
paste input "70228 06678"
click at [56, 182] on input "70228 06678" at bounding box center [105, 182] width 135 height 9
type input "7022806678"
drag, startPoint x: 73, startPoint y: 184, endPoint x: 35, endPoint y: 182, distance: 38.3
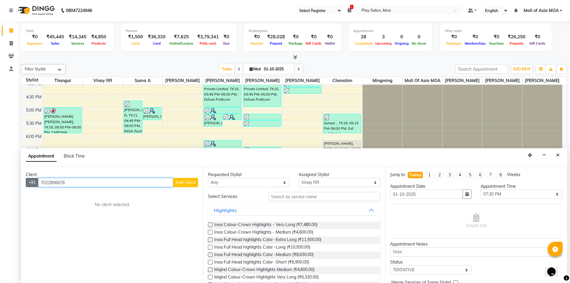
click at [35, 182] on div "+91 7022806678 Add Client" at bounding box center [112, 182] width 172 height 9
click at [558, 157] on icon "Close" at bounding box center [557, 155] width 3 height 4
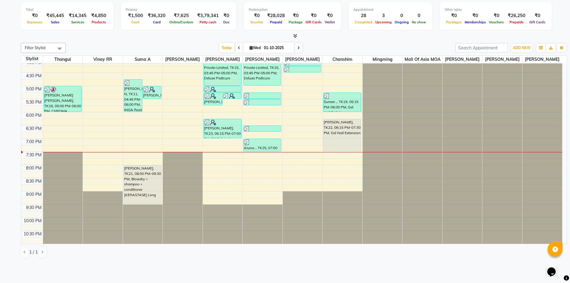
select select "93"
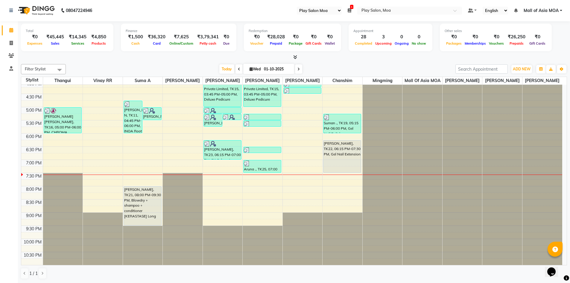
scroll to position [0, 0]
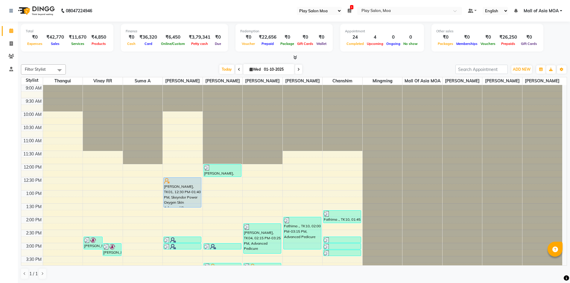
select select "93"
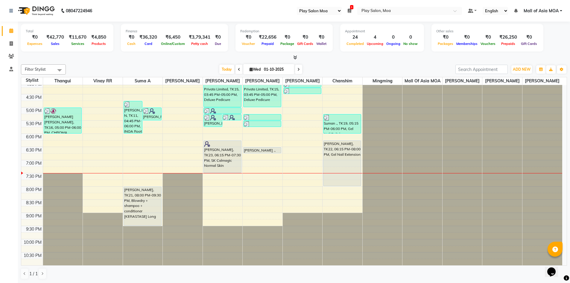
click at [349, 10] on icon at bounding box center [350, 11] width 4 height 4
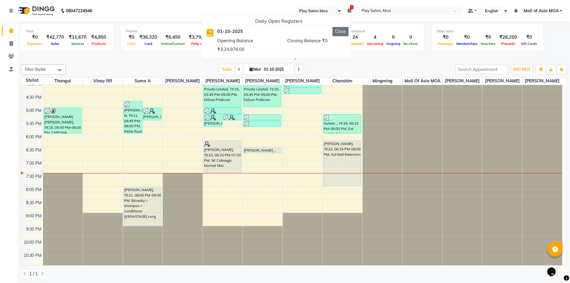
click at [342, 34] on button "Close" at bounding box center [341, 31] width 16 height 9
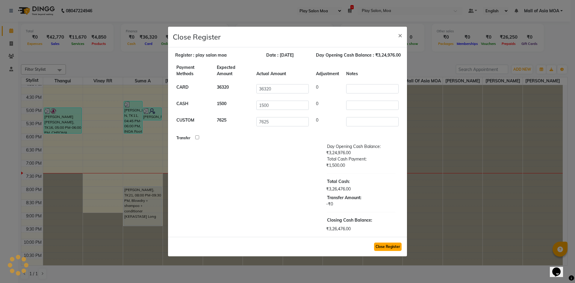
click at [383, 248] on button "Close Register" at bounding box center [388, 246] width 28 height 8
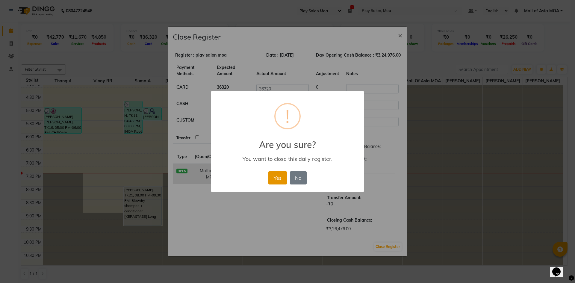
click at [282, 180] on button "Yes" at bounding box center [277, 177] width 18 height 13
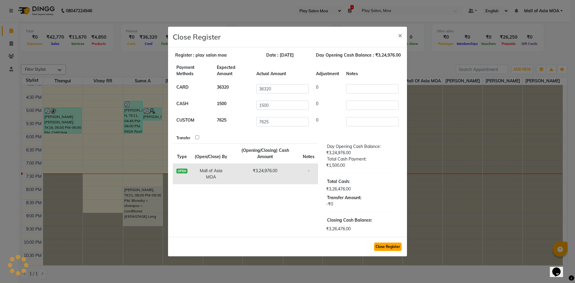
click at [391, 246] on button "Close Register" at bounding box center [388, 246] width 28 height 8
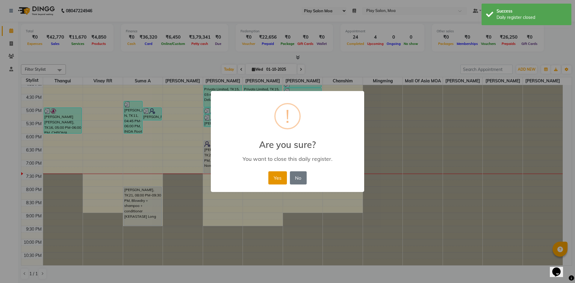
click at [277, 176] on button "Yes" at bounding box center [277, 177] width 18 height 13
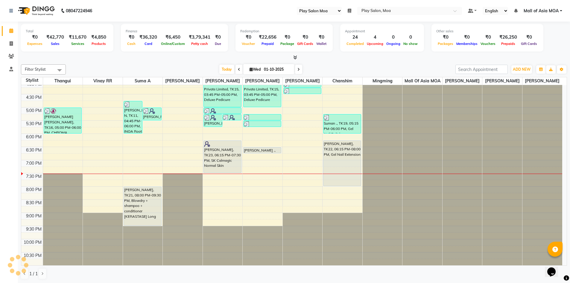
click at [560, 12] on link "Mall of Asia MOA" at bounding box center [543, 11] width 39 height 6
click at [526, 43] on link "Sign out" at bounding box center [531, 41] width 55 height 9
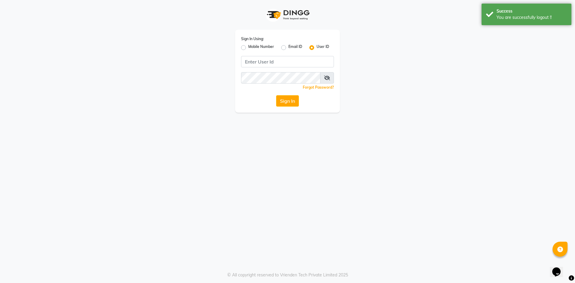
click at [248, 48] on label "Mobile Number" at bounding box center [261, 47] width 26 height 7
click at [248, 48] on input "Mobile Number" at bounding box center [250, 46] width 4 height 4
radio input "true"
radio input "false"
click at [277, 60] on input "Username" at bounding box center [297, 61] width 73 height 11
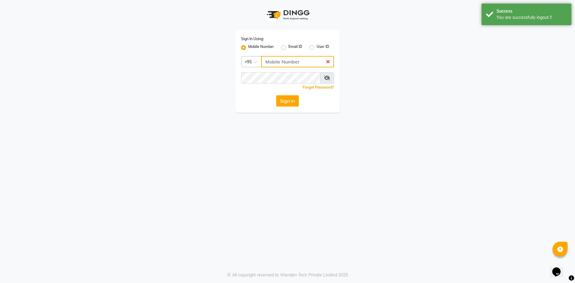
type input "9611476314"
click at [281, 103] on button "Sign In" at bounding box center [287, 100] width 23 height 11
